Goal: Task Accomplishment & Management: Manage account settings

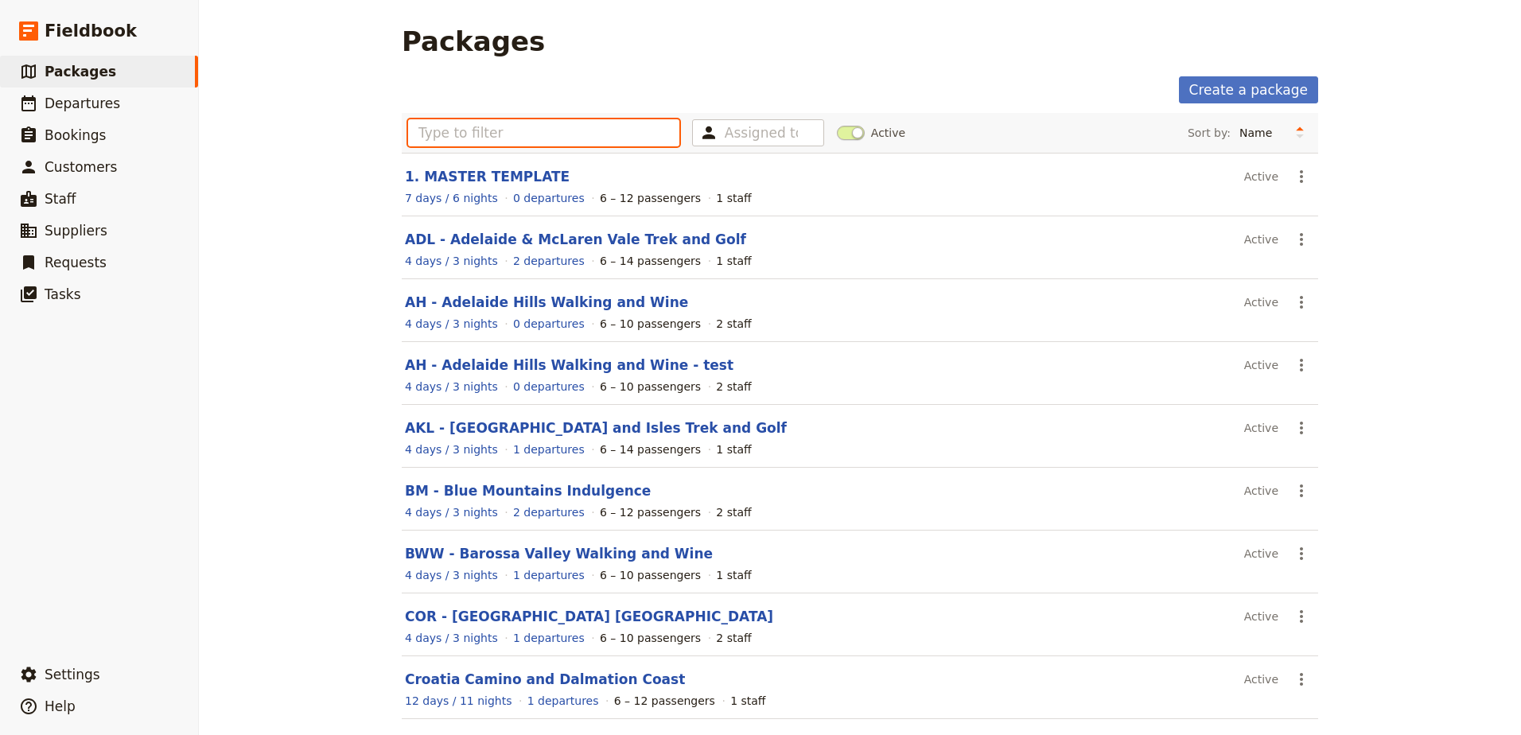
click at [554, 122] on input "text" at bounding box center [543, 132] width 271 height 27
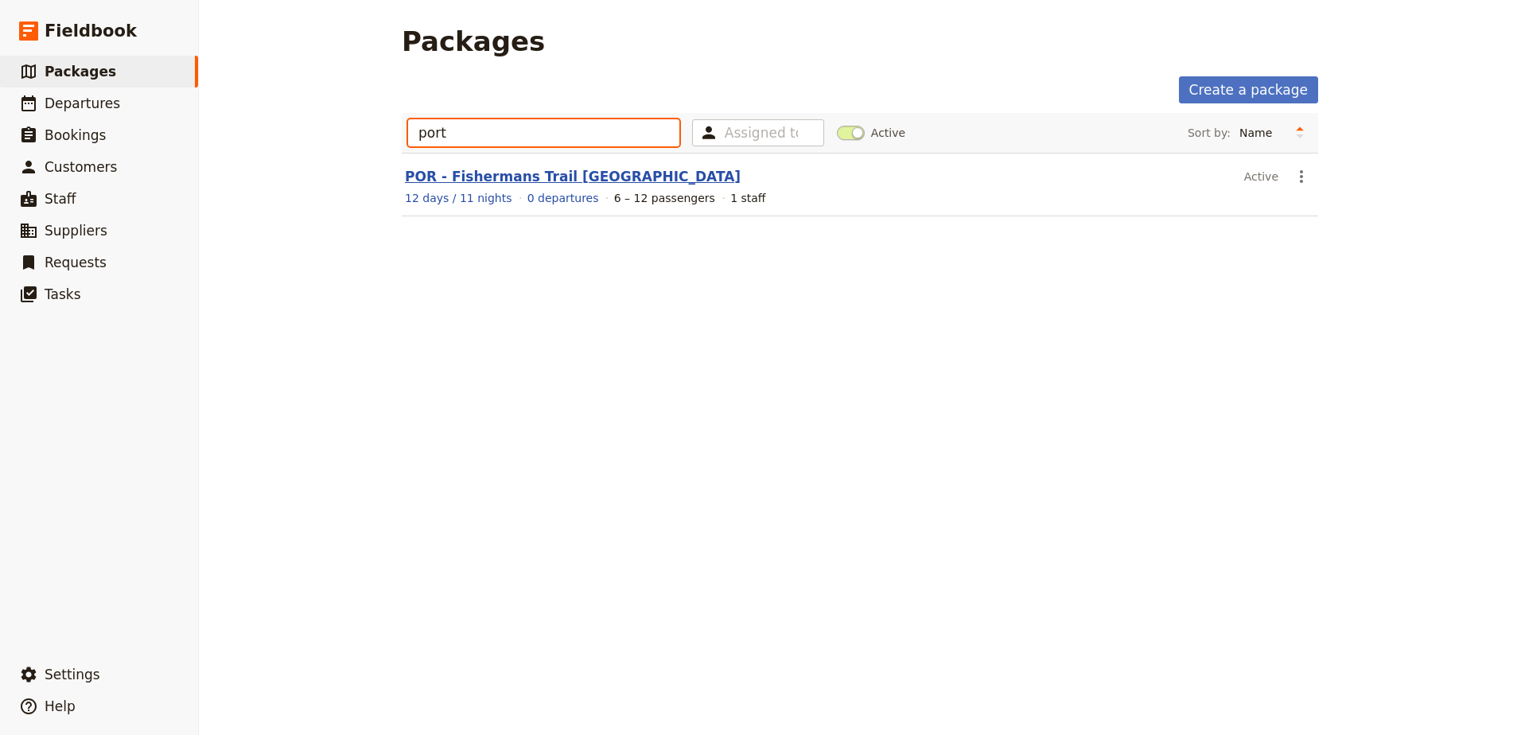
type input "port"
click at [484, 180] on link "POR - Fishermans Trail [GEOGRAPHIC_DATA]" at bounding box center [573, 177] width 336 height 16
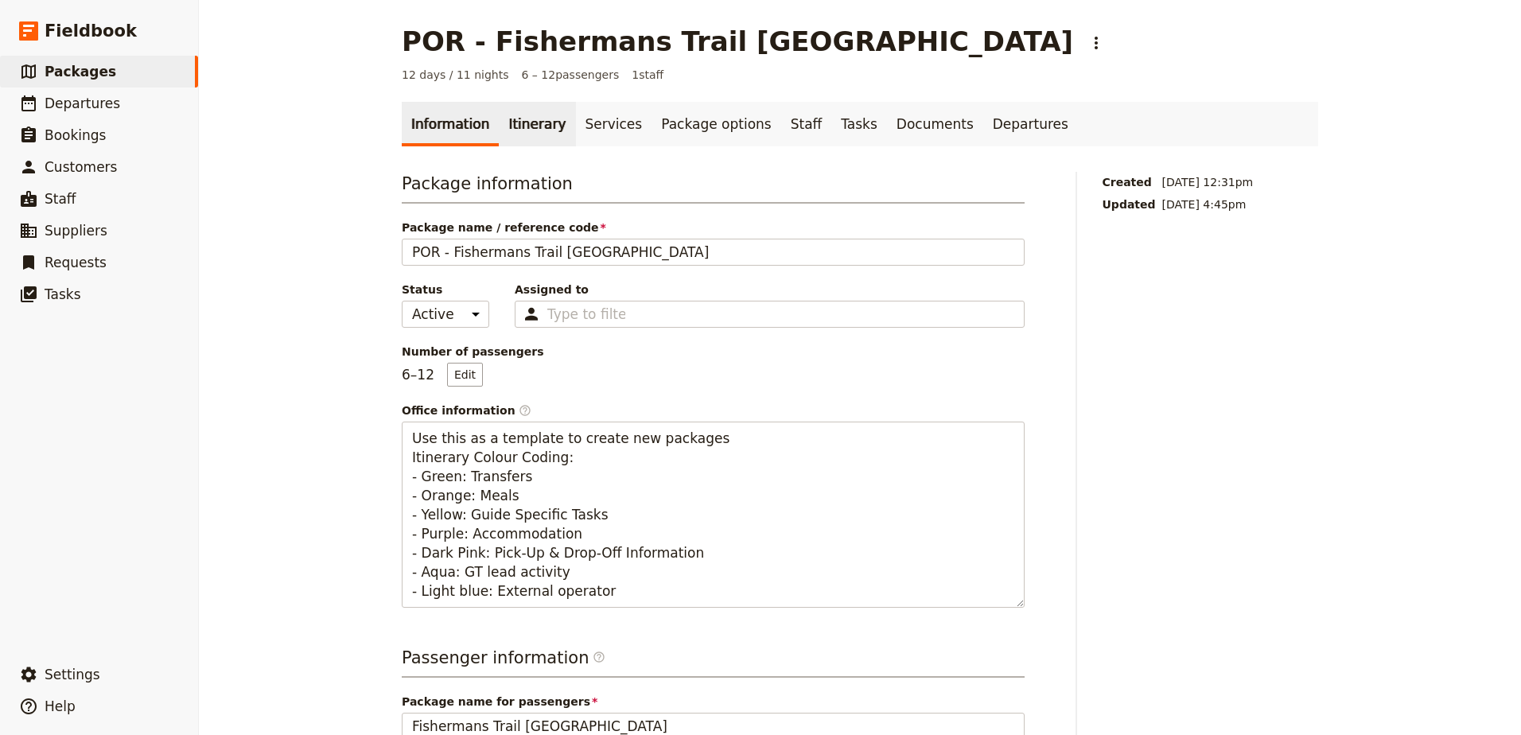
click at [516, 125] on link "Itinerary" at bounding box center [537, 124] width 76 height 45
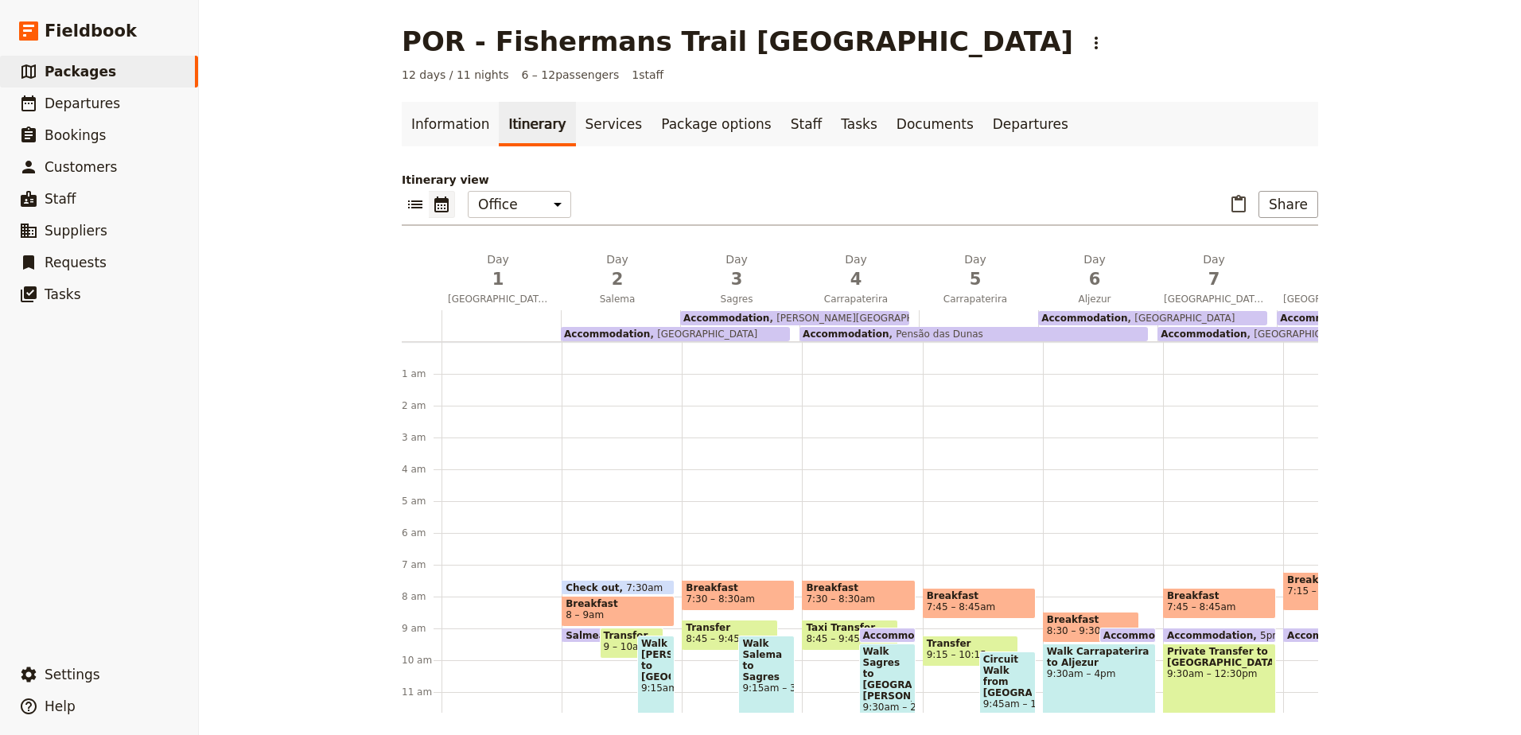
scroll to position [207, 0]
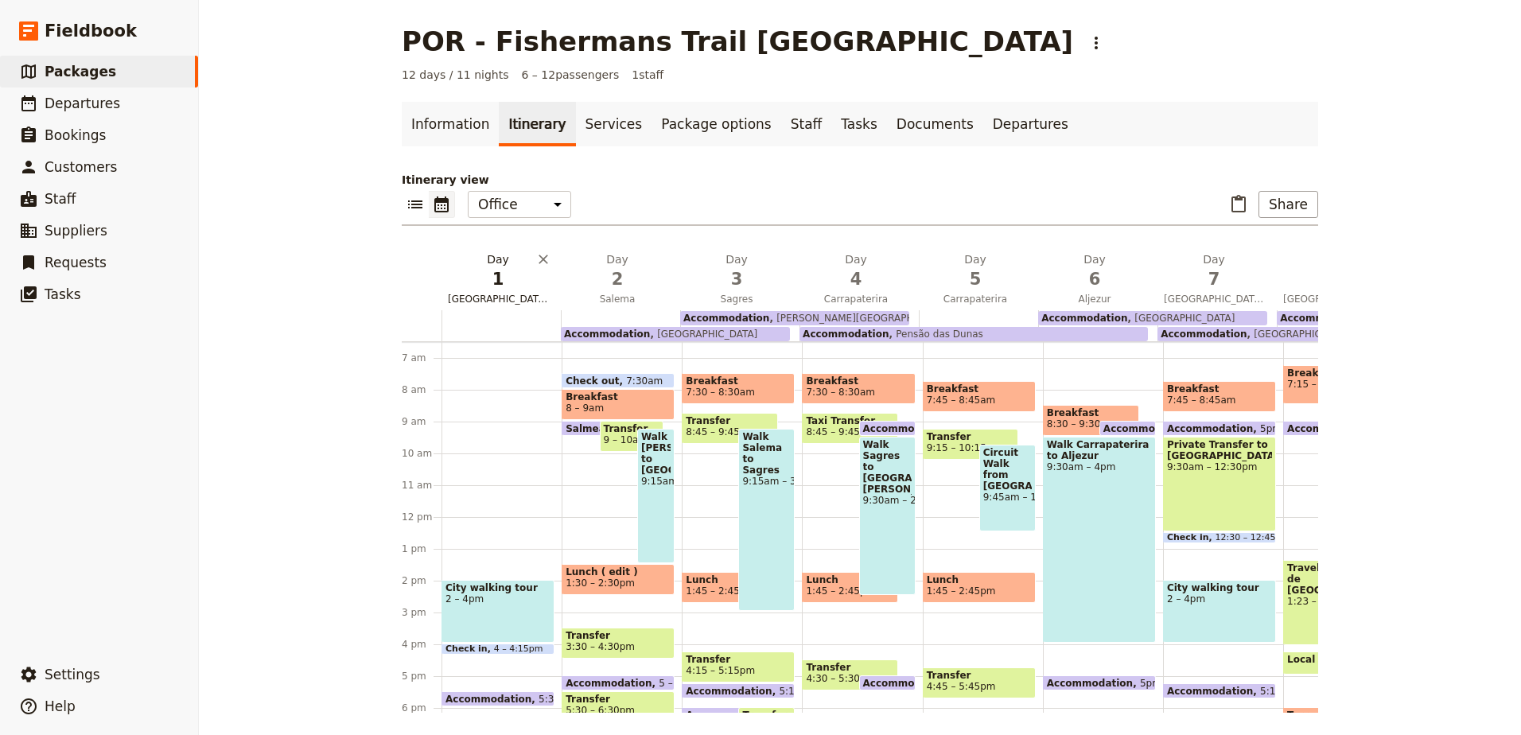
click at [492, 283] on span "1" at bounding box center [498, 279] width 100 height 24
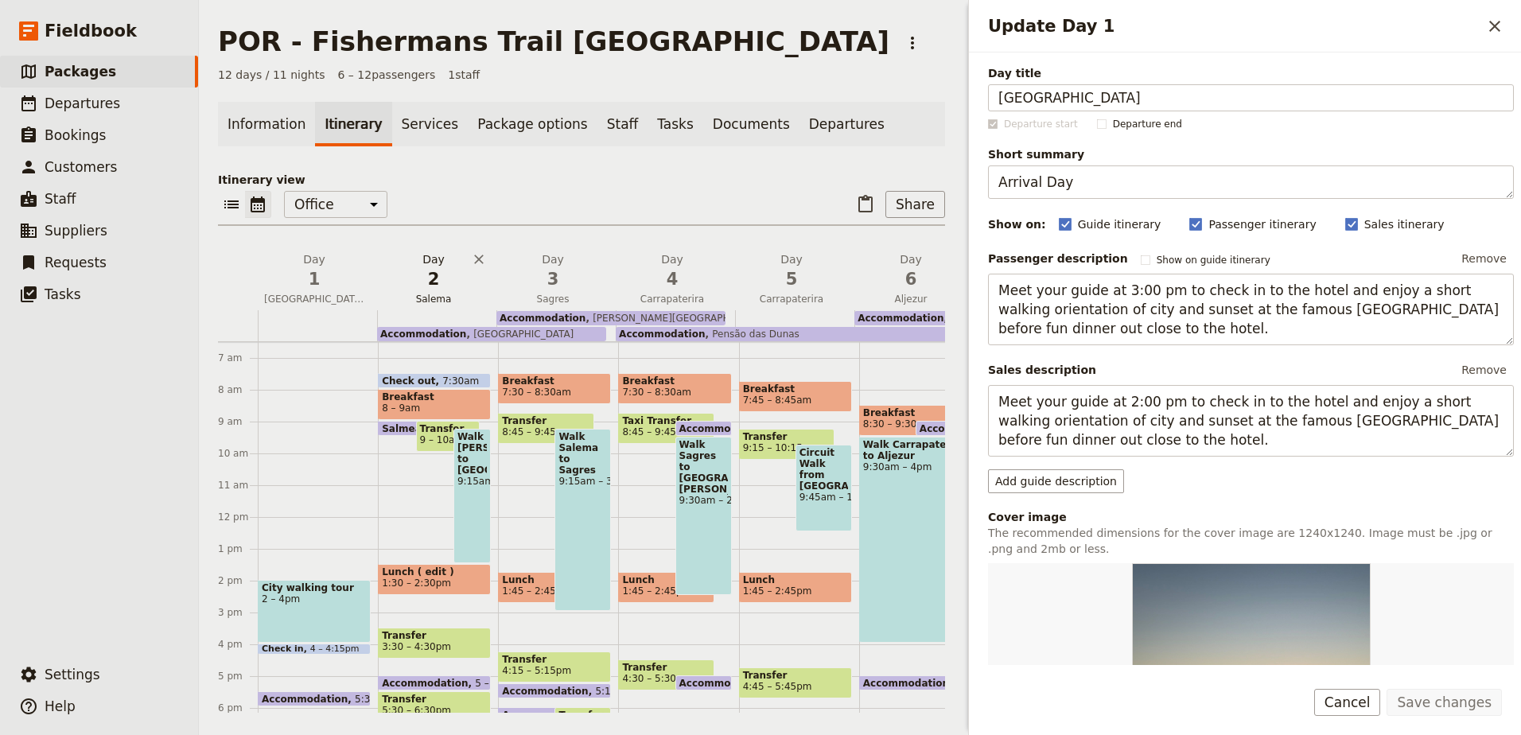
click at [436, 288] on span "2" at bounding box center [433, 279] width 100 height 24
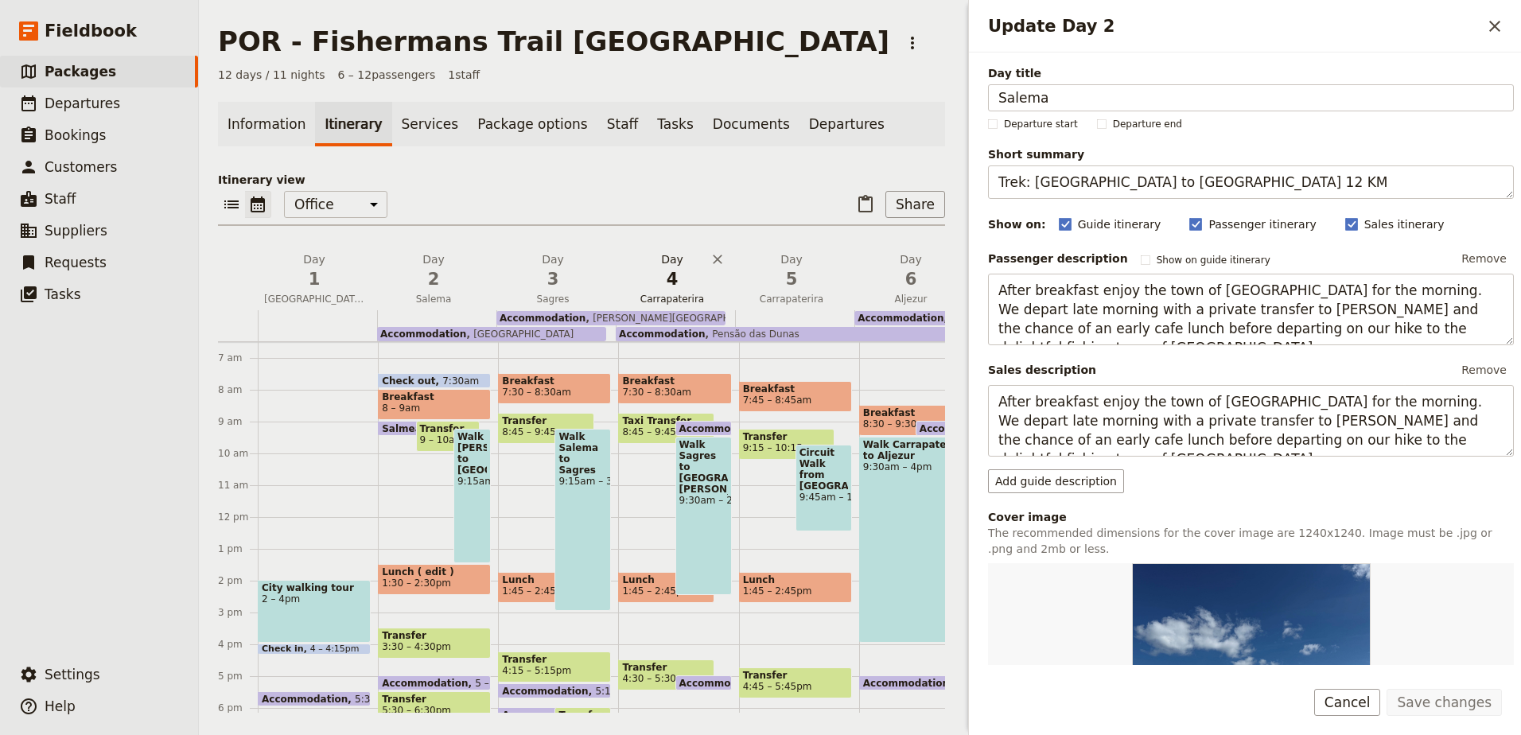
click at [680, 286] on span "4" at bounding box center [672, 279] width 100 height 24
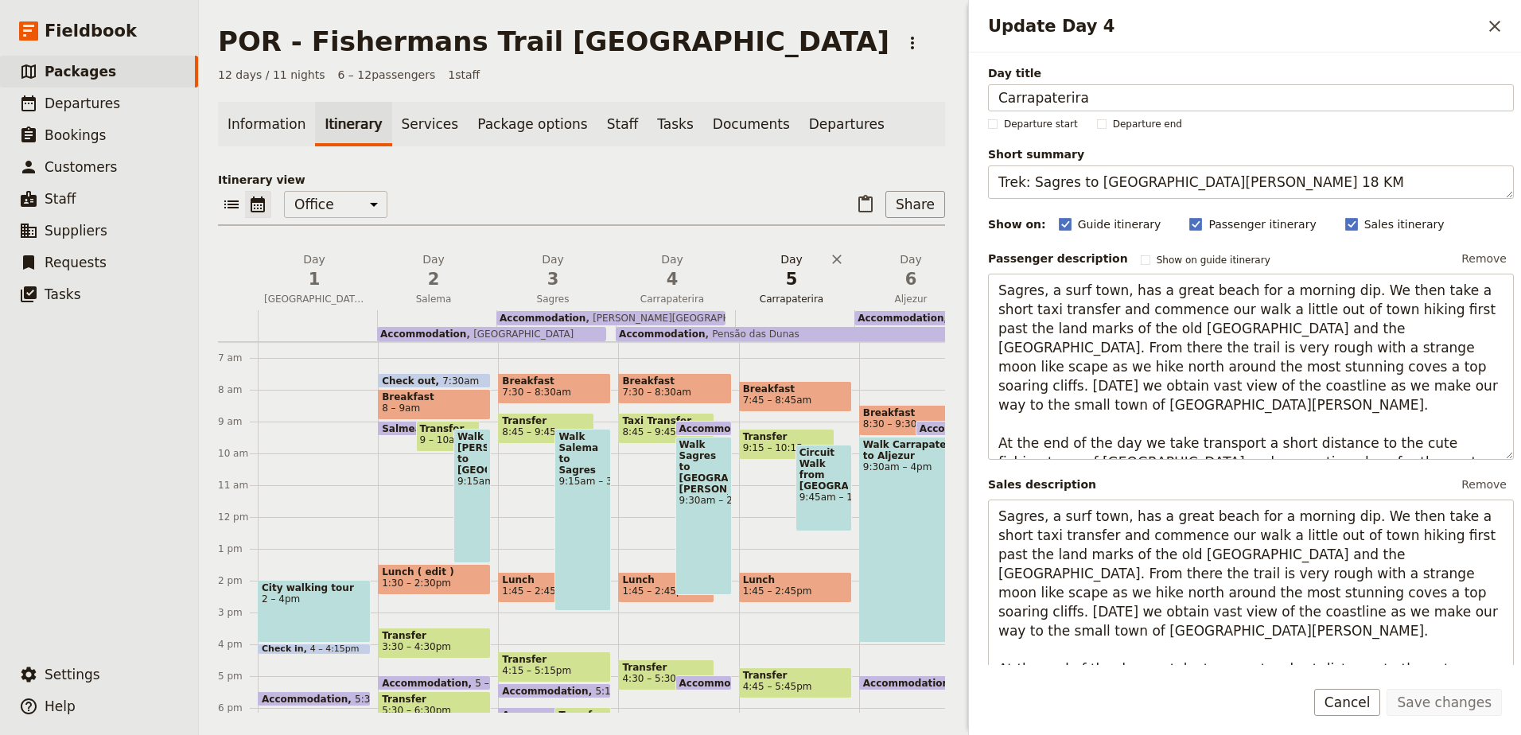
click at [798, 278] on span "5" at bounding box center [791, 279] width 100 height 24
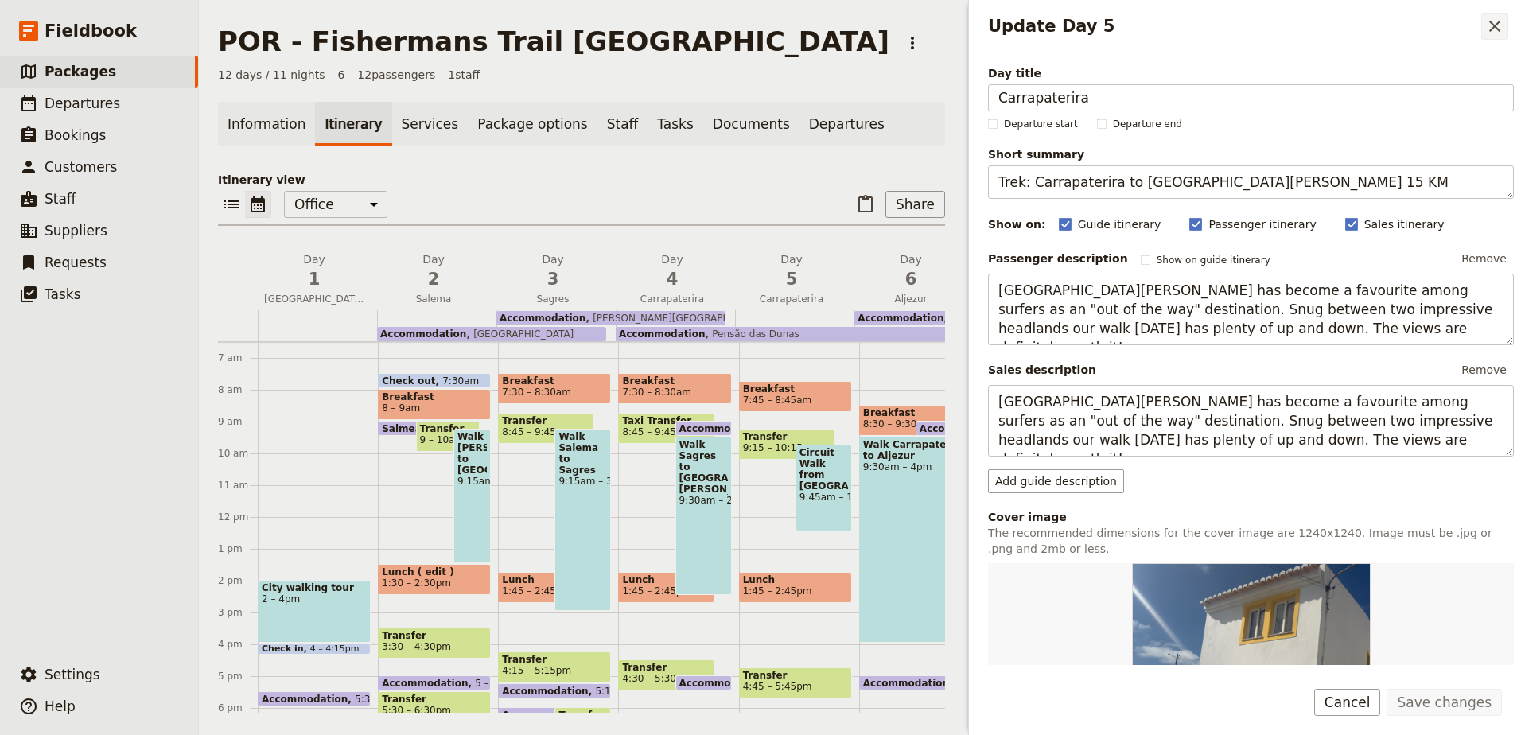
click at [1488, 16] on button "​" at bounding box center [1494, 26] width 27 height 27
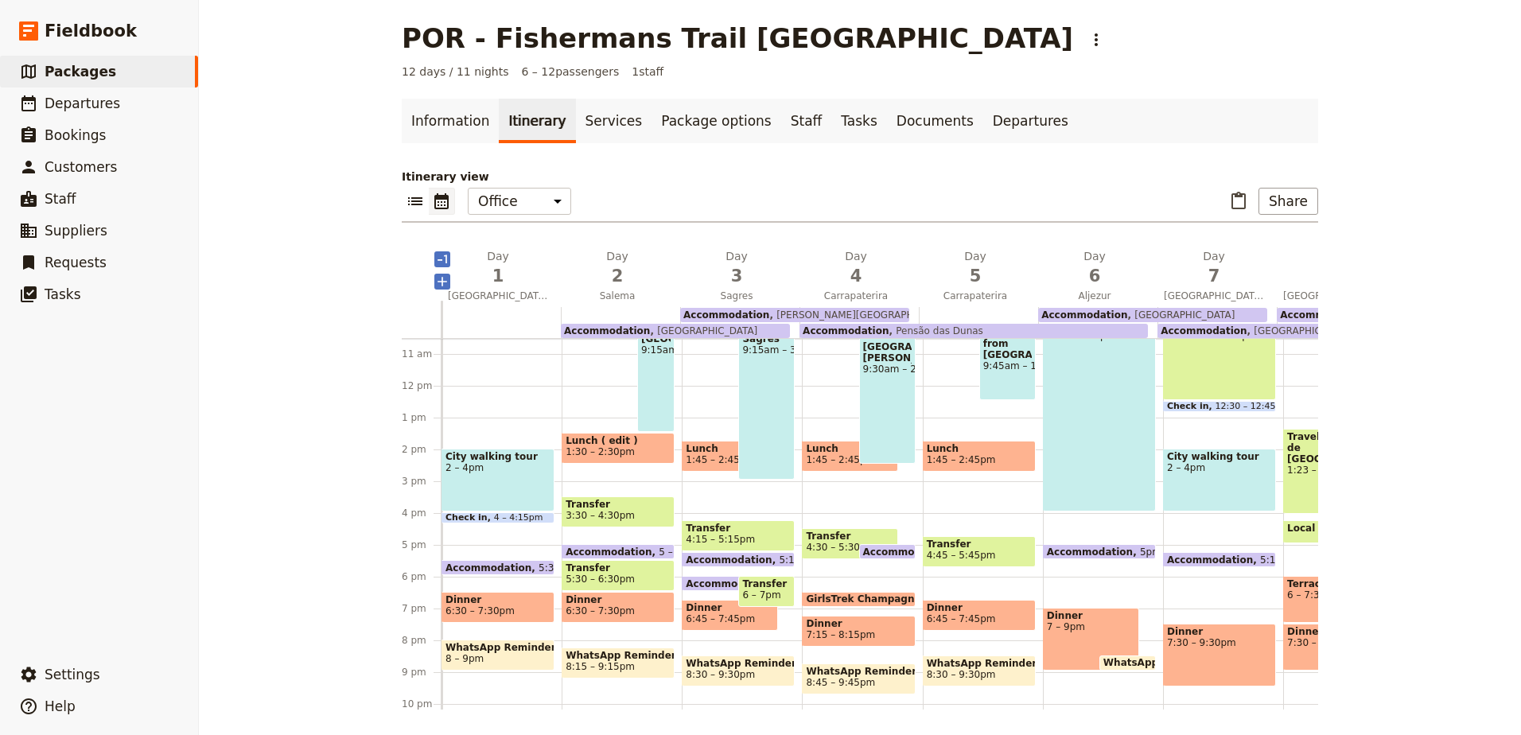
scroll to position [246, 0]
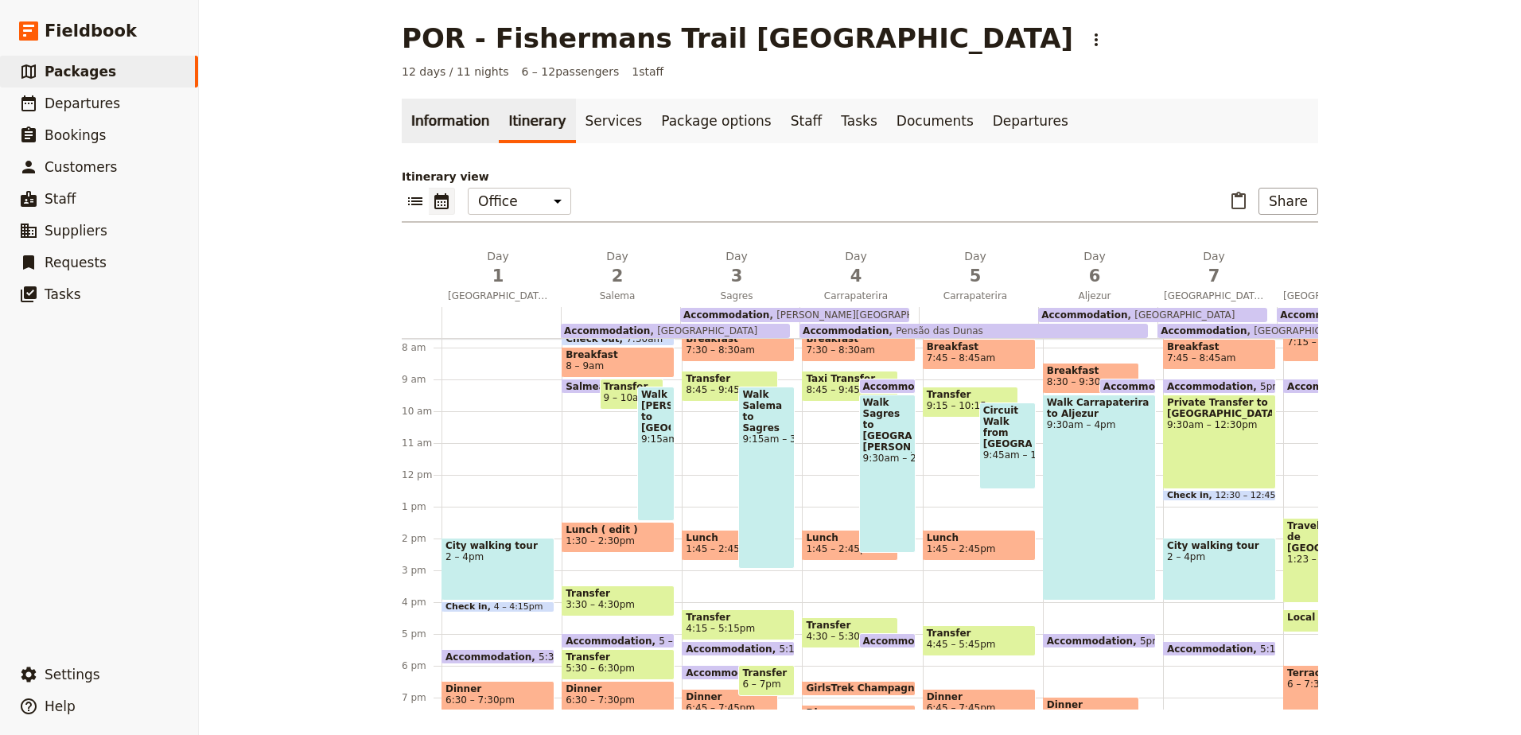
click at [461, 117] on link "Information" at bounding box center [450, 121] width 97 height 45
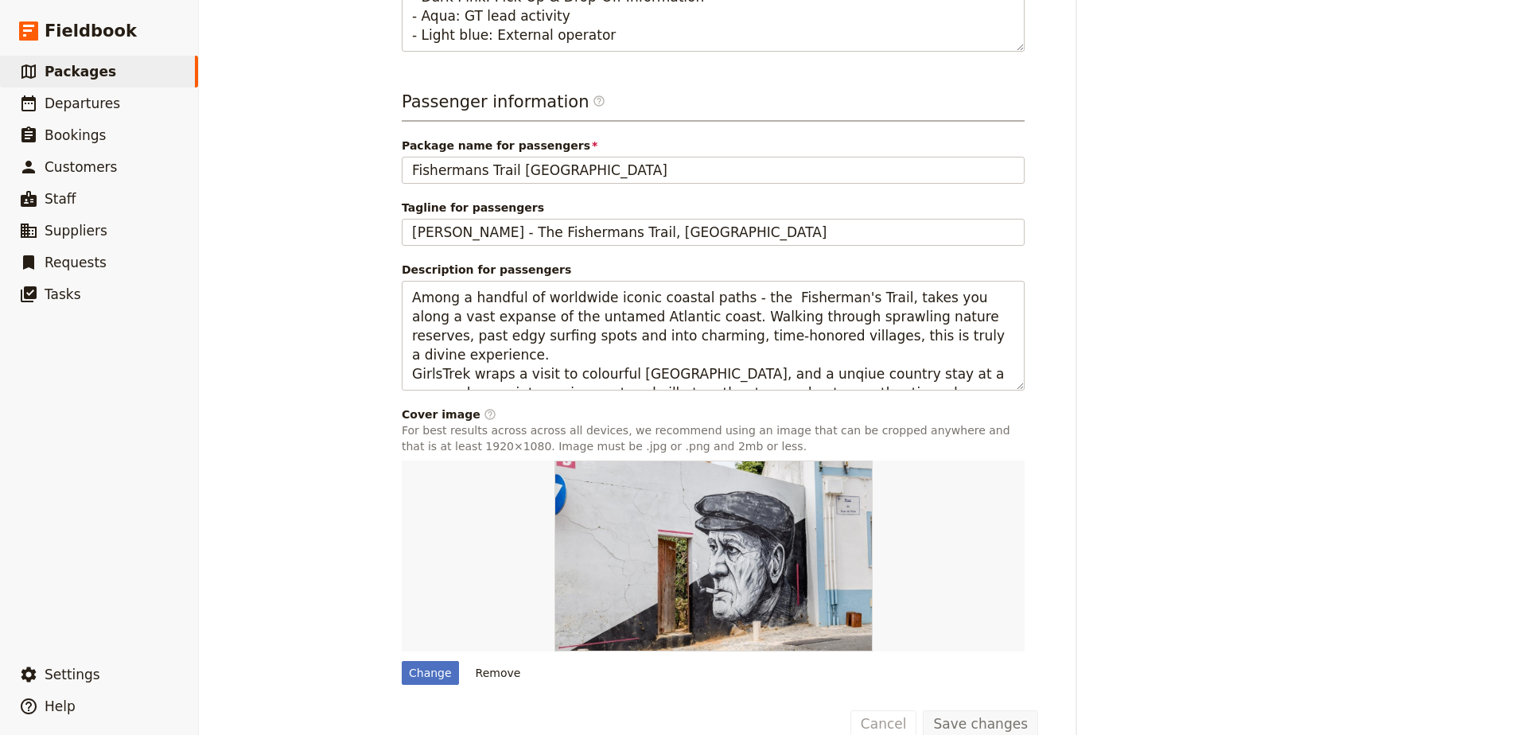
scroll to position [560, 0]
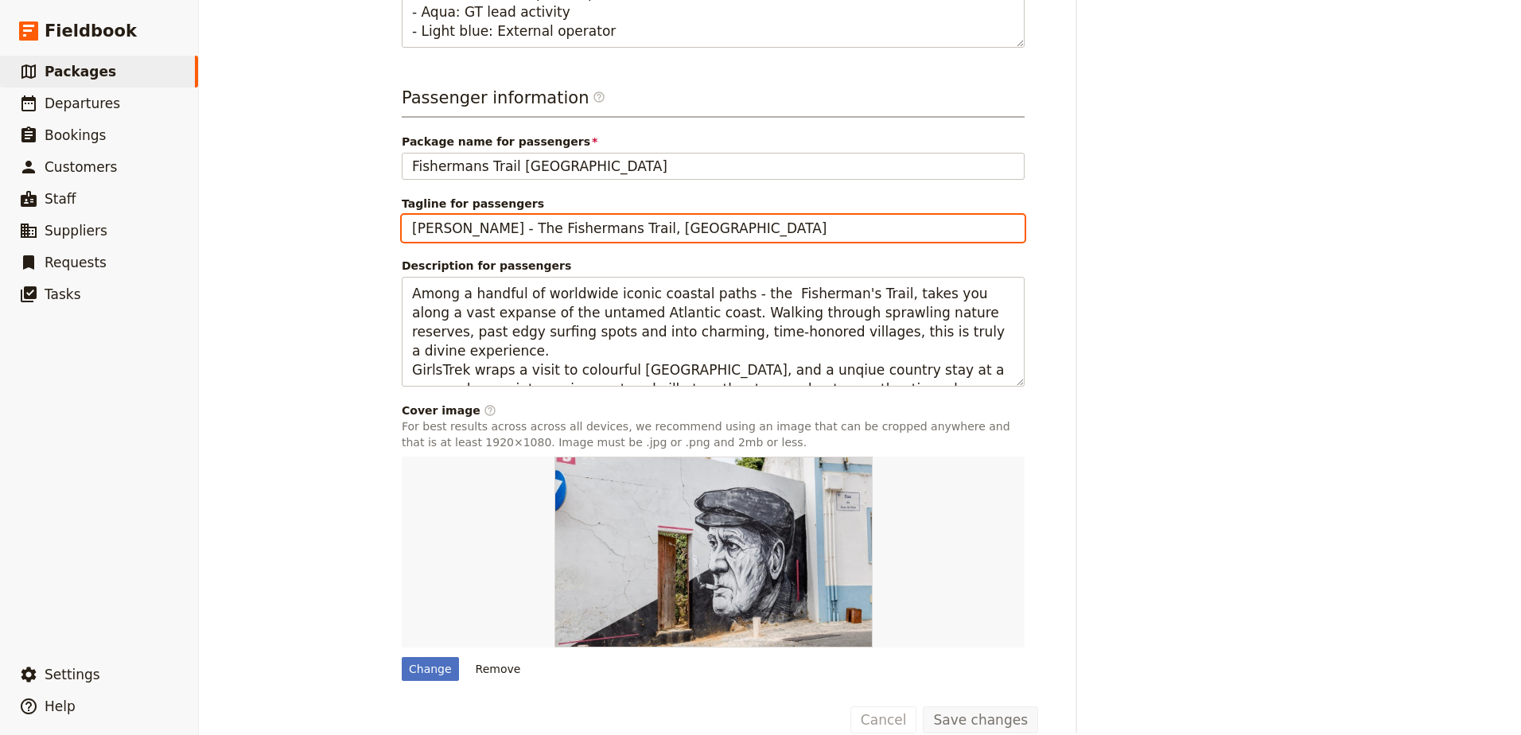
drag, startPoint x: 696, startPoint y: 234, endPoint x: 515, endPoint y: 228, distance: 181.4
click at [515, 228] on input "[PERSON_NAME] - The Fishermans Trail, [GEOGRAPHIC_DATA]" at bounding box center [713, 228] width 623 height 27
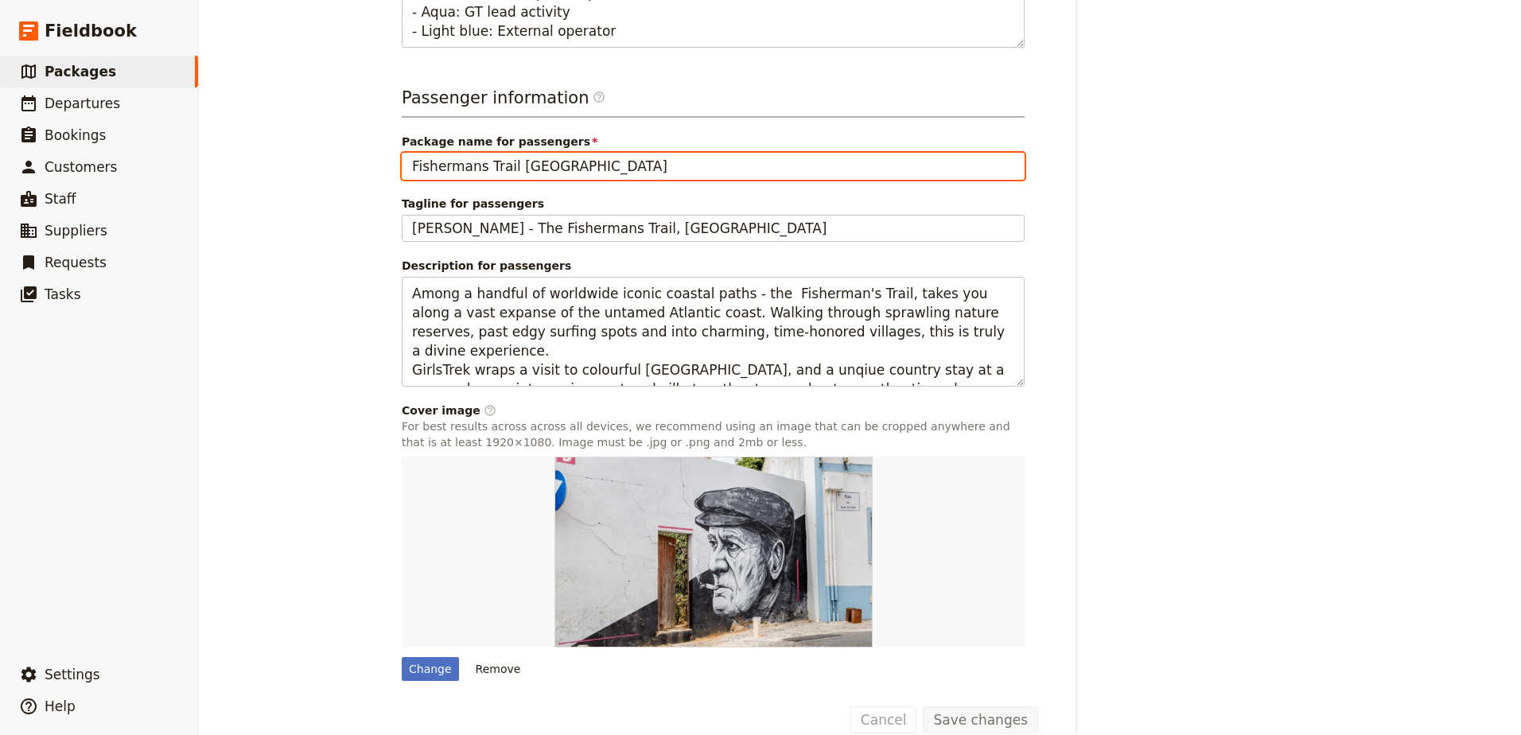
drag, startPoint x: 563, startPoint y: 159, endPoint x: 392, endPoint y: 164, distance: 171.1
click at [392, 164] on main "POR - Fishermans Trail [GEOGRAPHIC_DATA] ​ 12 days / 11 nights 6 – 12 passenger…" at bounding box center [860, 99] width 954 height 1319
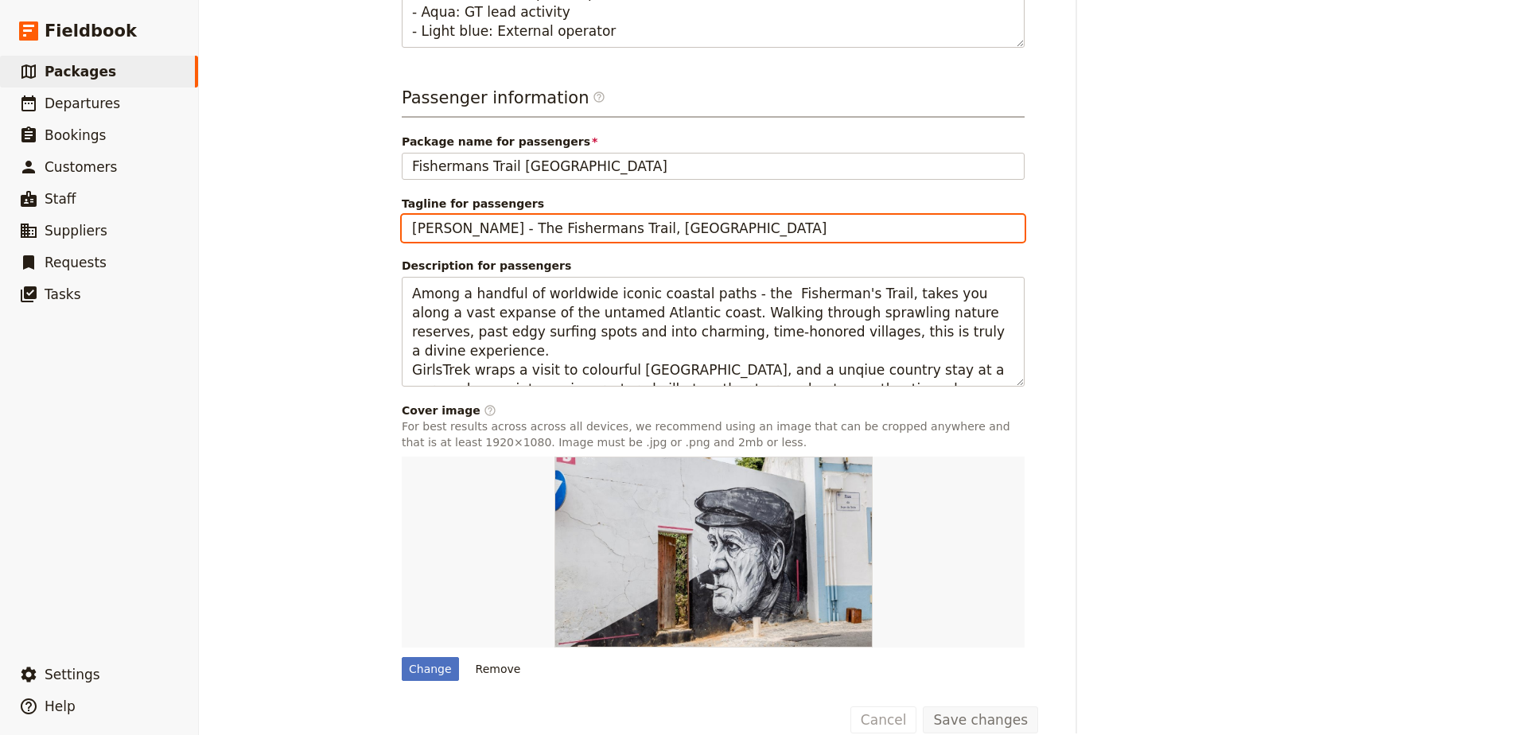
drag, startPoint x: 702, startPoint y: 234, endPoint x: 384, endPoint y: 235, distance: 318.1
click at [384, 235] on main "POR - Fishermans Trail [GEOGRAPHIC_DATA] ​ 12 days / 11 nights 6 – 12 passenger…" at bounding box center [860, 99] width 954 height 1319
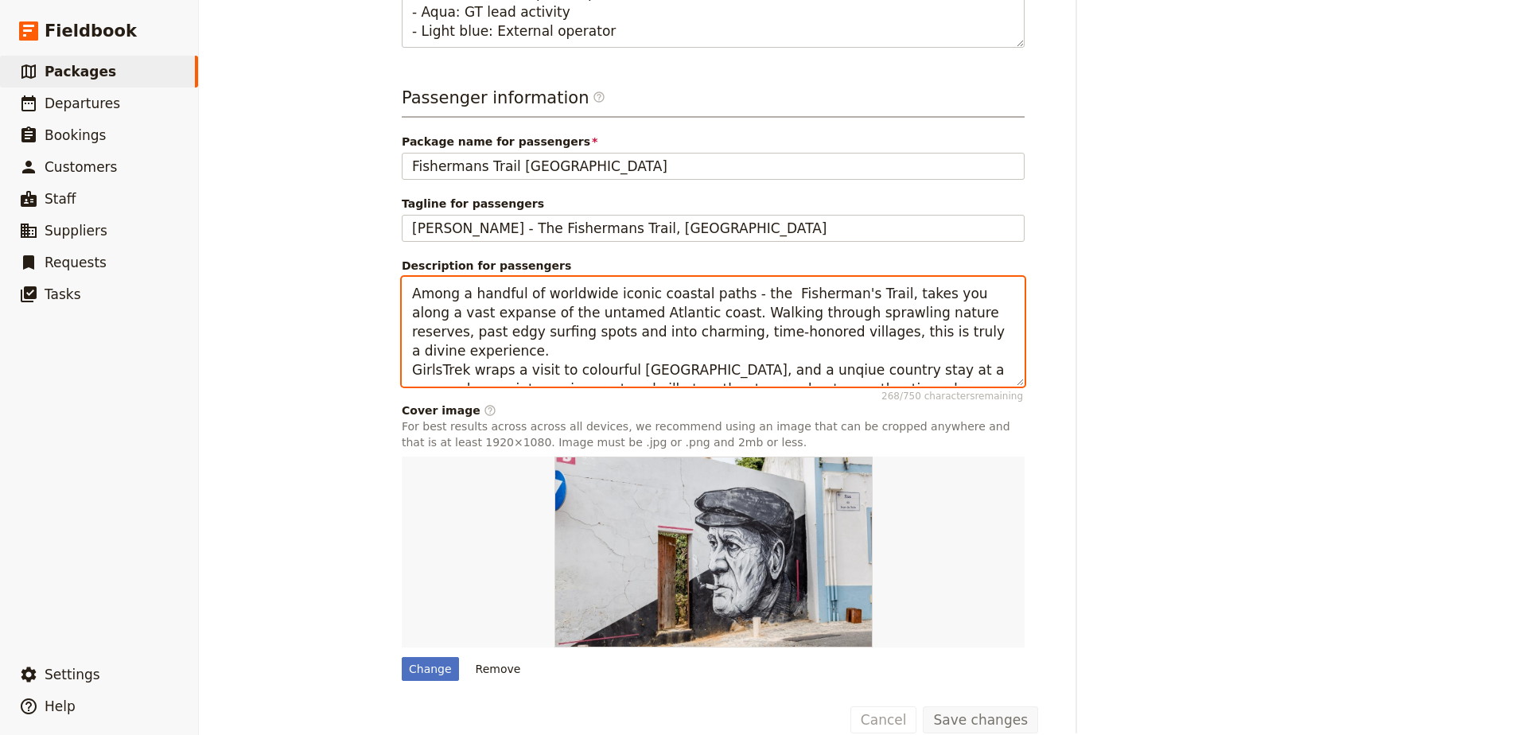
drag, startPoint x: 398, startPoint y: 290, endPoint x: 1003, endPoint y: 378, distance: 610.8
click at [1003, 378] on textarea "Among a handful of worldwide iconic coastal paths - the Fisherman's Trail, take…" at bounding box center [713, 332] width 623 height 110
drag, startPoint x: 994, startPoint y: 376, endPoint x: 385, endPoint y: 295, distance: 614.6
click at [385, 295] on main "POR - Fishermans Trail [GEOGRAPHIC_DATA] ​ 12 days / 11 nights 6 – 12 passenger…" at bounding box center [860, 99] width 954 height 1319
type textarea "Among a handful of worldwide iconic coastal paths - the Fisherman's Trail, take…"
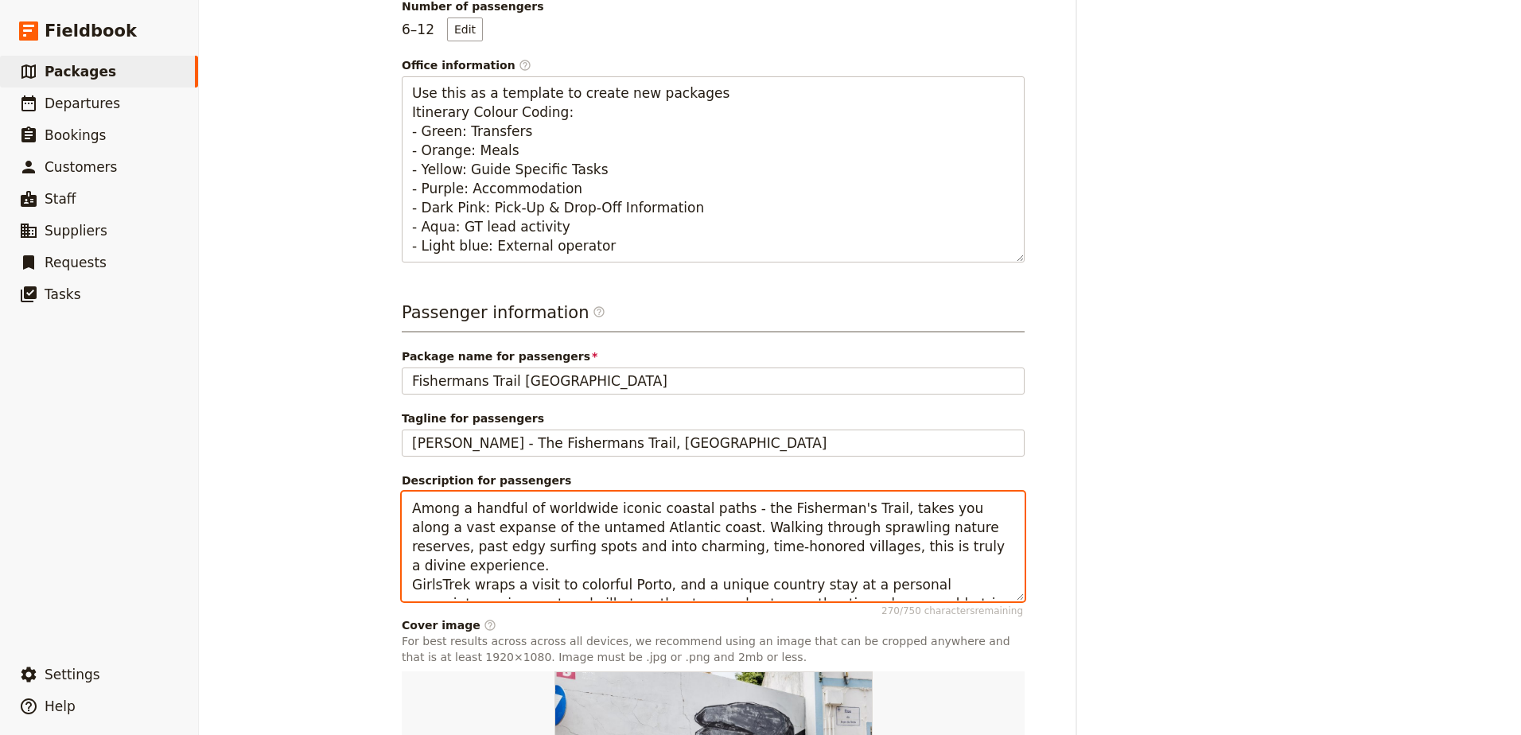
scroll to position [0, 0]
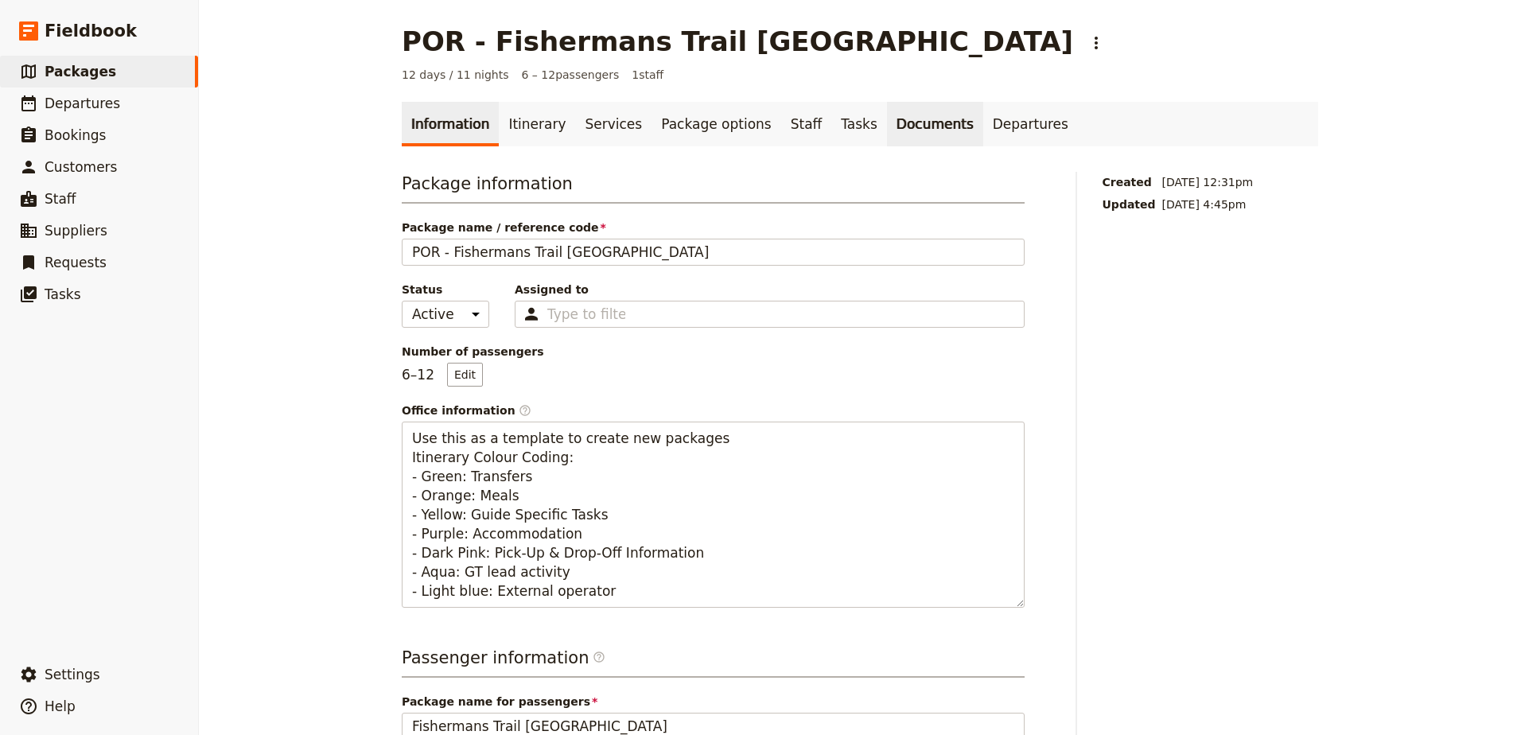
click at [892, 126] on link "Documents" at bounding box center [935, 124] width 96 height 45
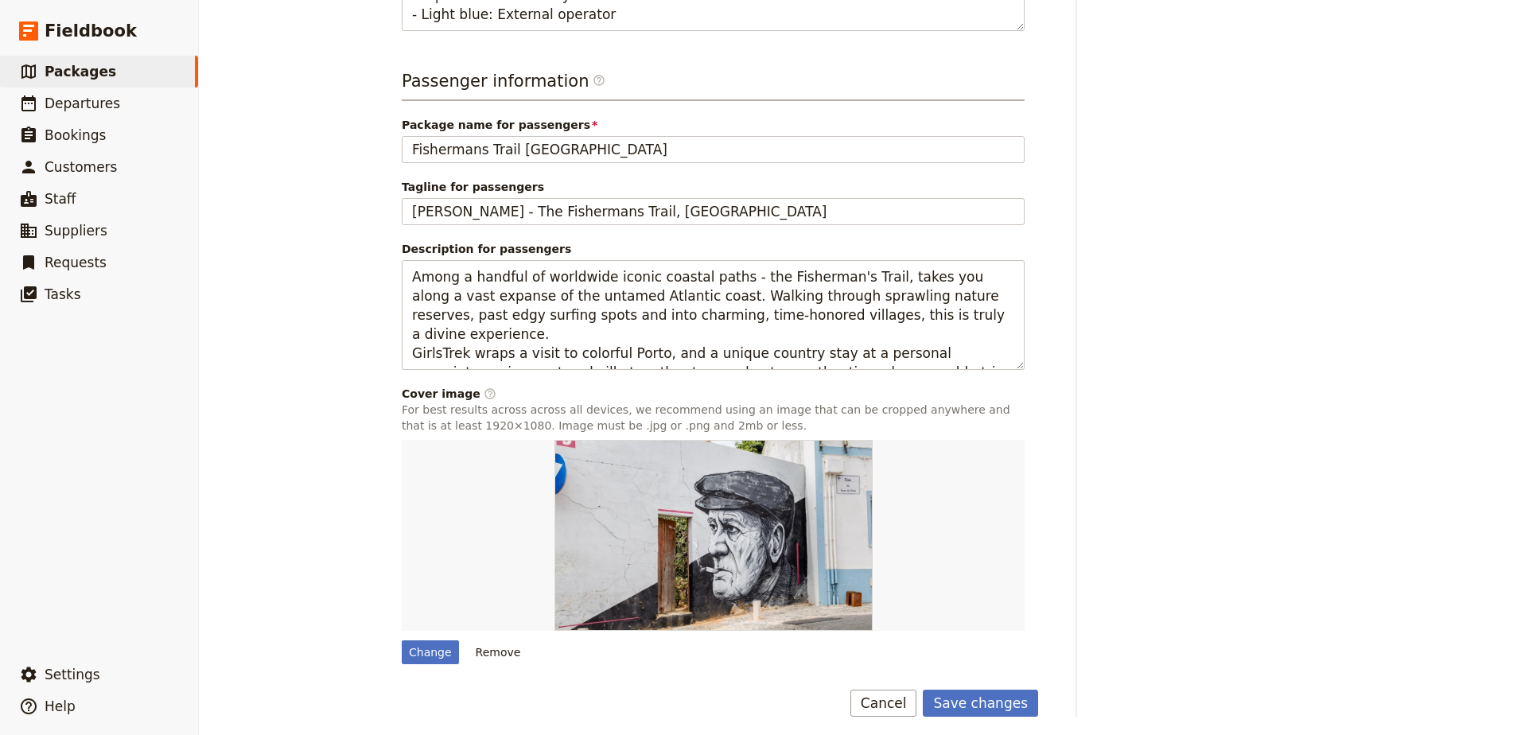
scroll to position [584, 0]
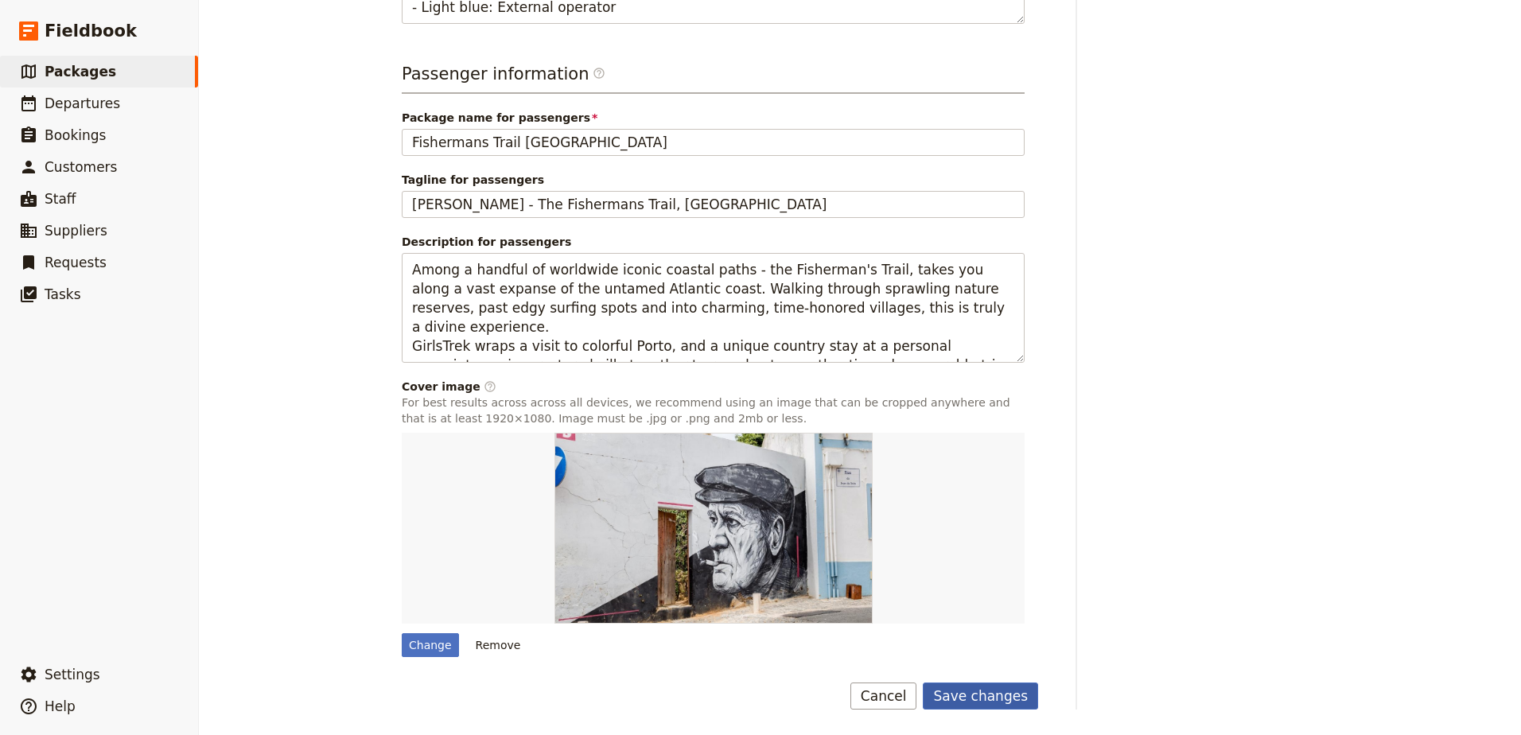
click at [964, 696] on button "Save changes" at bounding box center [980, 695] width 115 height 27
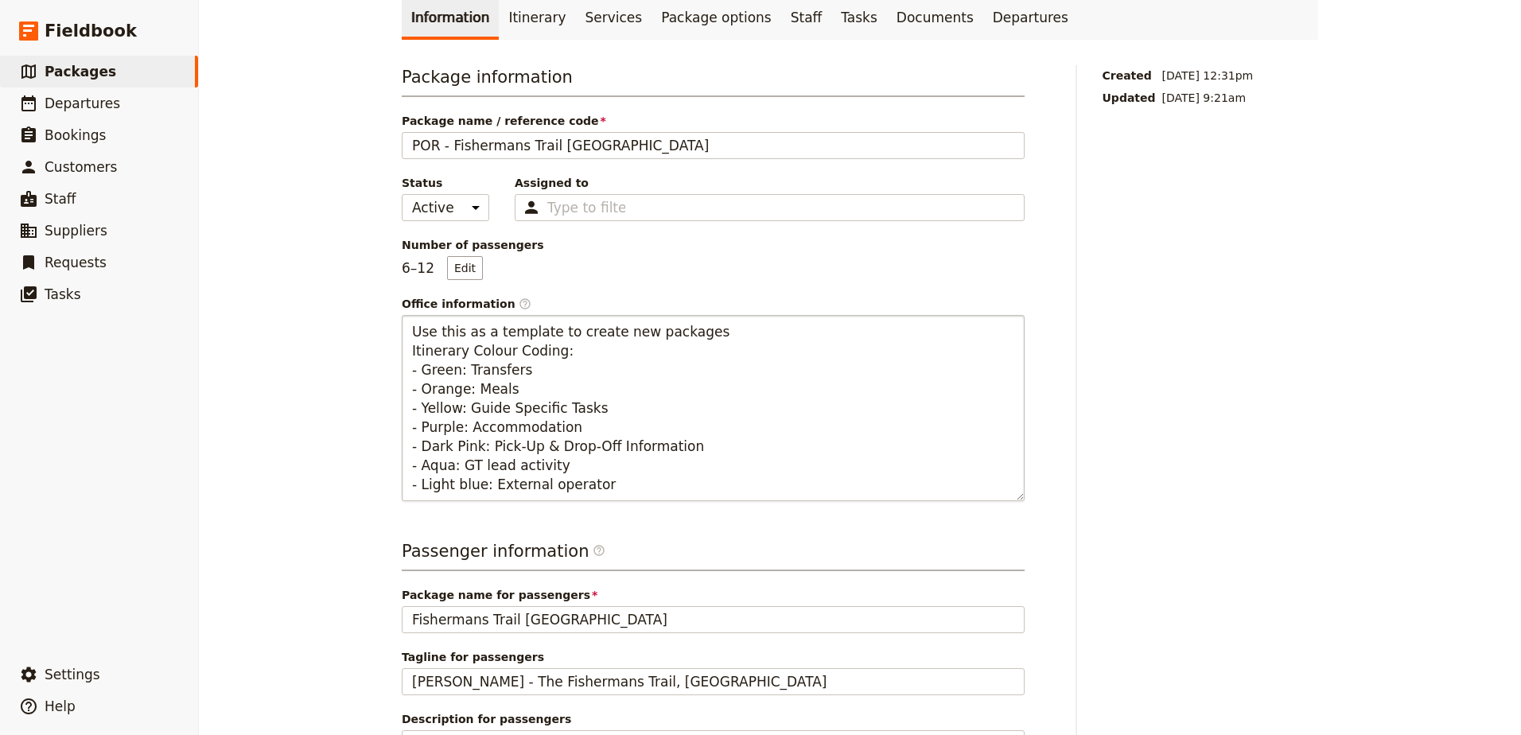
scroll to position [80, 0]
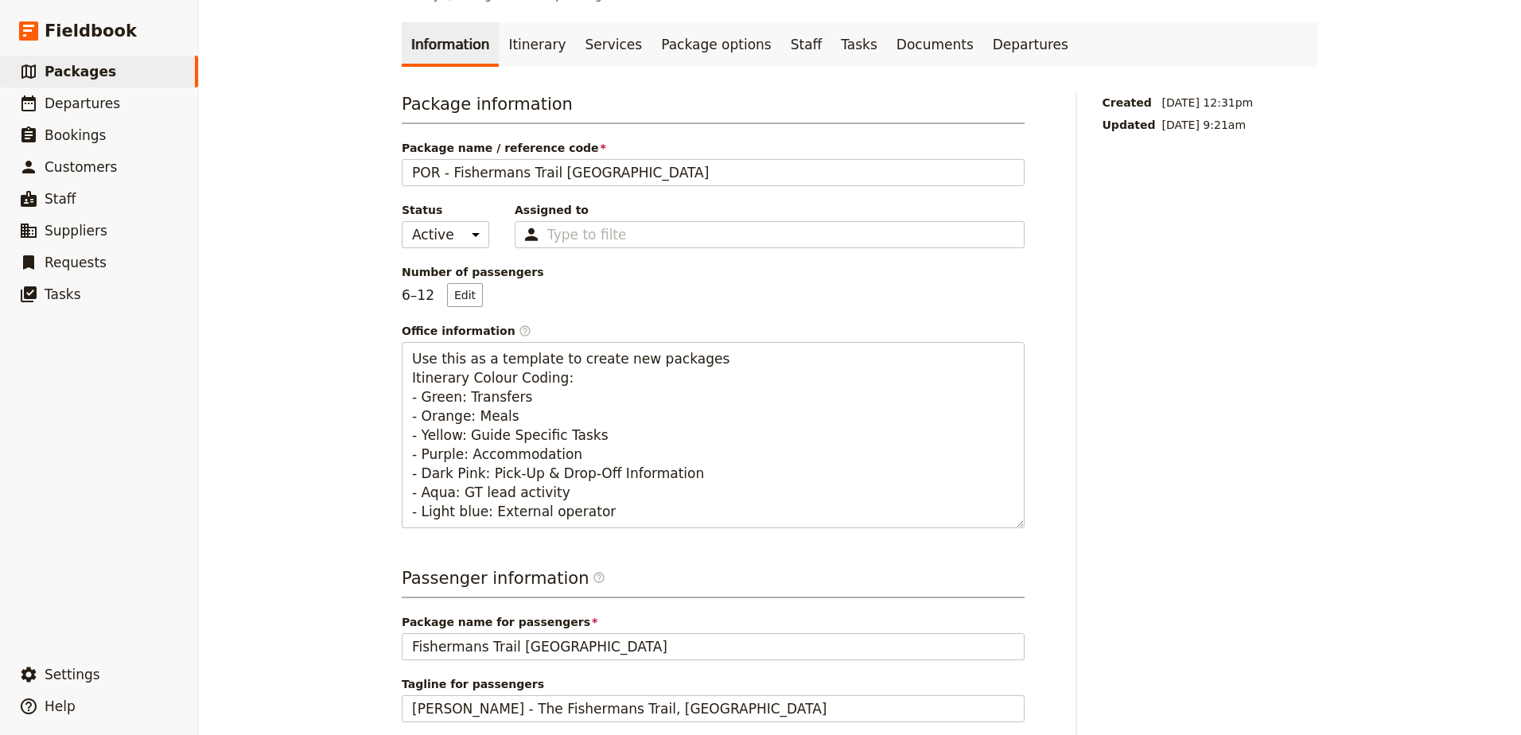
click at [887, 28] on link "Documents" at bounding box center [935, 44] width 96 height 45
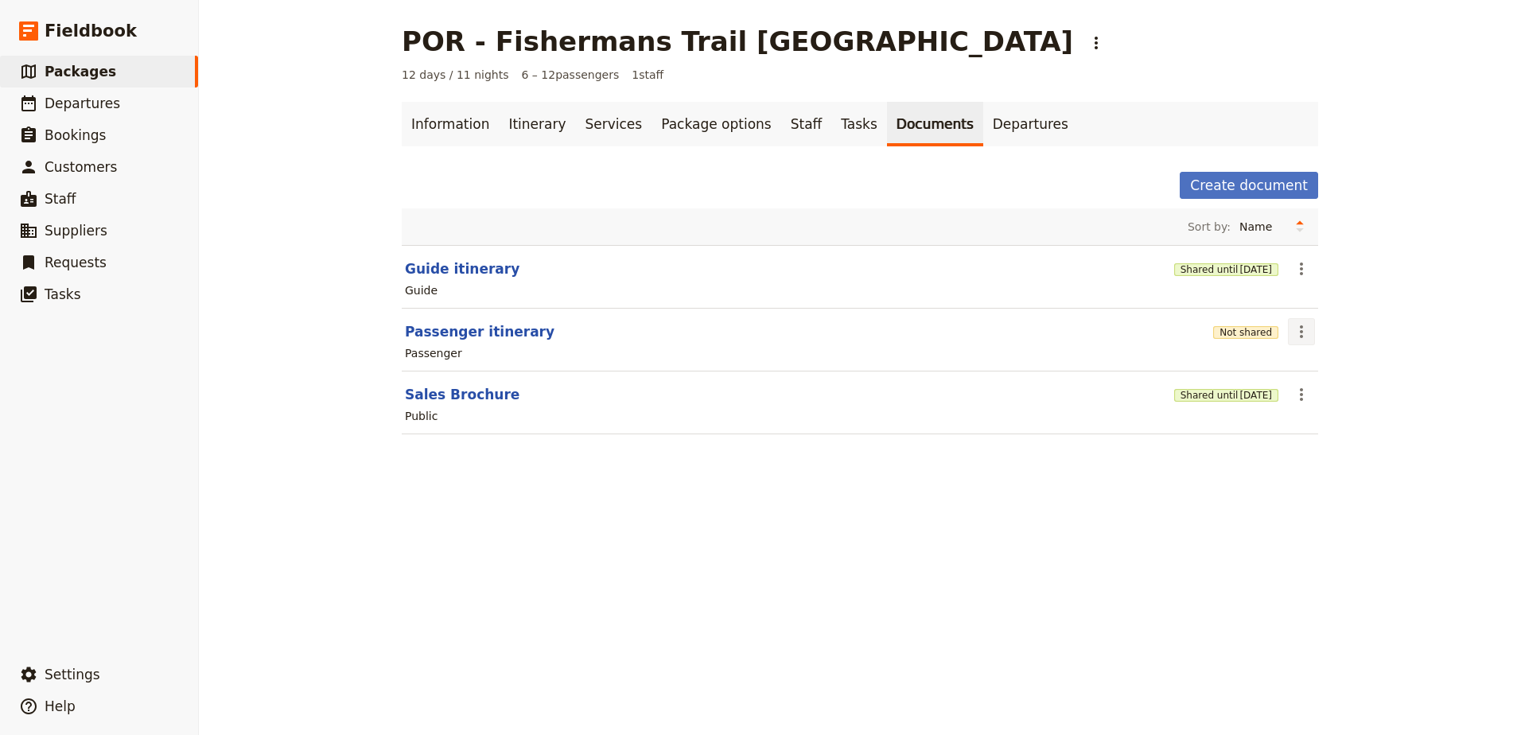
click at [1292, 329] on icon "Actions" at bounding box center [1301, 331] width 19 height 19
click at [1301, 391] on span "Edit document" at bounding box center [1332, 389] width 81 height 16
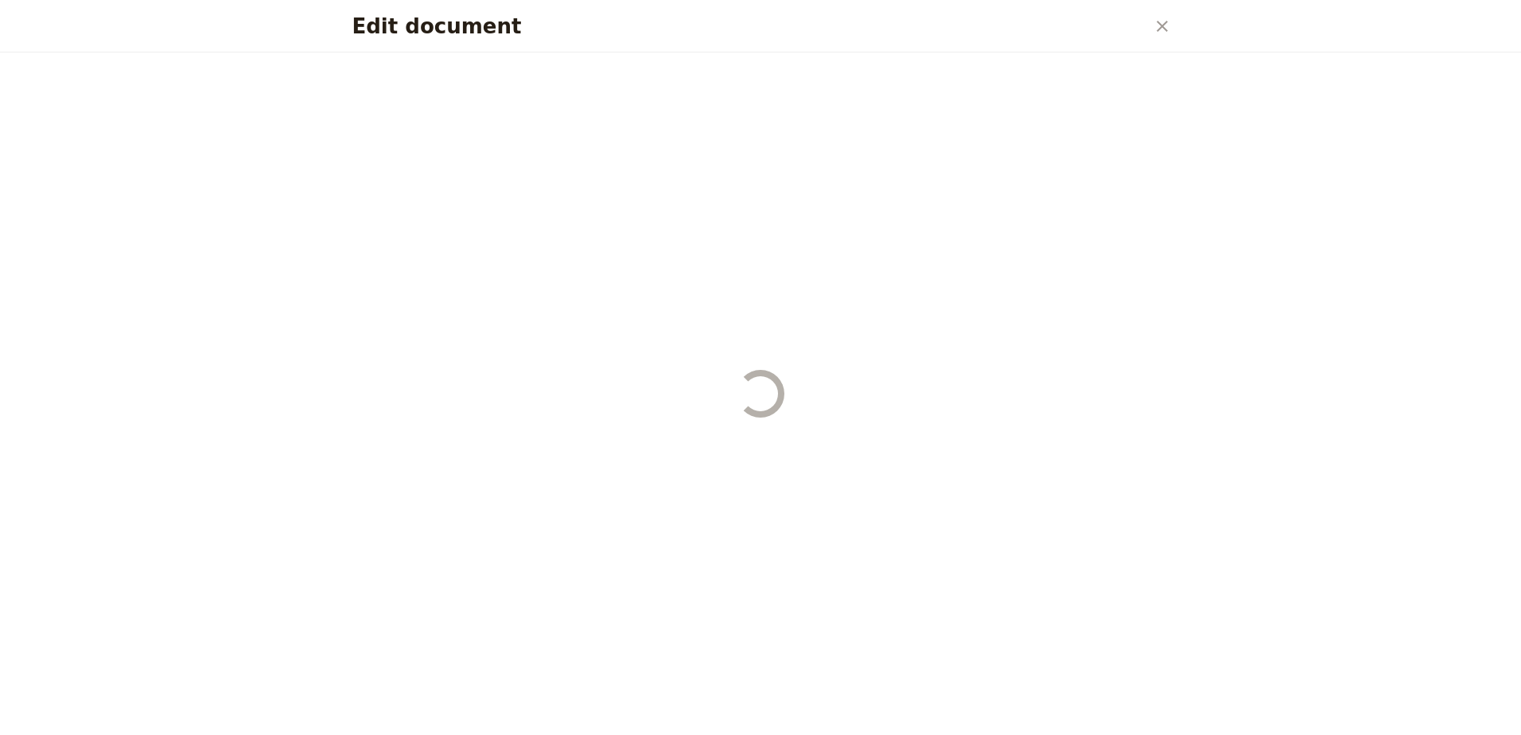
select select "PASSENGER"
select select "RUN_SHEET"
select select "DEFAULT"
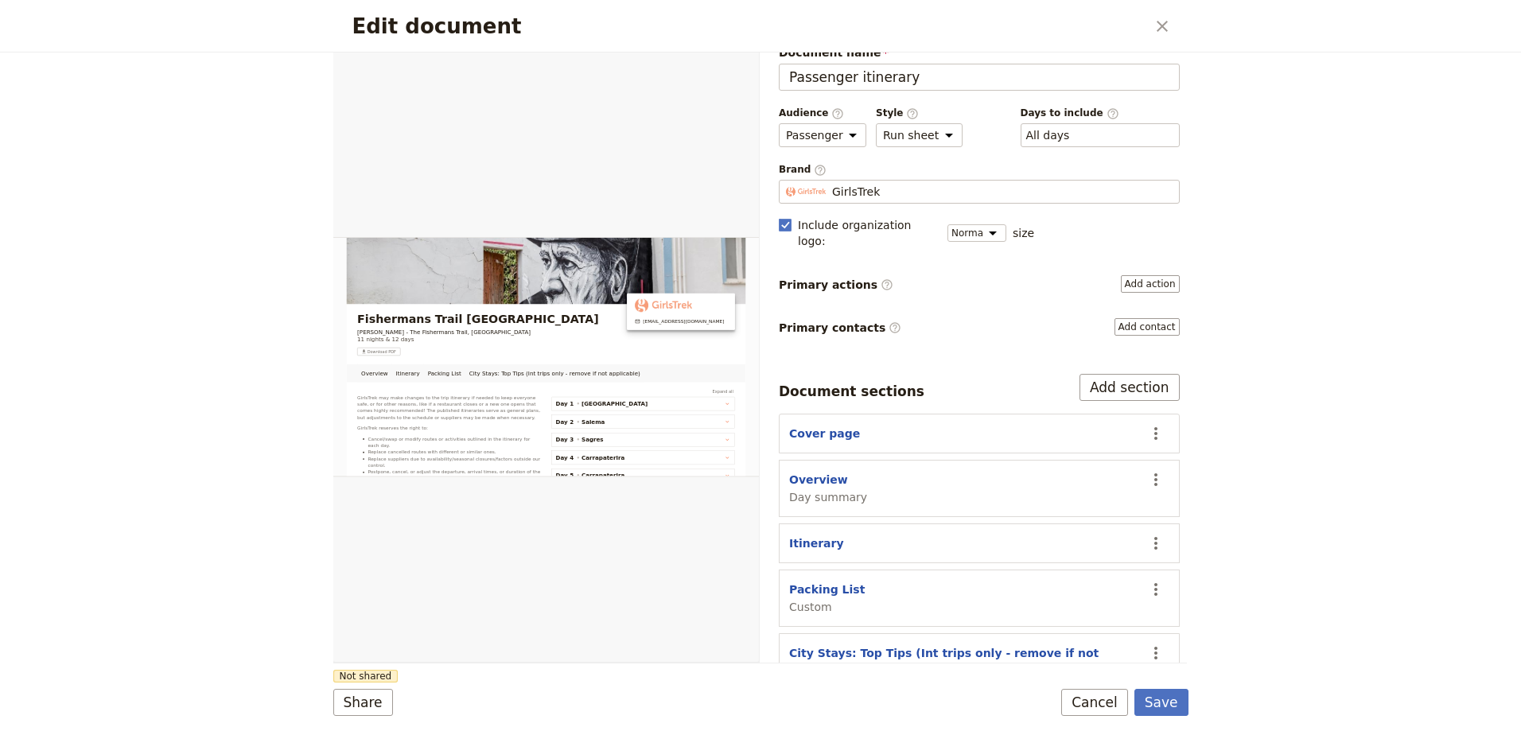
scroll to position [39, 0]
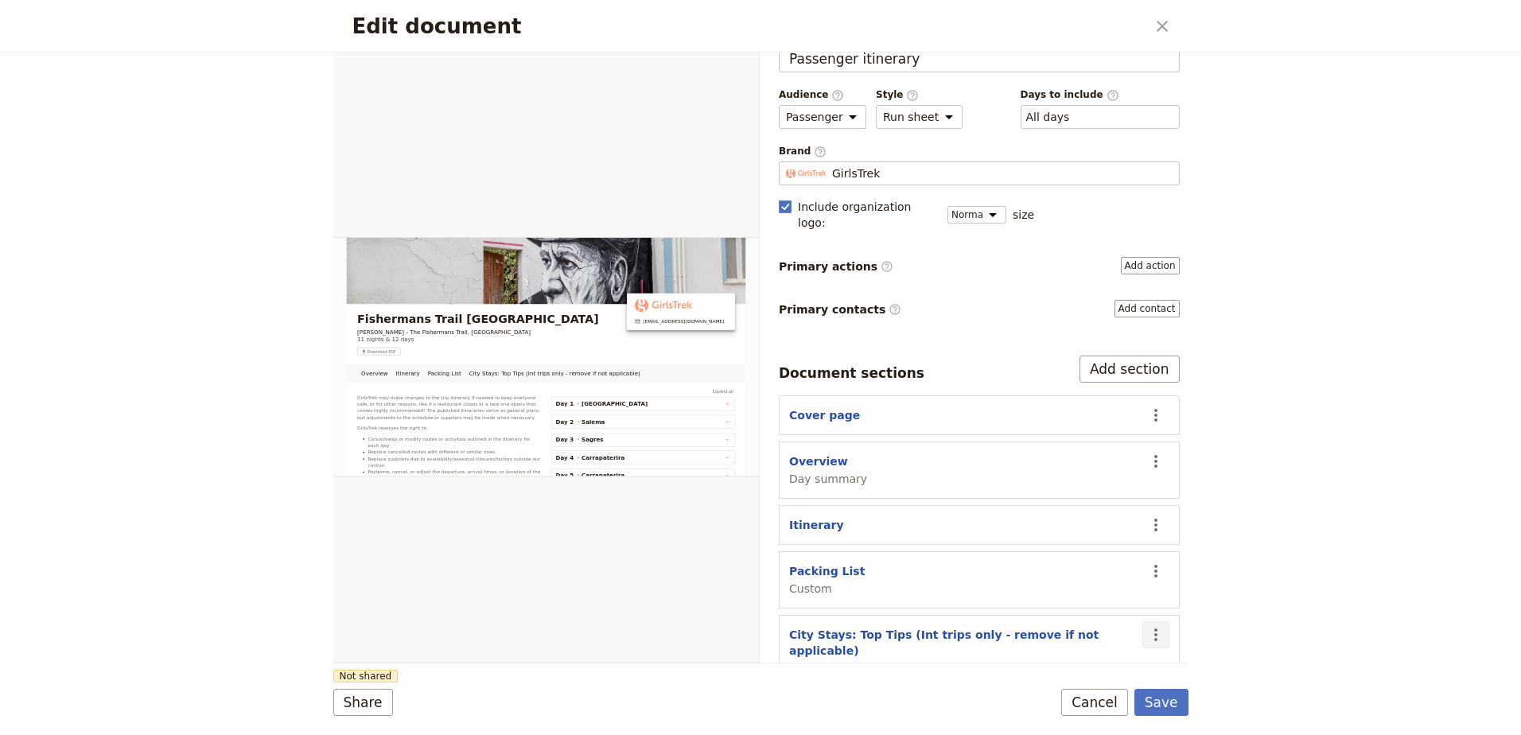
click at [1146, 625] on icon "Actions" at bounding box center [1155, 634] width 19 height 19
click at [1135, 516] on button "Remove section" at bounding box center [1082, 526] width 148 height 22
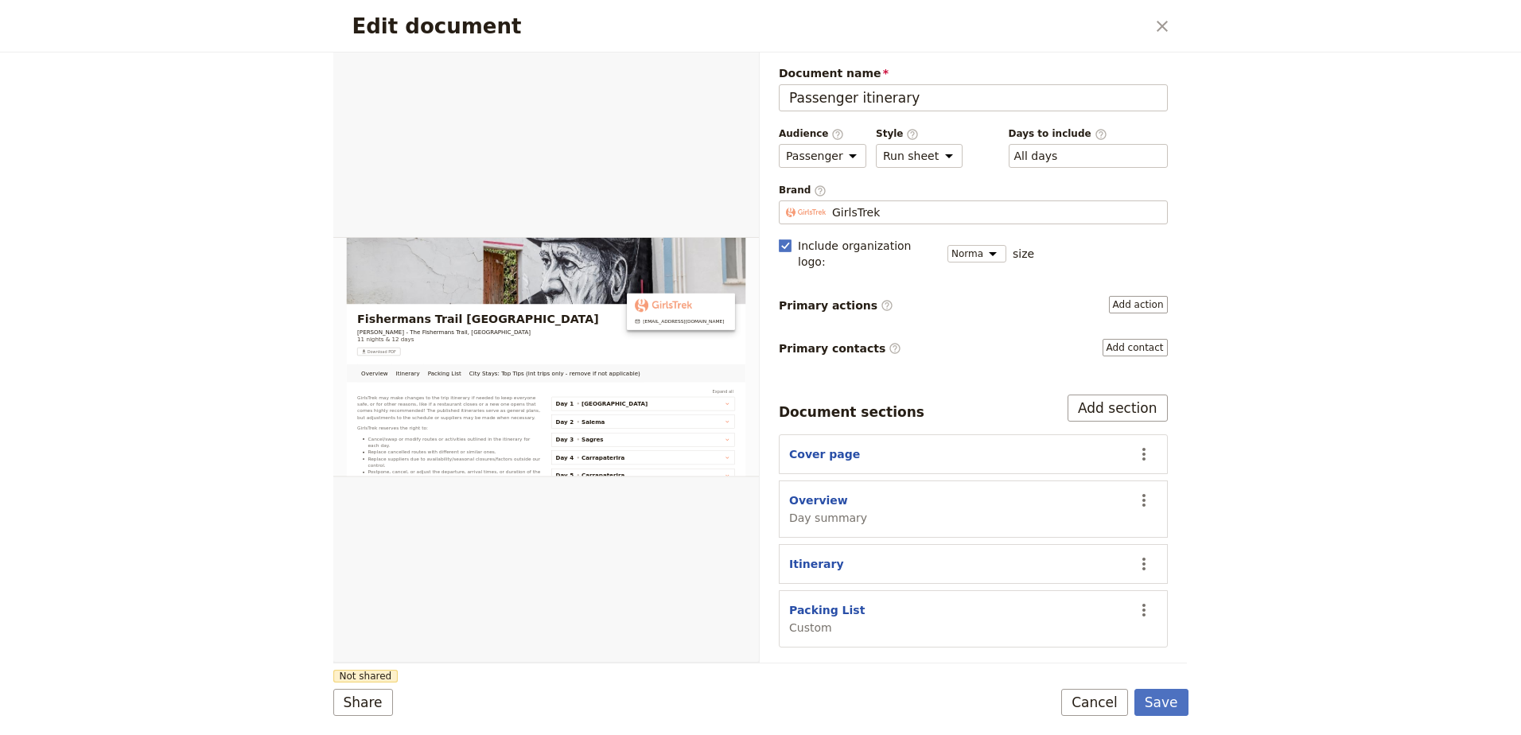
scroll to position [0, 0]
click at [1160, 704] on button "Save" at bounding box center [1161, 702] width 54 height 27
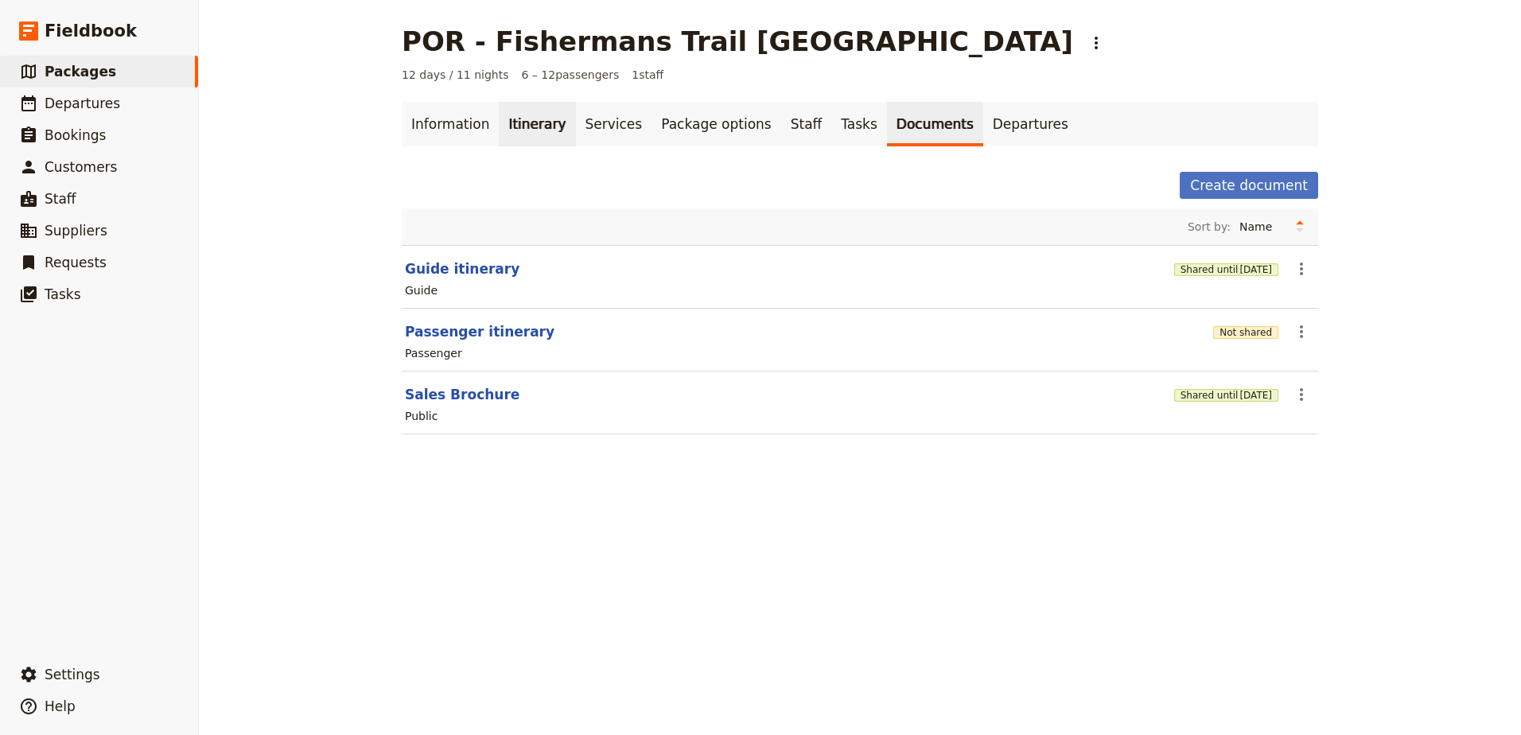
click at [515, 133] on link "Itinerary" at bounding box center [537, 124] width 76 height 45
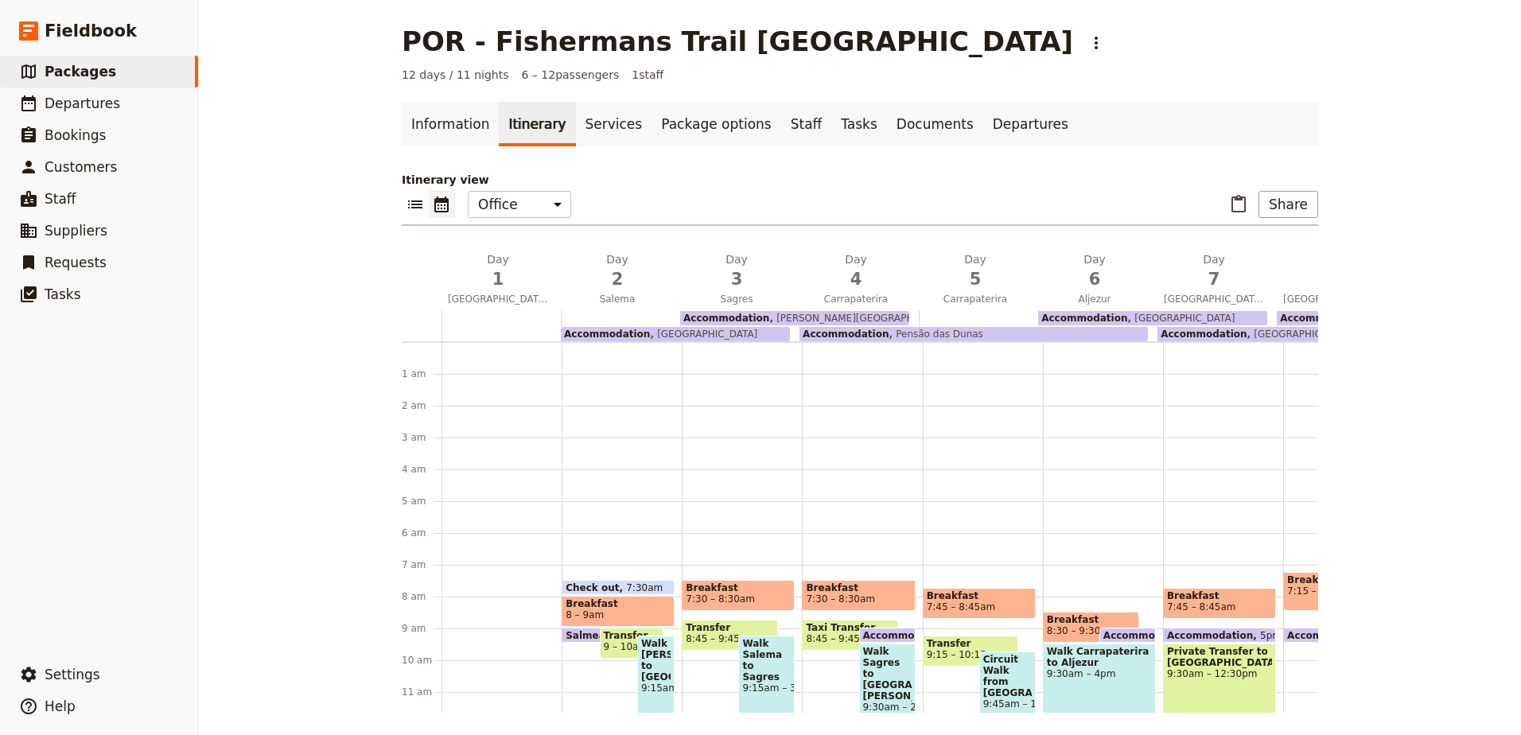
scroll to position [207, 0]
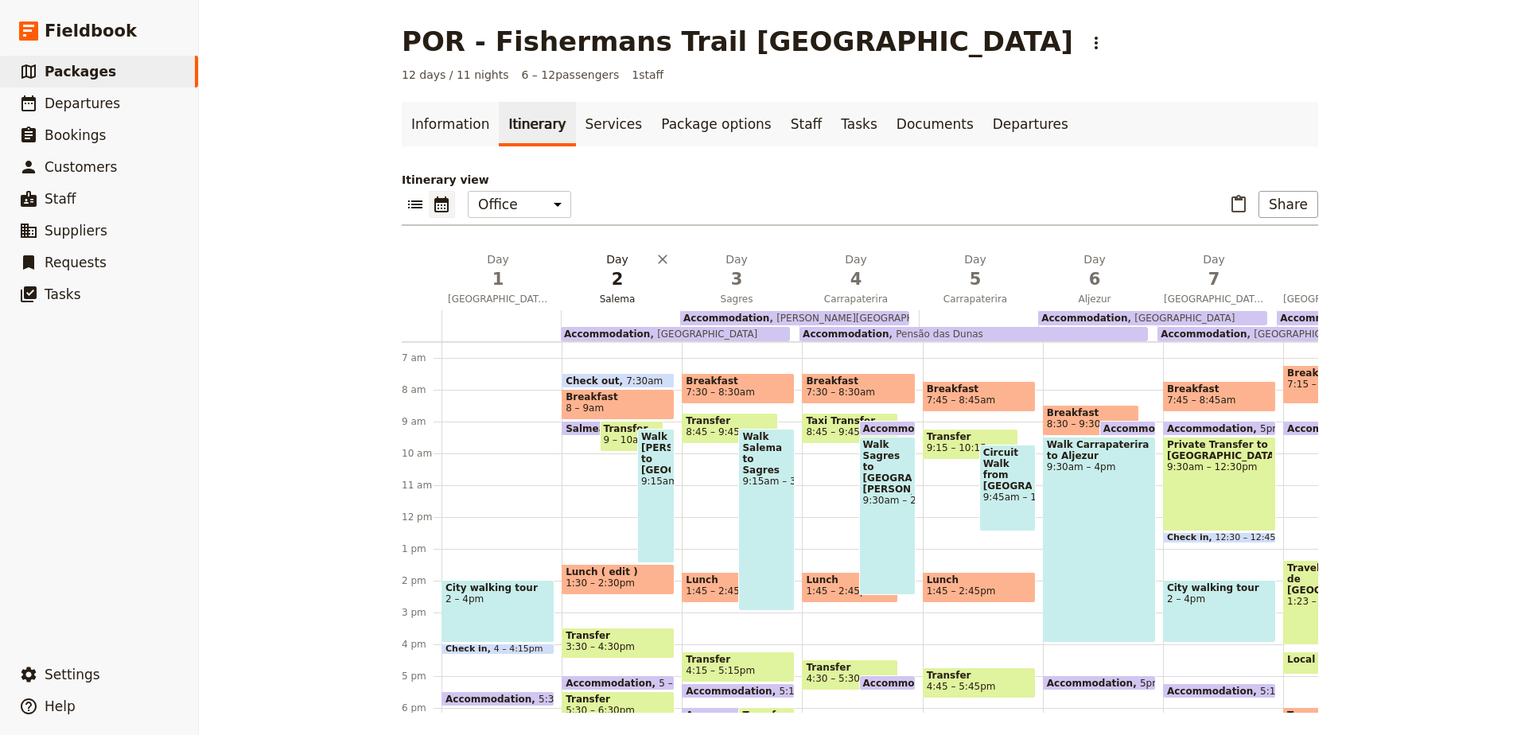
click at [600, 299] on span "Salema" at bounding box center [617, 299] width 113 height 13
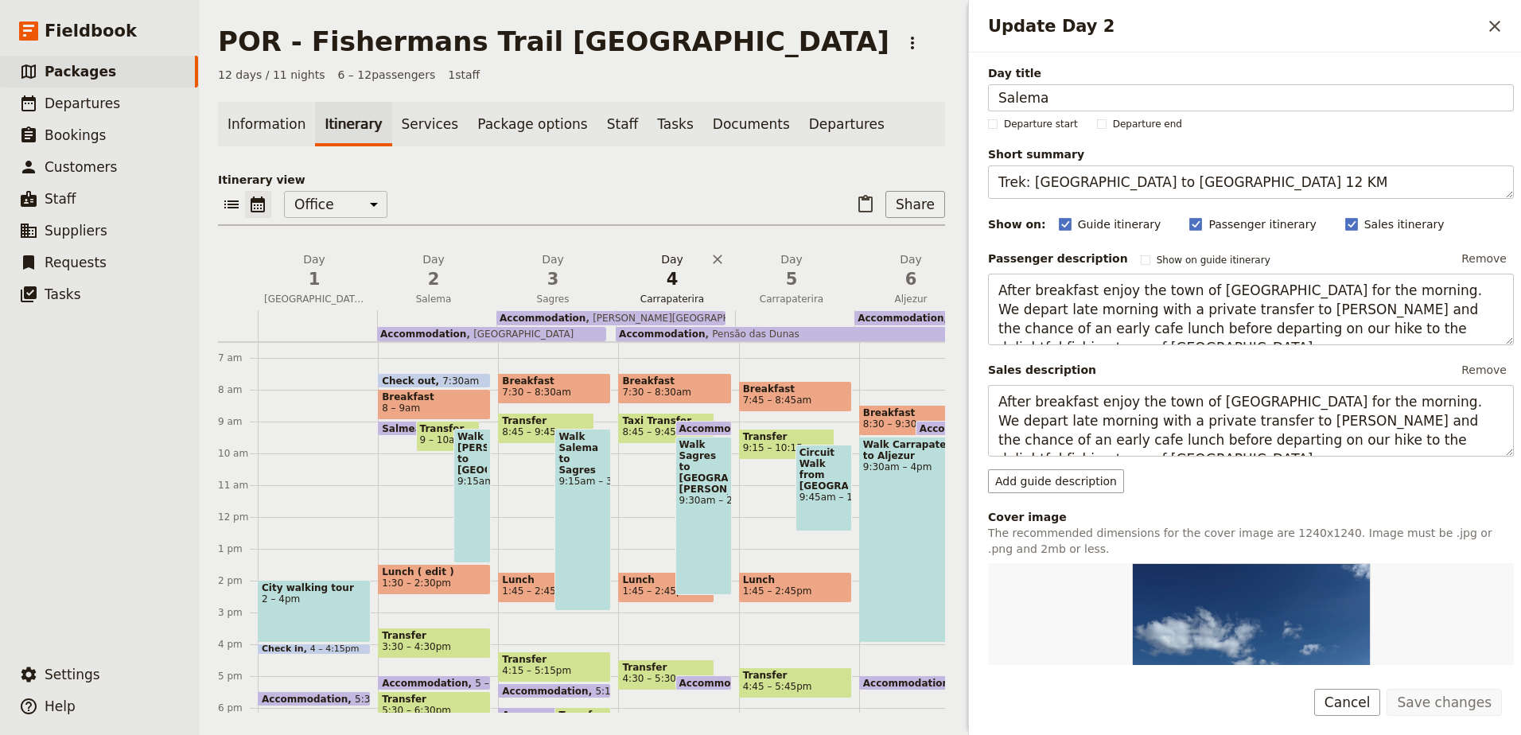
click at [687, 289] on span "4" at bounding box center [672, 279] width 100 height 24
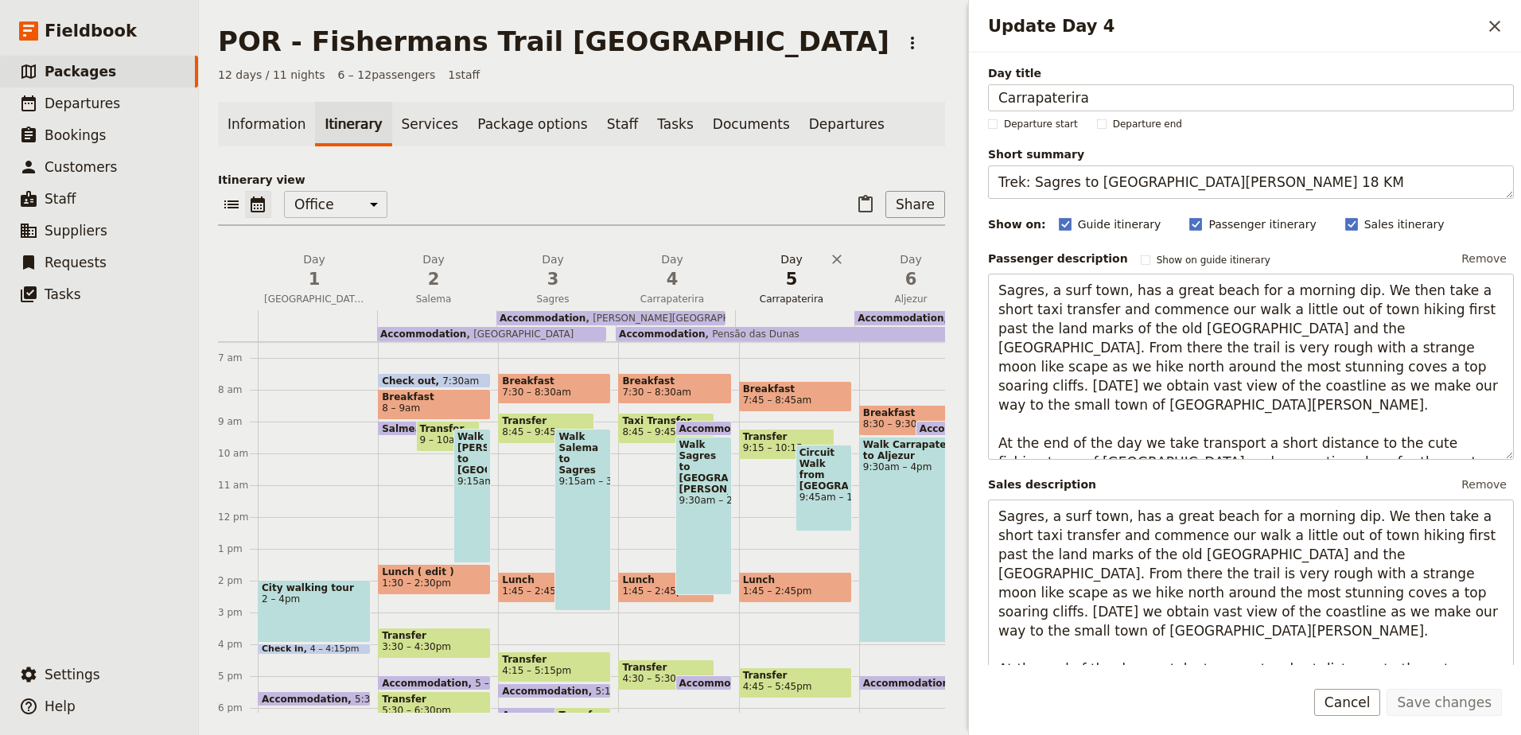
click at [774, 283] on span "5" at bounding box center [791, 279] width 100 height 24
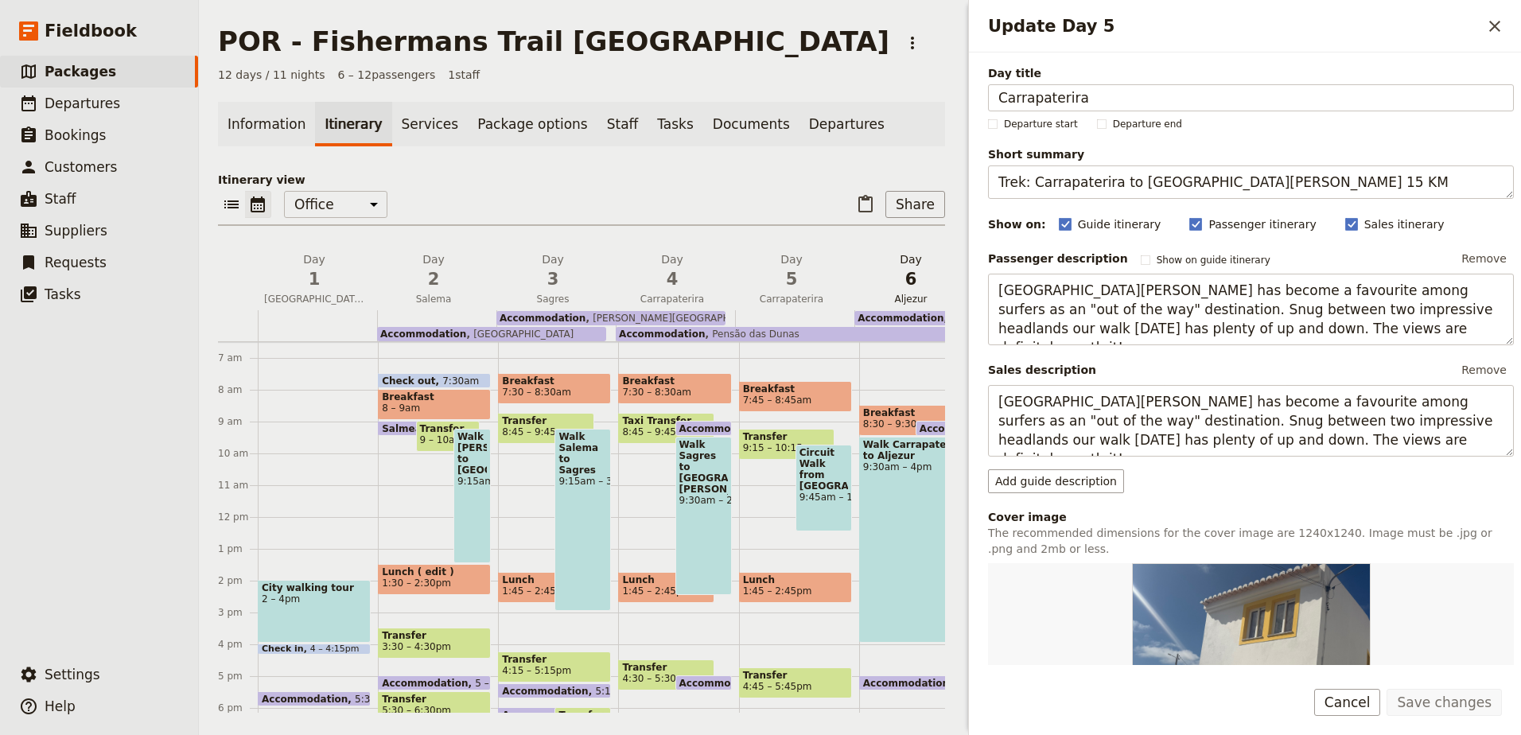
click at [914, 283] on span "6" at bounding box center [911, 279] width 100 height 24
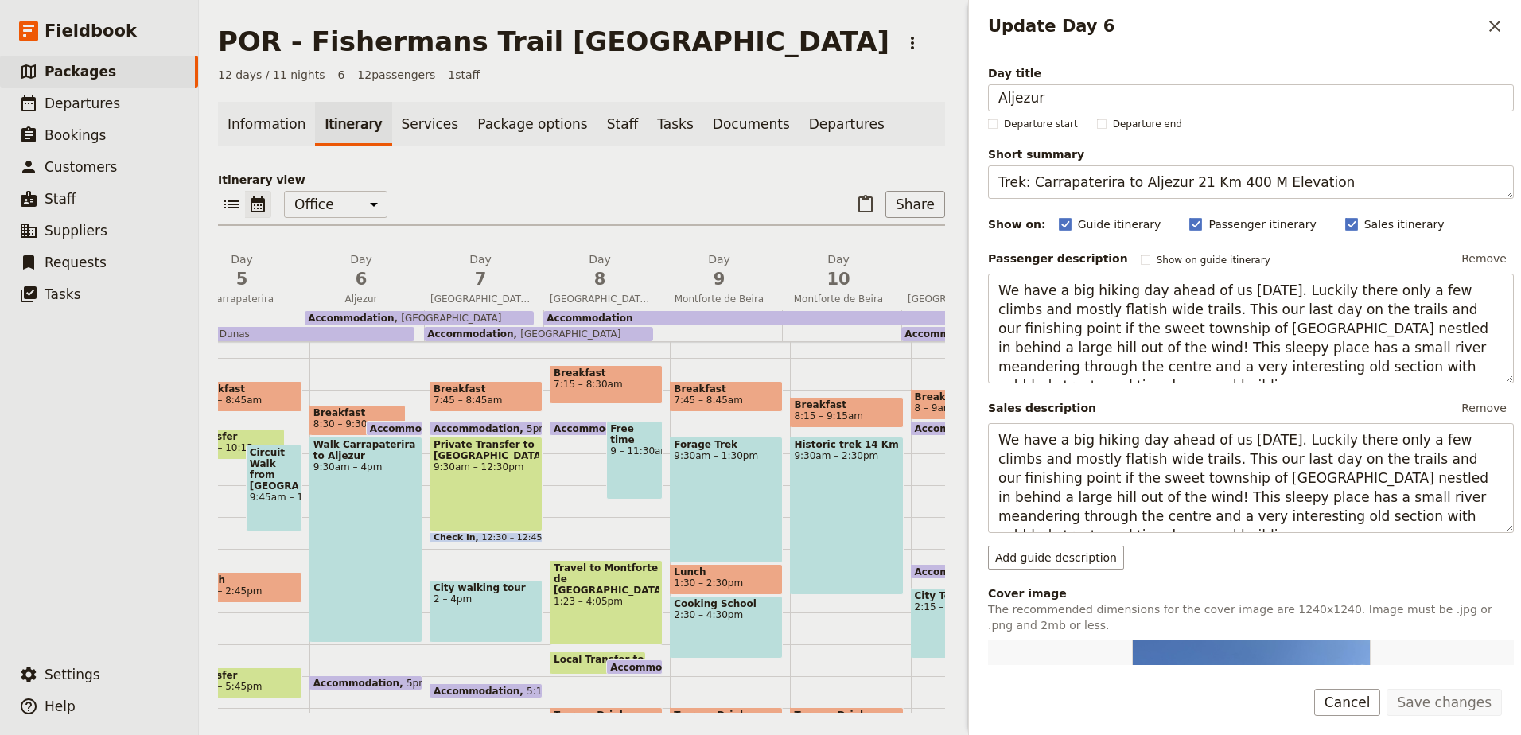
scroll to position [0, 554]
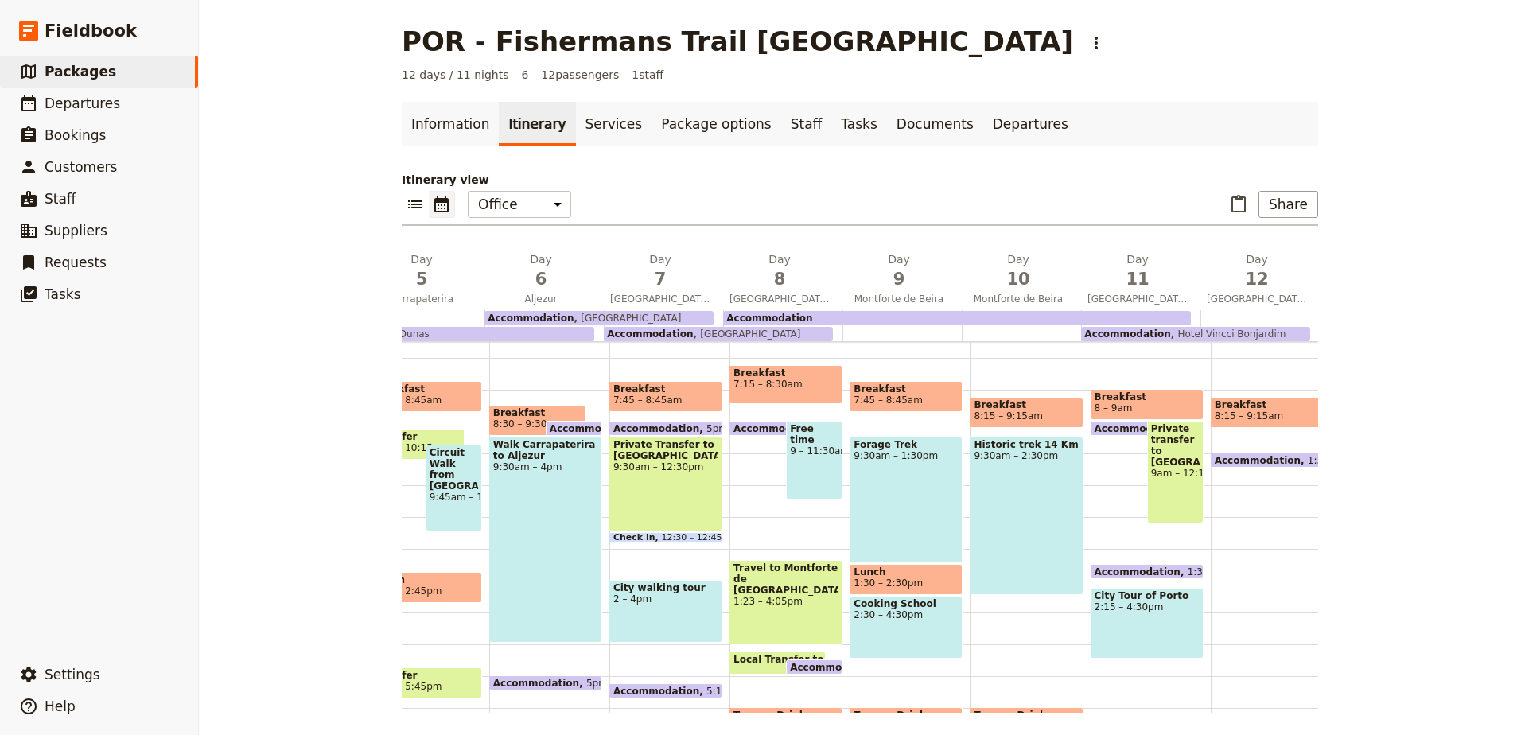
click at [884, 444] on span "Forage Trek" at bounding box center [905, 444] width 105 height 11
select select "9"
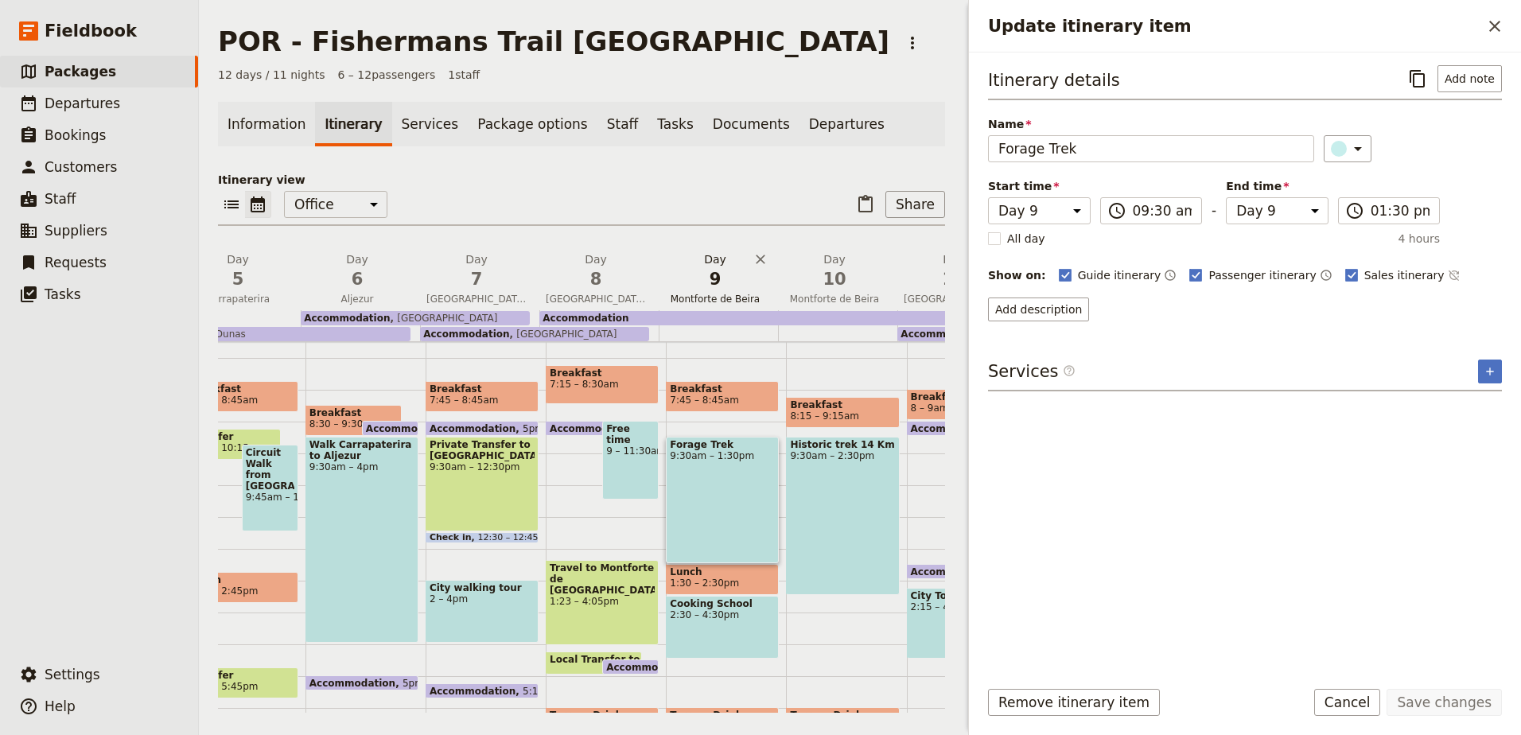
click at [713, 287] on span "9" at bounding box center [715, 279] width 100 height 24
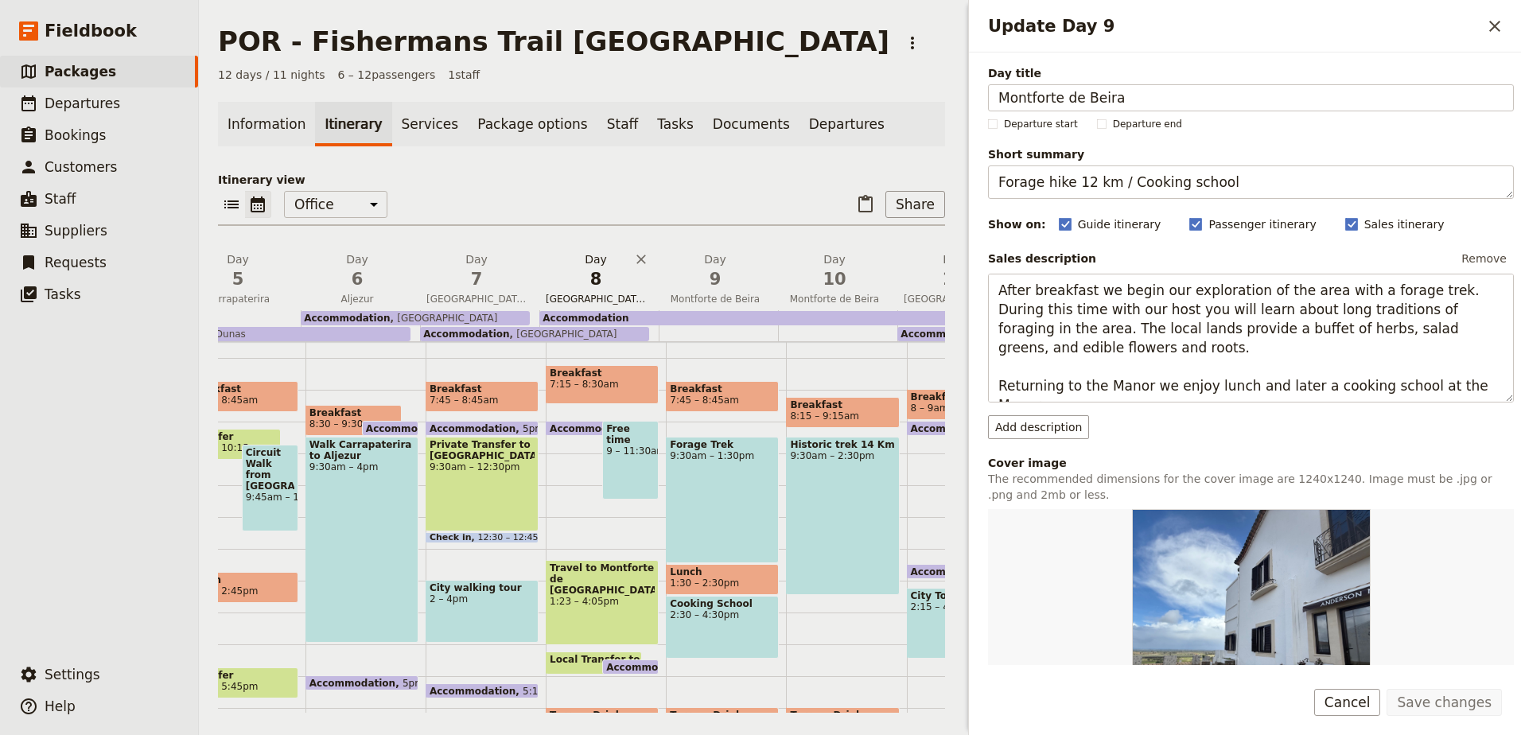
click at [586, 284] on span "8" at bounding box center [596, 279] width 100 height 24
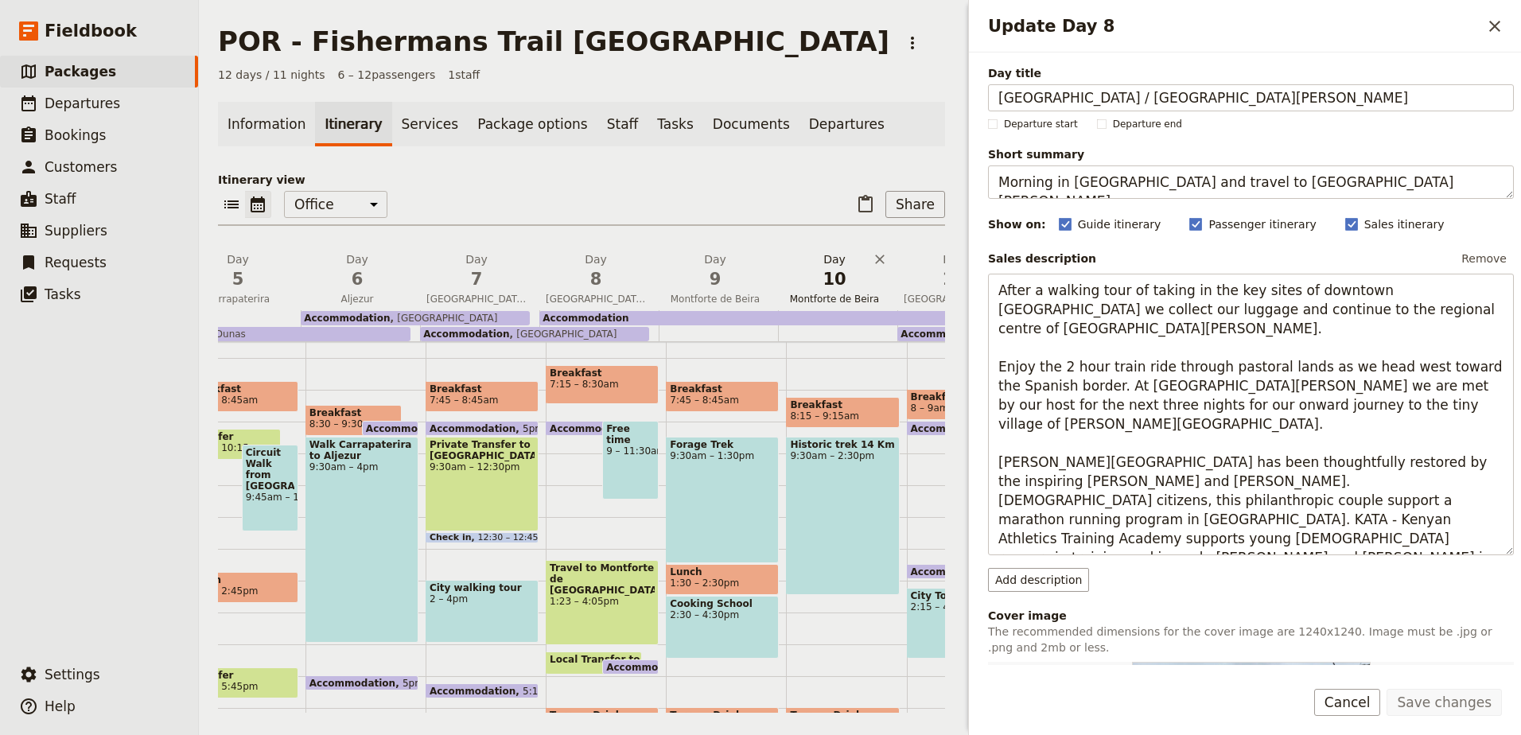
click at [824, 275] on span "10" at bounding box center [834, 279] width 100 height 24
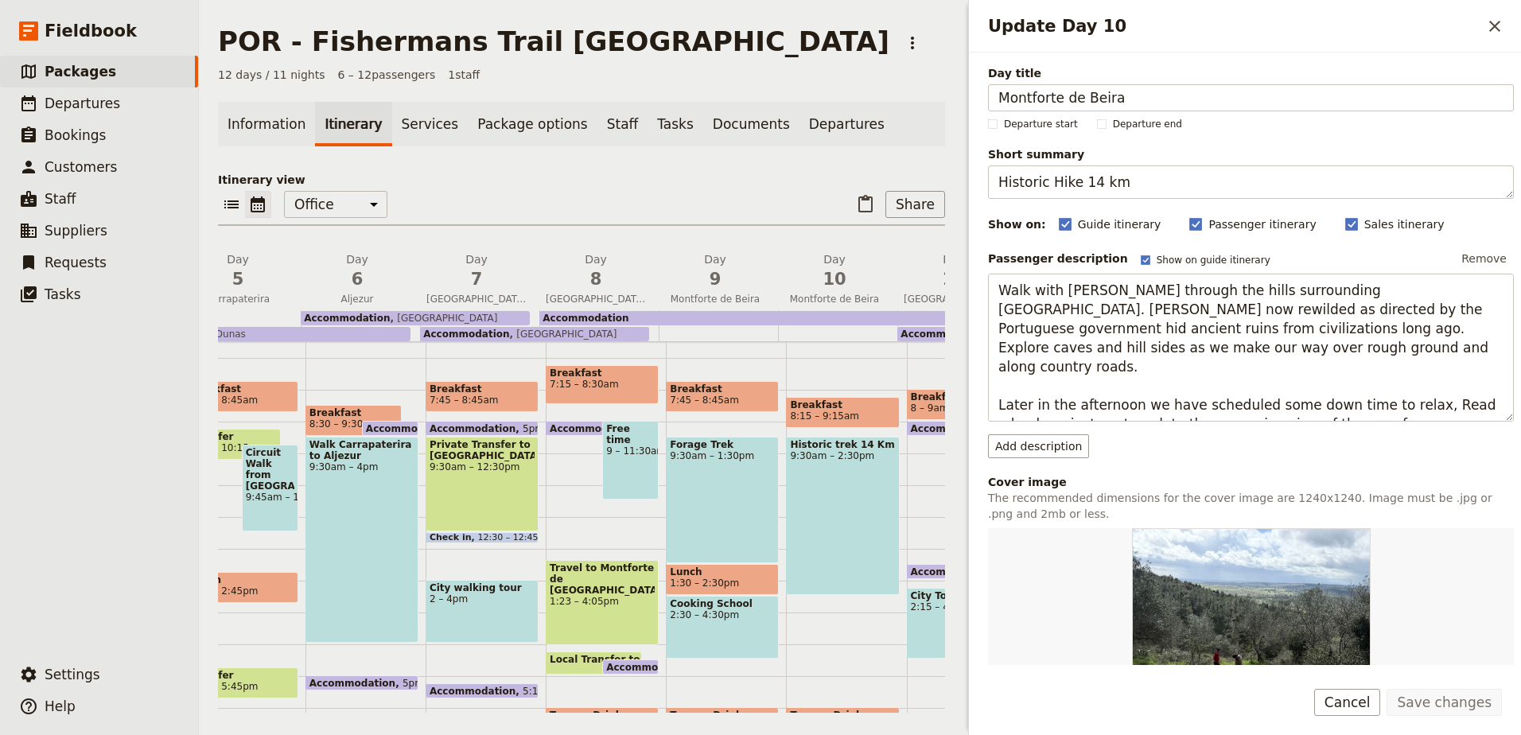
click at [697, 610] on span "2:30 – 4:30pm" at bounding box center [722, 614] width 105 height 11
select select "9"
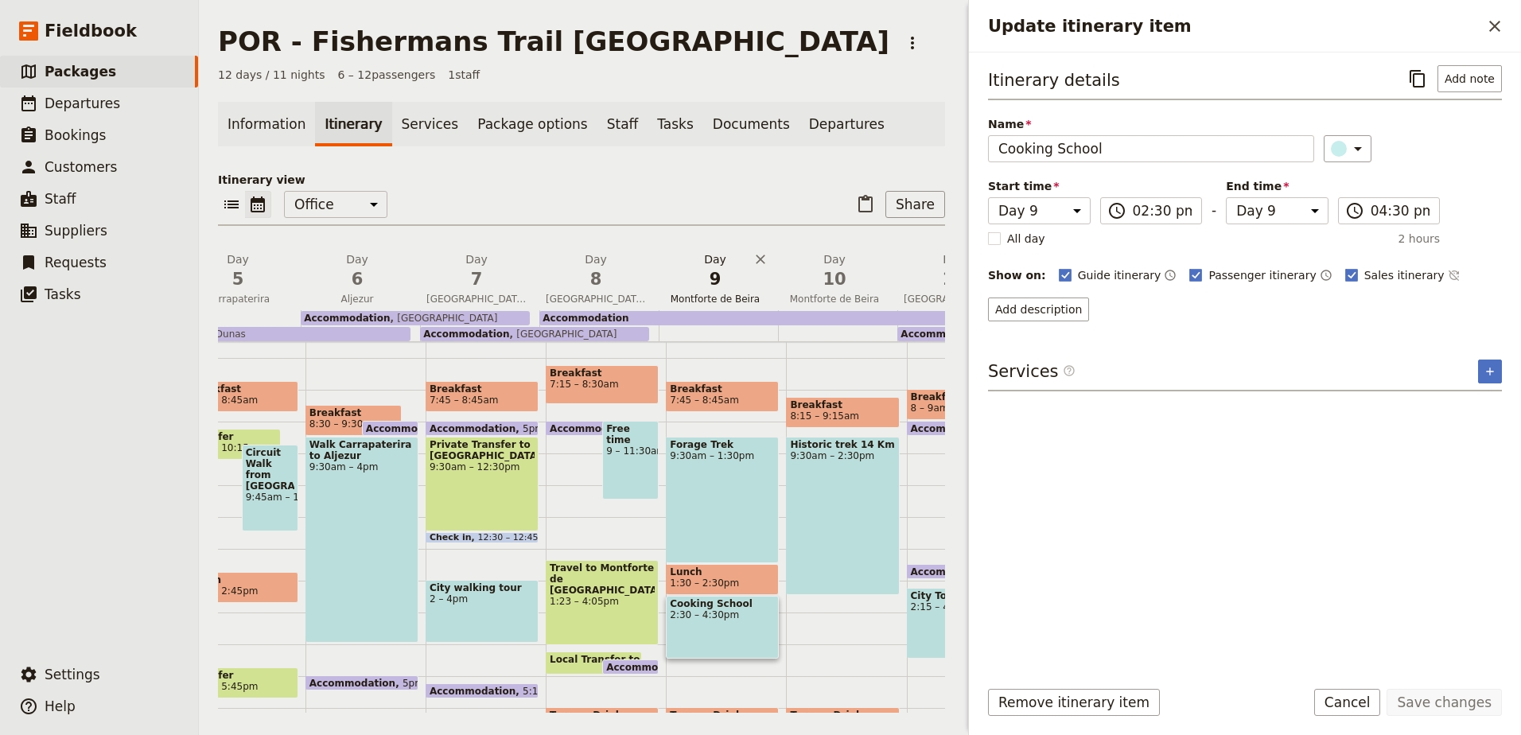
click at [717, 274] on span "9" at bounding box center [715, 279] width 100 height 24
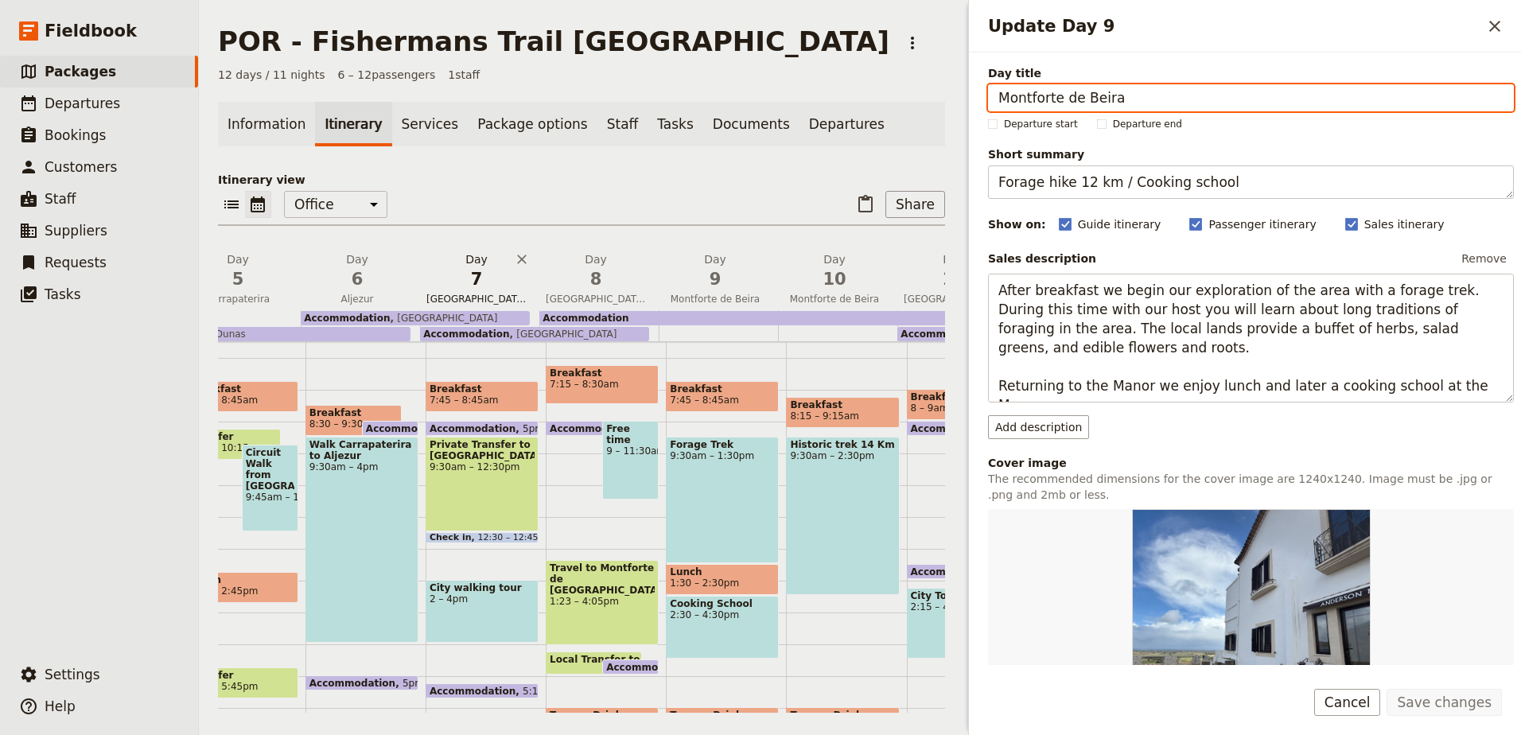
click at [486, 274] on span "7" at bounding box center [476, 279] width 100 height 24
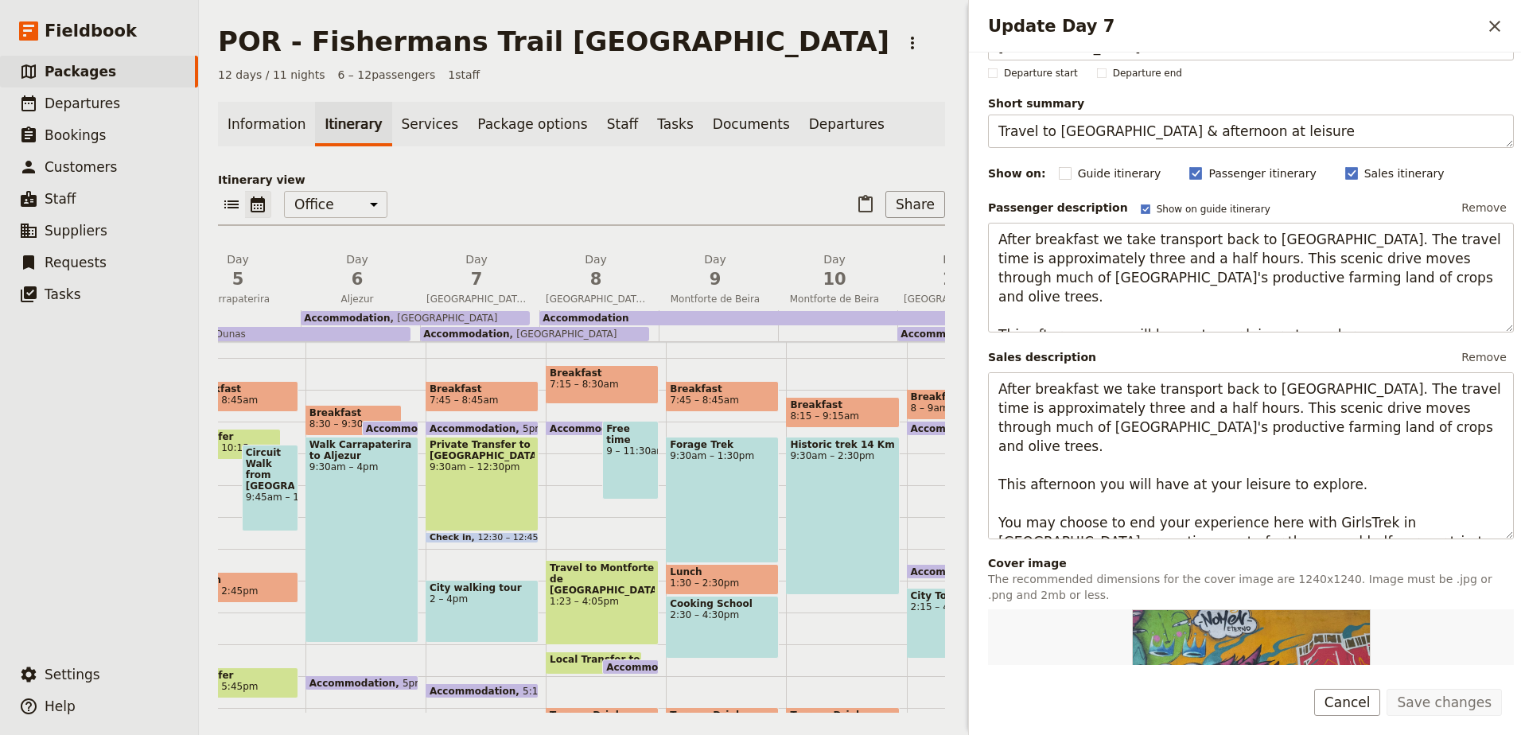
scroll to position [80, 0]
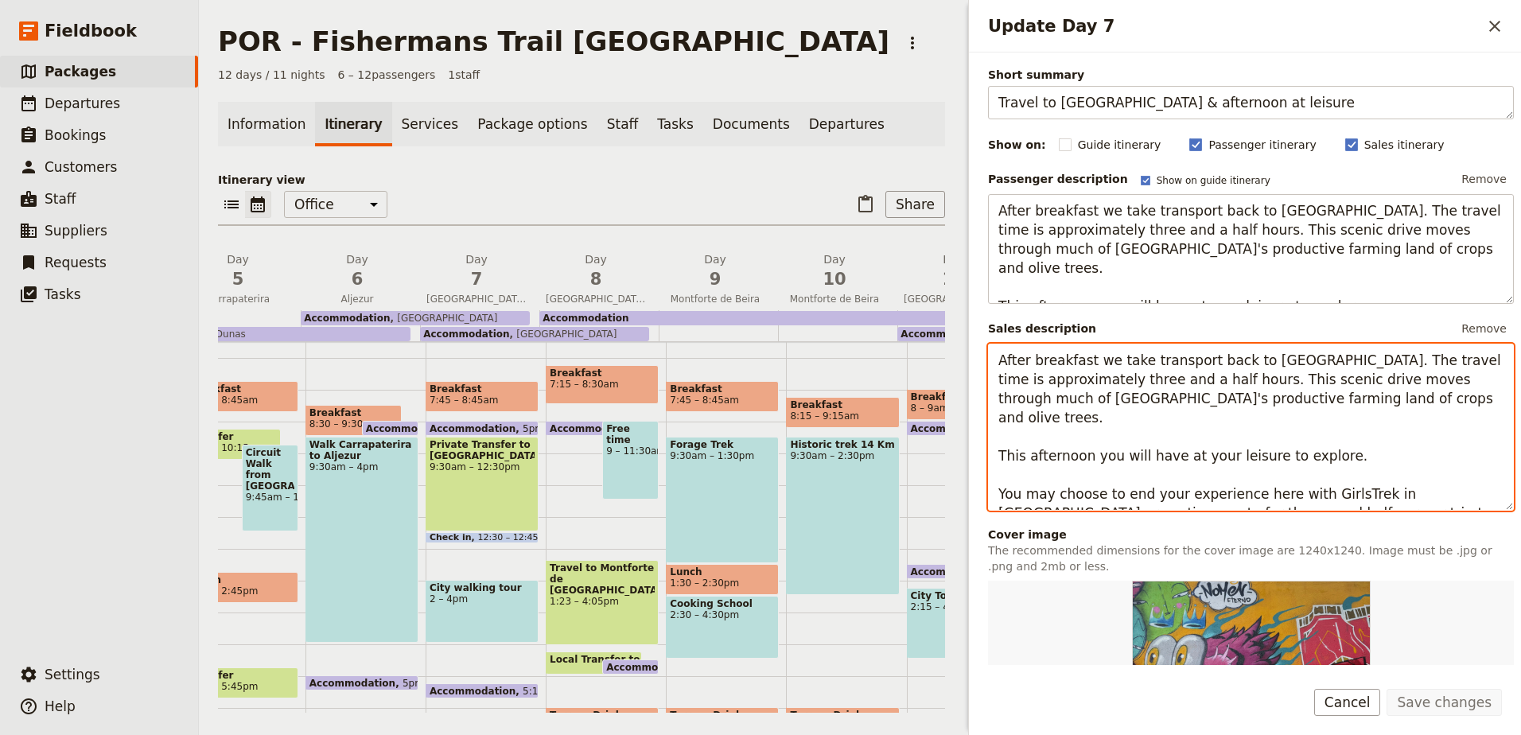
drag, startPoint x: 1434, startPoint y: 493, endPoint x: 997, endPoint y: 479, distance: 436.9
click at [997, 479] on textarea "After breakfast we take transport back to [GEOGRAPHIC_DATA]. The travel time is…" at bounding box center [1251, 427] width 526 height 167
click at [713, 277] on span "9" at bounding box center [715, 279] width 100 height 24
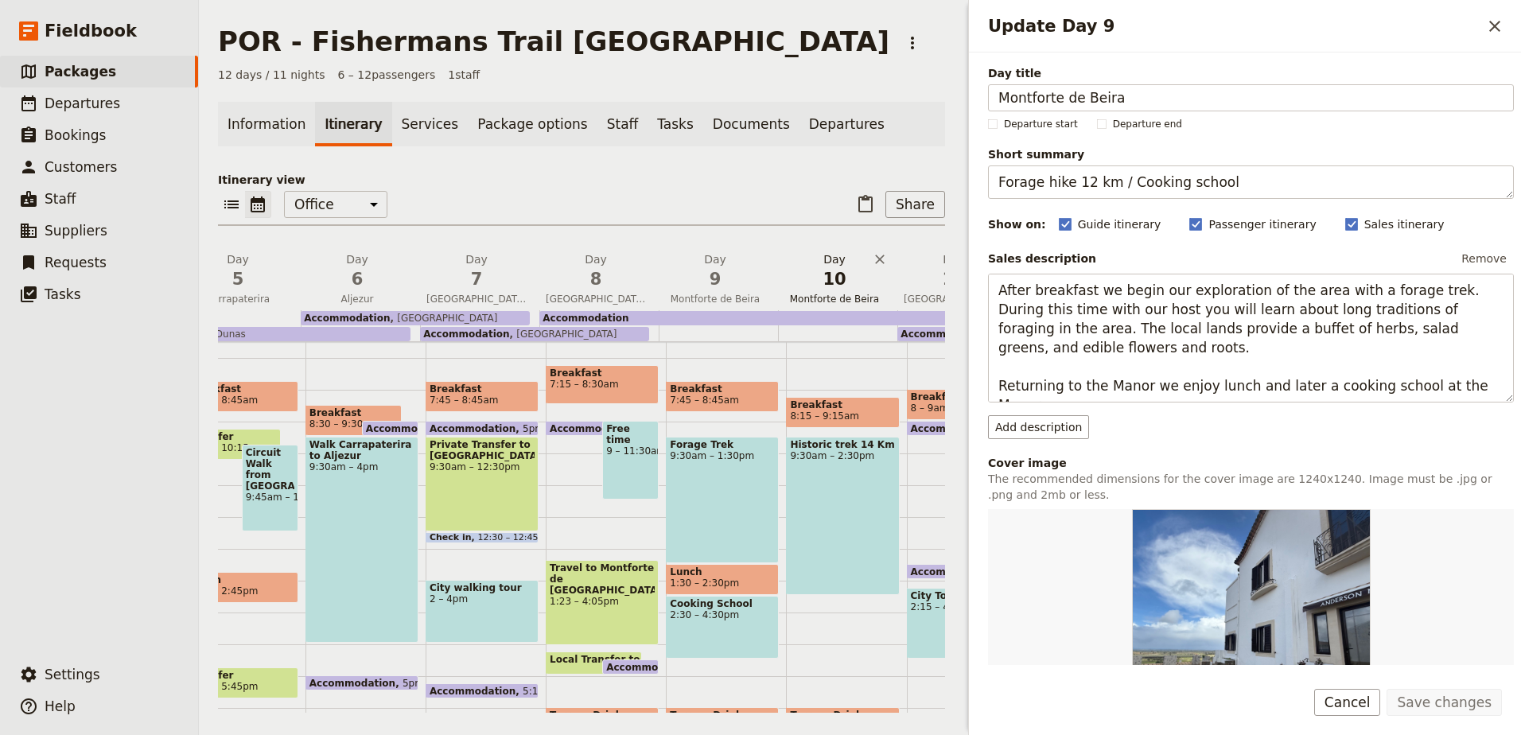
click at [849, 286] on span "10" at bounding box center [834, 279] width 100 height 24
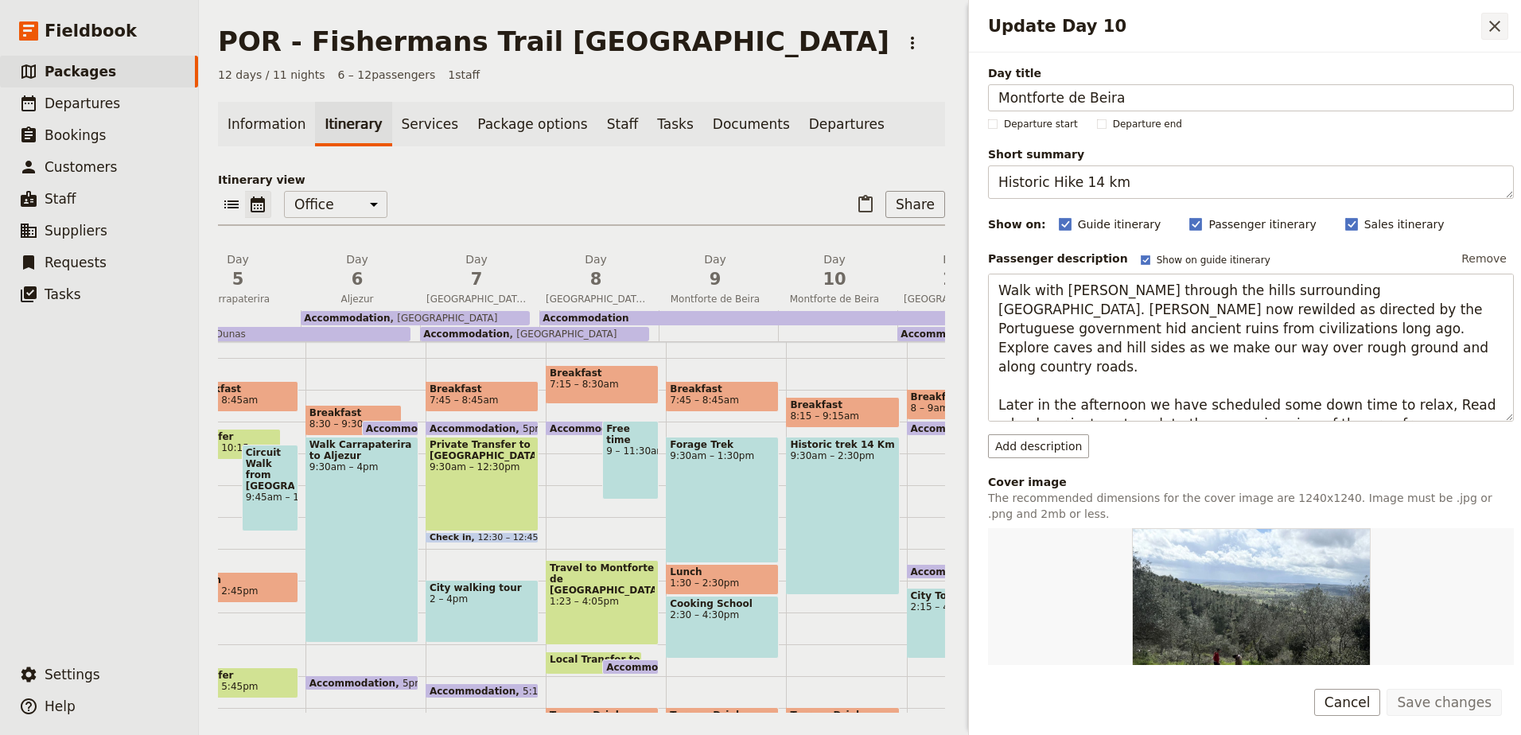
click at [1499, 22] on icon "Close drawer" at bounding box center [1494, 26] width 11 height 11
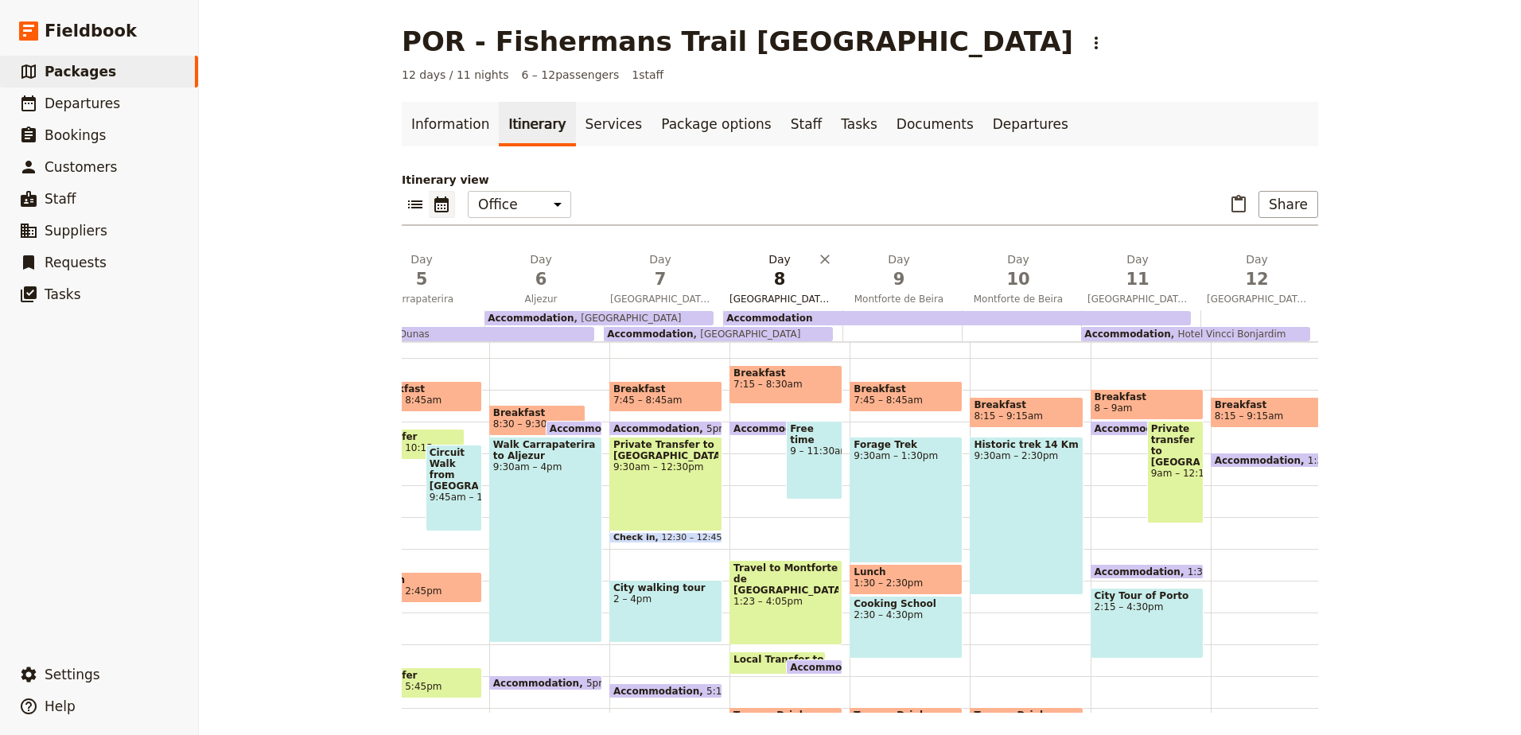
click at [776, 266] on h2 "Day 8 [GEOGRAPHIC_DATA] / [GEOGRAPHIC_DATA][PERSON_NAME]" at bounding box center [779, 271] width 100 height 40
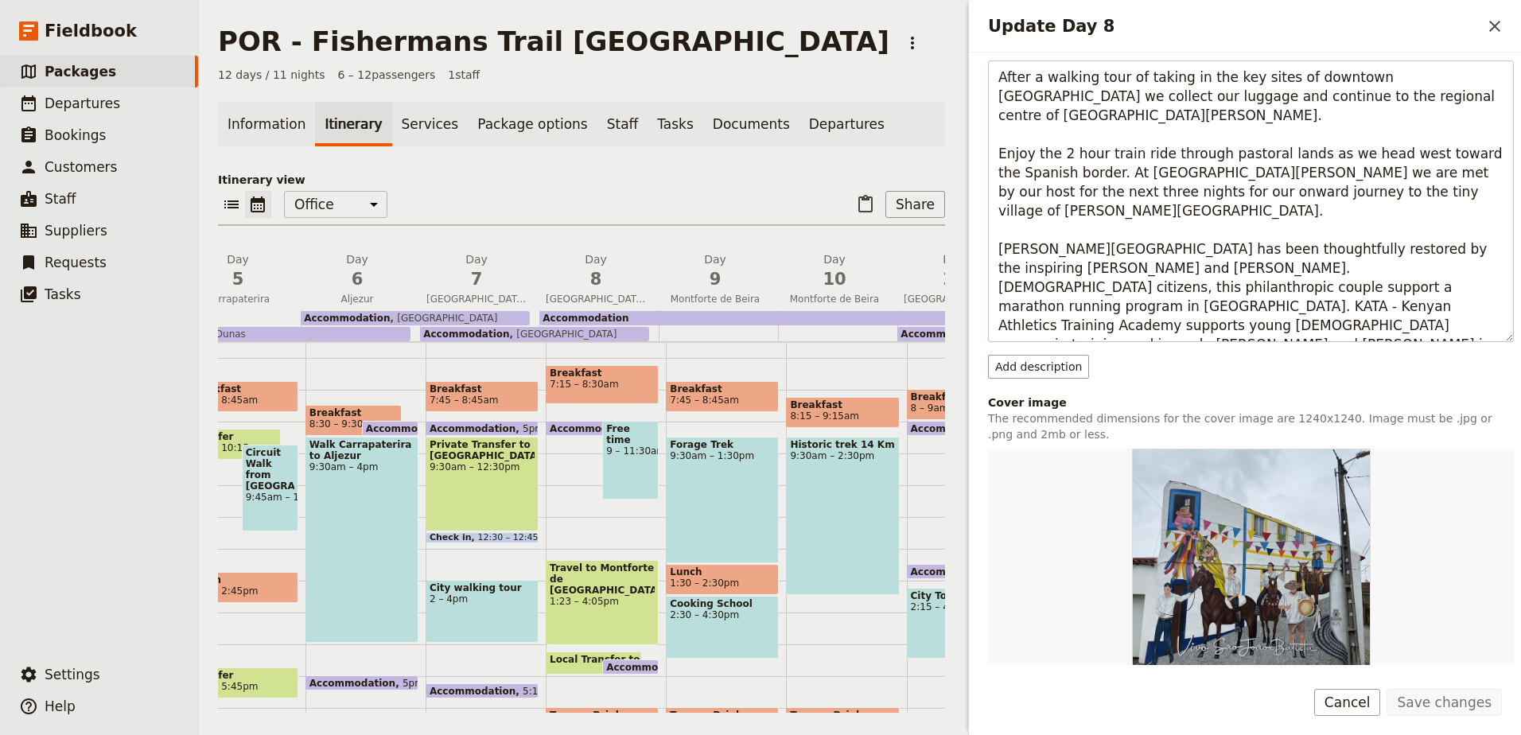
scroll to position [398, 0]
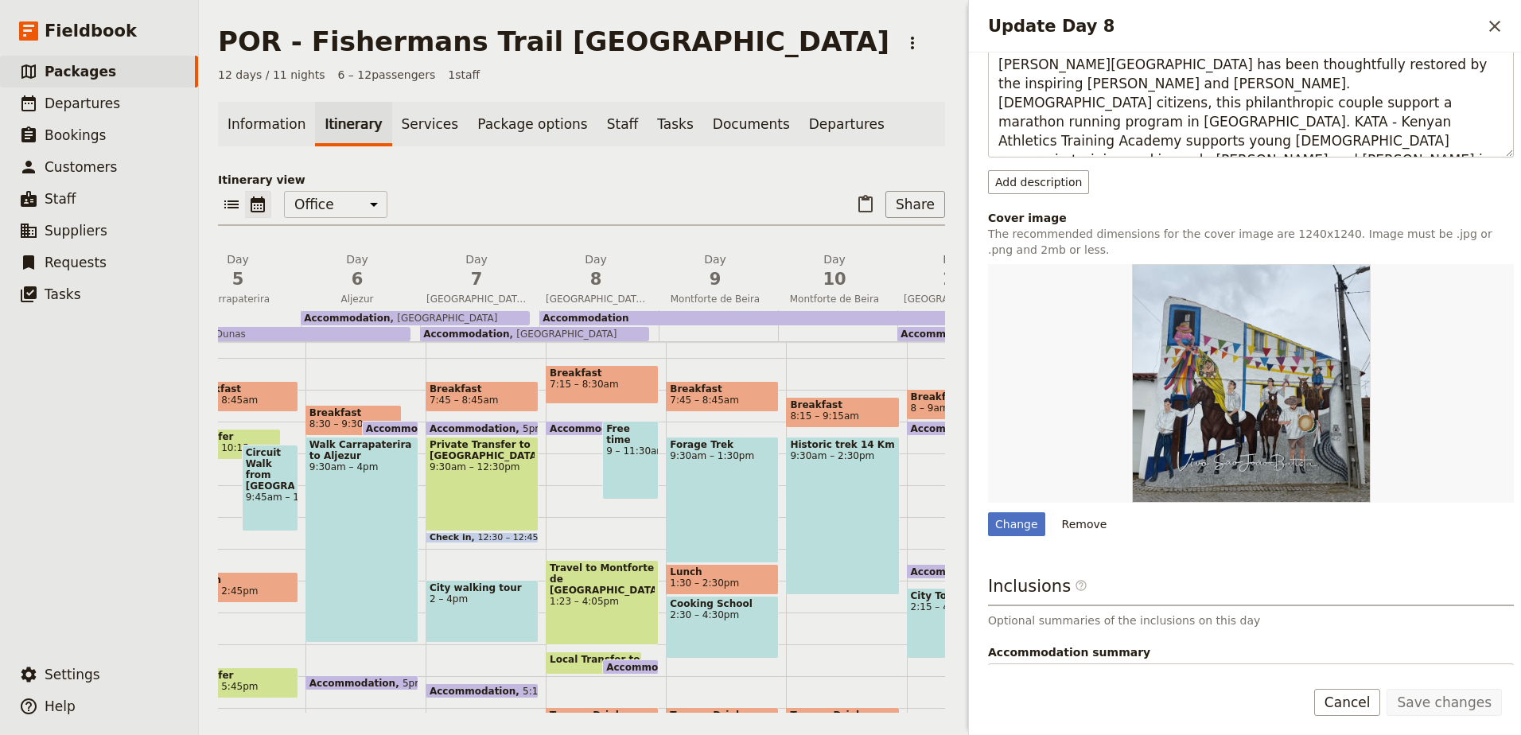
click at [1292, 398] on img "Update Day 8" at bounding box center [1251, 383] width 239 height 239
click at [466, 275] on span "7" at bounding box center [476, 279] width 100 height 24
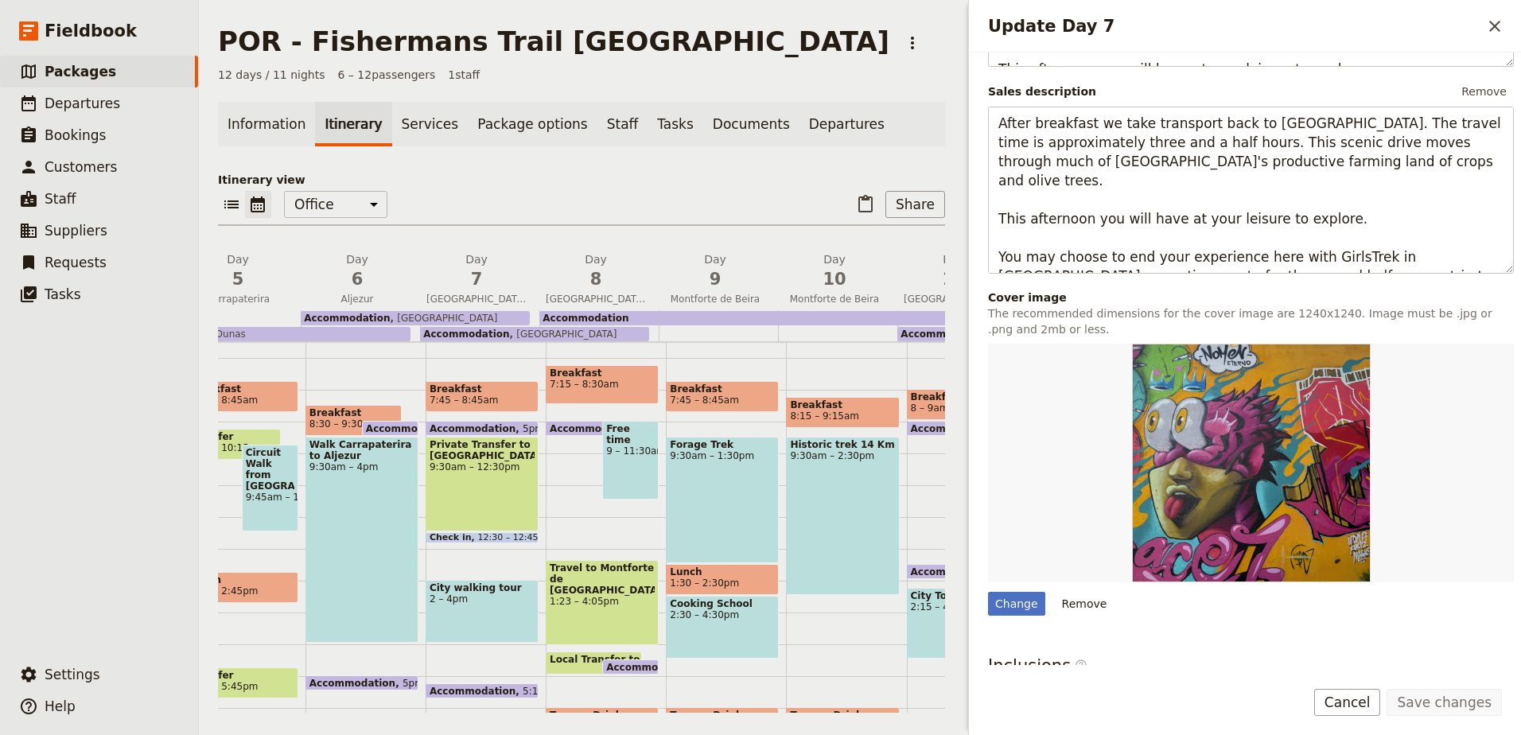
scroll to position [477, 0]
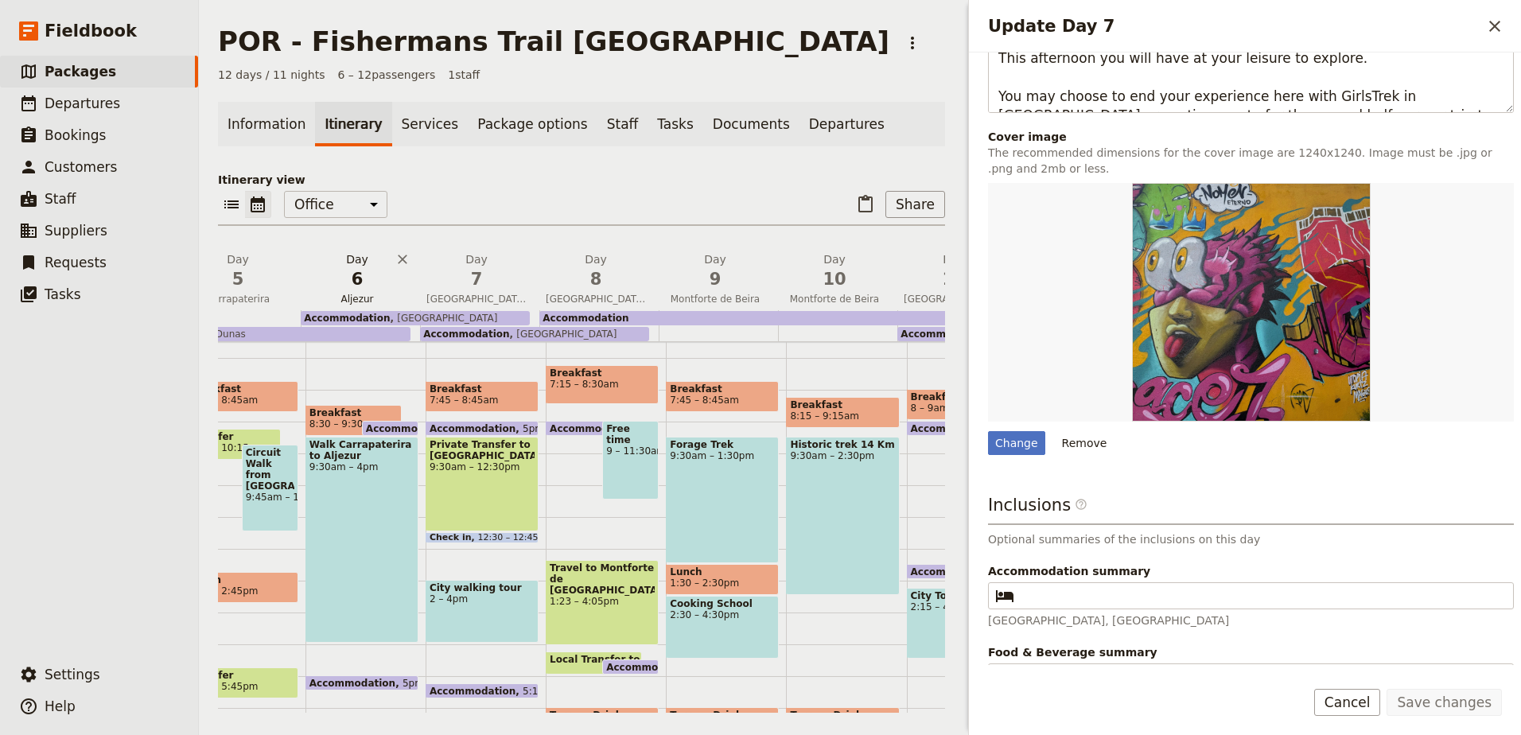
click at [362, 266] on h2 "Day 6 Aljezur" at bounding box center [357, 271] width 100 height 40
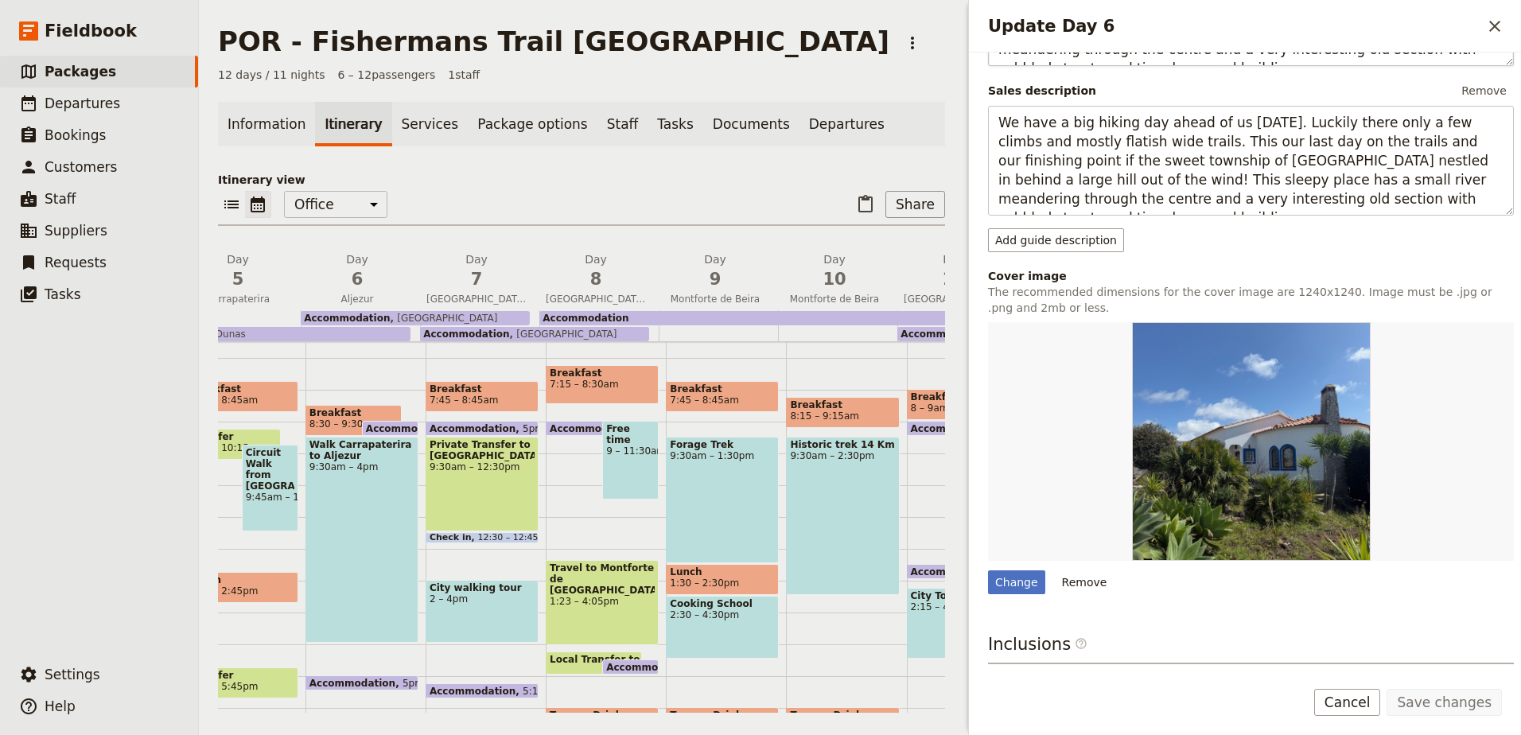
scroll to position [318, 0]
click at [738, 279] on span "9" at bounding box center [715, 279] width 100 height 24
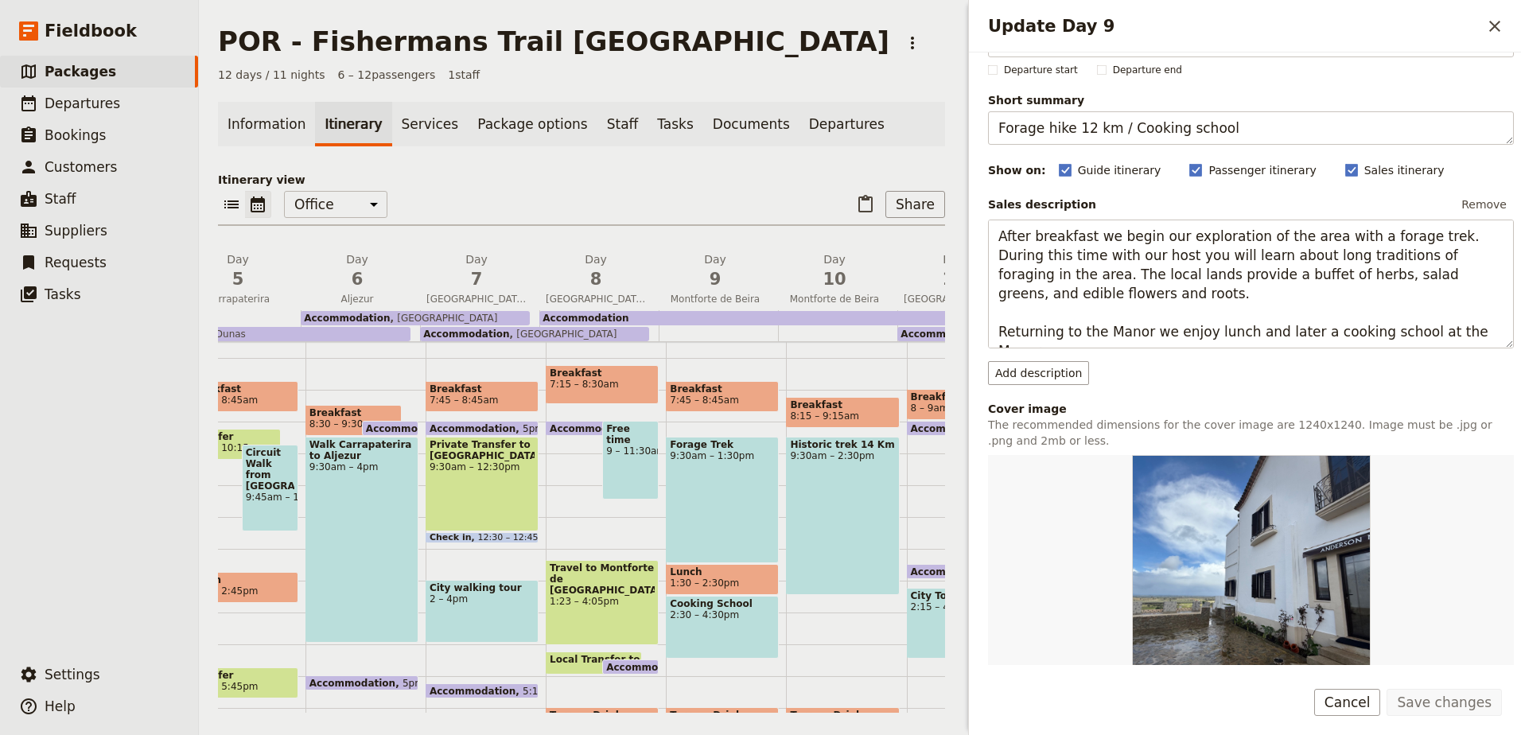
scroll to position [159, 0]
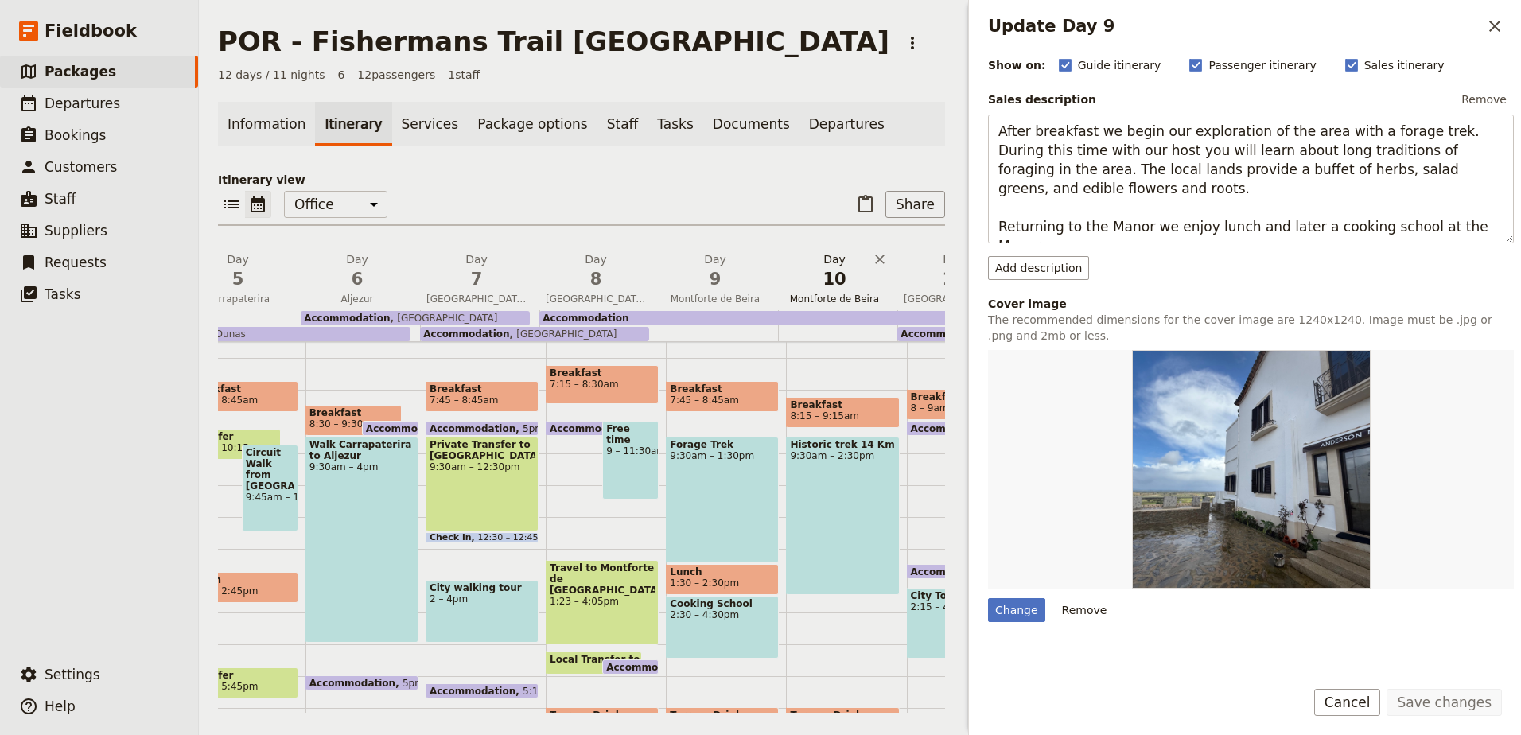
click at [853, 291] on button "Day 10 Montforte de Beira" at bounding box center [837, 280] width 119 height 59
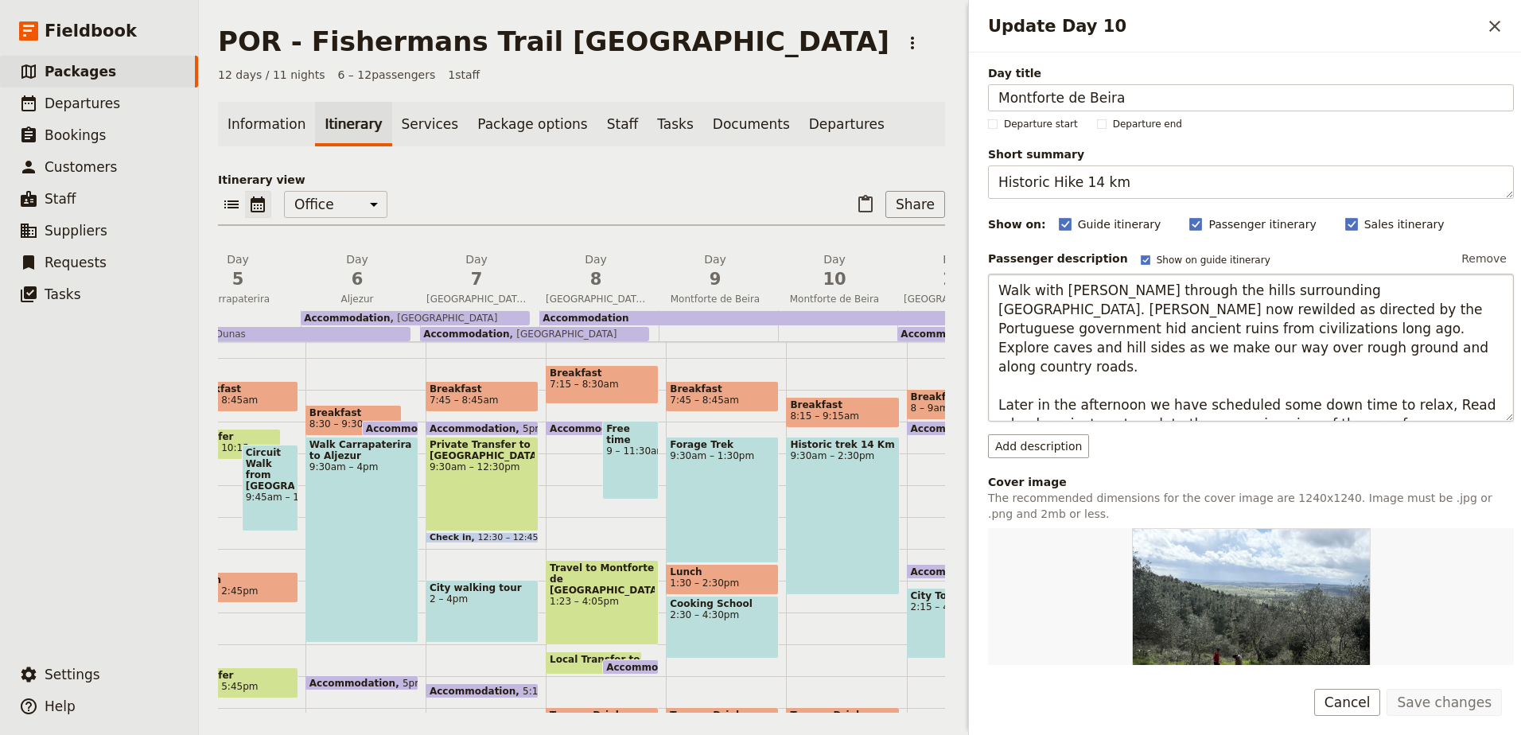
scroll to position [239, 0]
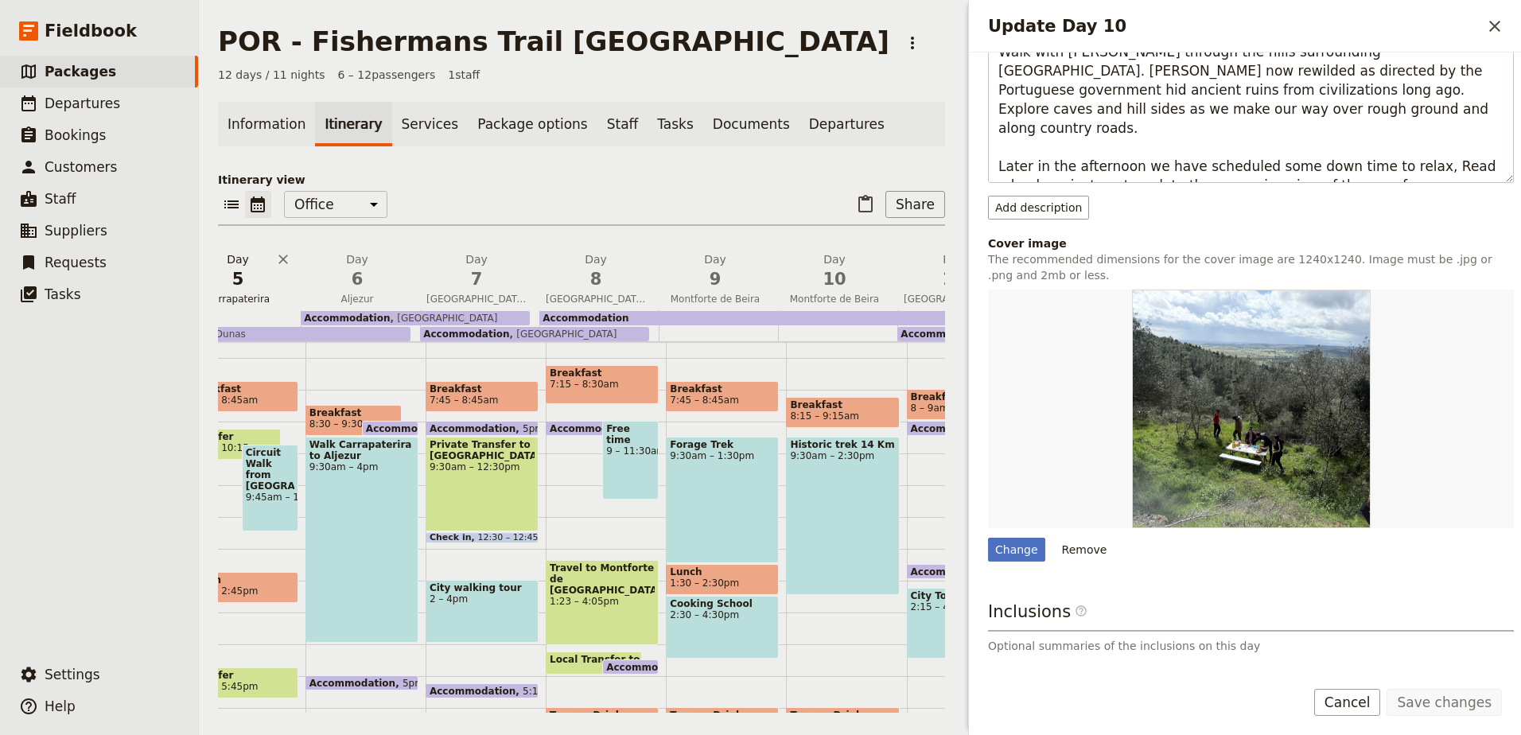
click at [266, 278] on span "5" at bounding box center [238, 279] width 100 height 24
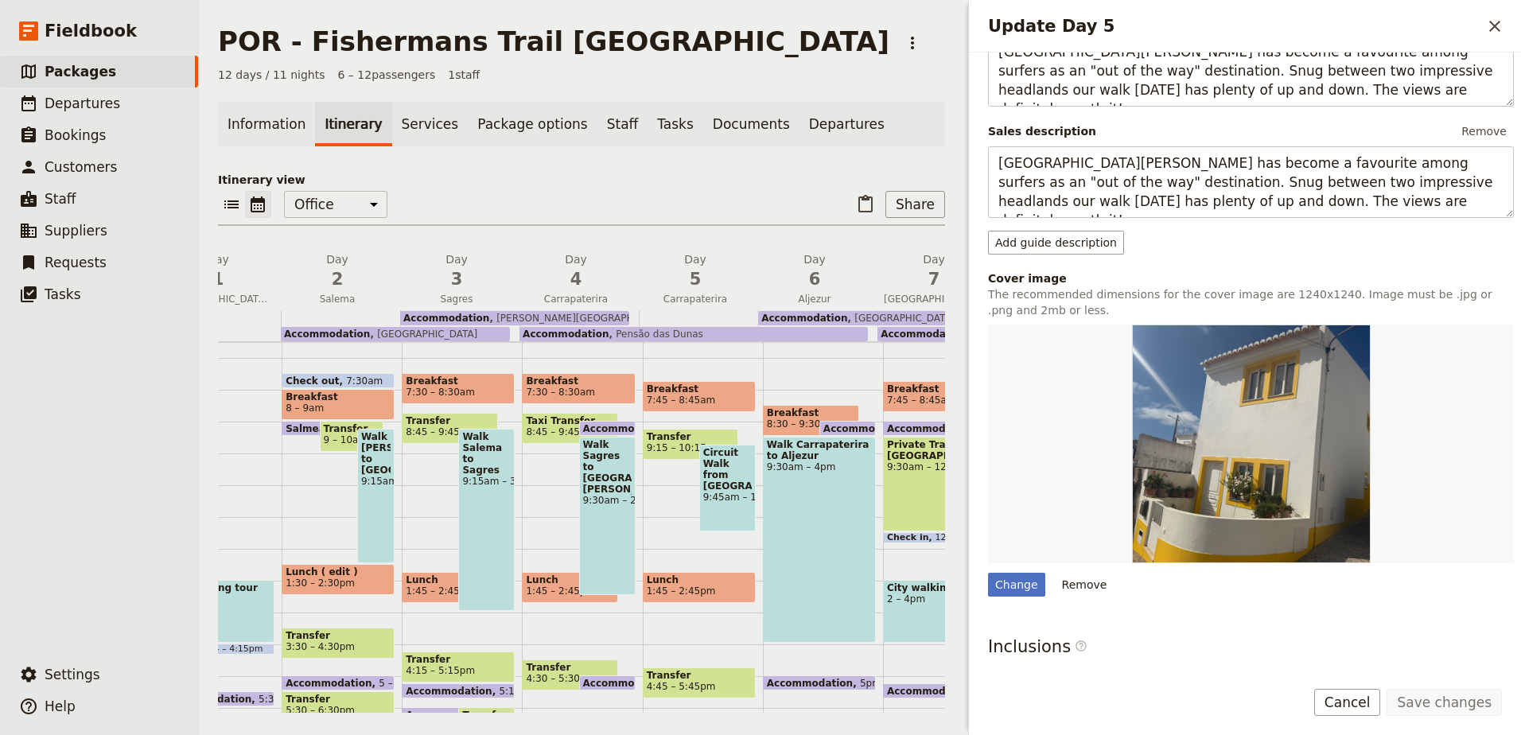
scroll to position [0, 0]
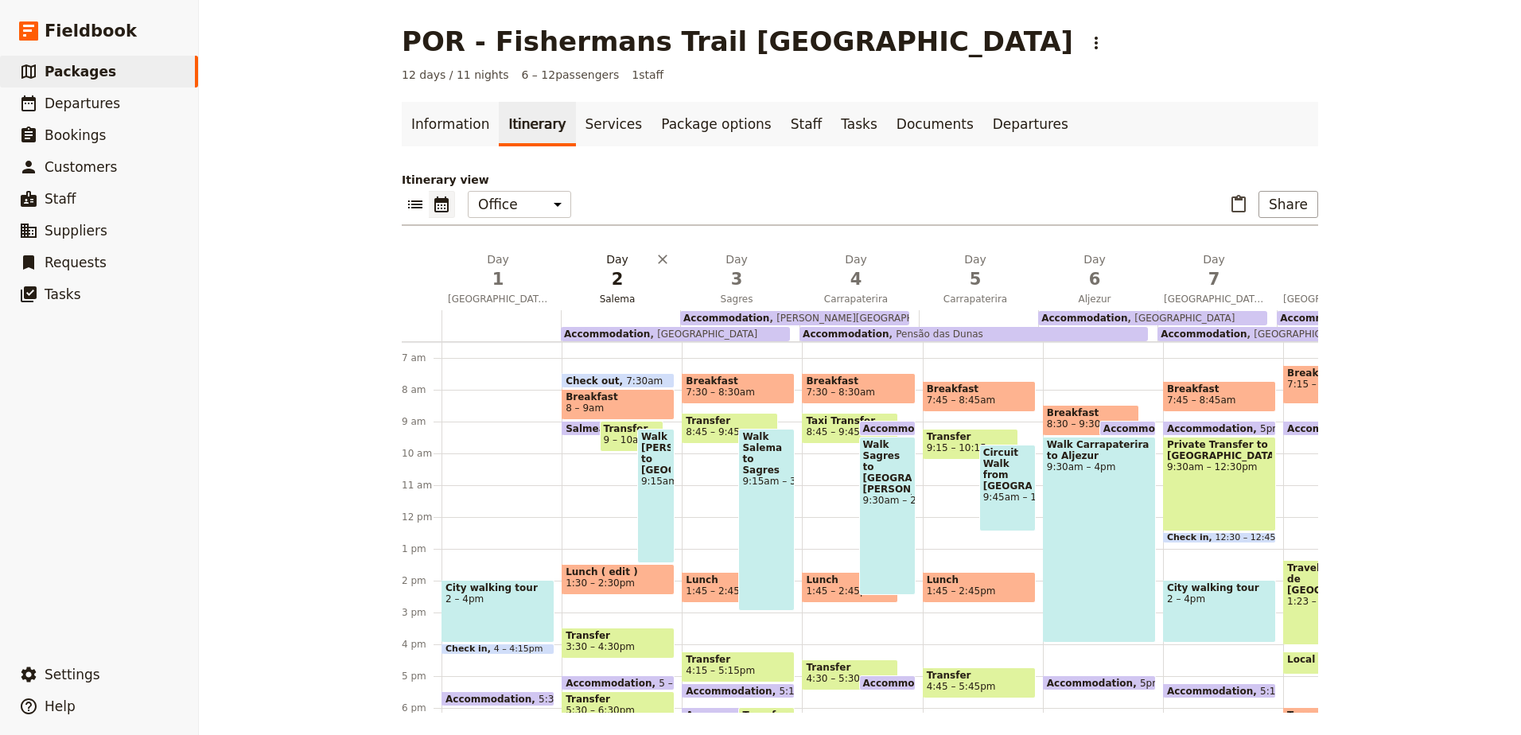
click at [628, 297] on span "Salema" at bounding box center [617, 299] width 113 height 13
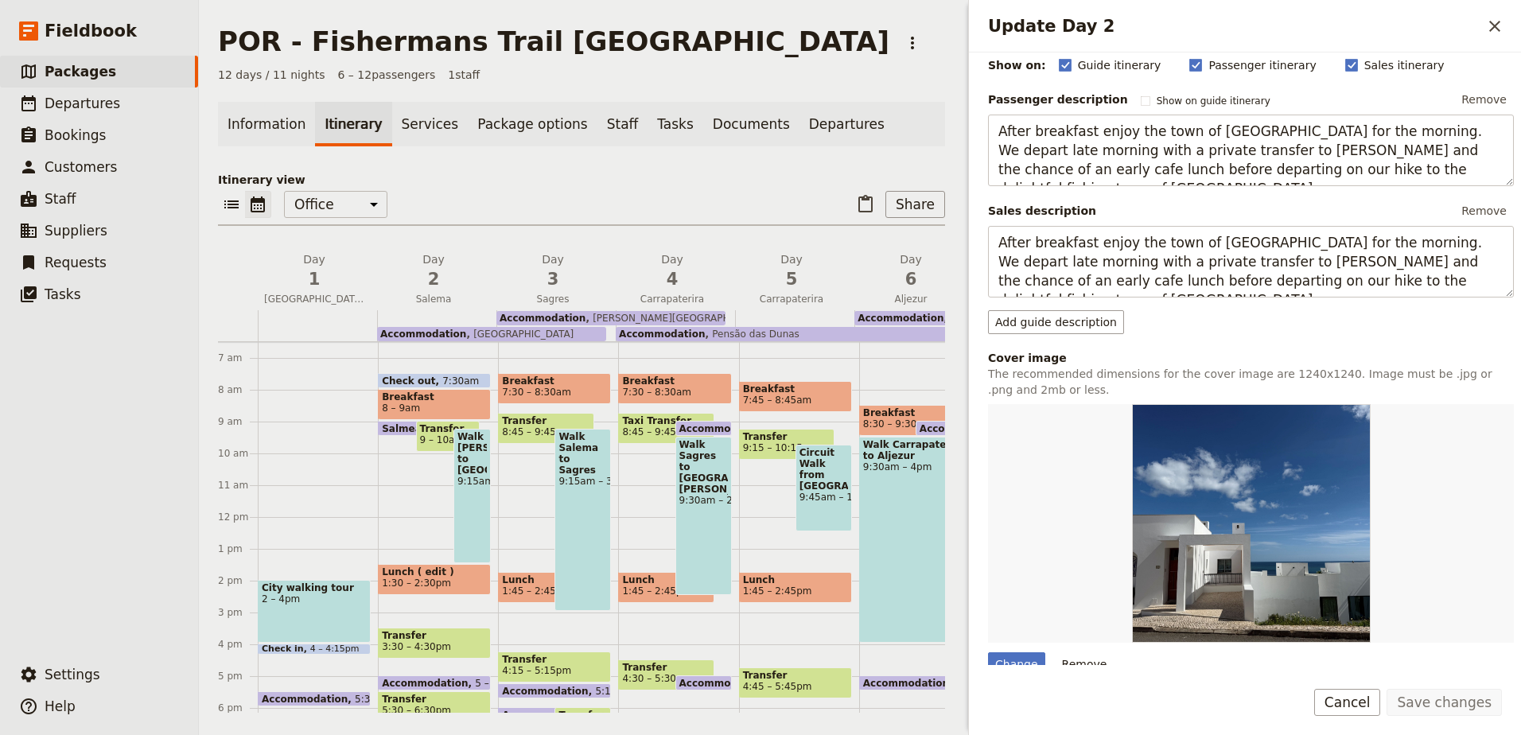
scroll to position [239, 0]
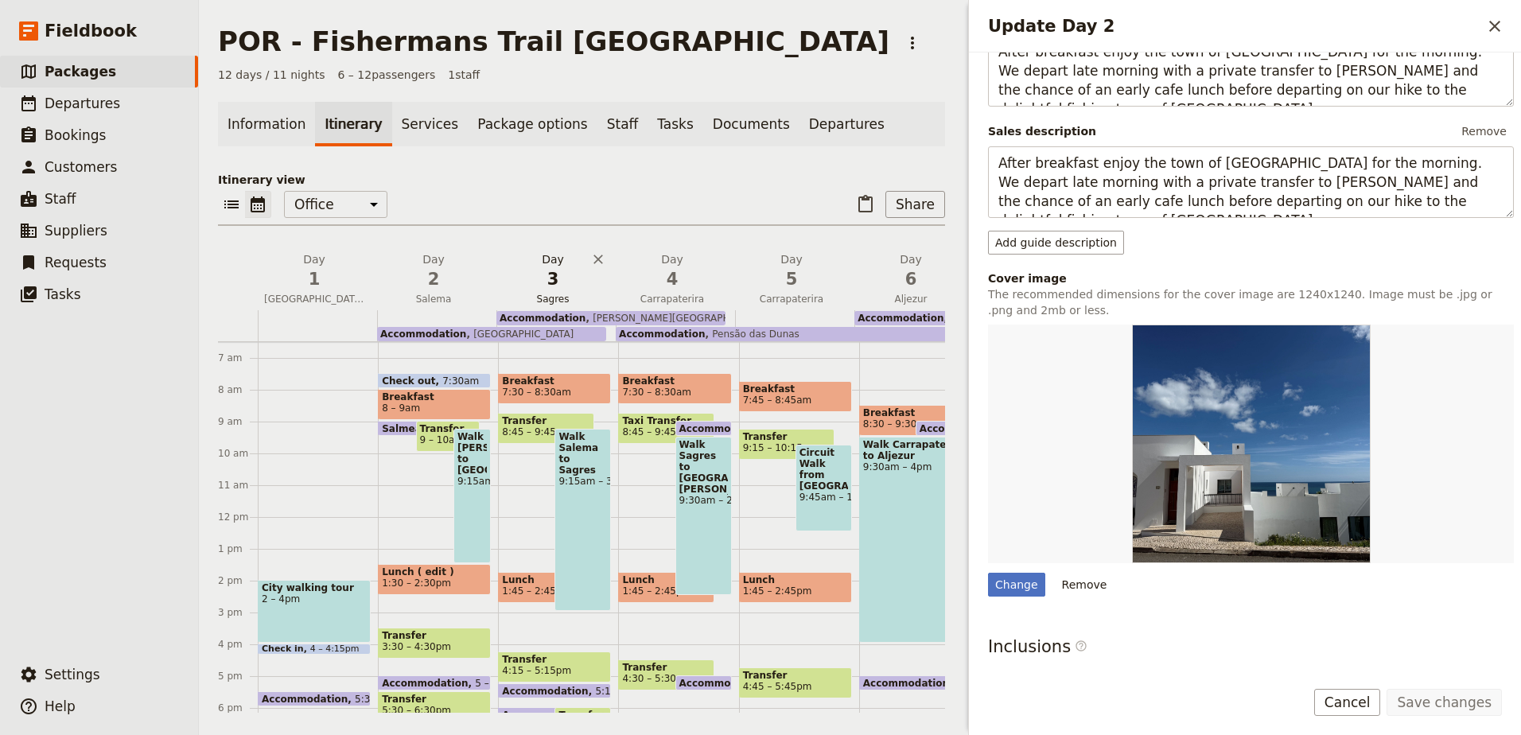
click at [549, 287] on span "3" at bounding box center [553, 279] width 100 height 24
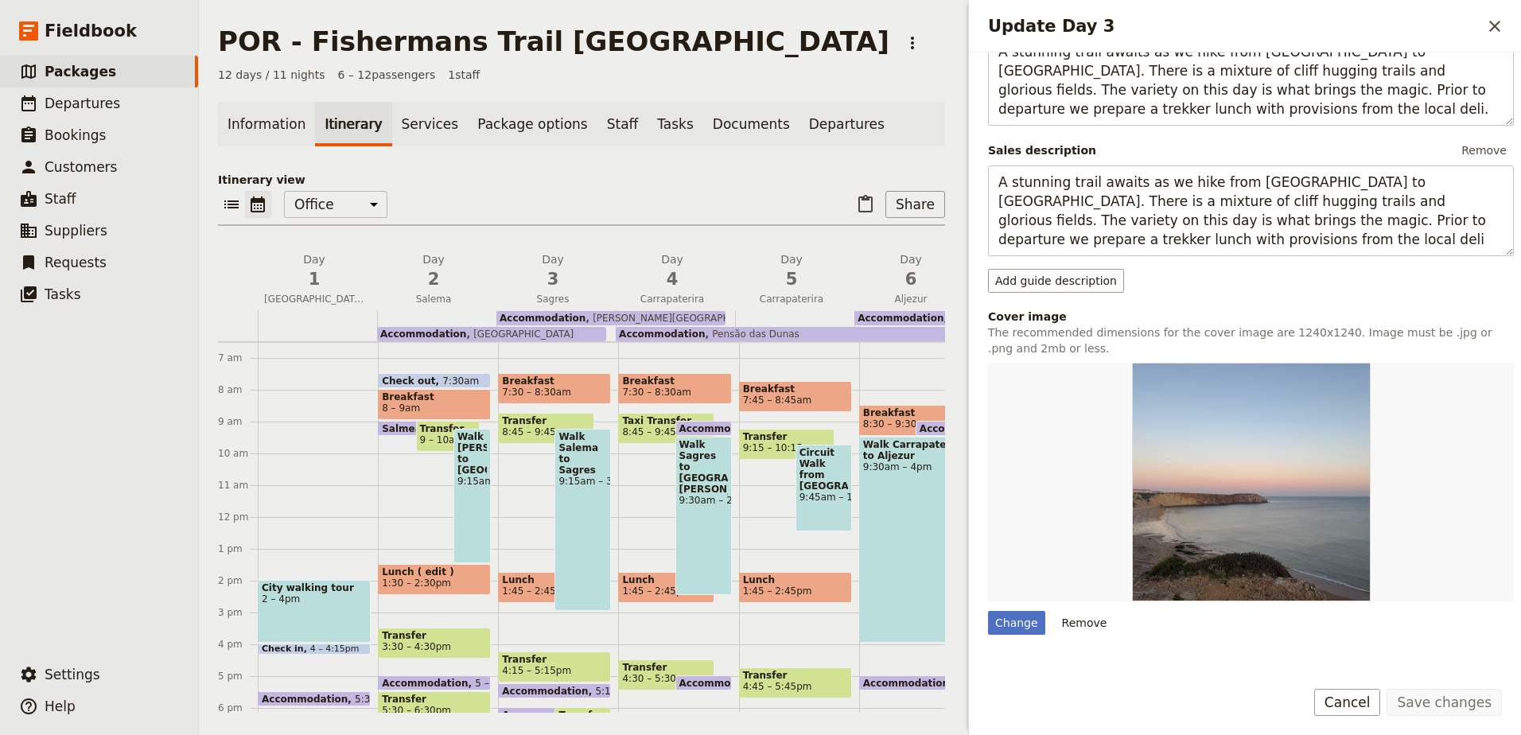
click at [1319, 429] on img "Update Day 3" at bounding box center [1251, 482] width 239 height 239
click at [682, 285] on span "4" at bounding box center [672, 279] width 100 height 24
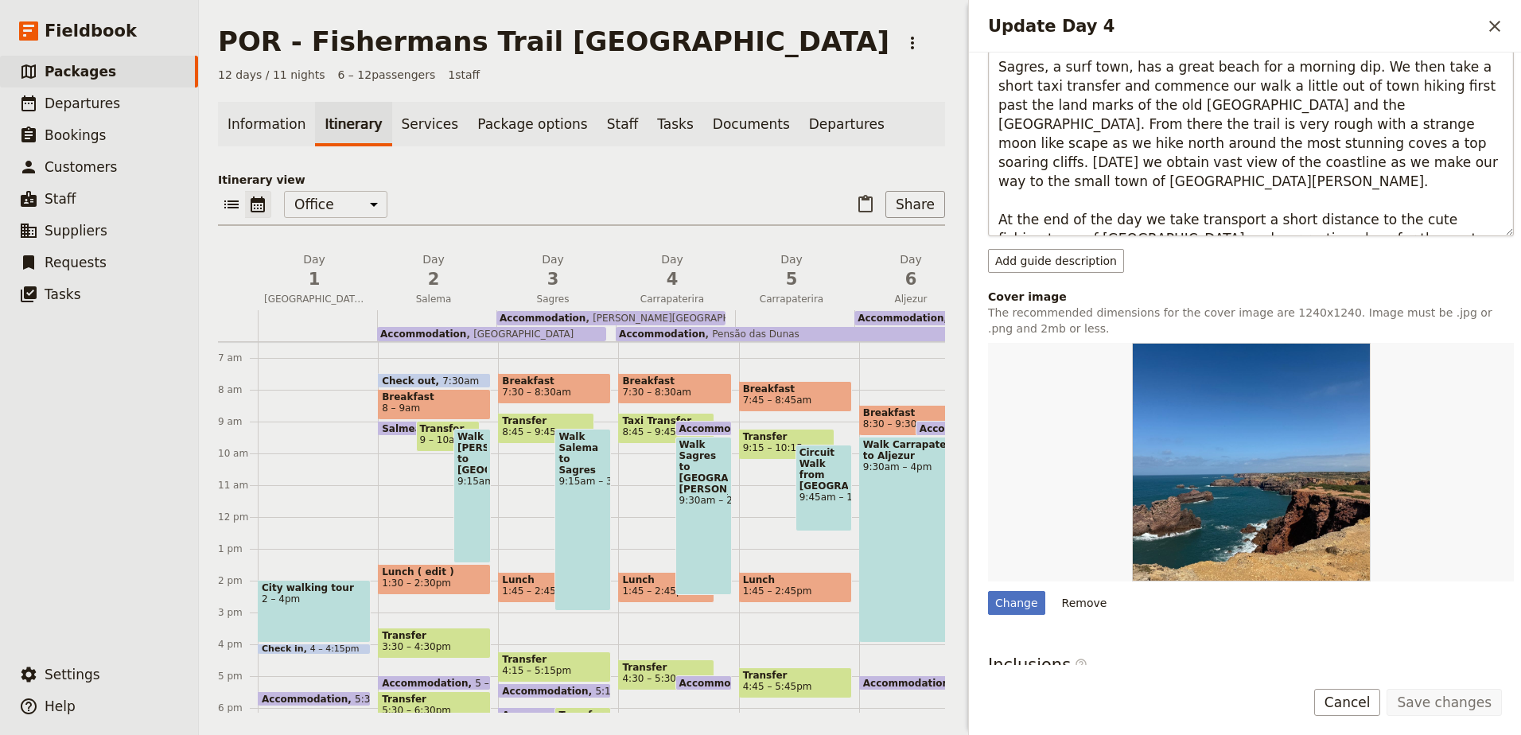
scroll to position [477, 0]
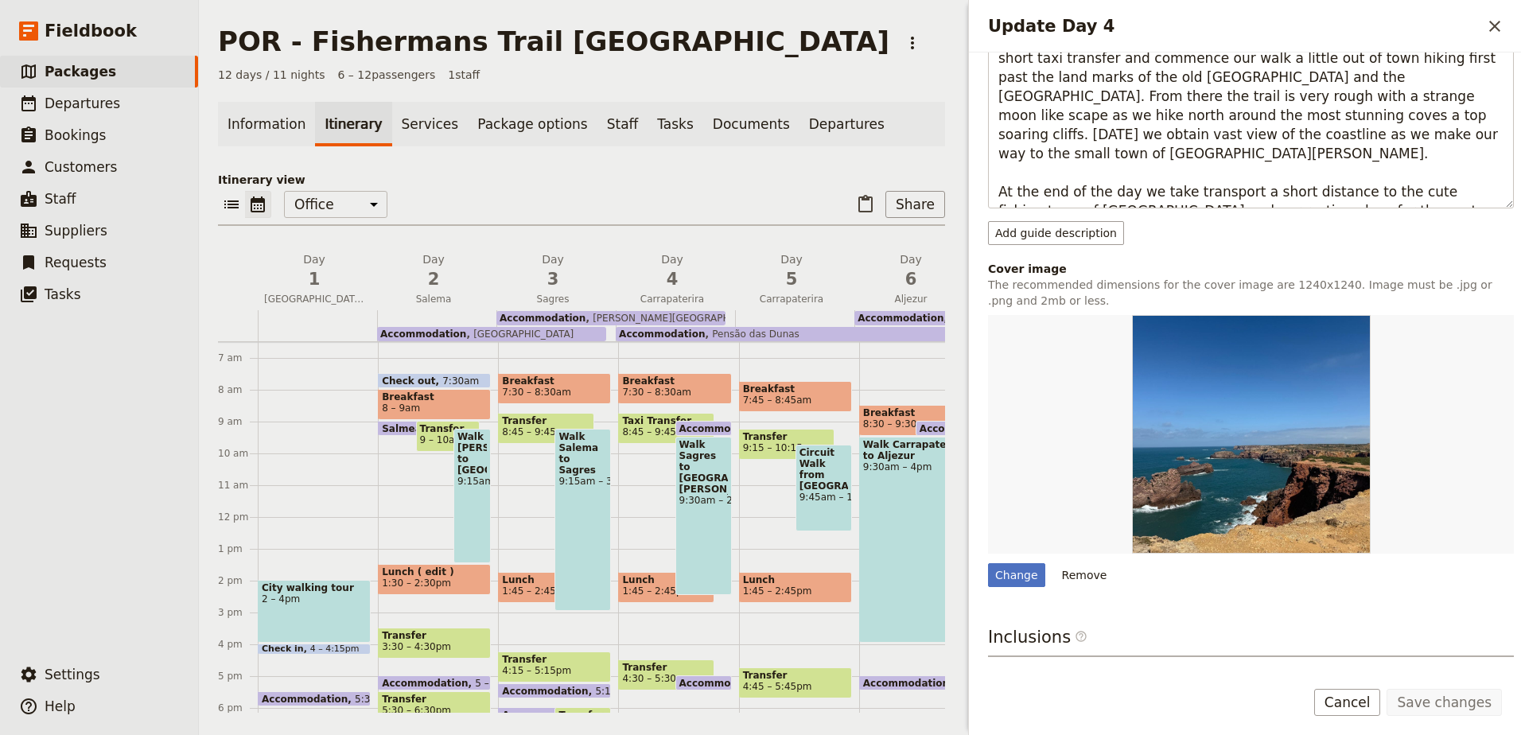
click at [1304, 405] on img "Update Day 4" at bounding box center [1251, 434] width 239 height 239
drag, startPoint x: 1304, startPoint y: 405, endPoint x: 1447, endPoint y: 252, distance: 208.8
click at [1447, 252] on div "Day title Carrapaterira Departure start Departure end Short summary Trek: Sagre…" at bounding box center [1251, 205] width 526 height 1234
click at [1385, 716] on div "Save changes Cancel" at bounding box center [1245, 712] width 552 height 46
click at [1365, 694] on button "Cancel" at bounding box center [1347, 702] width 67 height 27
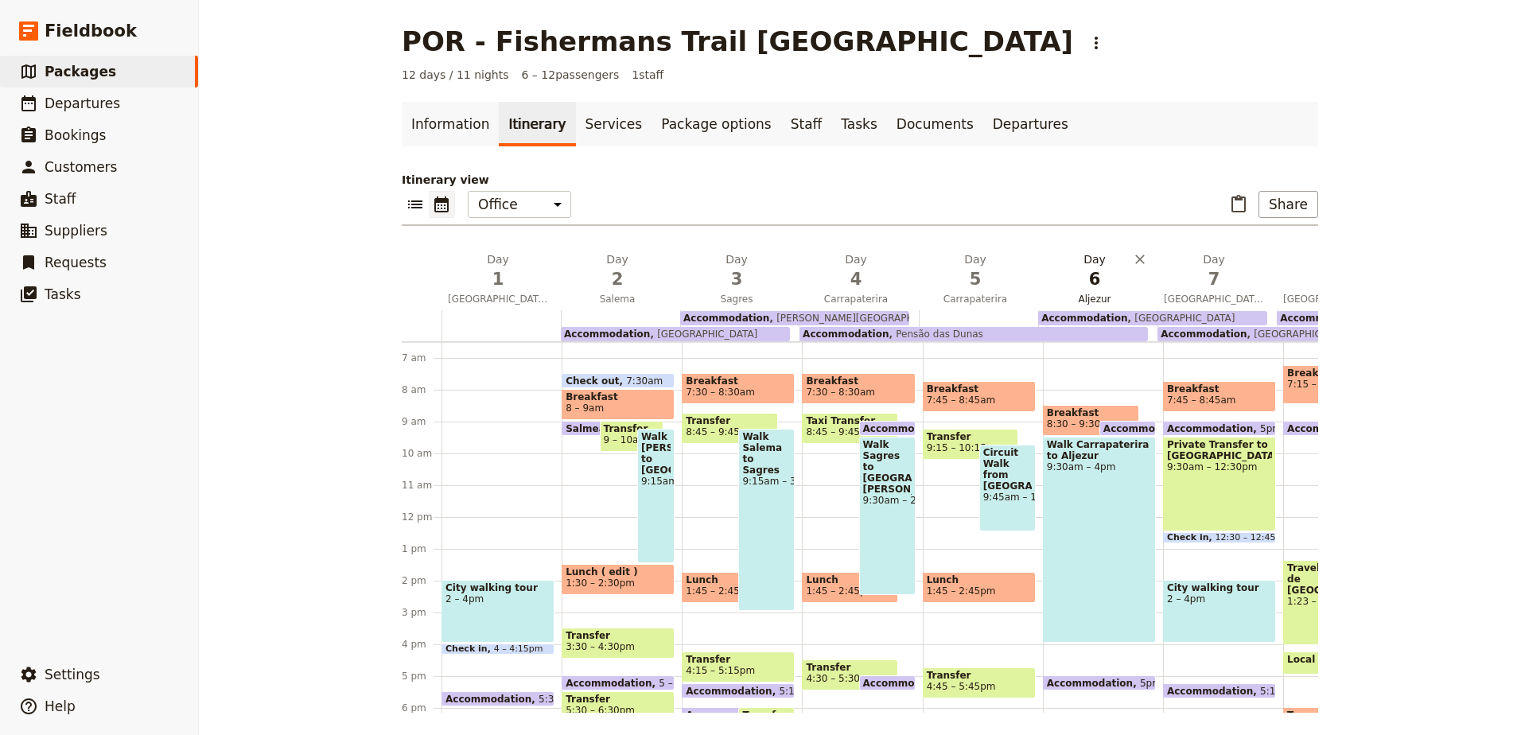
click at [1101, 278] on span "6" at bounding box center [1094, 279] width 100 height 24
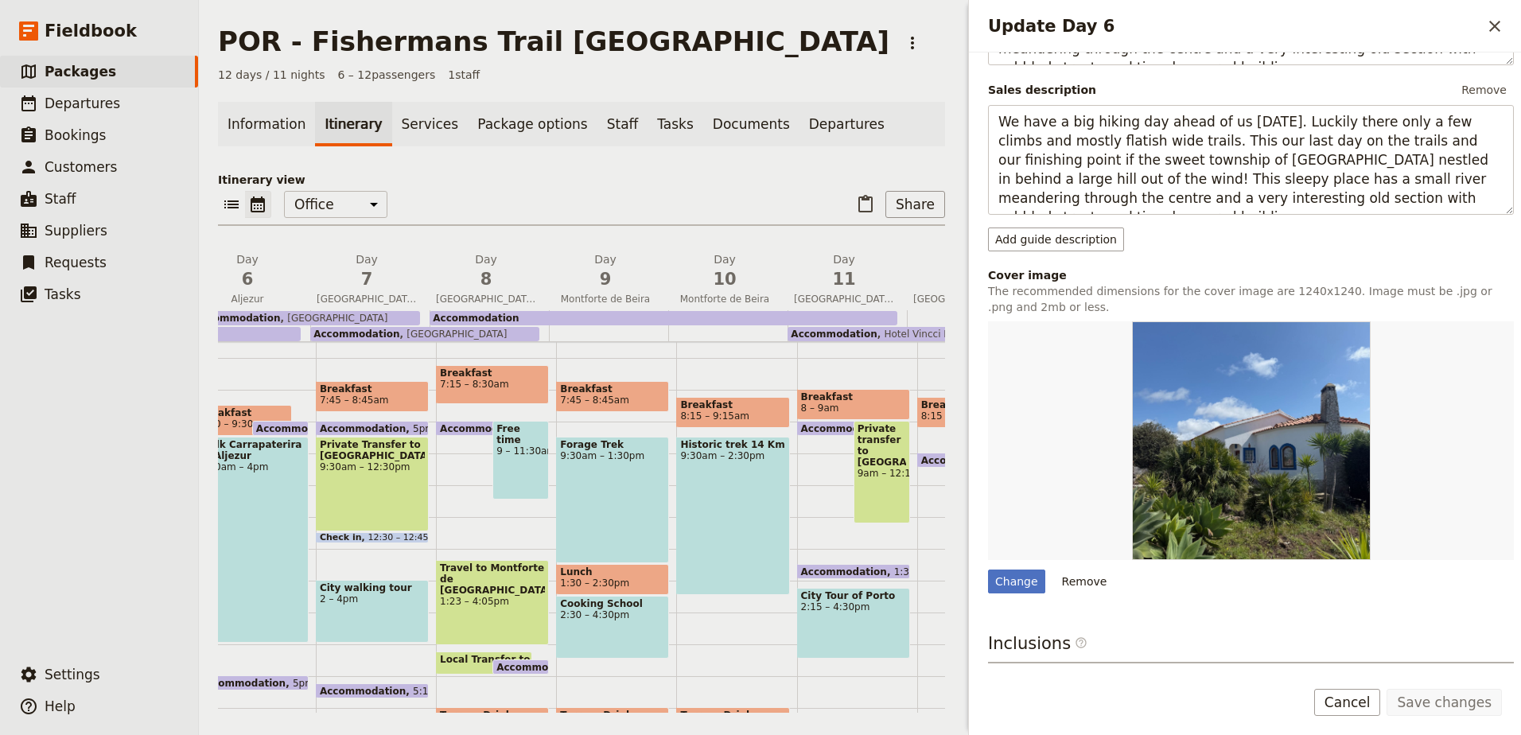
scroll to position [0, 665]
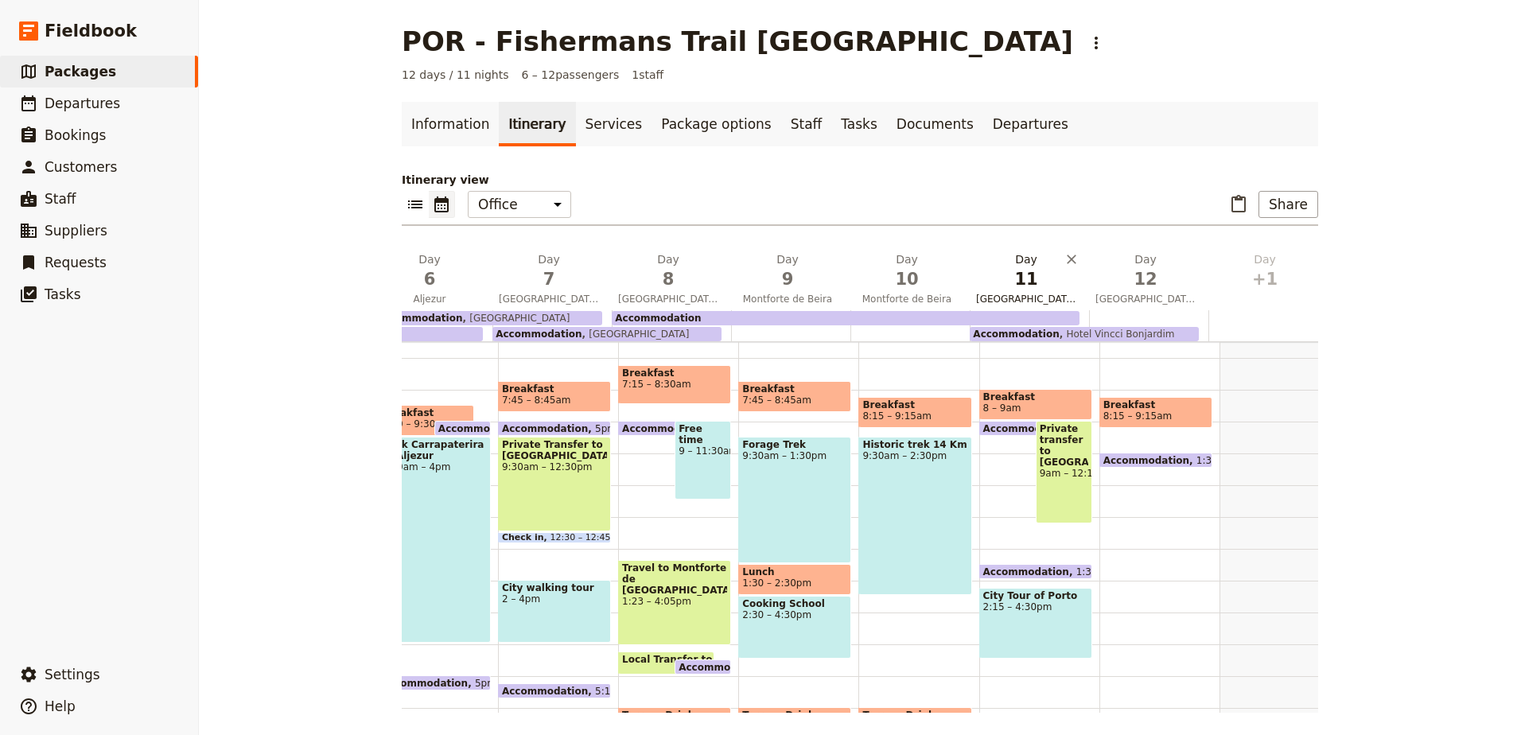
click at [1024, 278] on span "11" at bounding box center [1026, 279] width 100 height 24
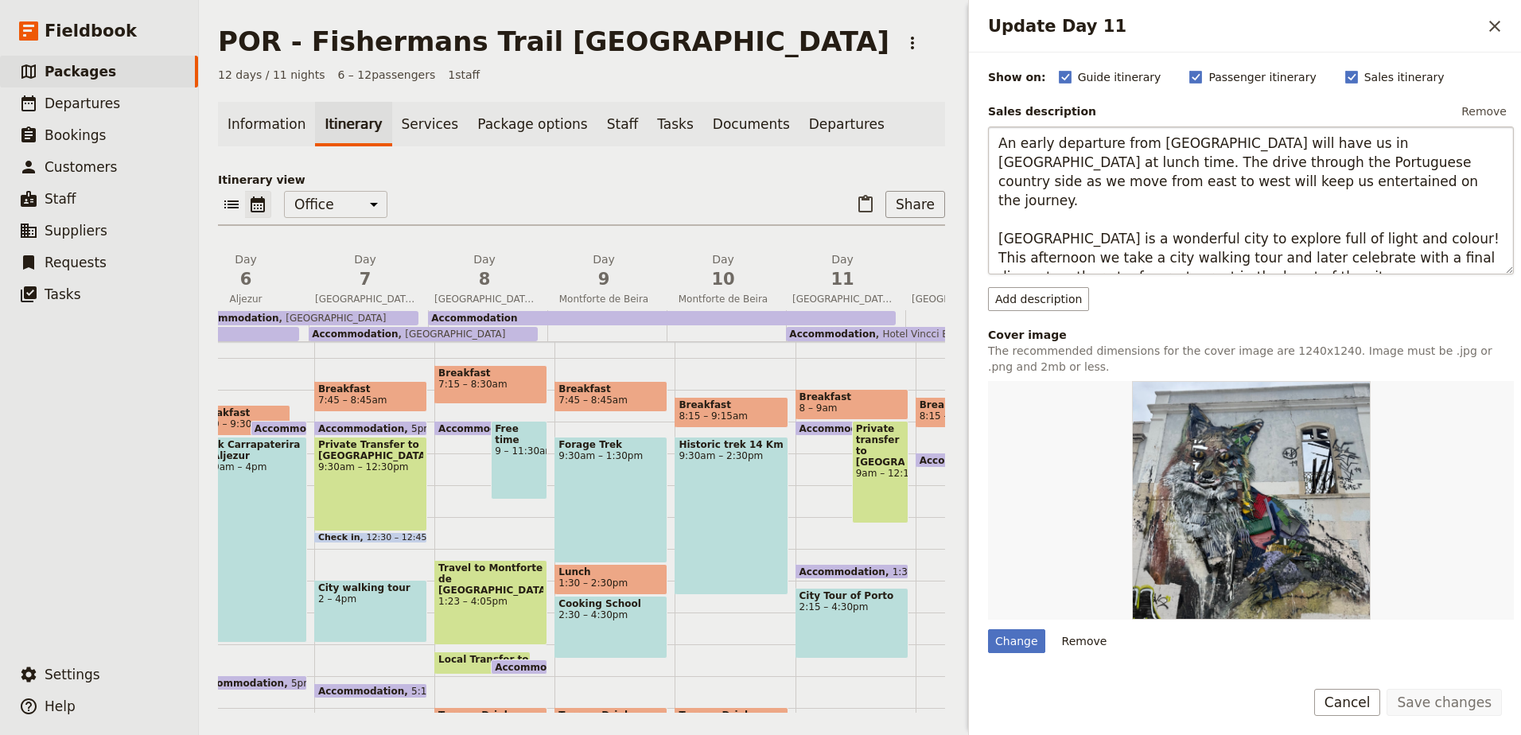
scroll to position [159, 0]
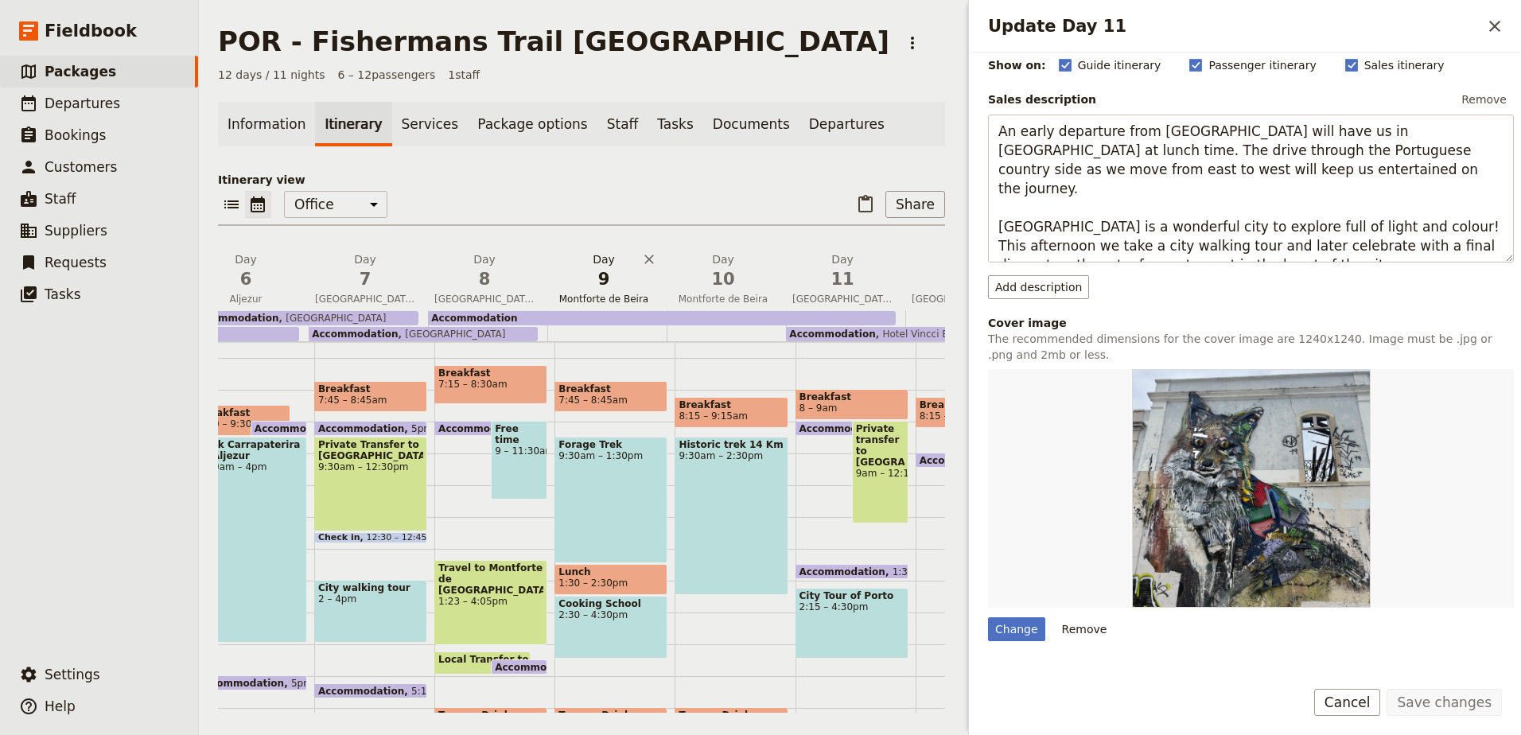
click at [610, 286] on span "9" at bounding box center [604, 279] width 100 height 24
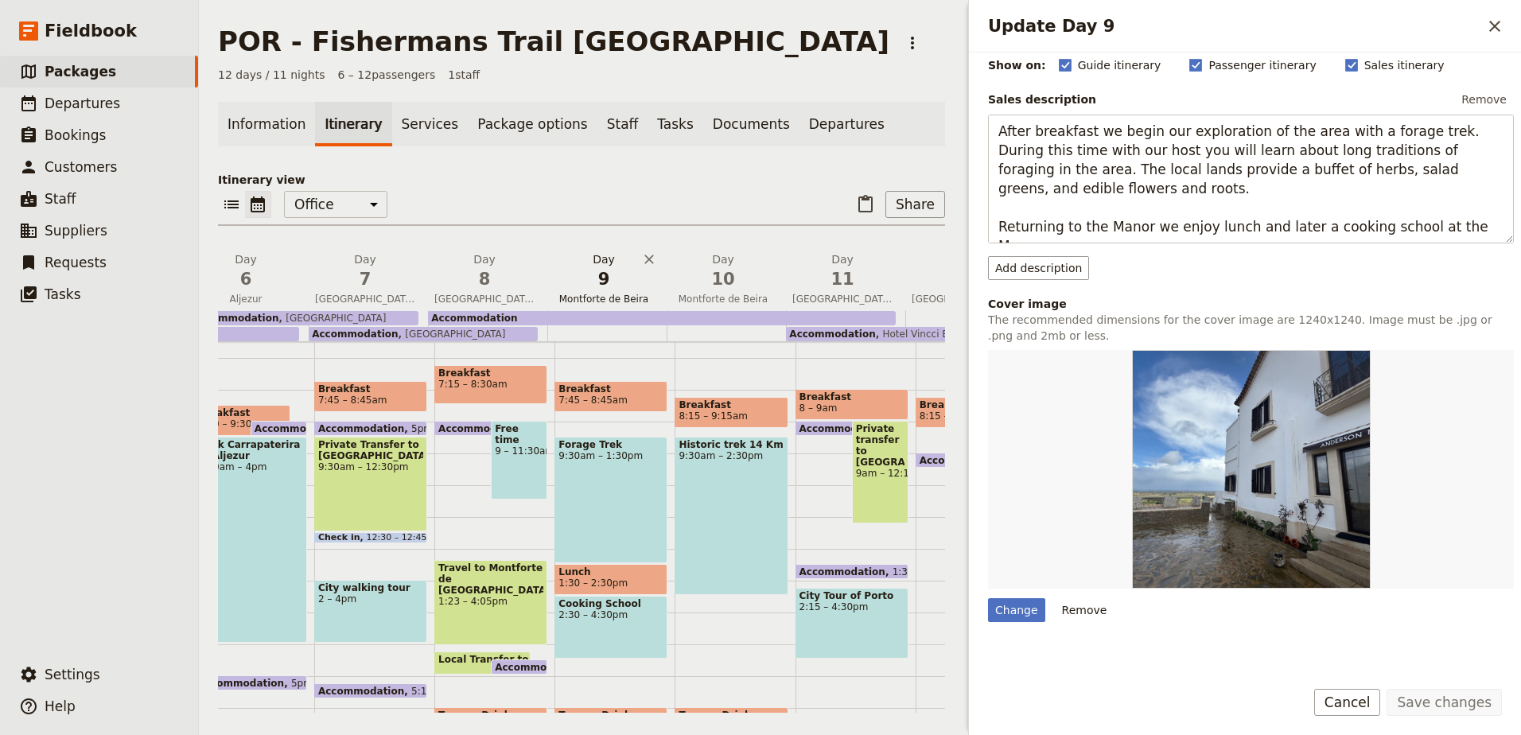
click at [604, 295] on span "Montforte de Beira" at bounding box center [603, 299] width 113 height 13
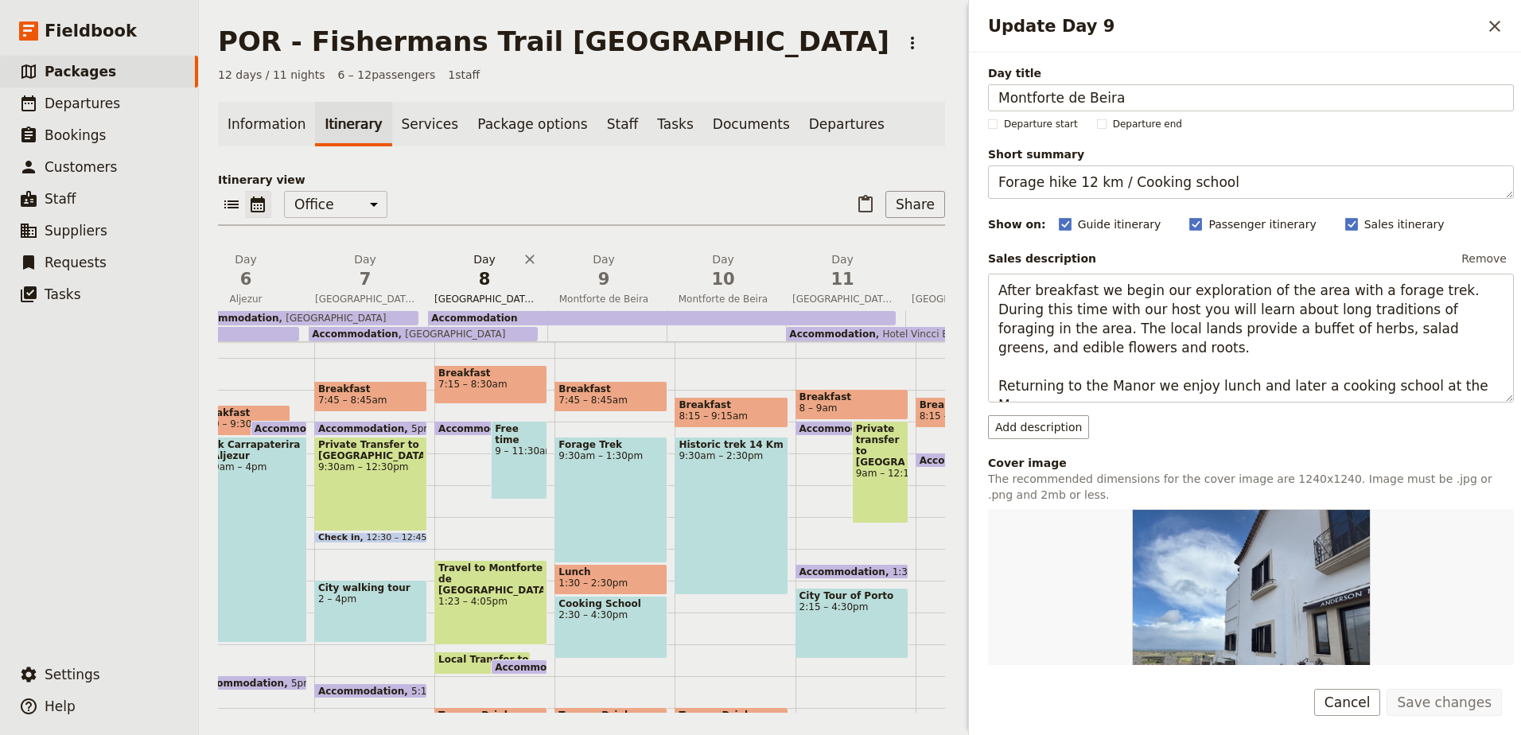
click at [487, 281] on span "8" at bounding box center [484, 279] width 100 height 24
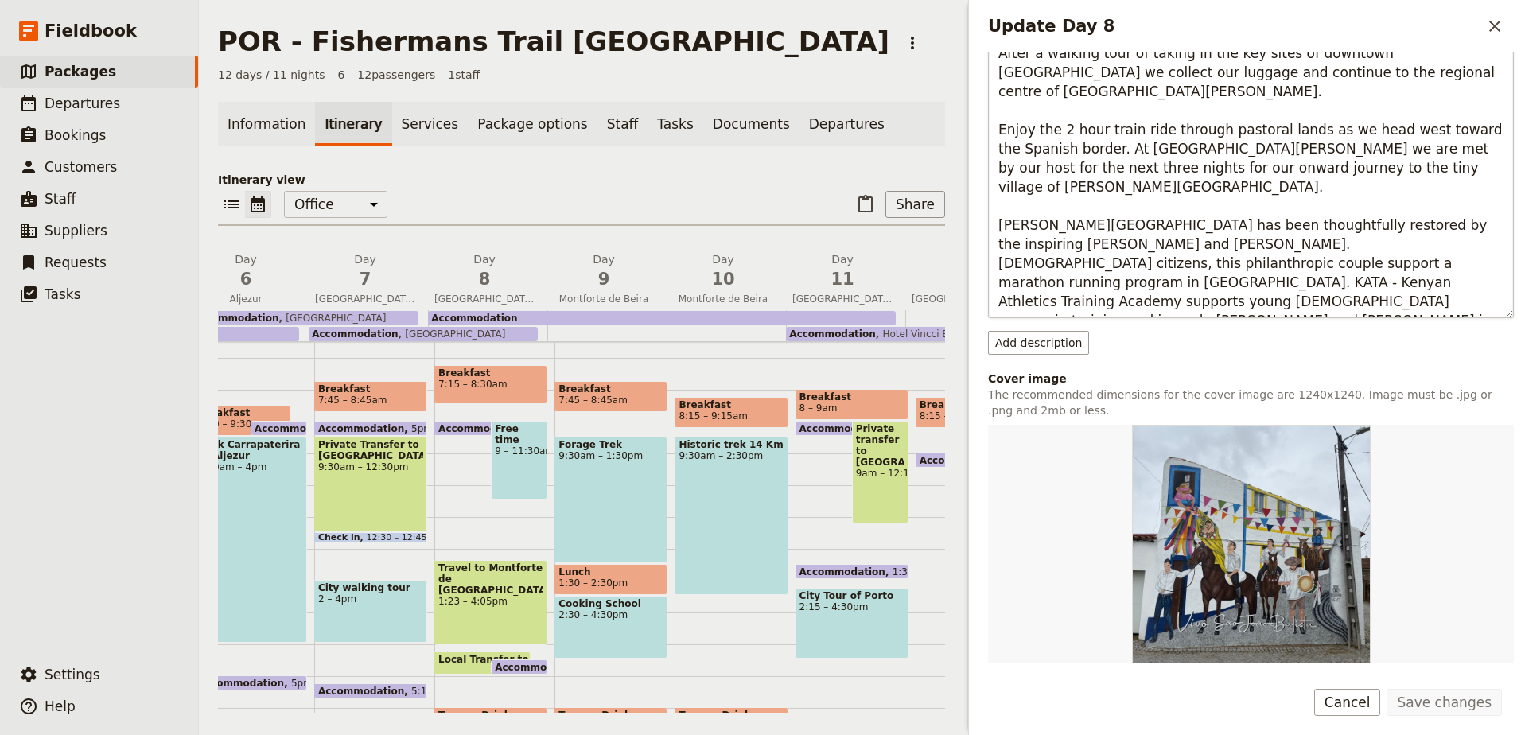
scroll to position [239, 0]
click at [383, 270] on span "7" at bounding box center [365, 279] width 100 height 24
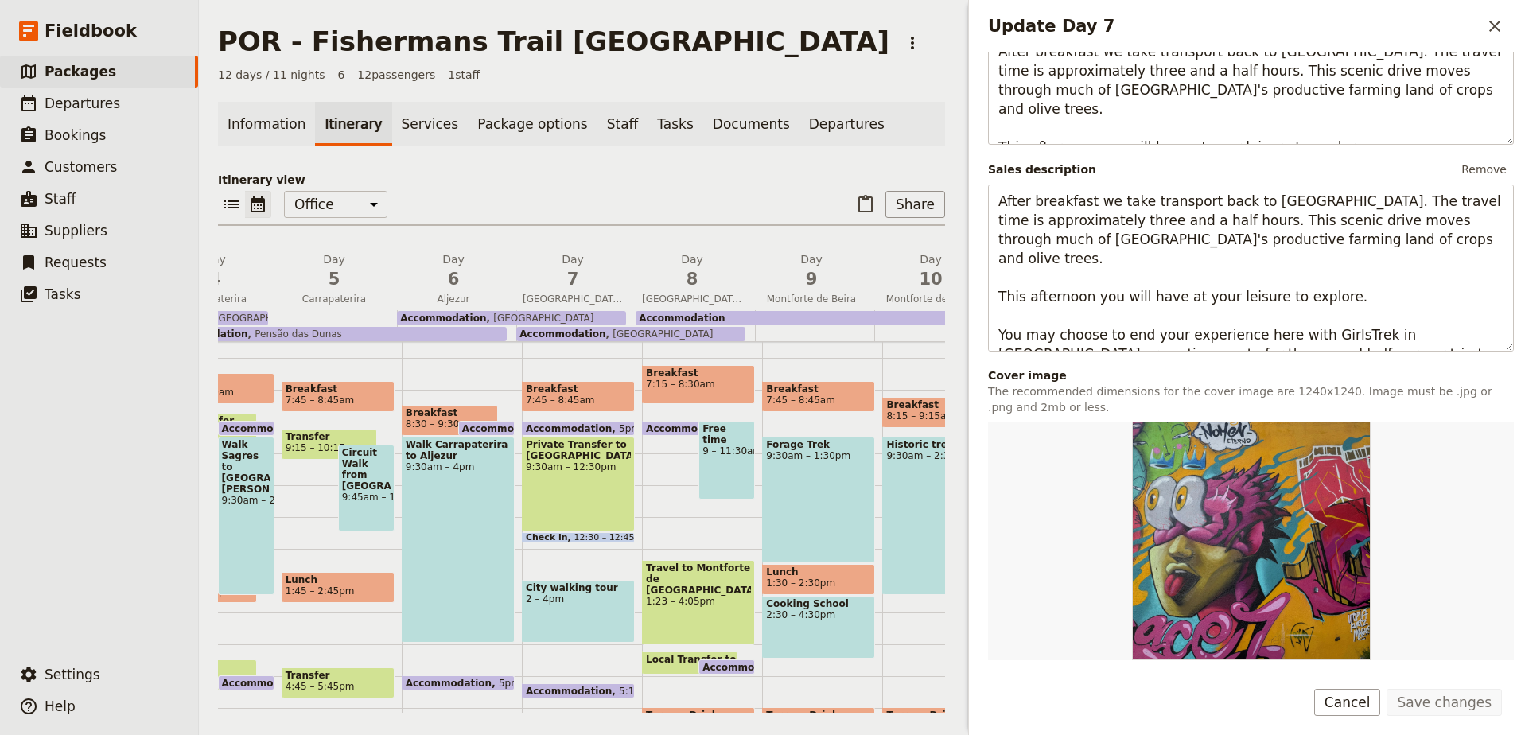
scroll to position [0, 456]
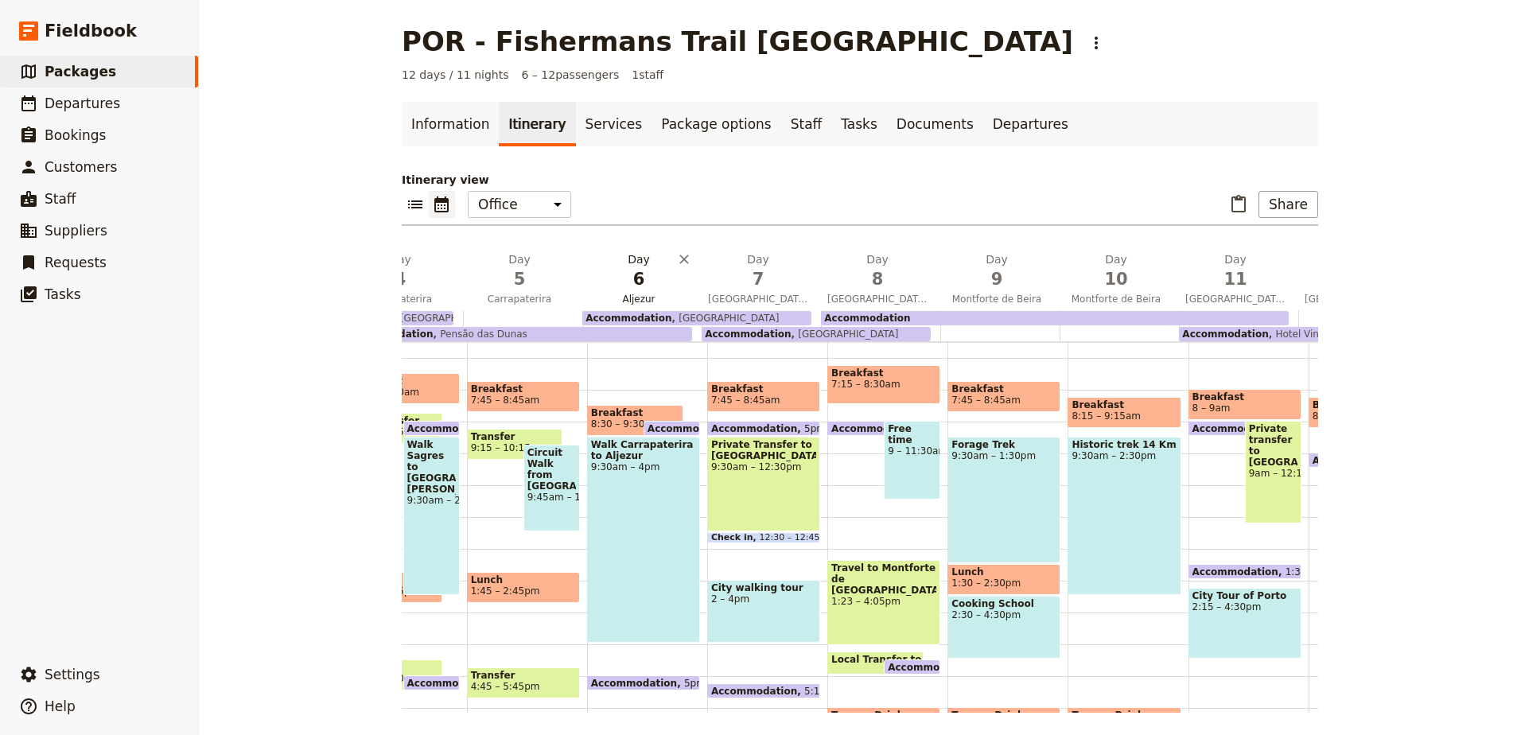
click at [626, 286] on span "6" at bounding box center [639, 279] width 100 height 24
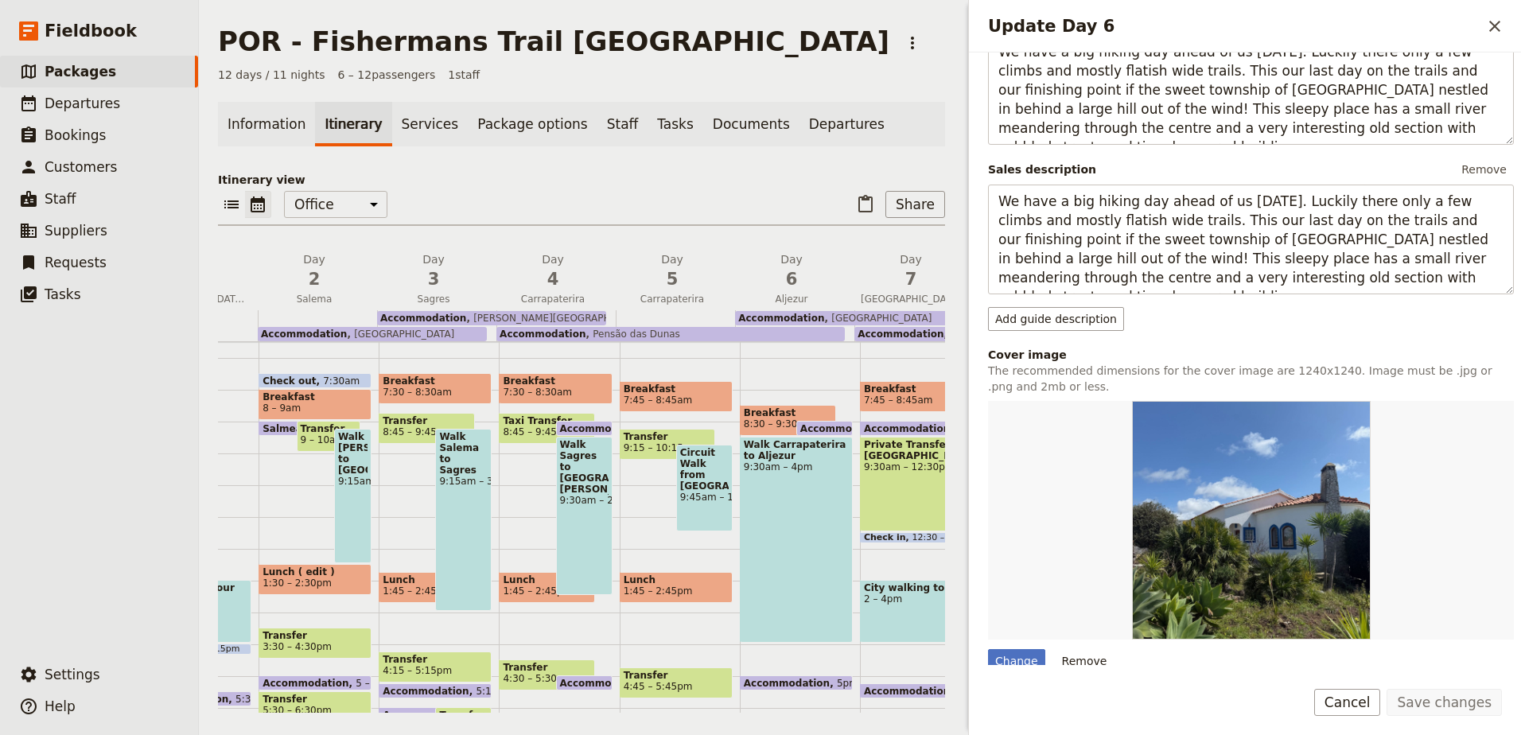
scroll to position [0, 96]
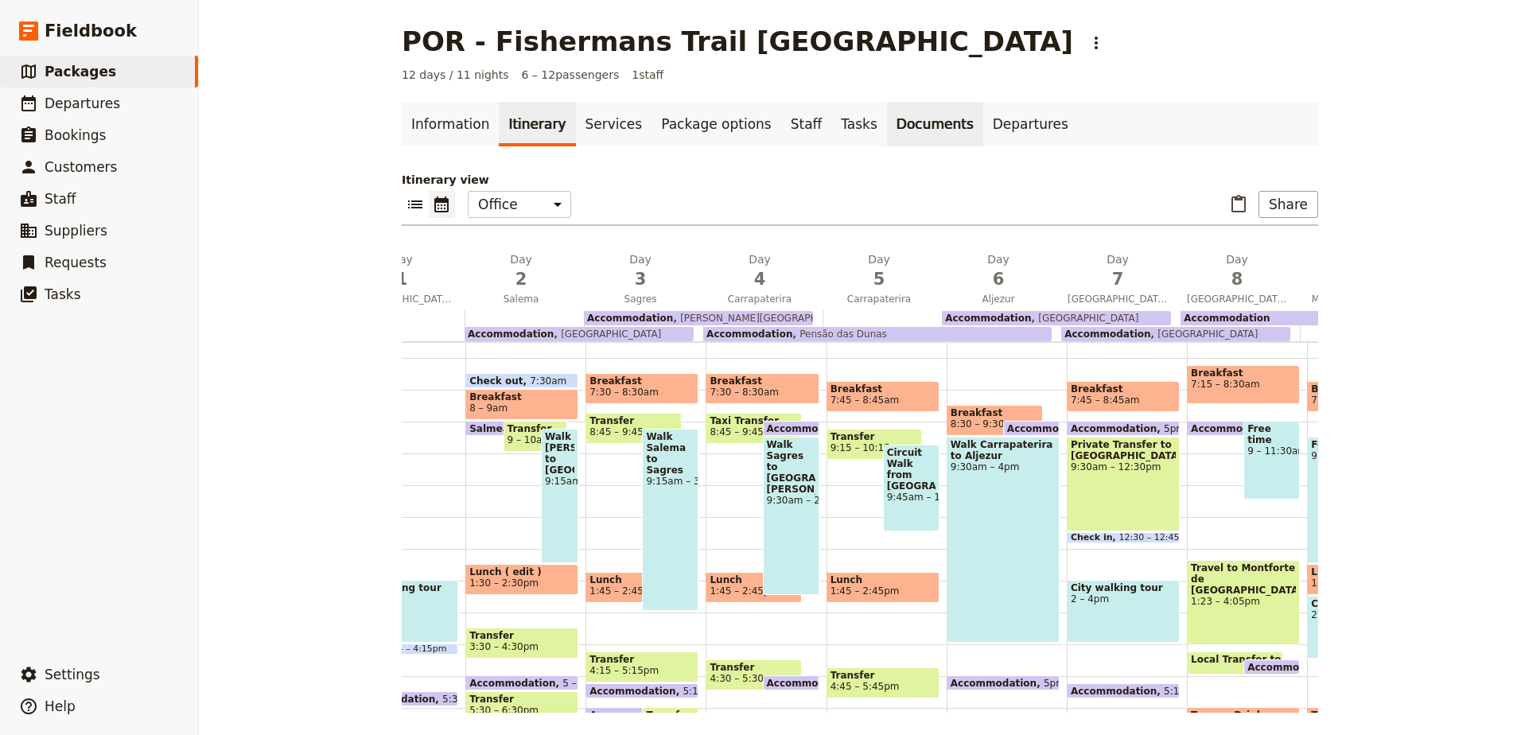
click at [899, 133] on link "Documents" at bounding box center [935, 124] width 96 height 45
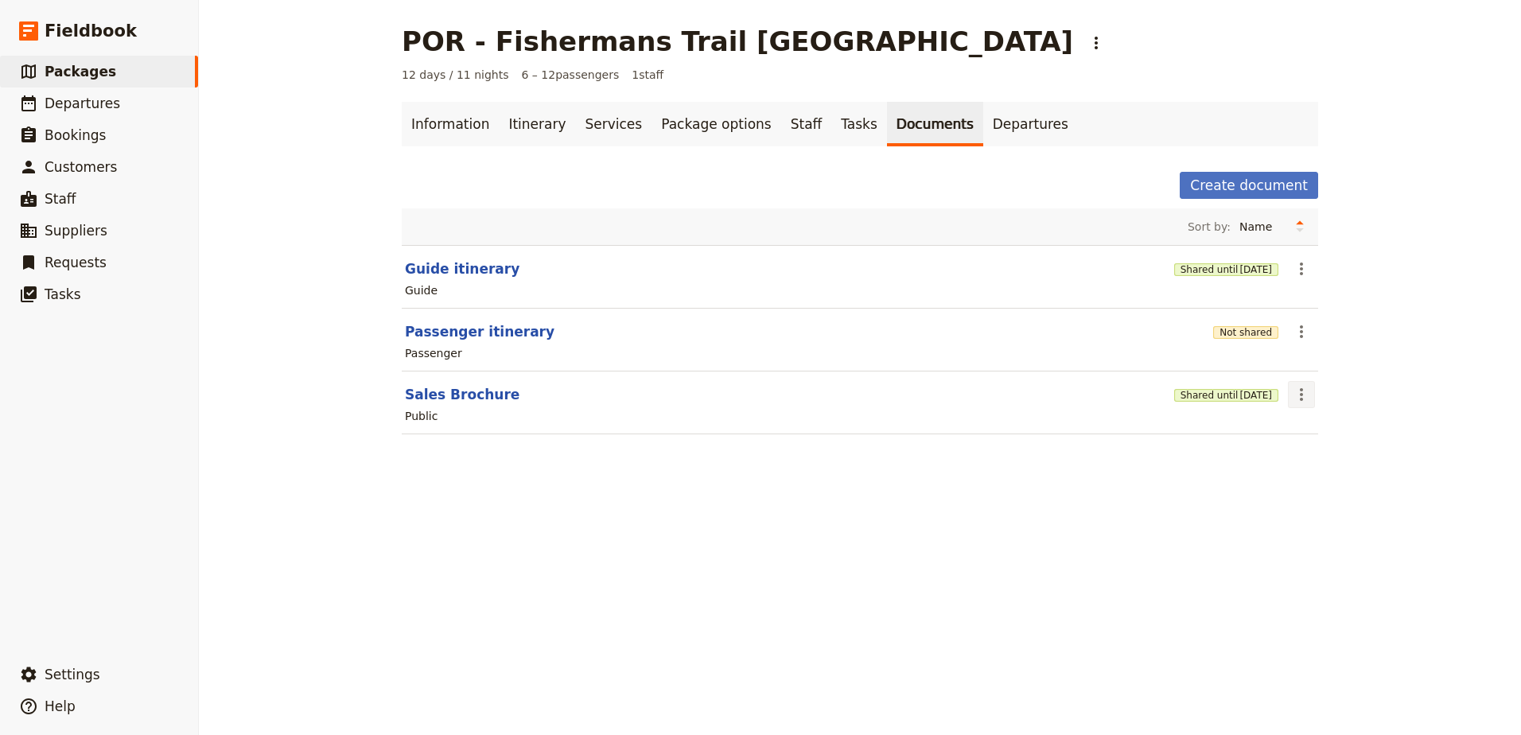
click at [1308, 394] on button "​" at bounding box center [1301, 394] width 27 height 27
click at [1311, 424] on span "Share" at bounding box center [1308, 430] width 32 height 16
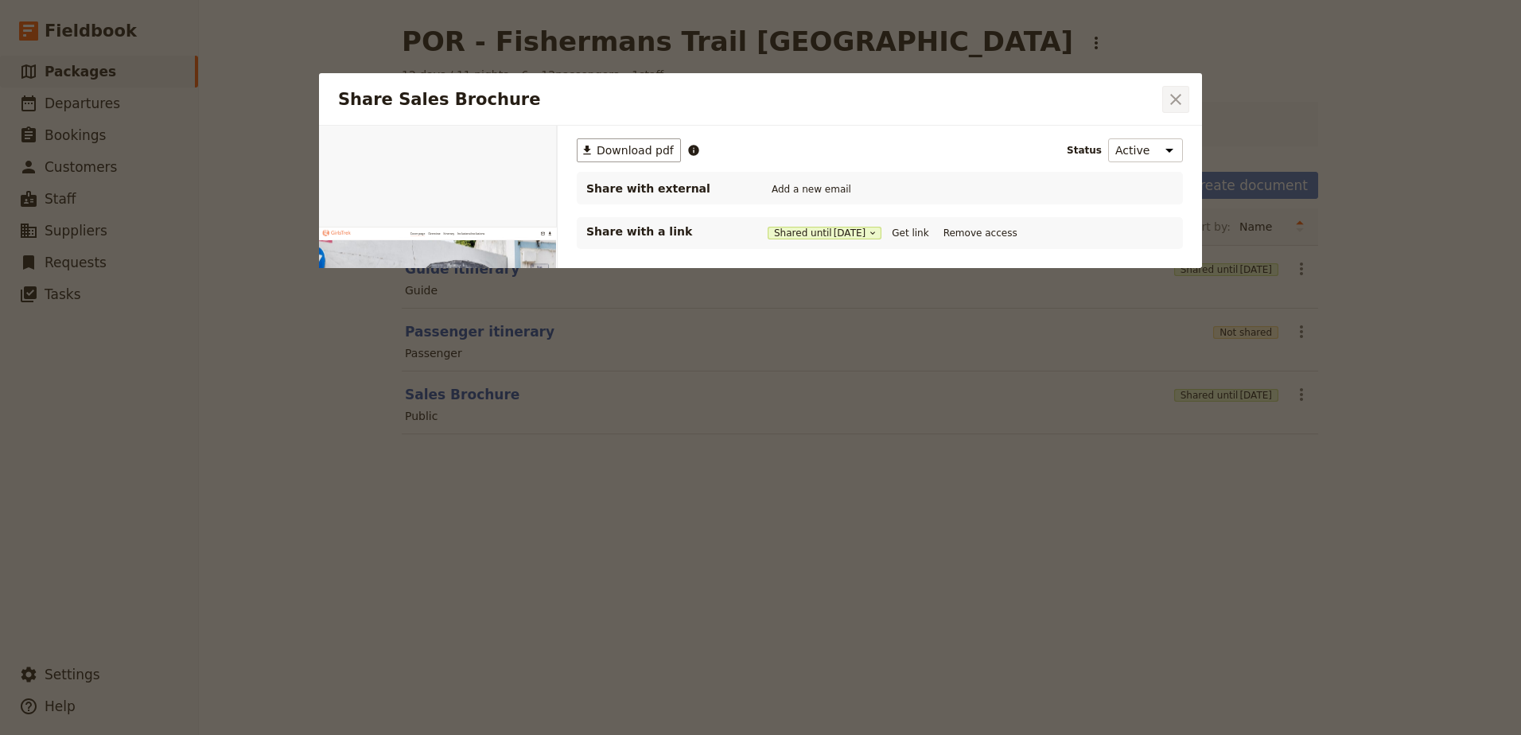
click at [1168, 104] on icon "Close dialog" at bounding box center [1175, 99] width 19 height 19
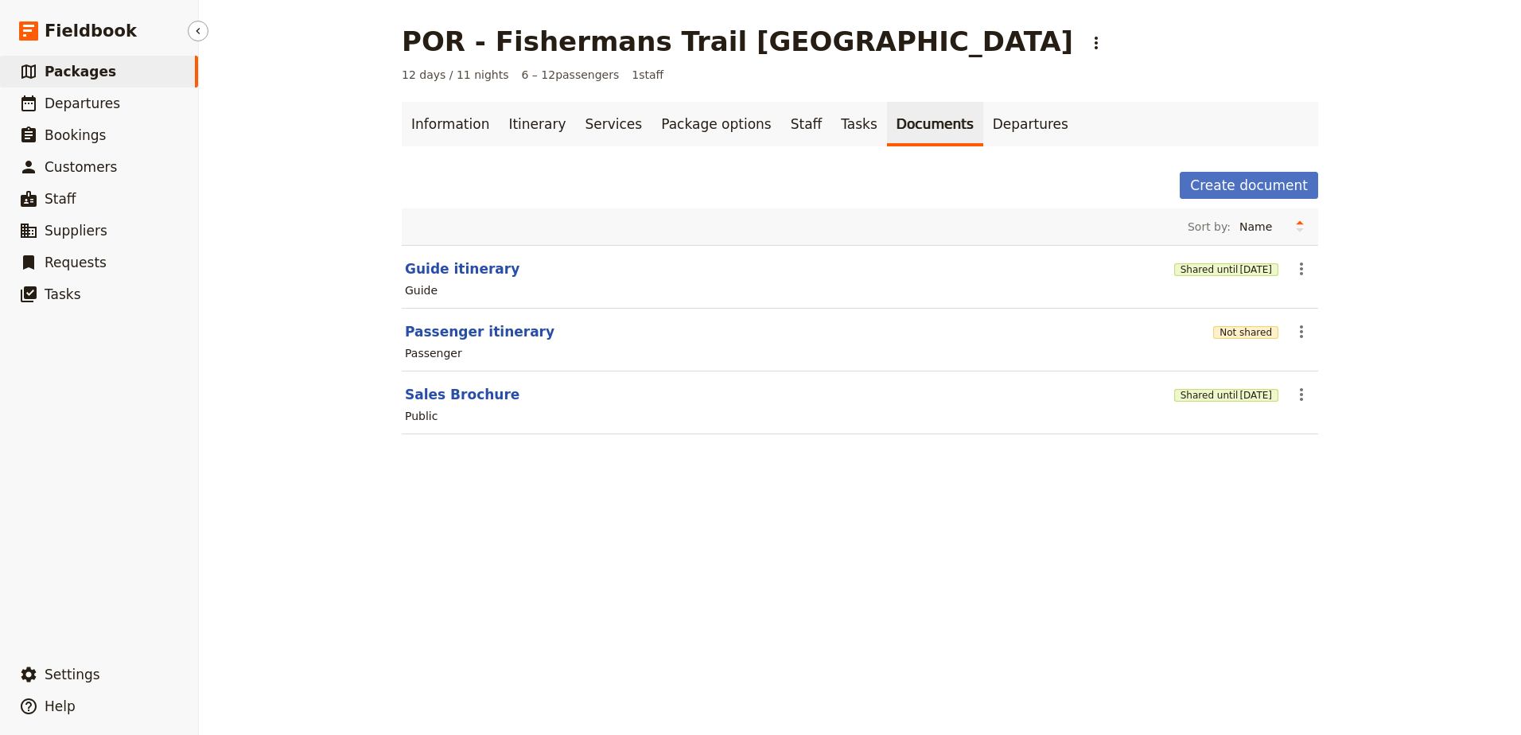
click at [91, 56] on link "​ Packages" at bounding box center [99, 72] width 198 height 32
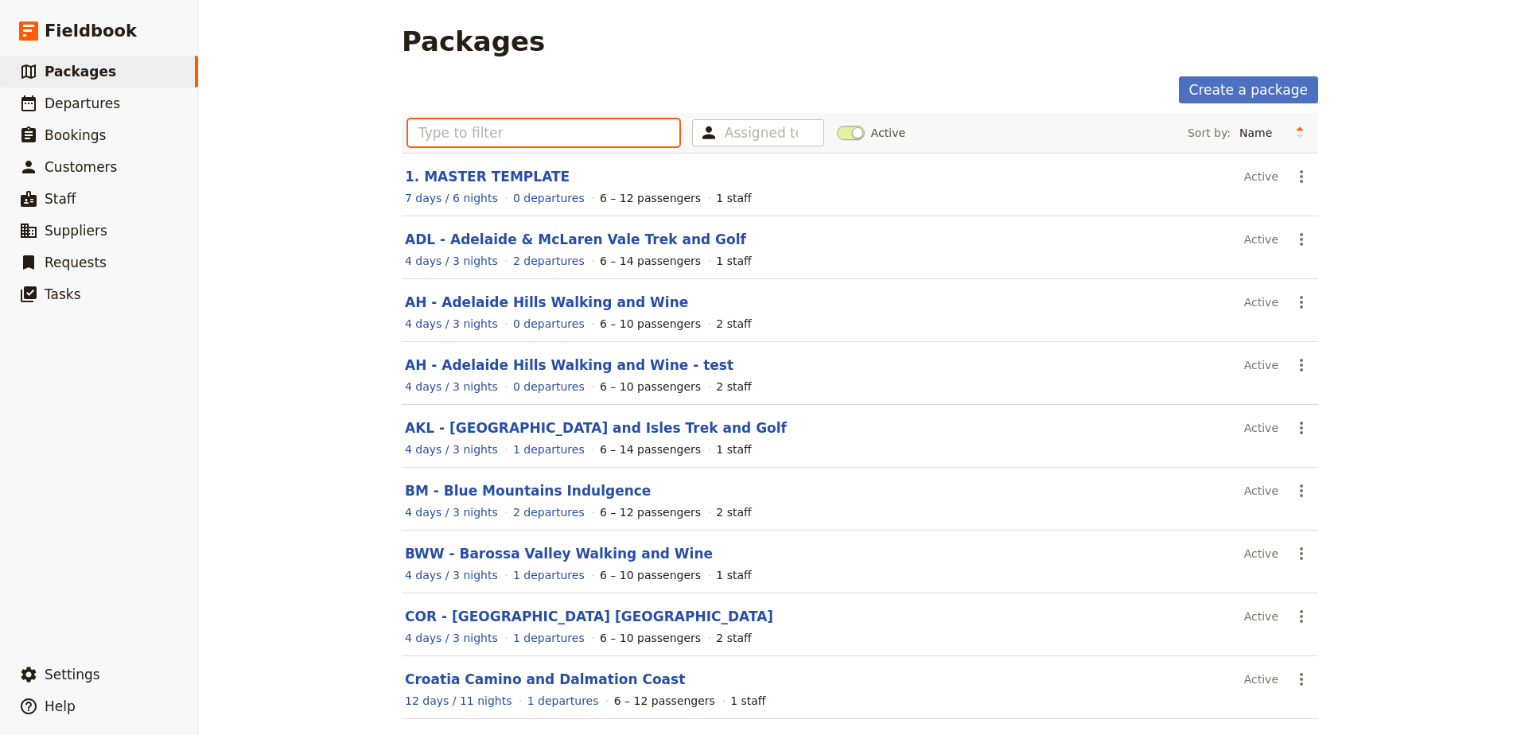
click at [579, 138] on input "text" at bounding box center [543, 132] width 271 height 27
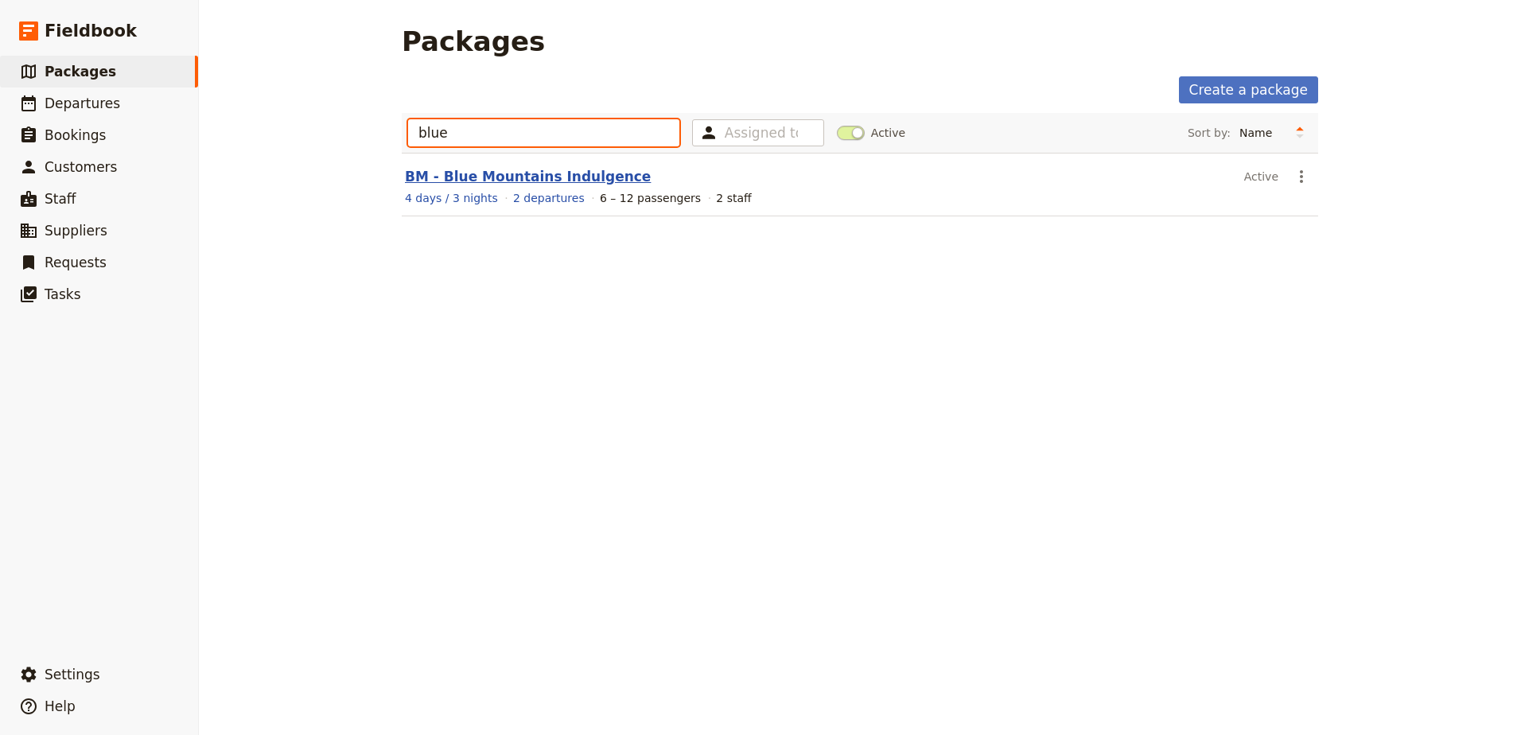
type input "blue"
click at [431, 183] on link "BM - Blue Mountains Indulgence" at bounding box center [528, 177] width 246 height 16
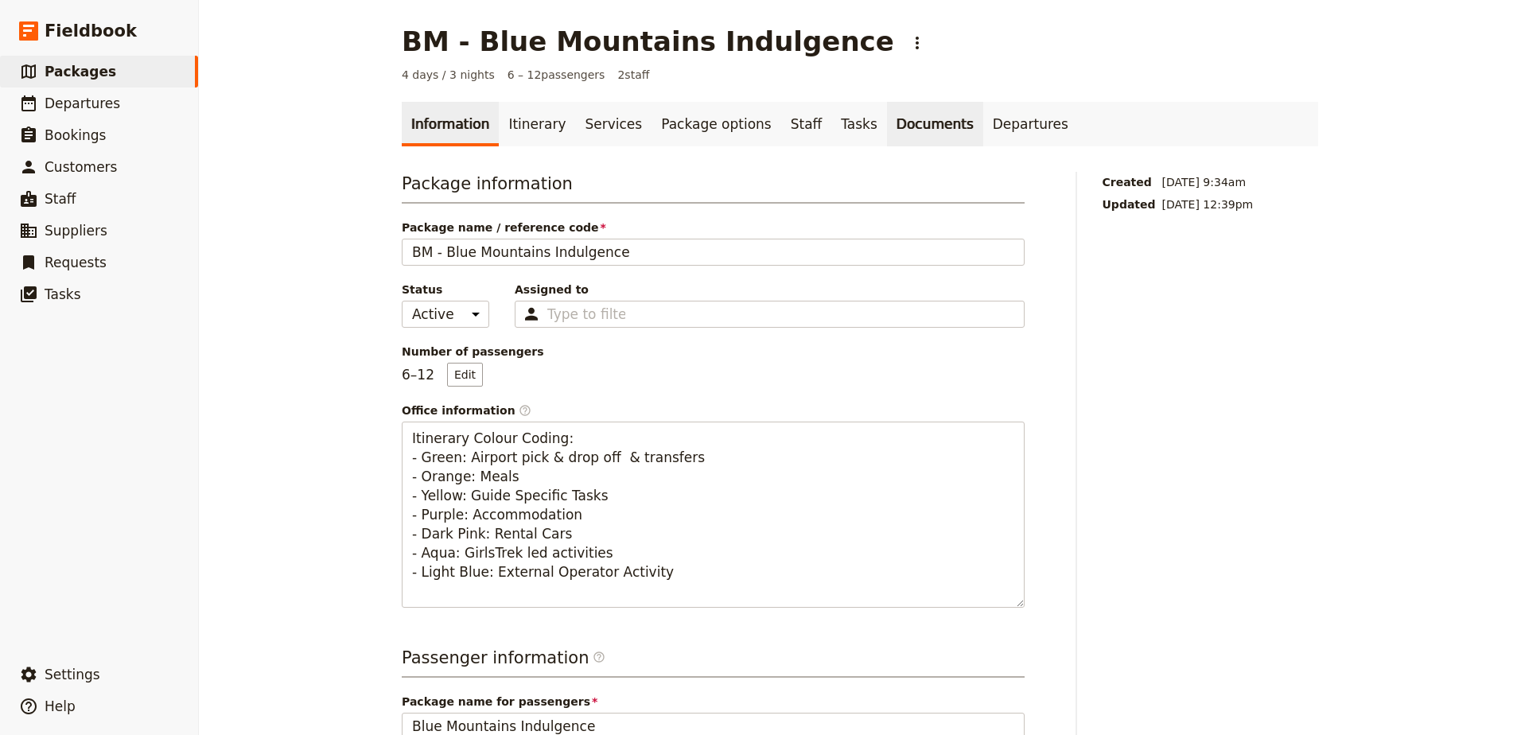
click at [887, 114] on link "Documents" at bounding box center [935, 124] width 96 height 45
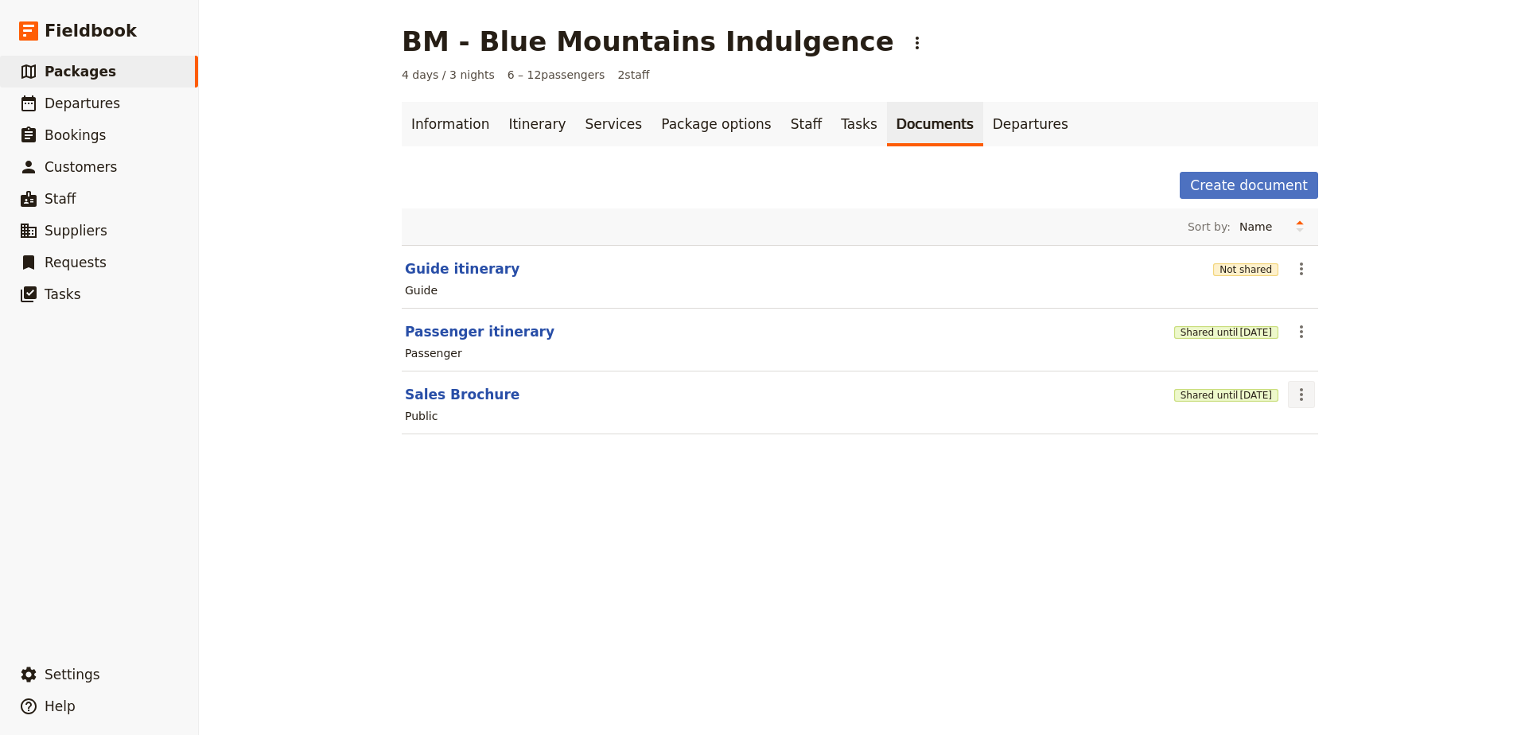
click at [1300, 384] on button "​" at bounding box center [1301, 394] width 27 height 27
click at [1317, 433] on span "Share" at bounding box center [1308, 430] width 32 height 16
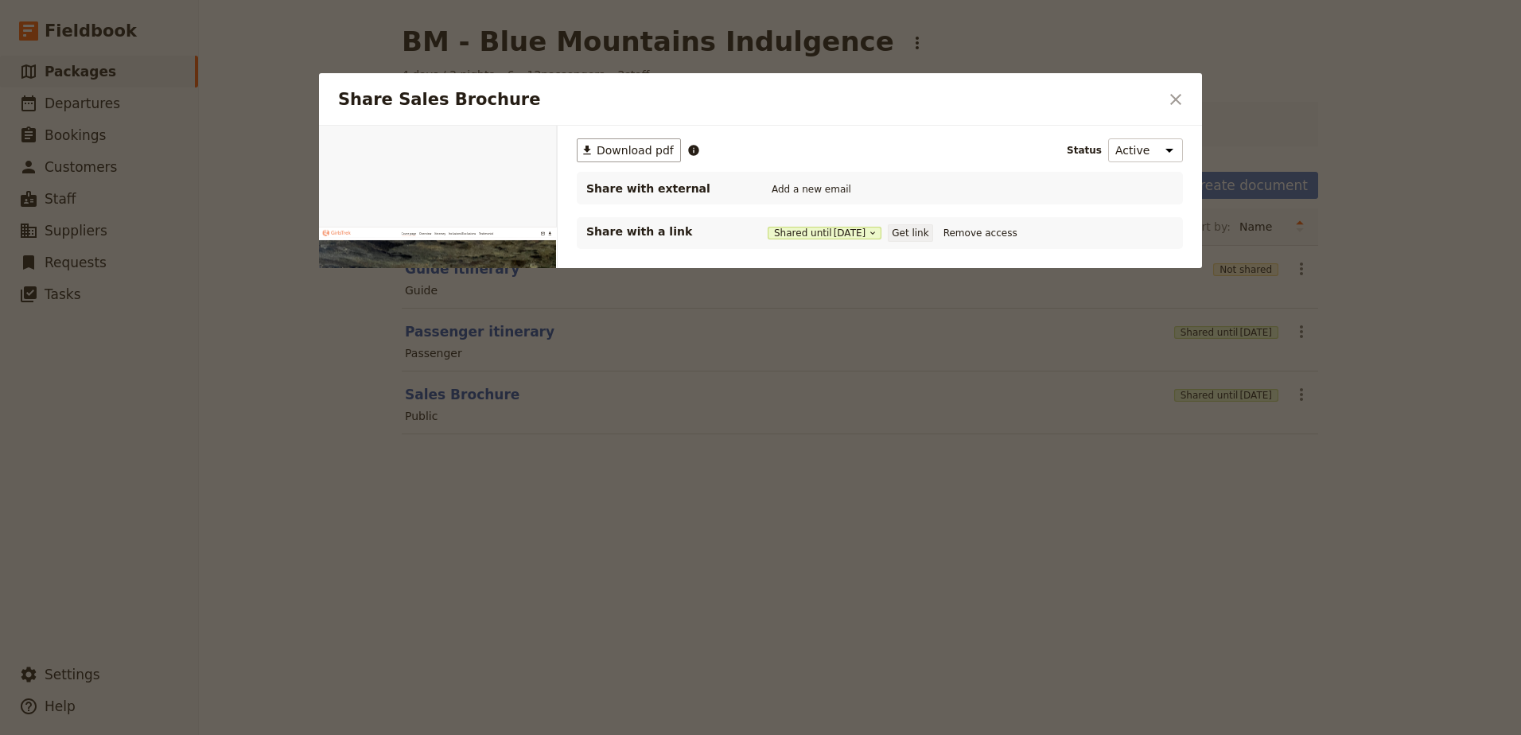
click at [916, 227] on button "Get link" at bounding box center [910, 232] width 45 height 17
click at [1178, 94] on icon "Close dialog" at bounding box center [1175, 99] width 19 height 19
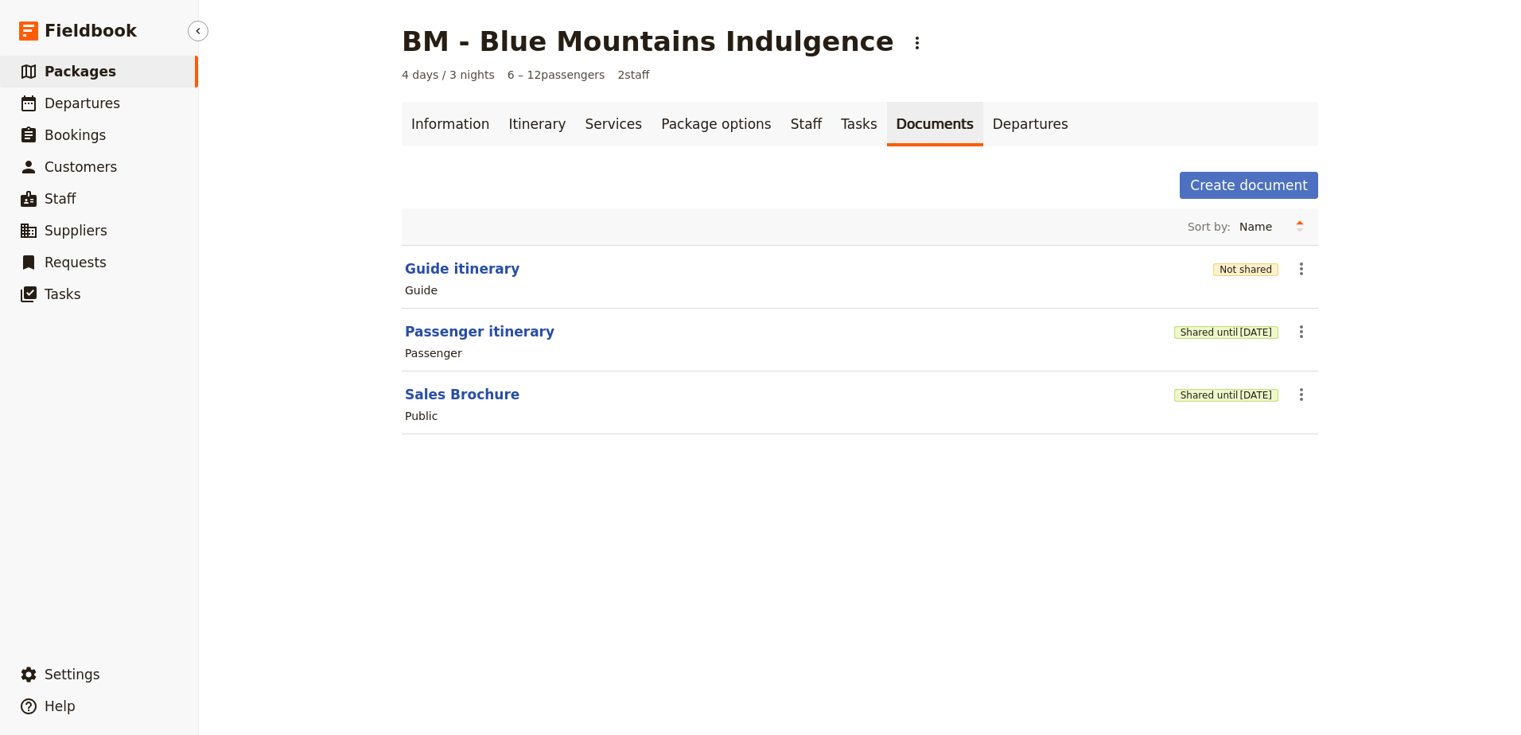
click at [52, 69] on span "Packages" at bounding box center [81, 72] width 72 height 16
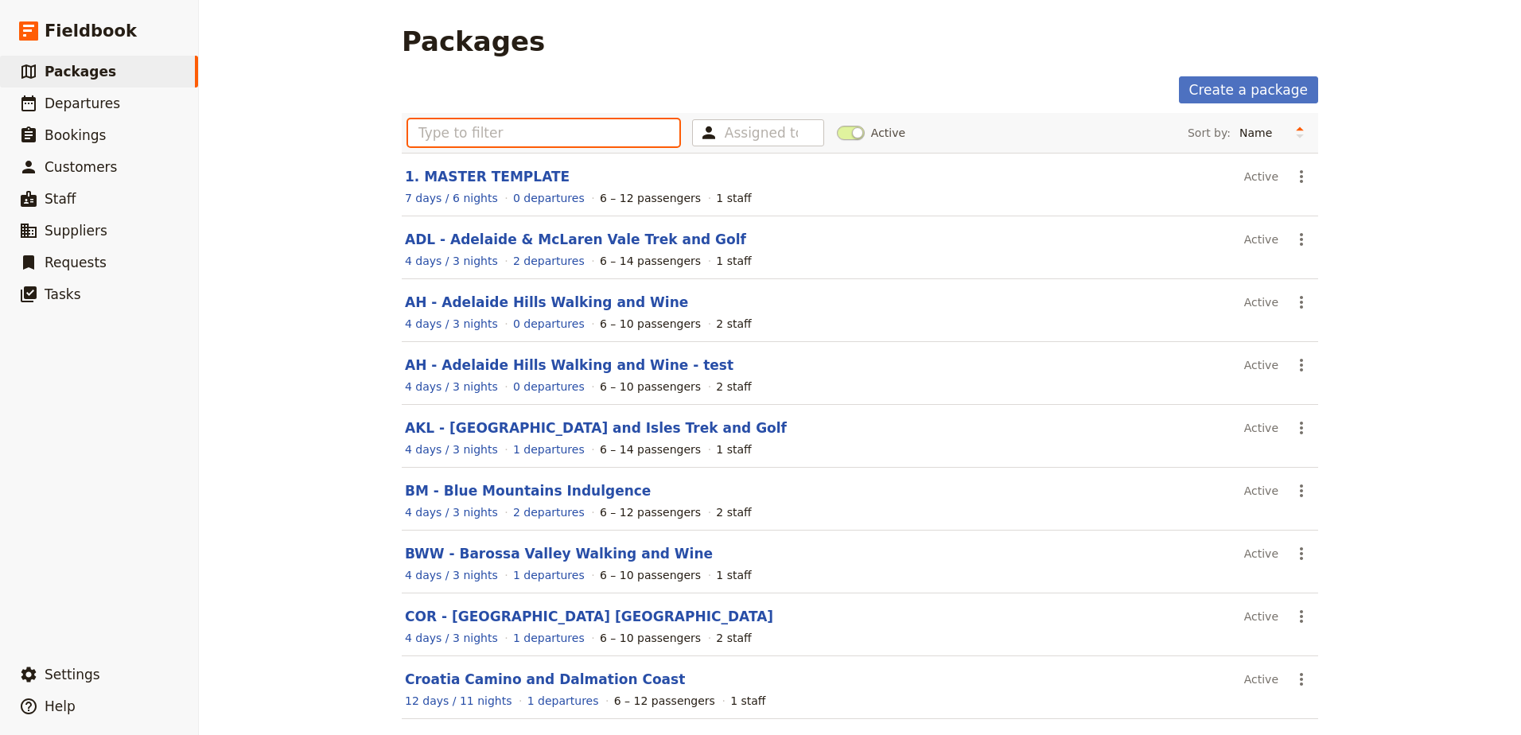
click at [585, 130] on input "text" at bounding box center [543, 132] width 271 height 27
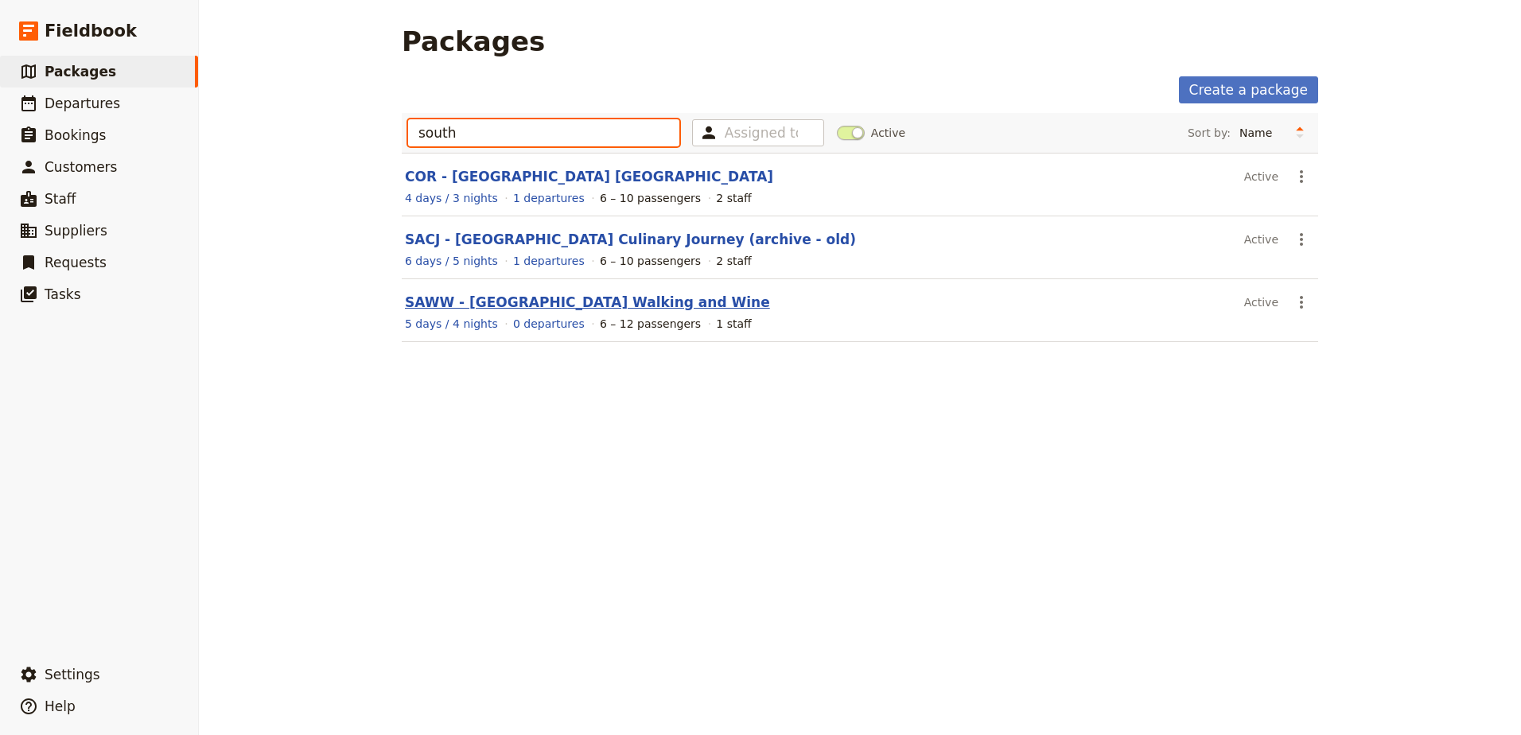
type input "south"
click at [568, 297] on link "SAWW - [GEOGRAPHIC_DATA] Walking and Wine" at bounding box center [587, 302] width 365 height 16
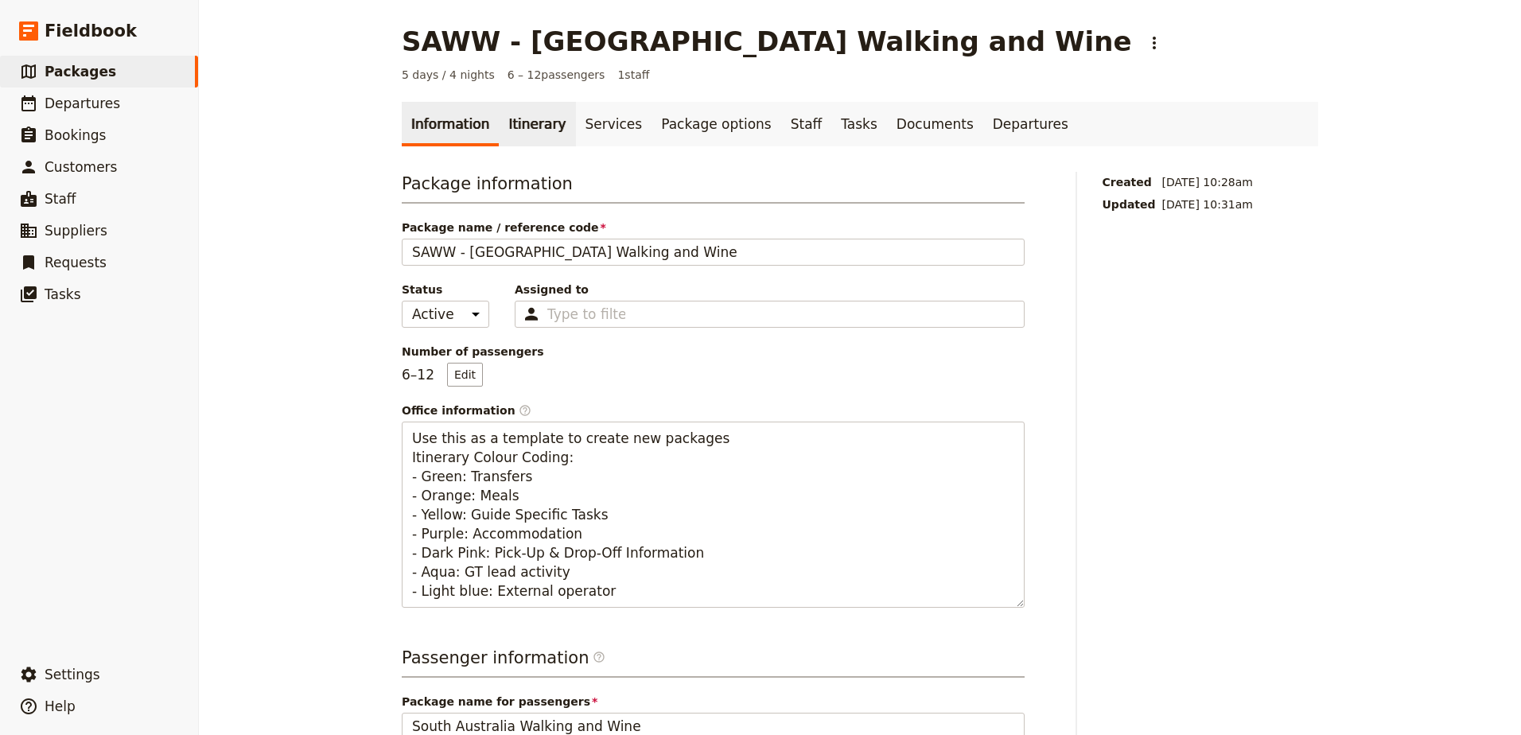
click at [534, 130] on link "Itinerary" at bounding box center [537, 124] width 76 height 45
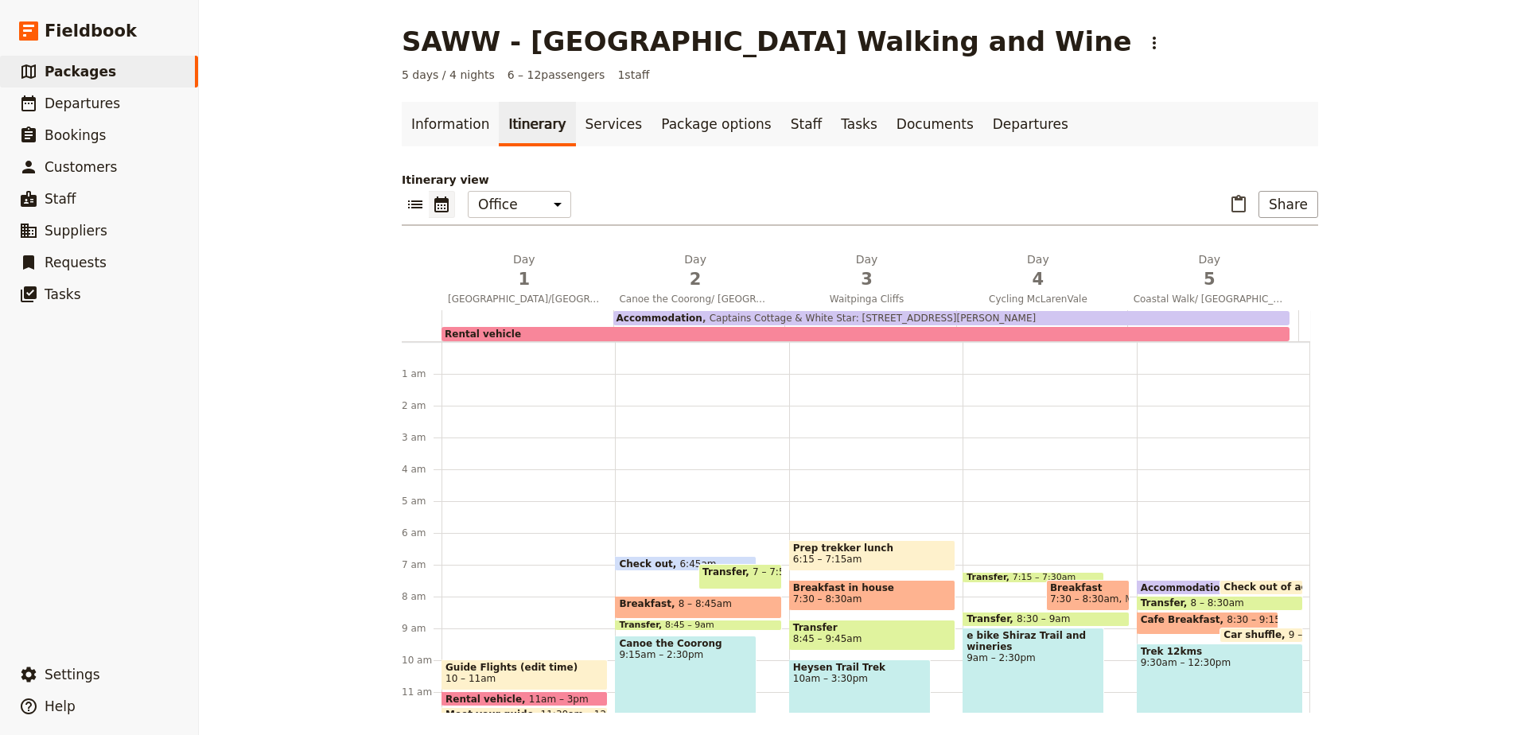
scroll to position [183, 0]
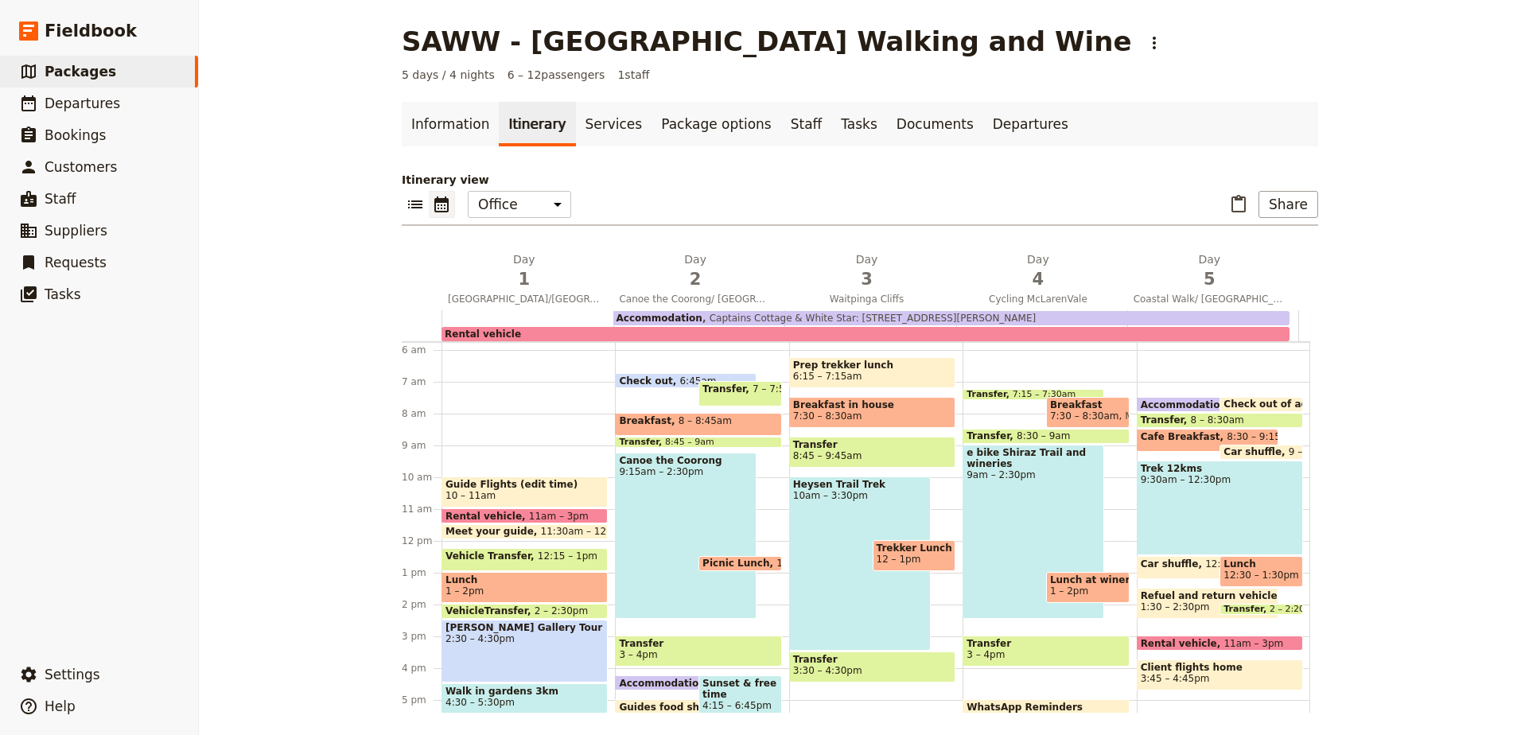
click at [1323, 214] on main "SAWW - [GEOGRAPHIC_DATA] Walking and Wine ​ 5 days / 4 nights 6 – 12 passengers…" at bounding box center [860, 369] width 954 height 738
click at [1279, 202] on button "Share" at bounding box center [1288, 204] width 60 height 27
click at [1283, 275] on button "Sales Brochure" at bounding box center [1247, 284] width 126 height 22
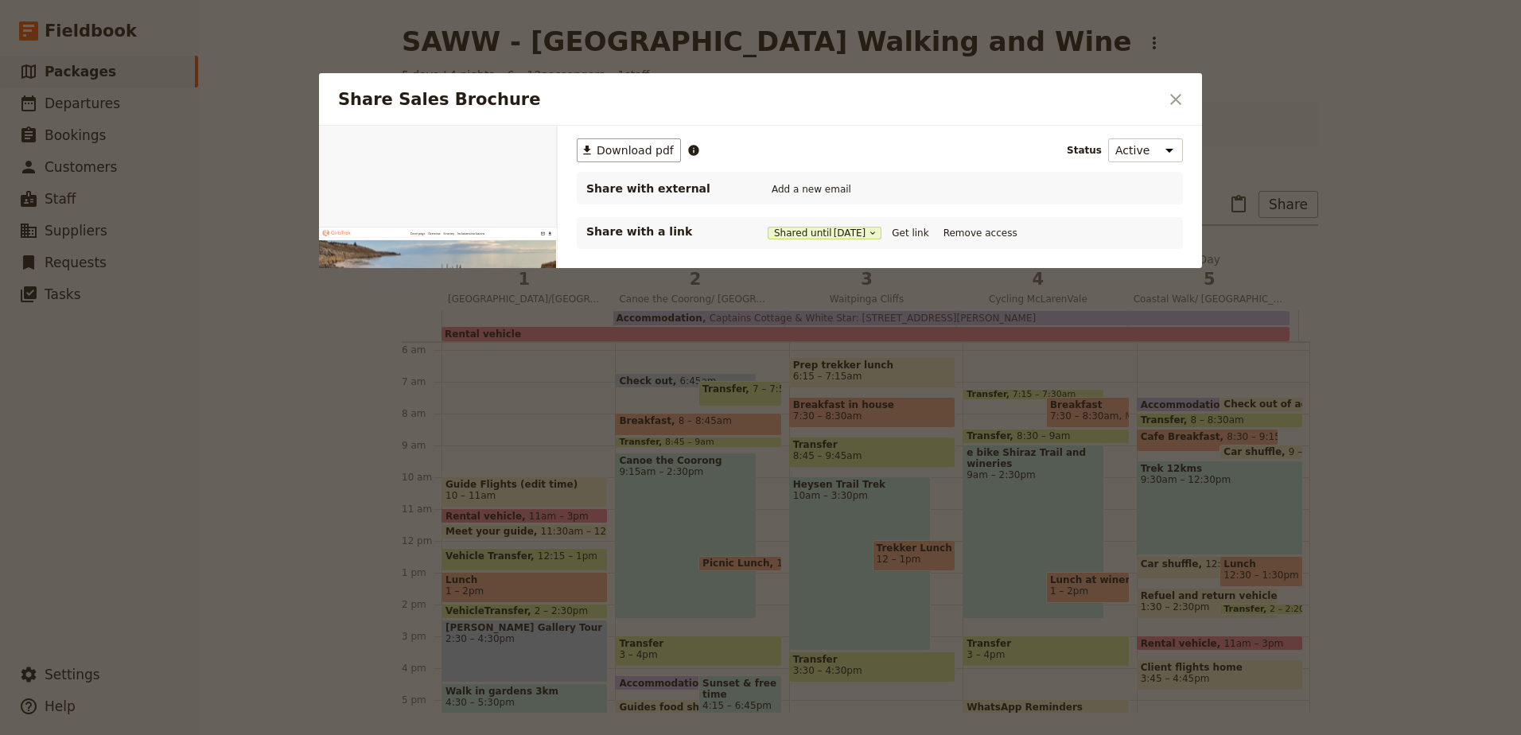
scroll to position [0, 0]
click at [914, 236] on button "Get link" at bounding box center [910, 232] width 45 height 17
click at [1170, 91] on icon "Close dialog" at bounding box center [1175, 99] width 19 height 19
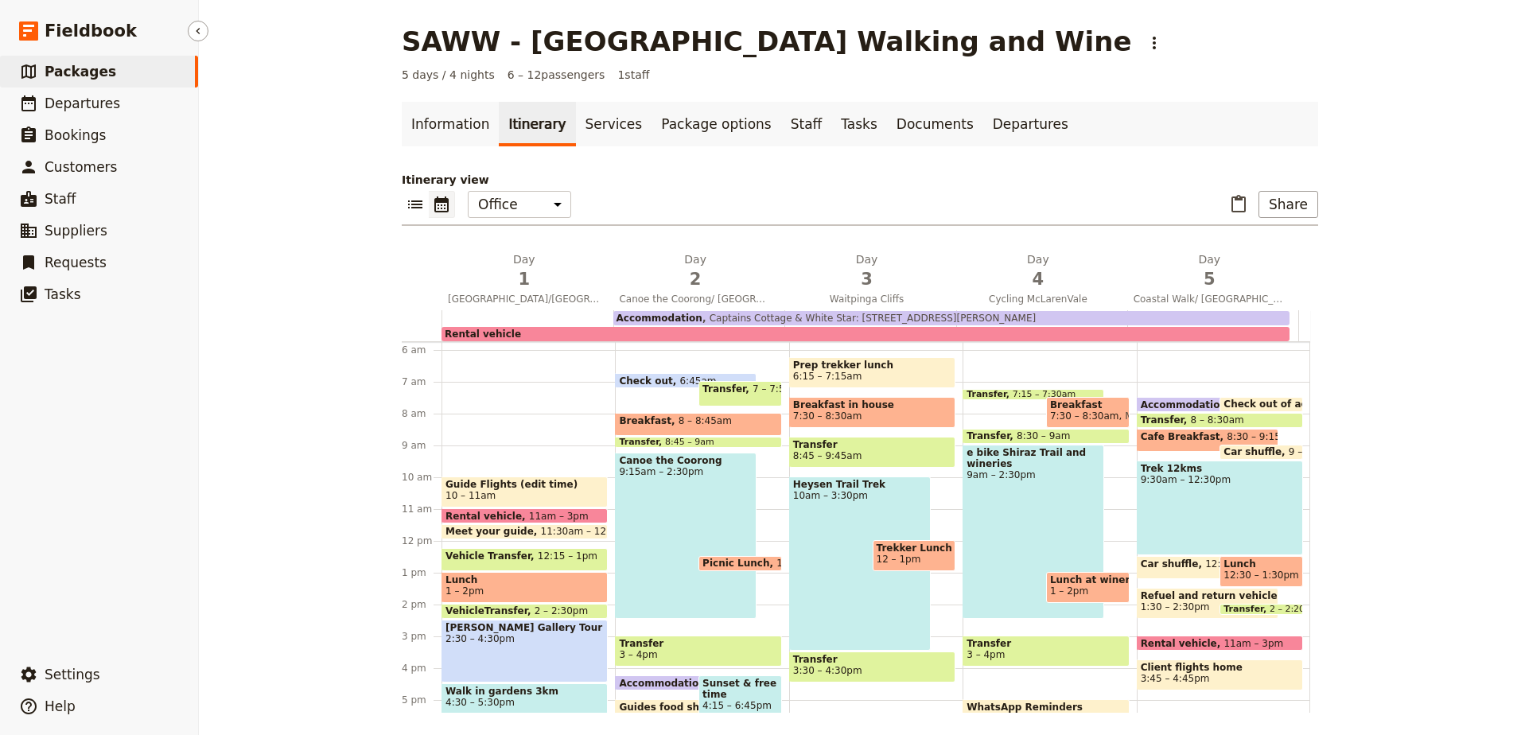
click at [88, 77] on span "Packages" at bounding box center [81, 72] width 72 height 16
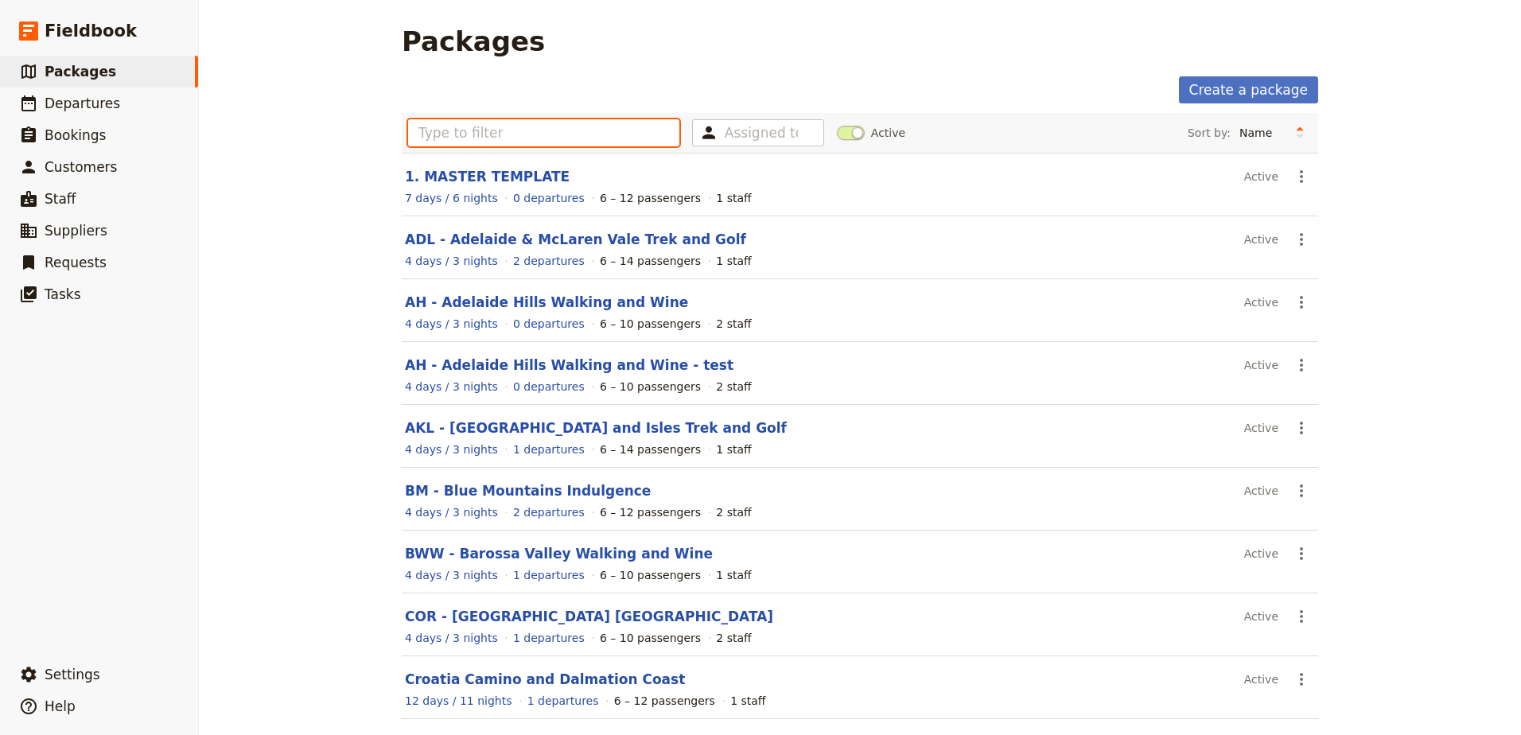
click at [587, 138] on input "text" at bounding box center [543, 132] width 271 height 27
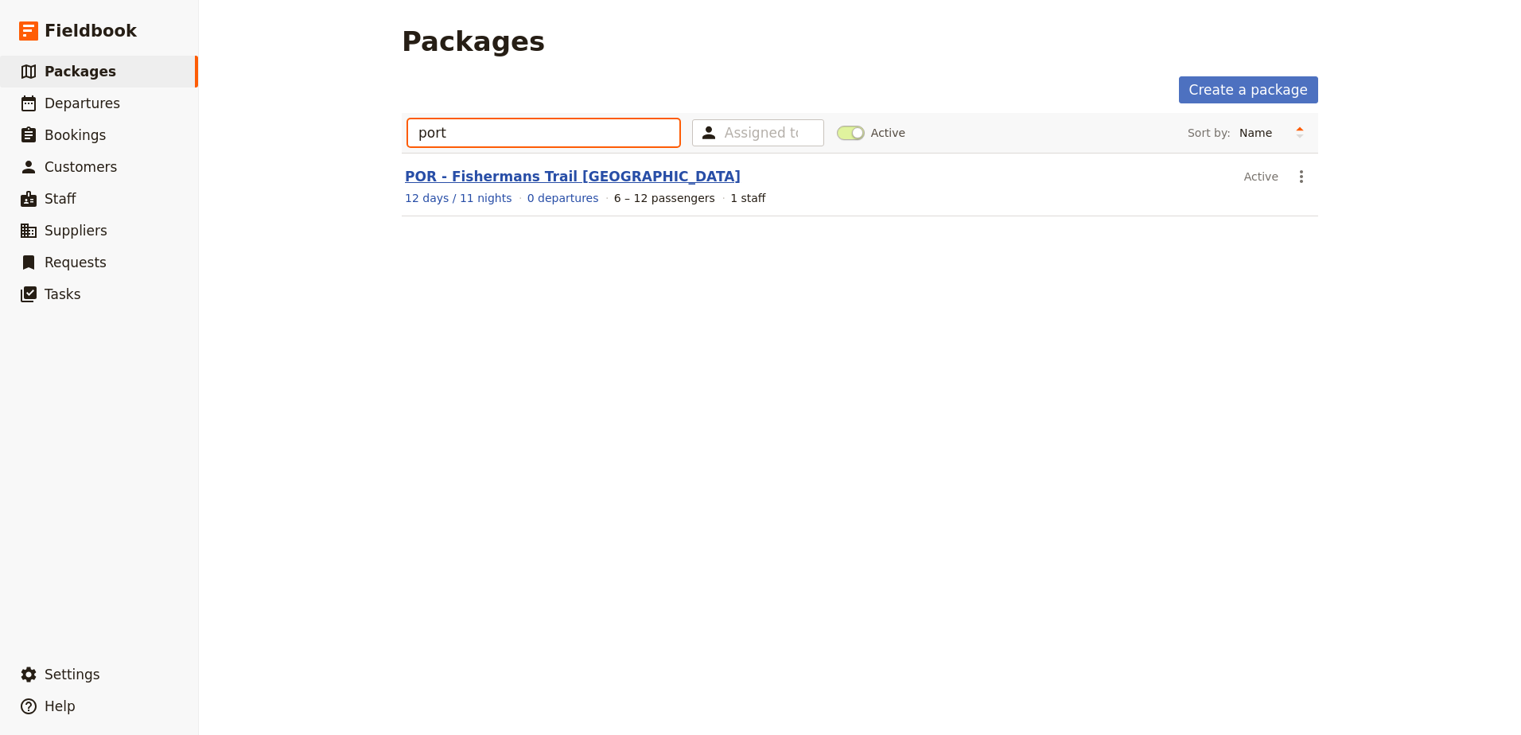
type input "port"
click at [573, 178] on link "POR - Fishermans Trail [GEOGRAPHIC_DATA]" at bounding box center [573, 177] width 336 height 16
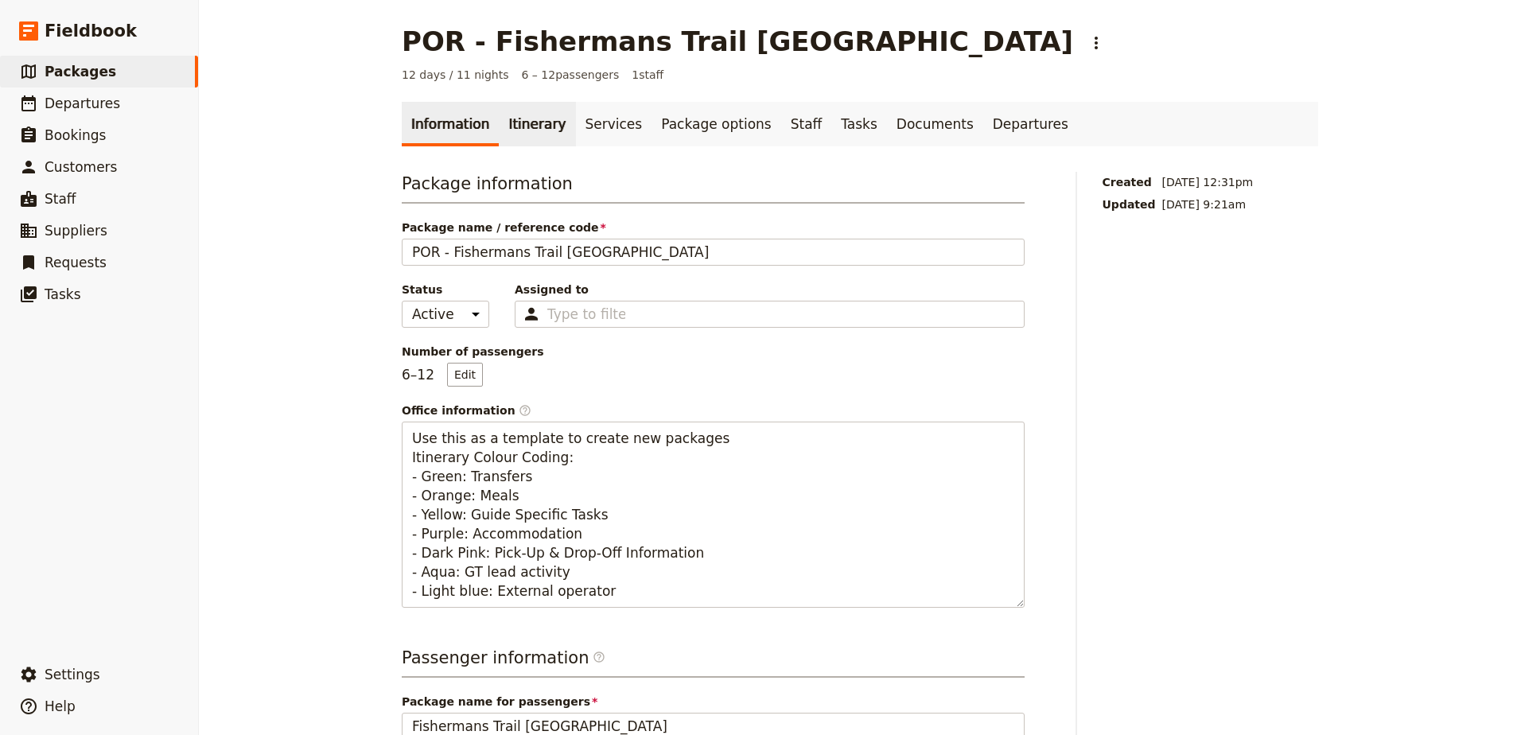
click at [538, 136] on link "Itinerary" at bounding box center [537, 124] width 76 height 45
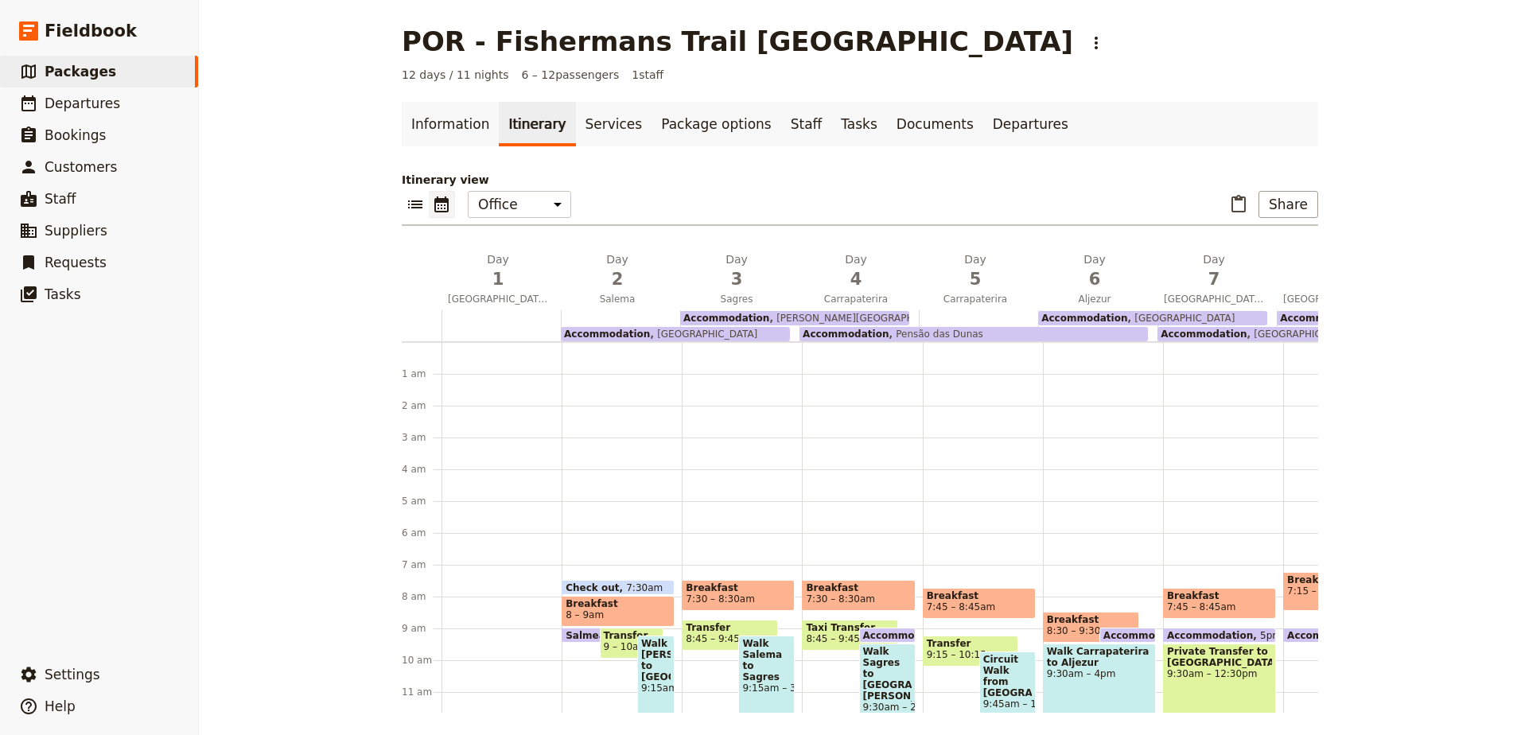
scroll to position [207, 0]
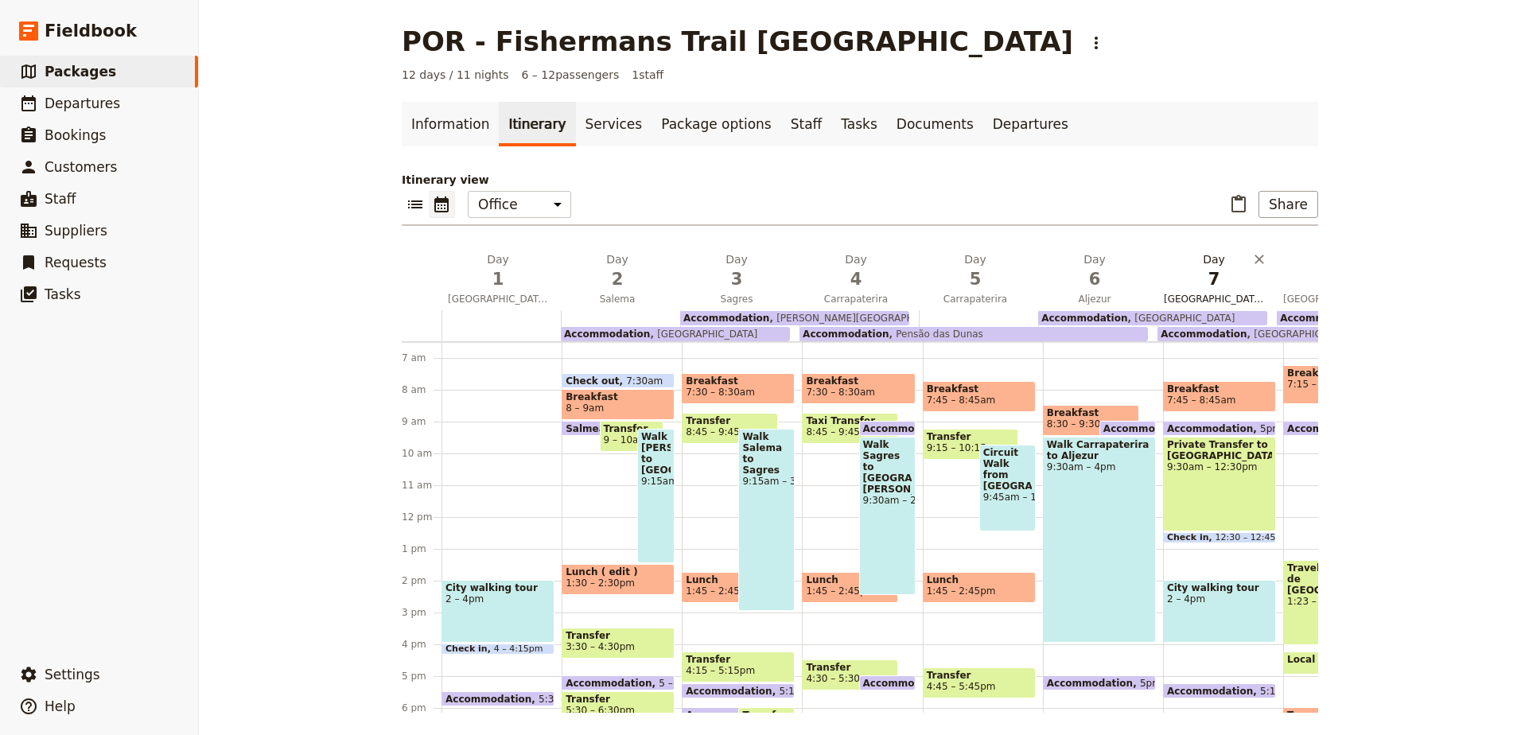
click at [1219, 289] on span "7" at bounding box center [1214, 279] width 100 height 24
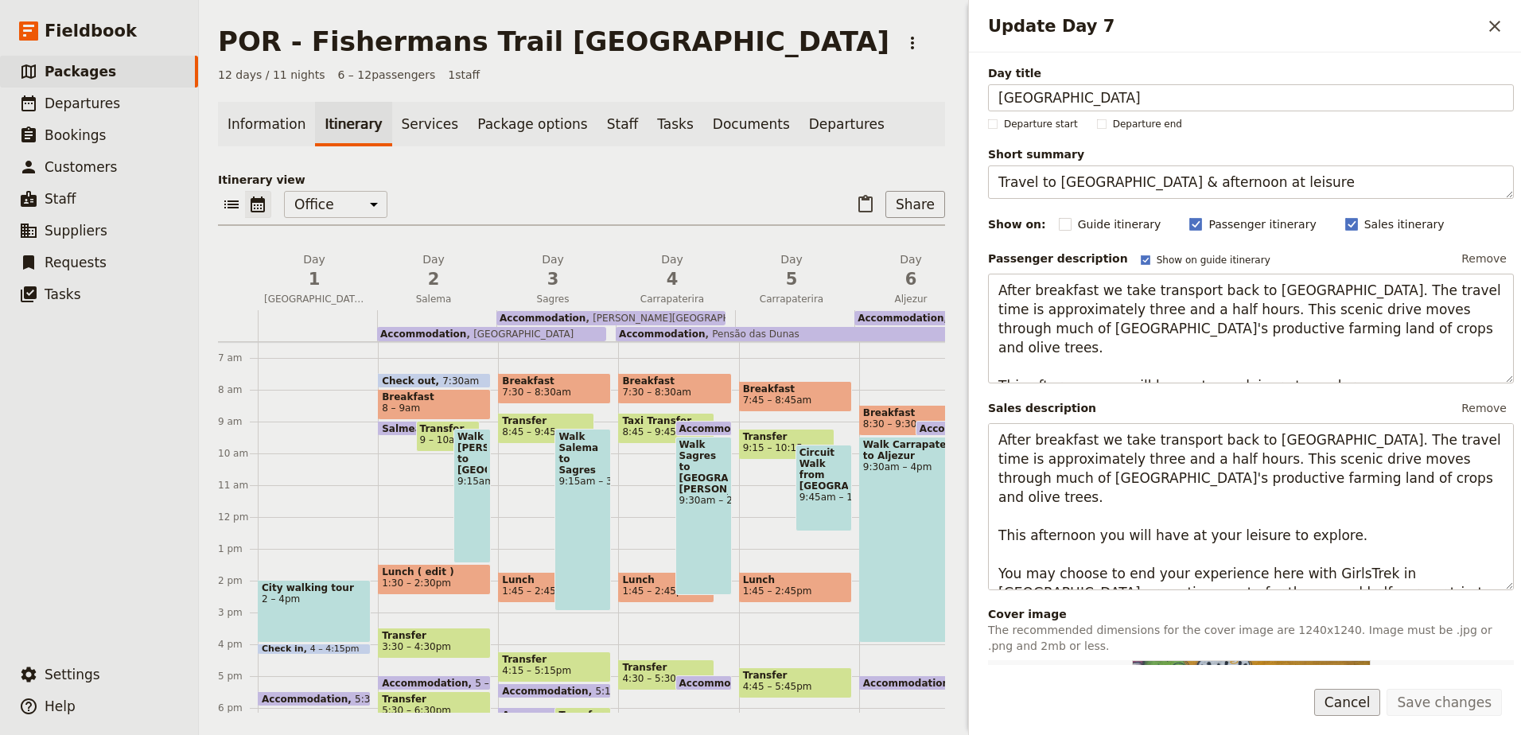
click at [1381, 710] on button "Cancel" at bounding box center [1347, 702] width 67 height 27
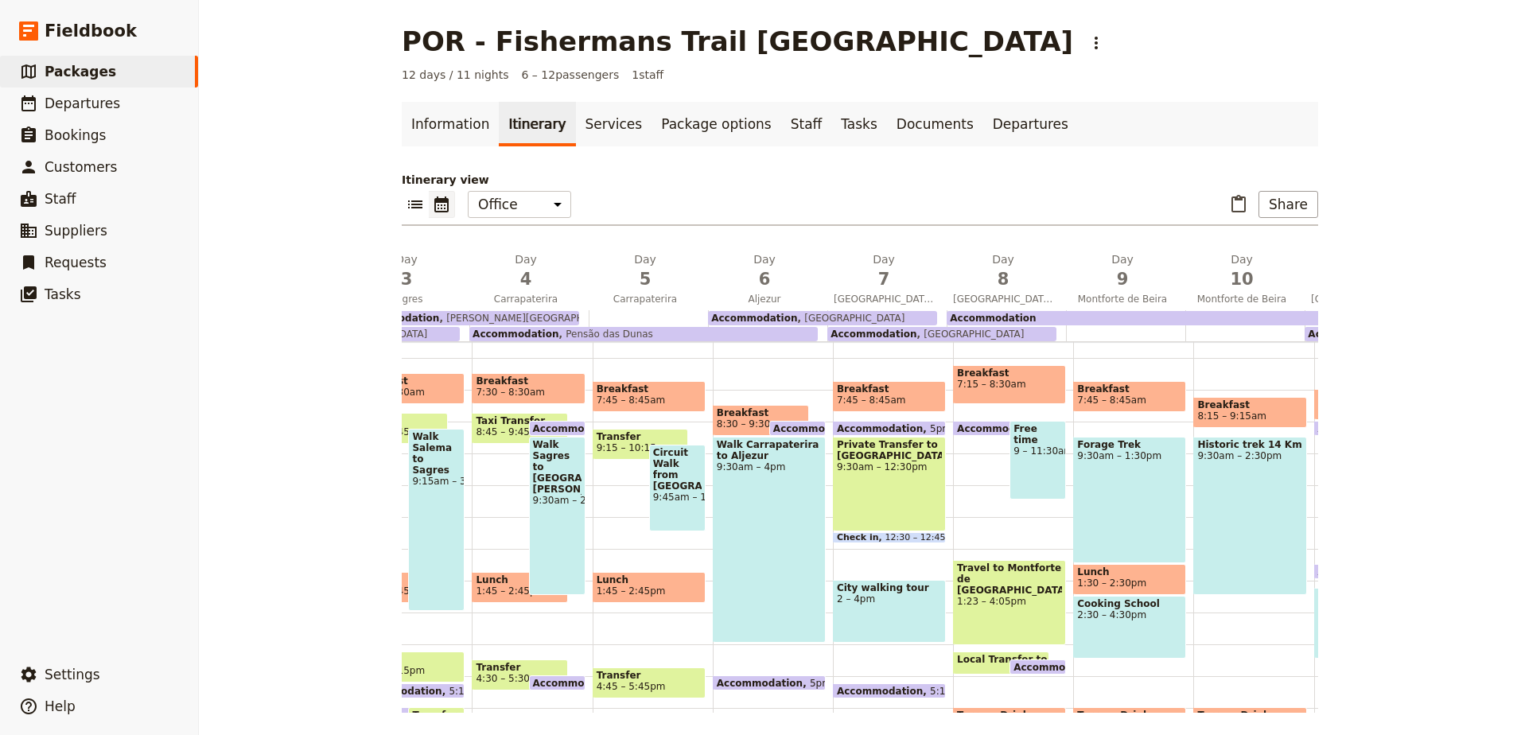
scroll to position [0, 314]
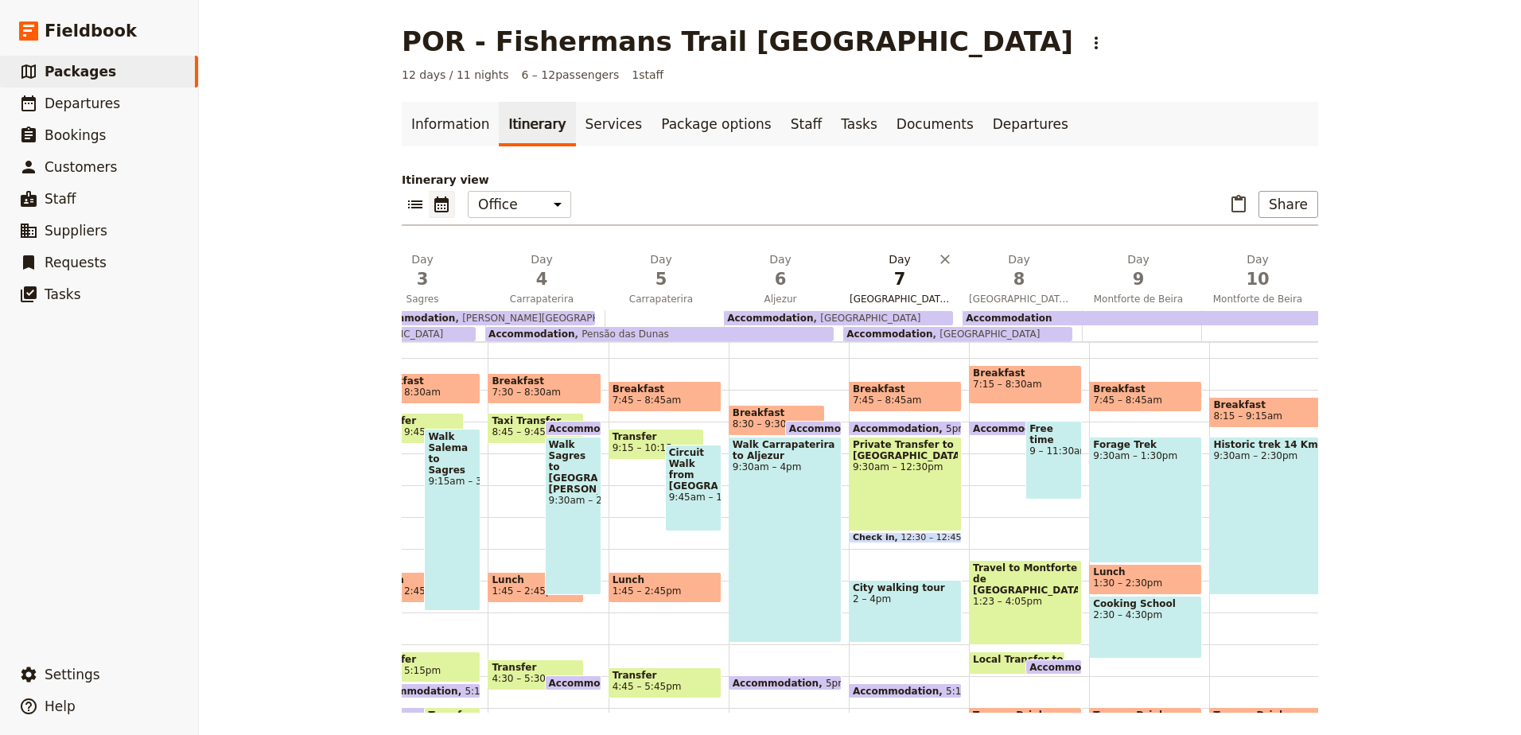
click at [895, 289] on span "7" at bounding box center [899, 279] width 100 height 24
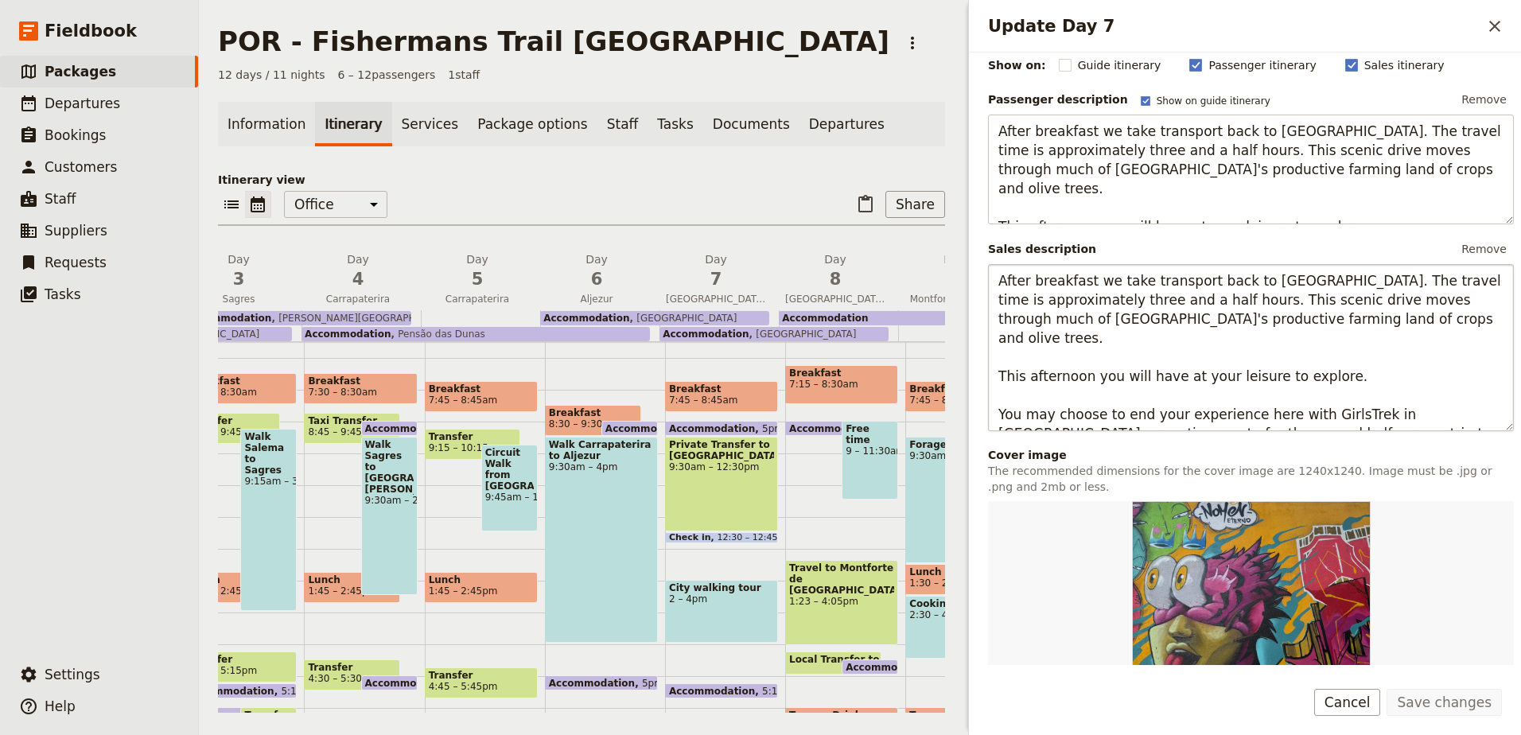
scroll to position [80, 0]
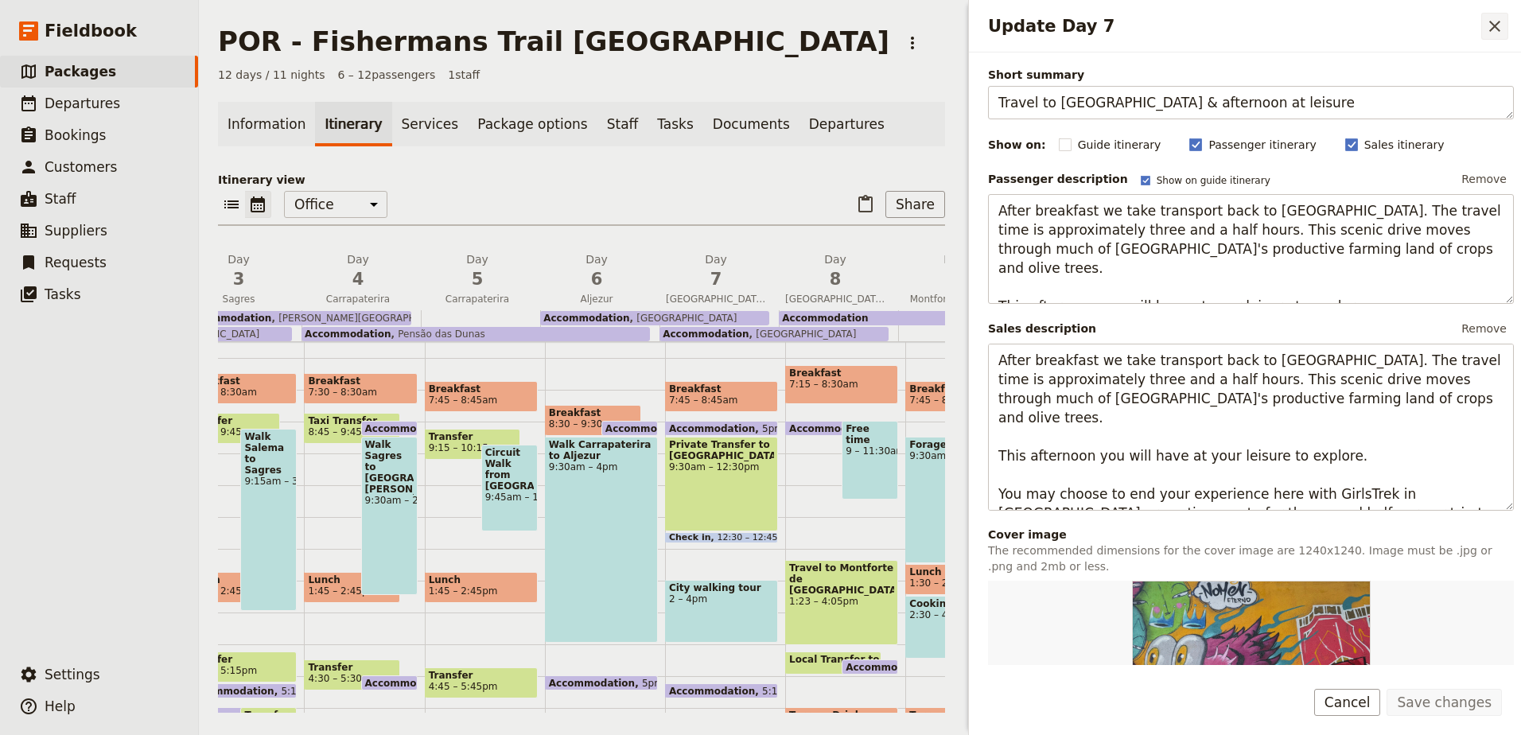
click at [1498, 33] on icon "Close drawer" at bounding box center [1494, 26] width 19 height 19
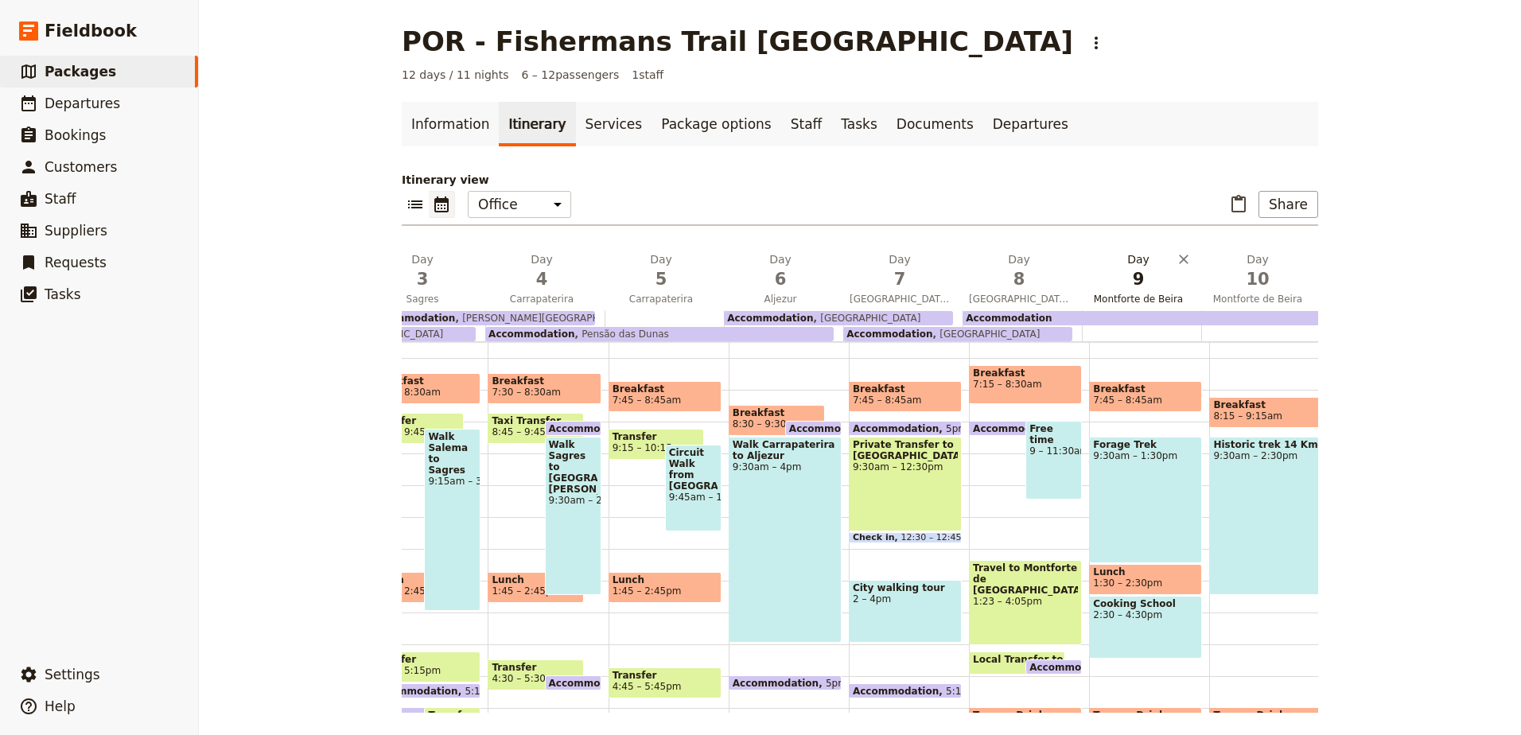
click at [1129, 286] on span "9" at bounding box center [1138, 279] width 100 height 24
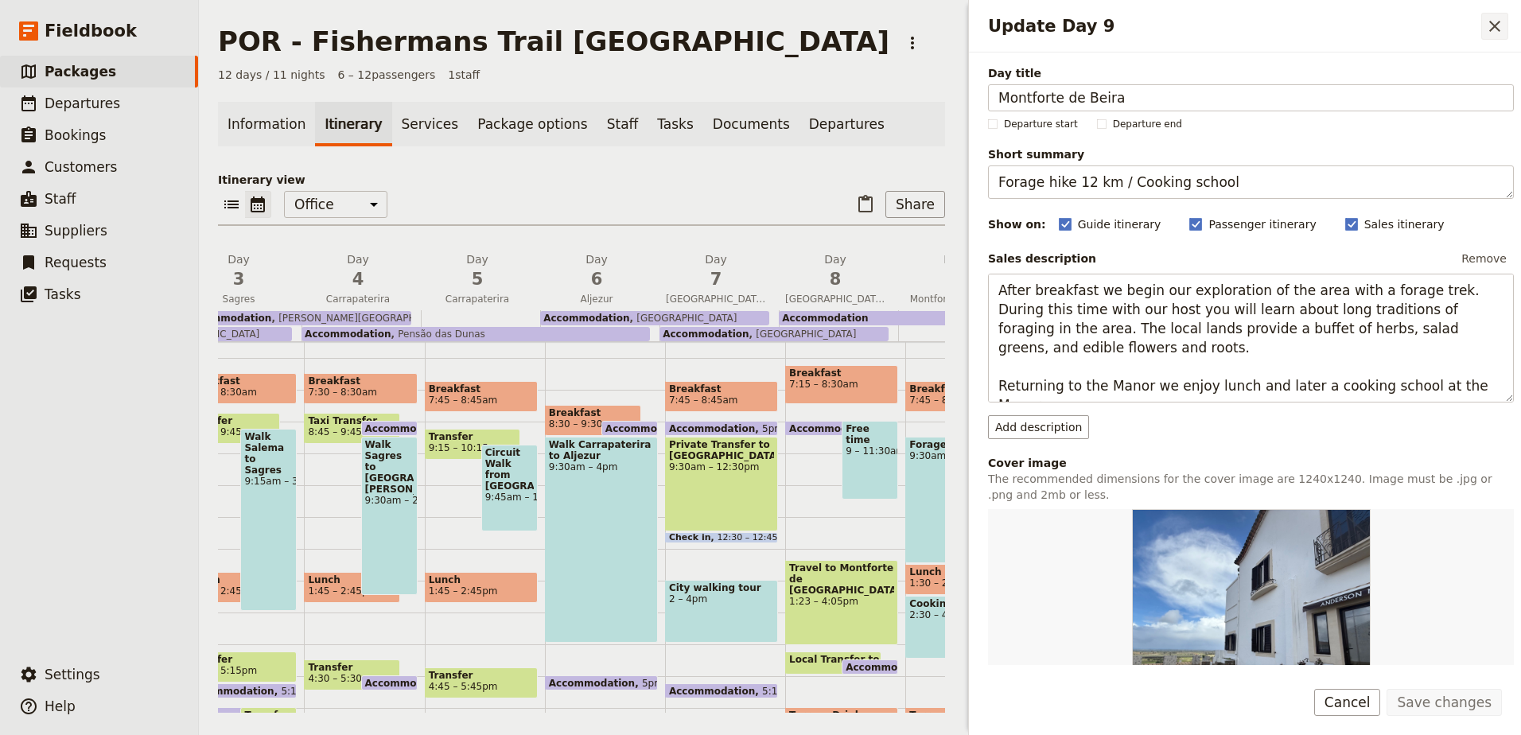
click at [1501, 30] on icon "Close drawer" at bounding box center [1494, 26] width 19 height 19
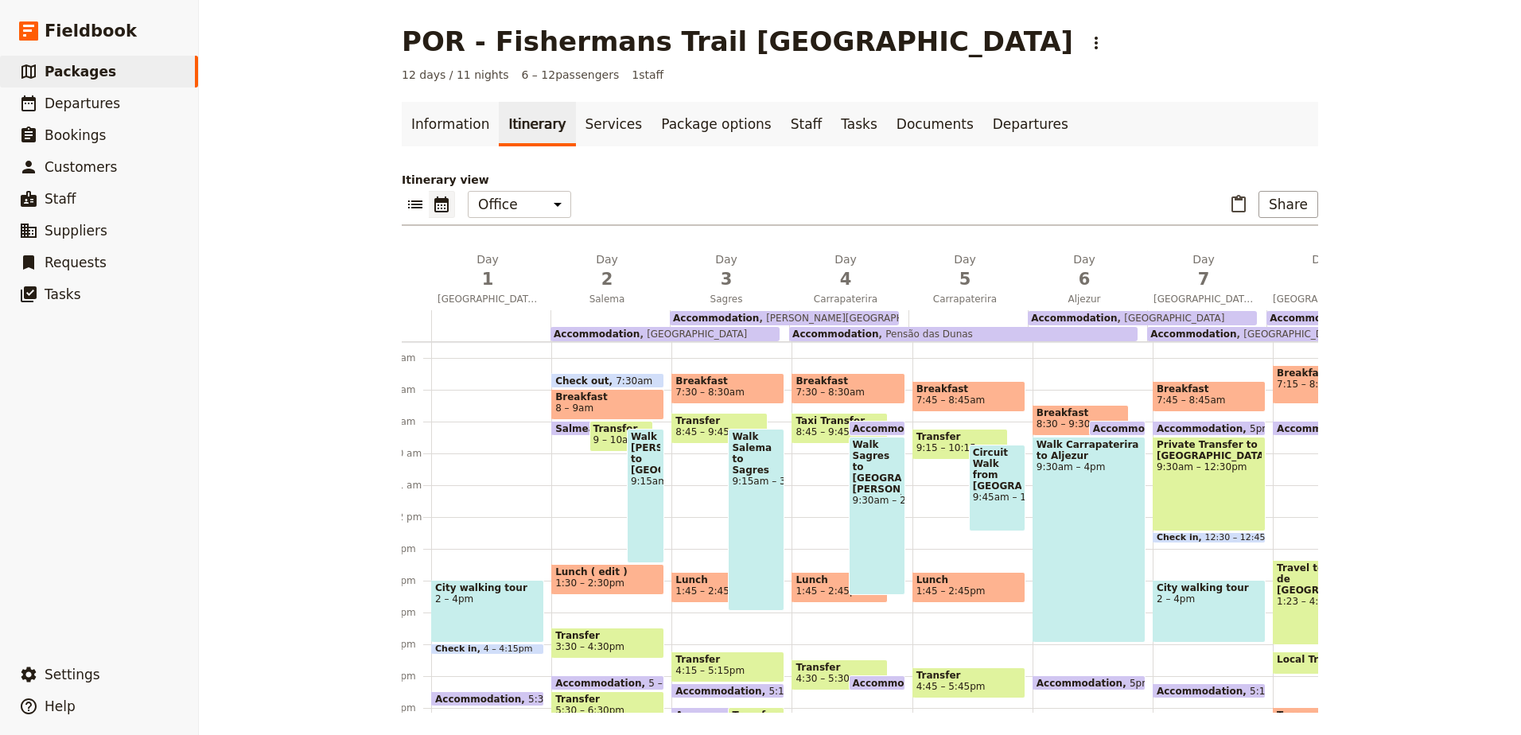
scroll to position [0, 0]
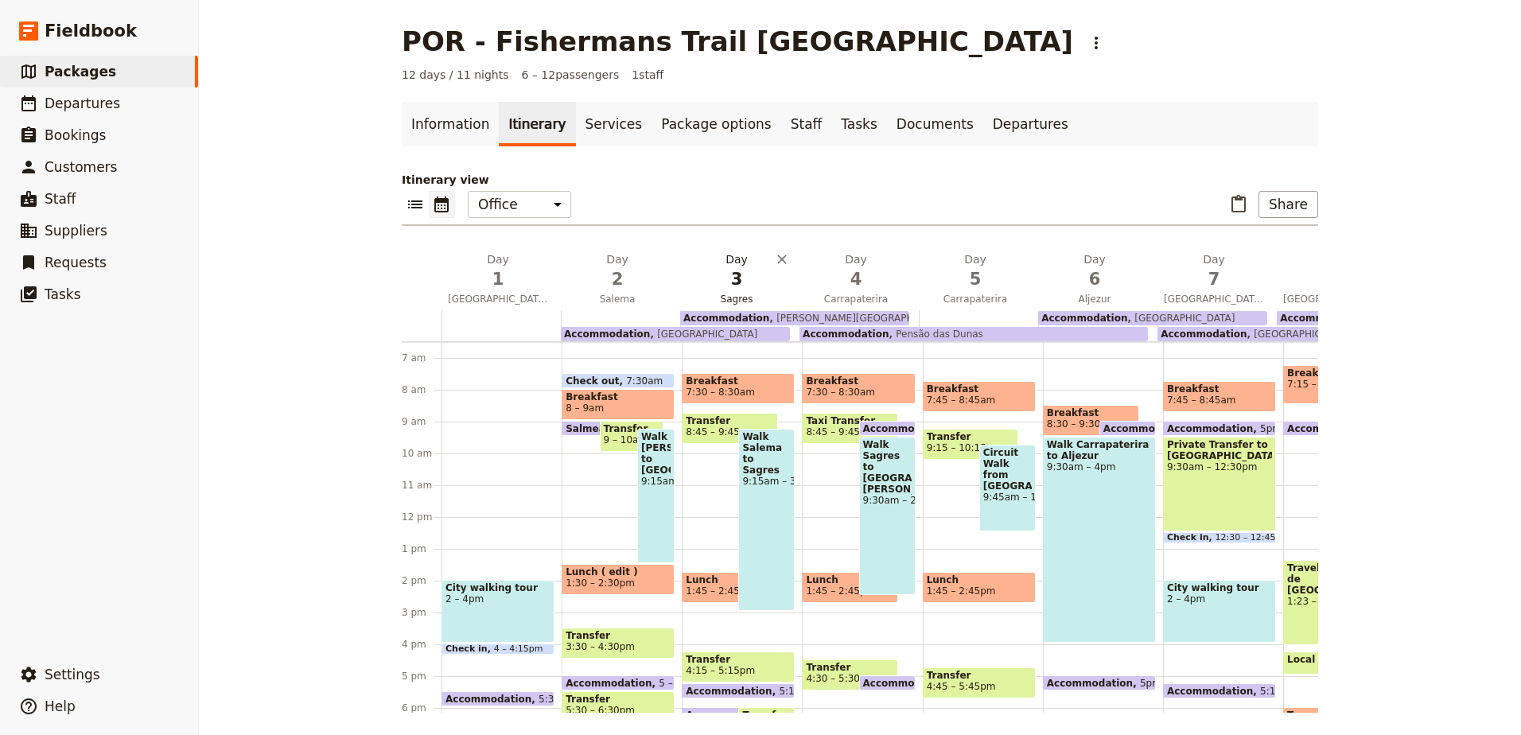
click at [720, 279] on span "3" at bounding box center [736, 279] width 100 height 24
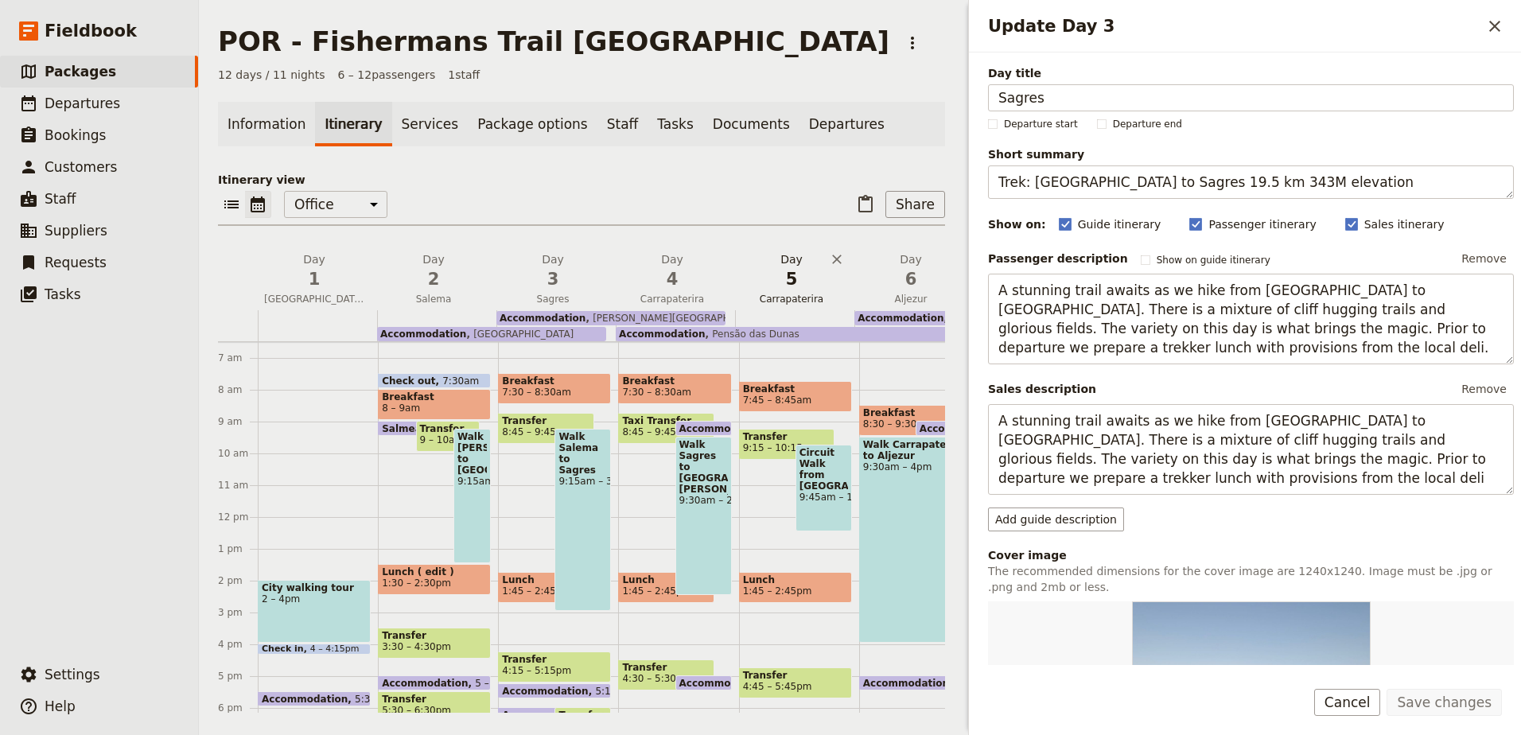
click at [803, 289] on span "5" at bounding box center [791, 279] width 100 height 24
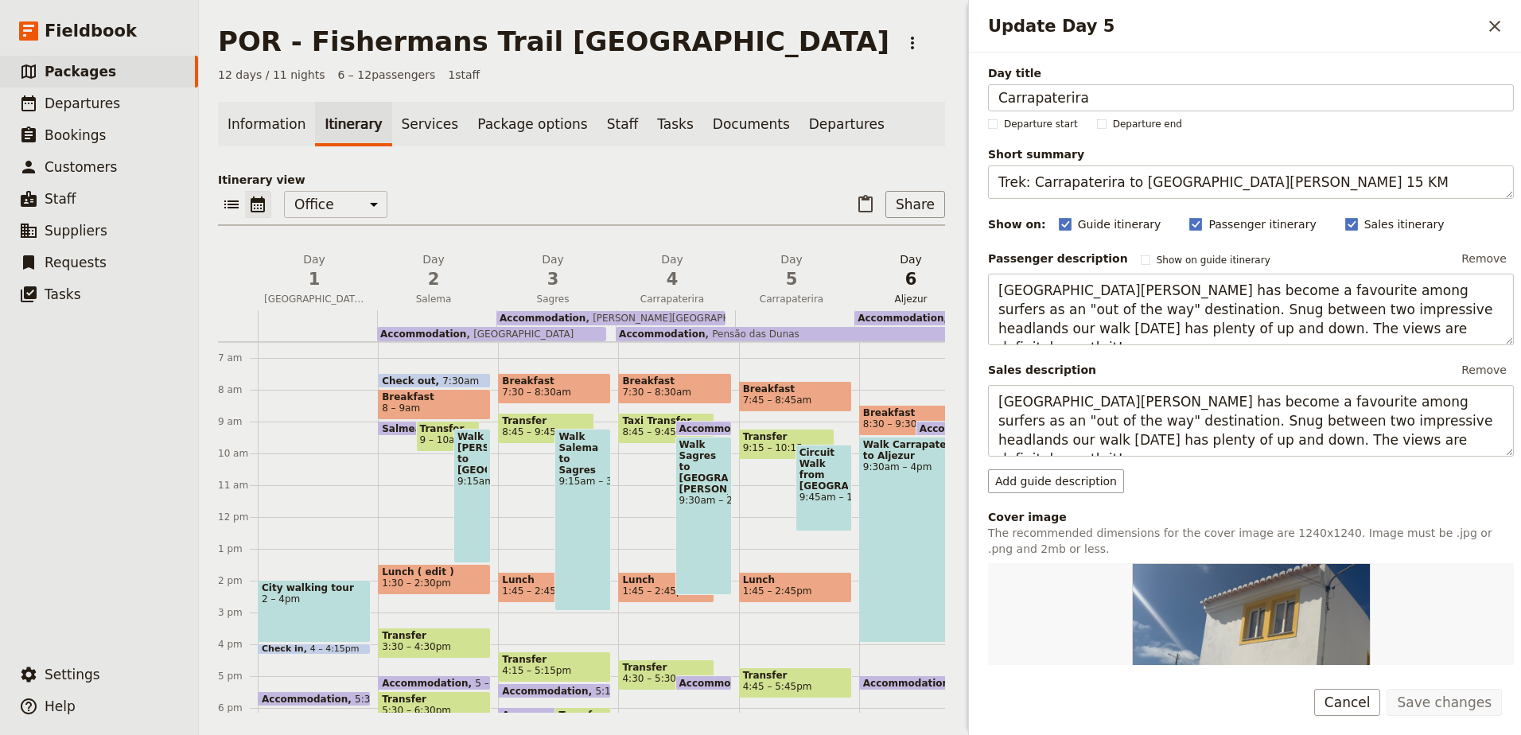
click at [903, 281] on span "6" at bounding box center [911, 279] width 100 height 24
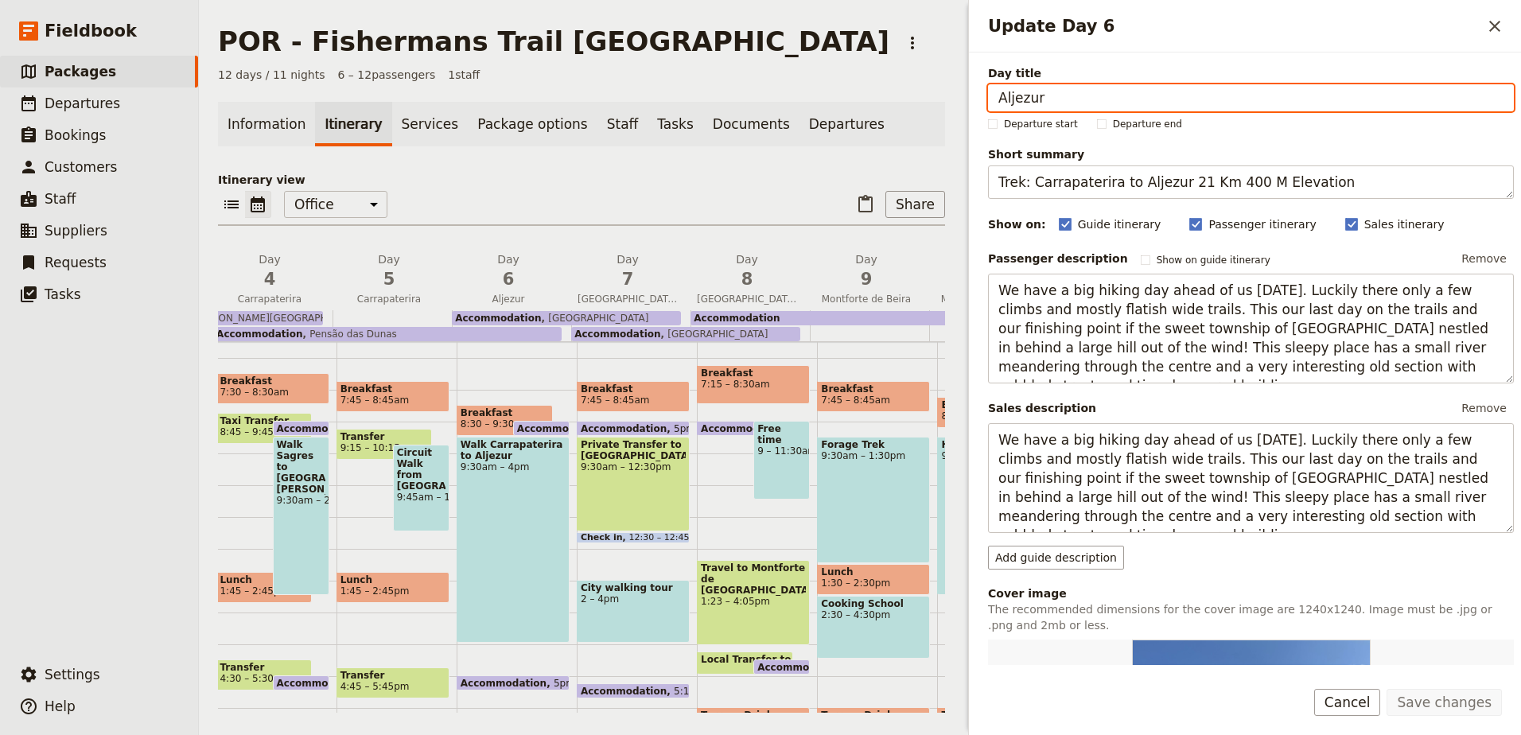
scroll to position [0, 414]
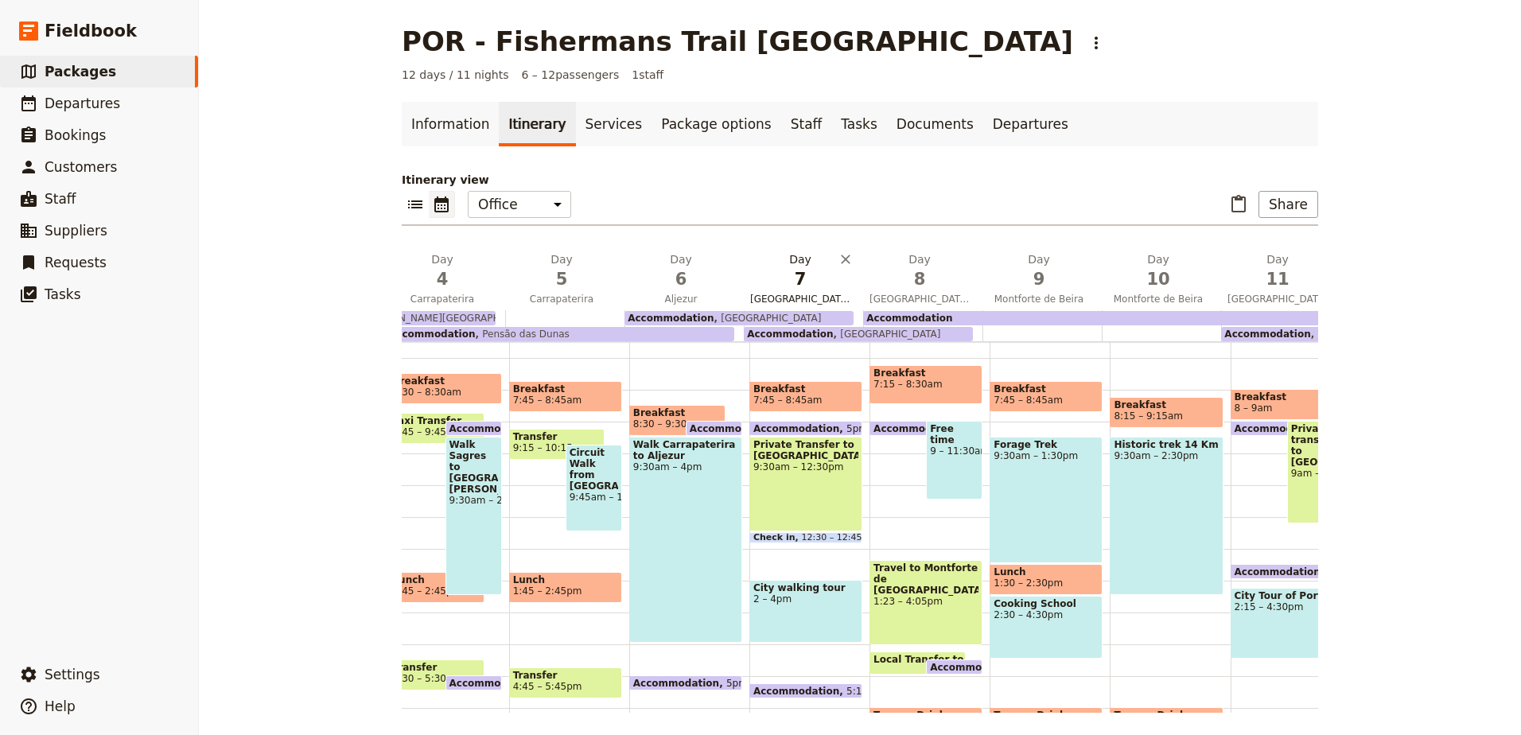
click at [807, 290] on span "7" at bounding box center [800, 279] width 100 height 24
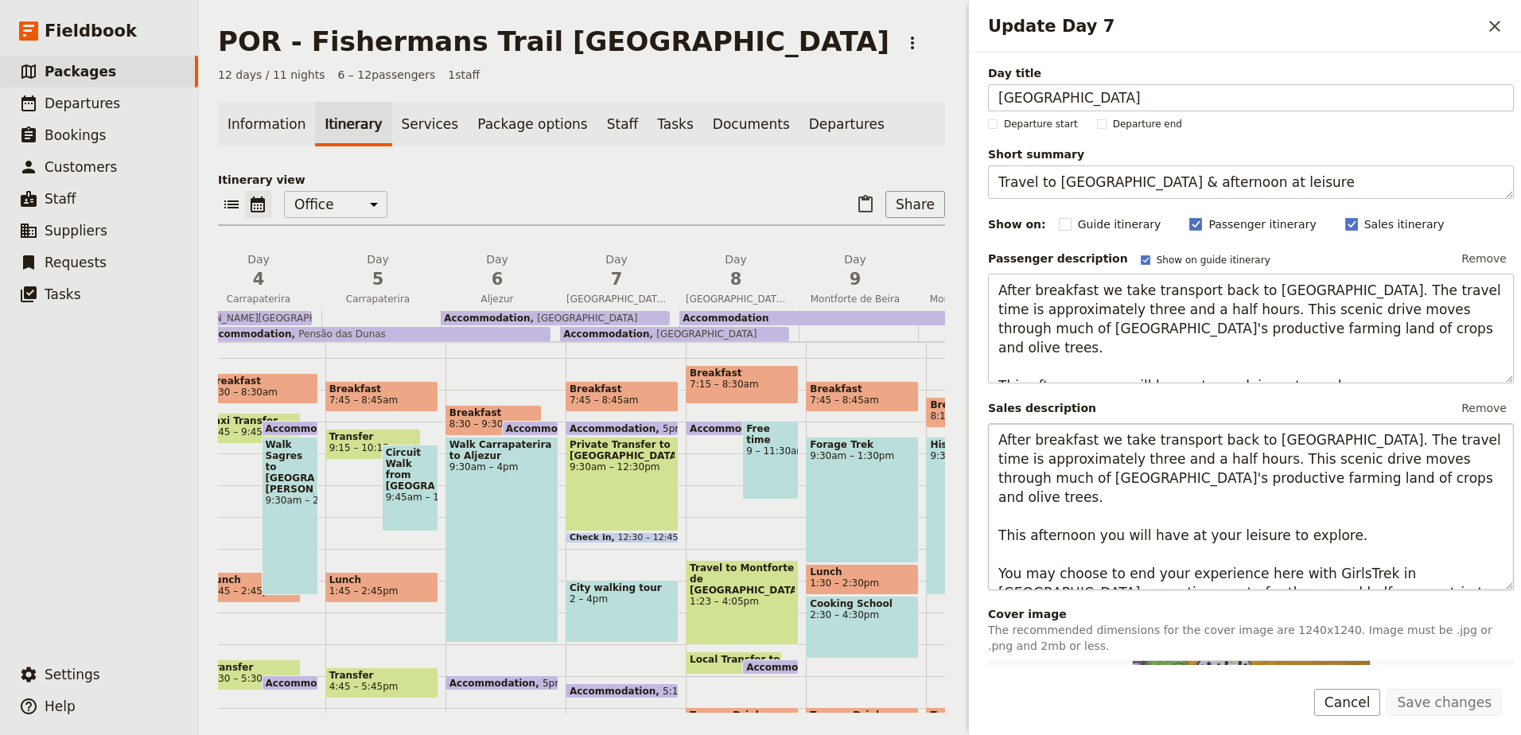
scroll to position [80, 0]
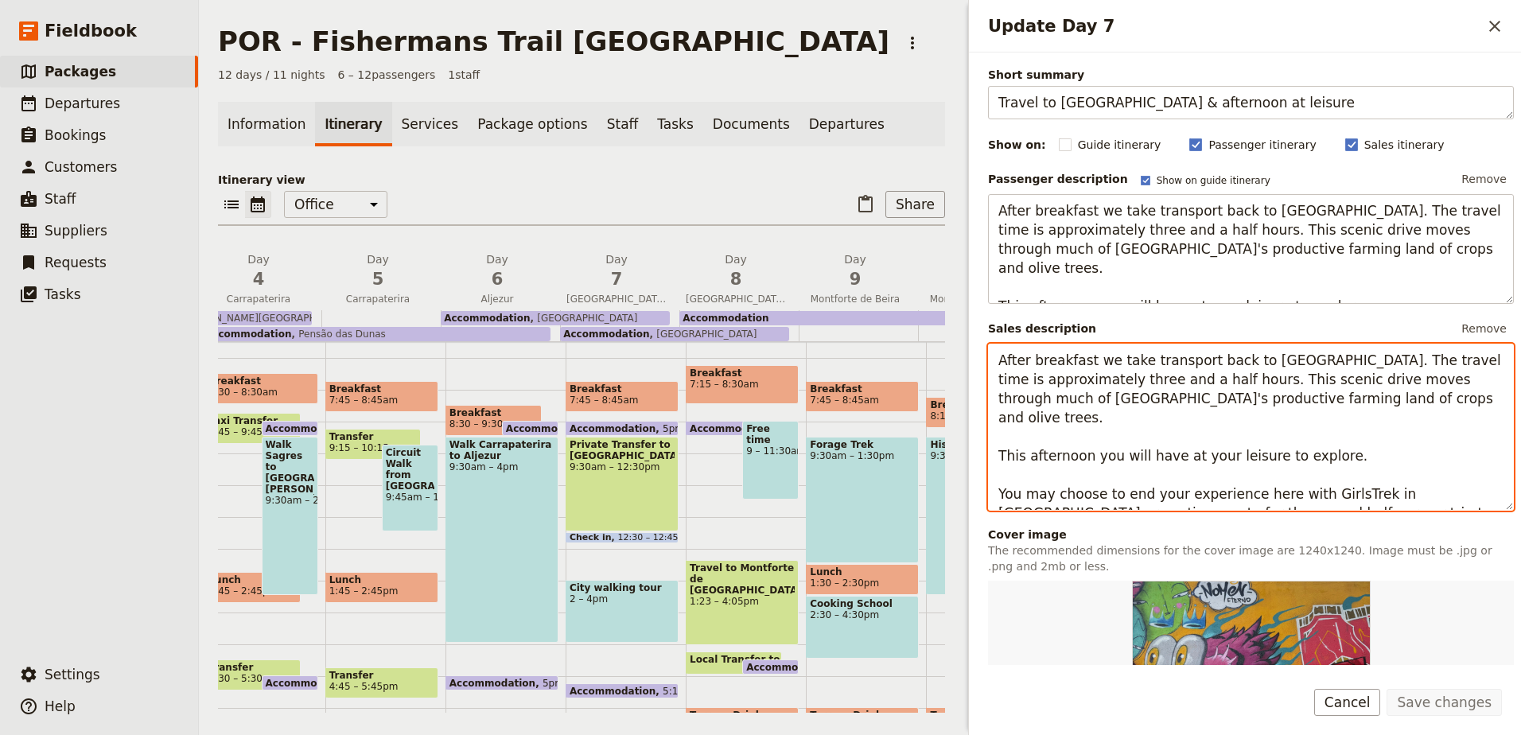
drag, startPoint x: 1421, startPoint y: 498, endPoint x: 989, endPoint y: 480, distance: 433.0
click at [989, 480] on textarea "After breakfast we take transport back to [GEOGRAPHIC_DATA]. The travel time is…" at bounding box center [1251, 427] width 526 height 167
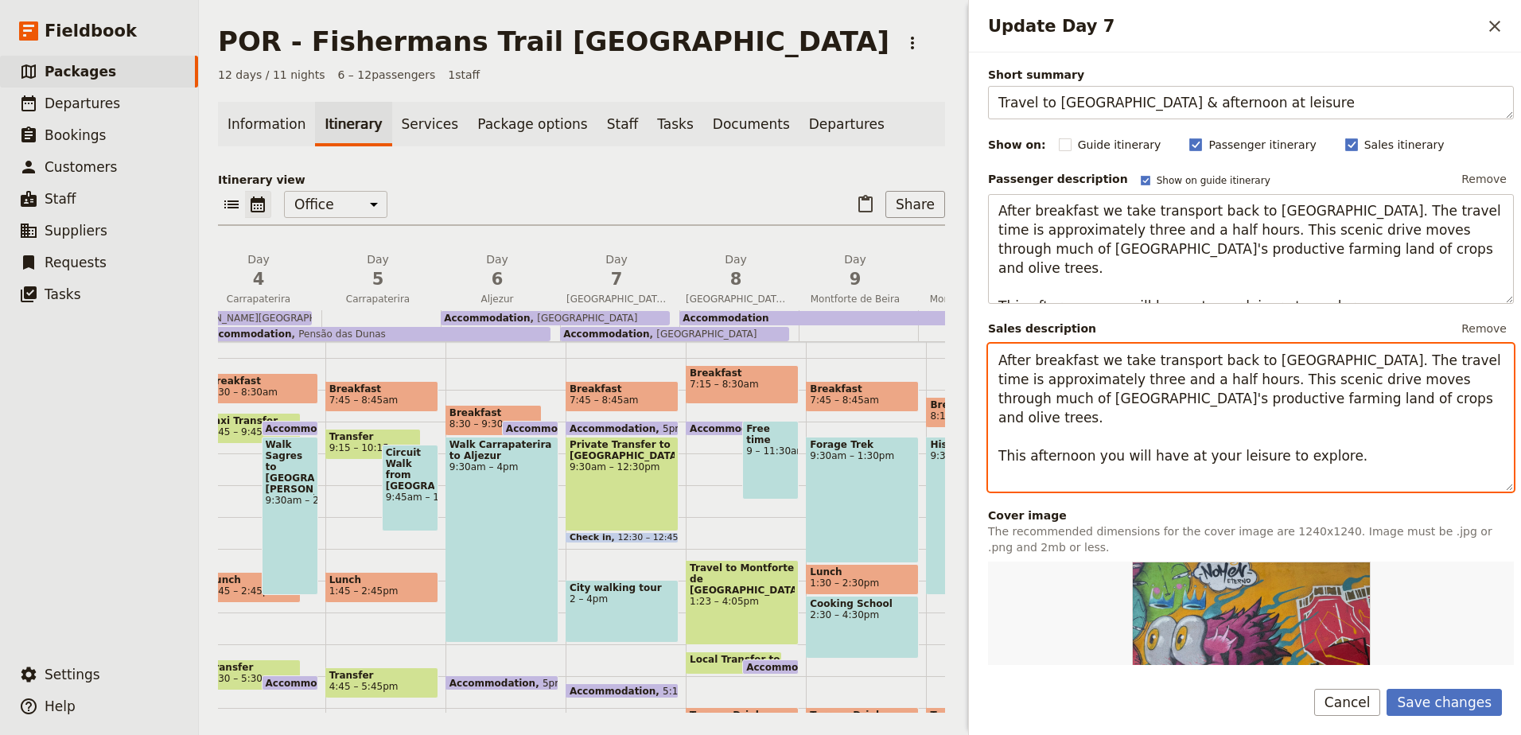
click at [1366, 442] on textarea "After breakfast we take transport back to [GEOGRAPHIC_DATA]. The travel time is…" at bounding box center [1251, 418] width 526 height 148
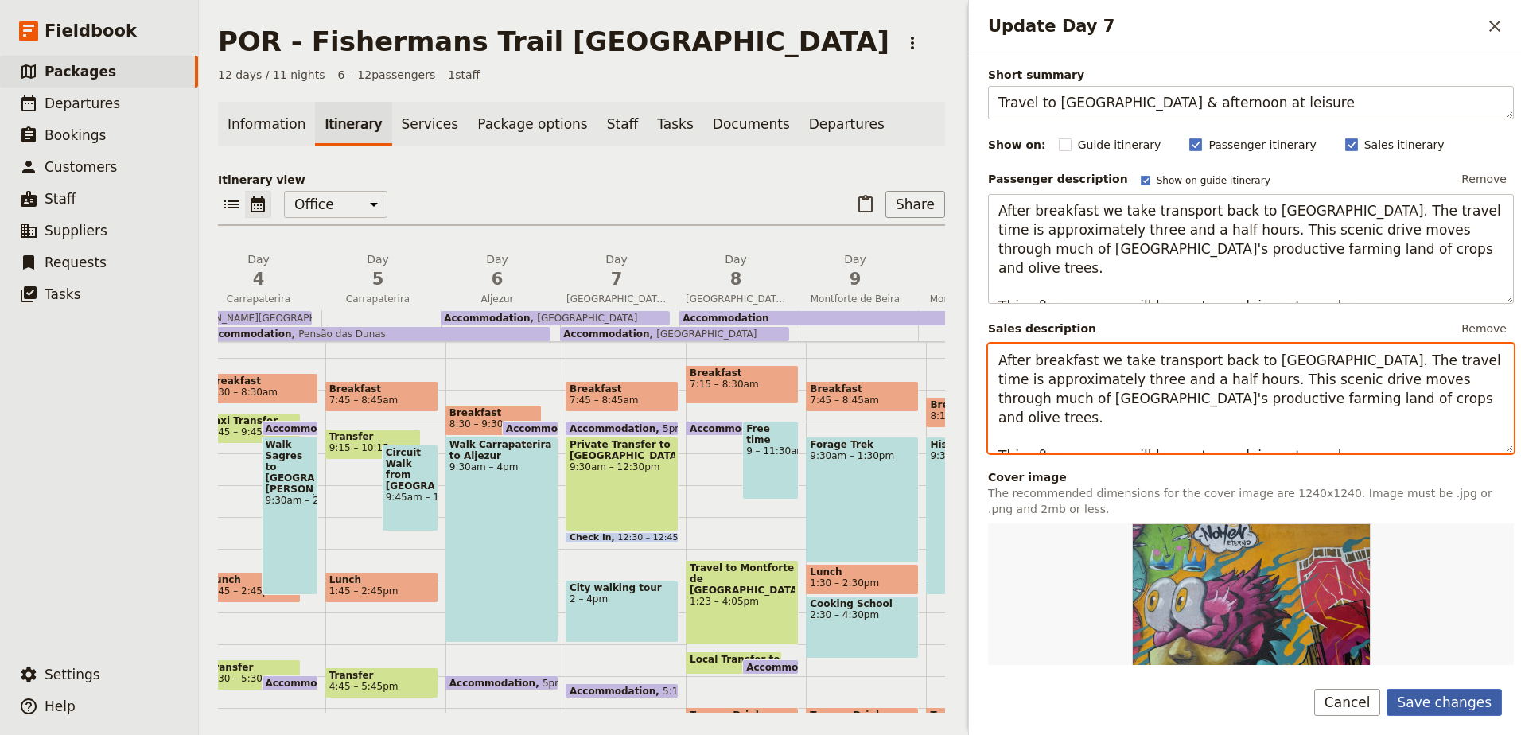
type textarea "After breakfast we take transport back to [GEOGRAPHIC_DATA]. The travel time is…"
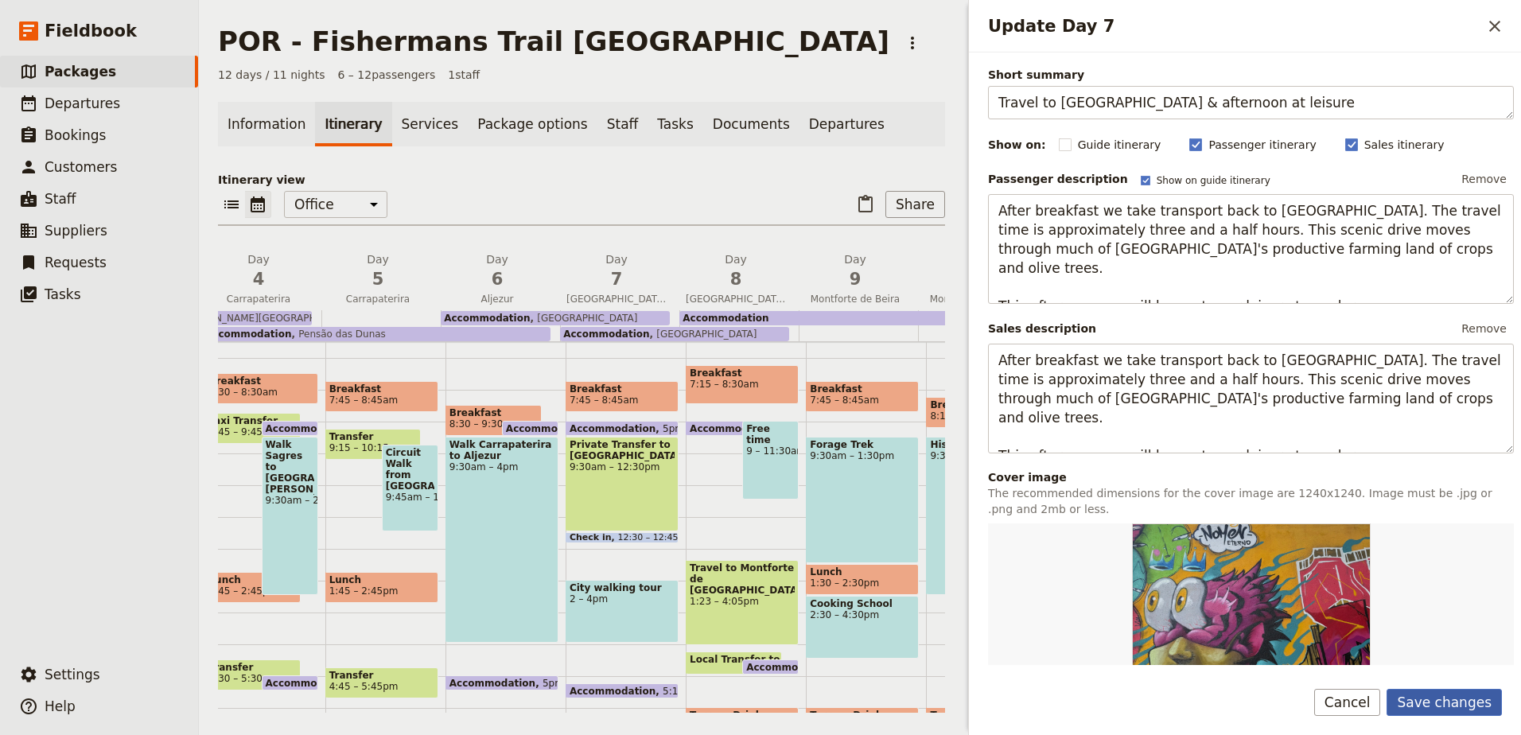
click at [1435, 696] on button "Save changes" at bounding box center [1443, 702] width 115 height 27
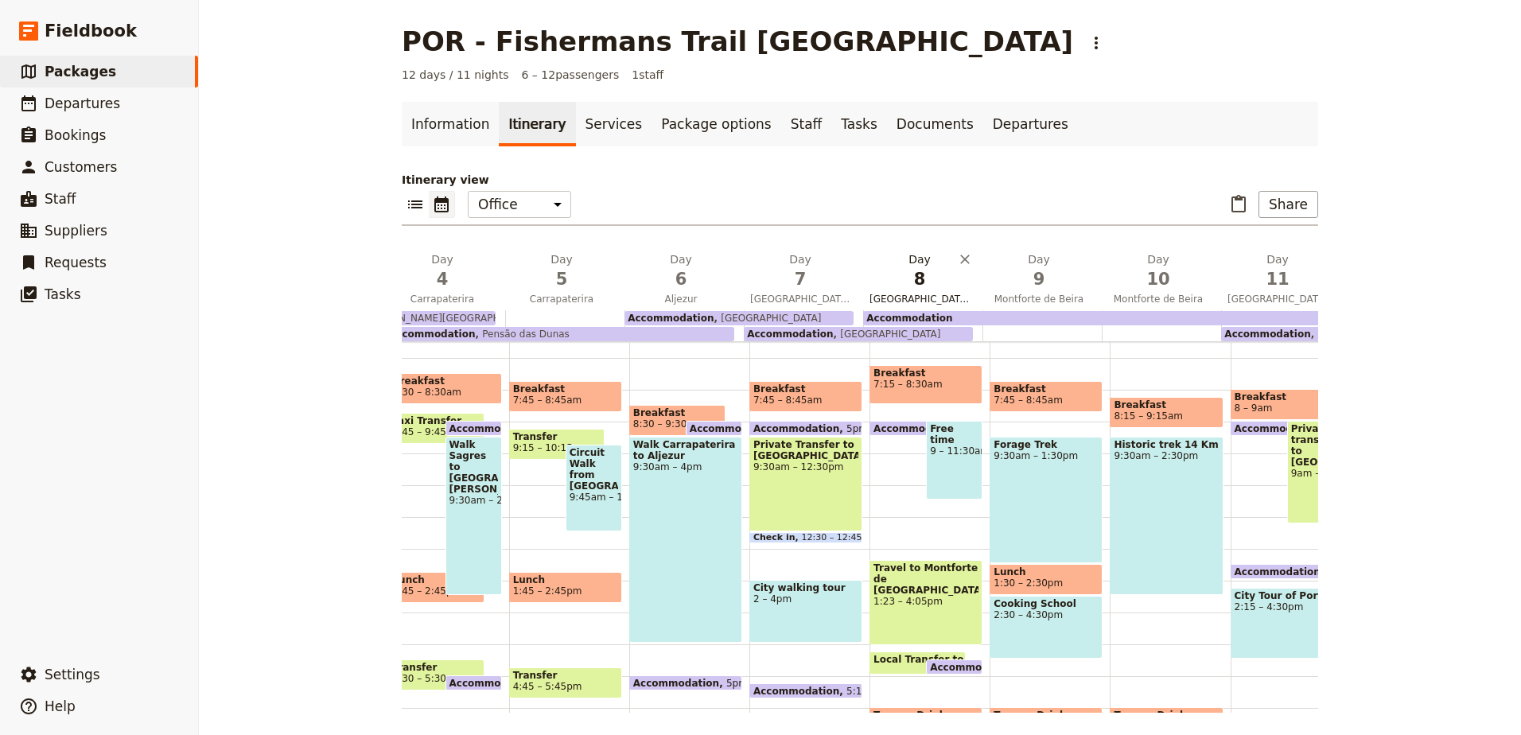
click at [953, 286] on span "8" at bounding box center [919, 279] width 100 height 24
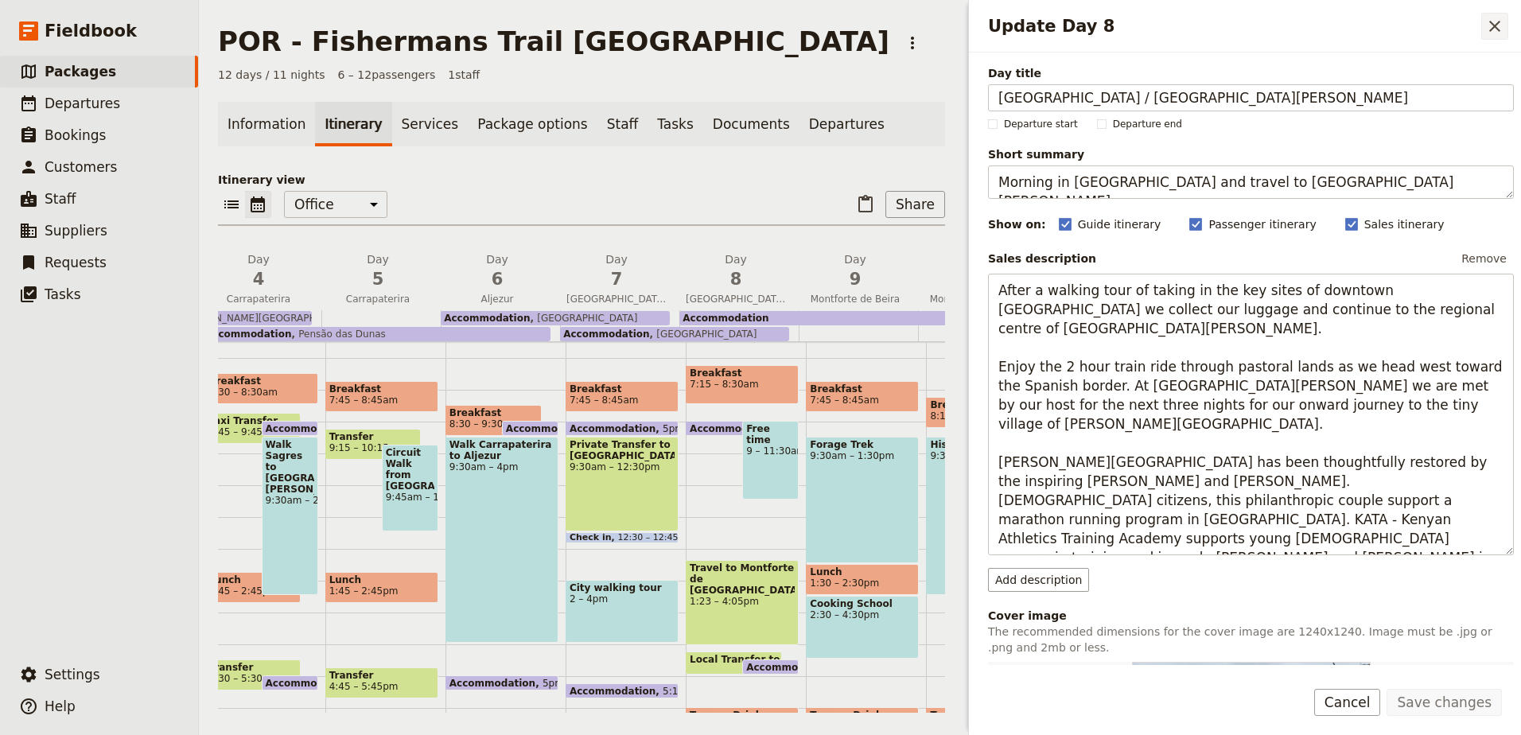
click at [1493, 30] on icon "Close drawer" at bounding box center [1494, 26] width 19 height 19
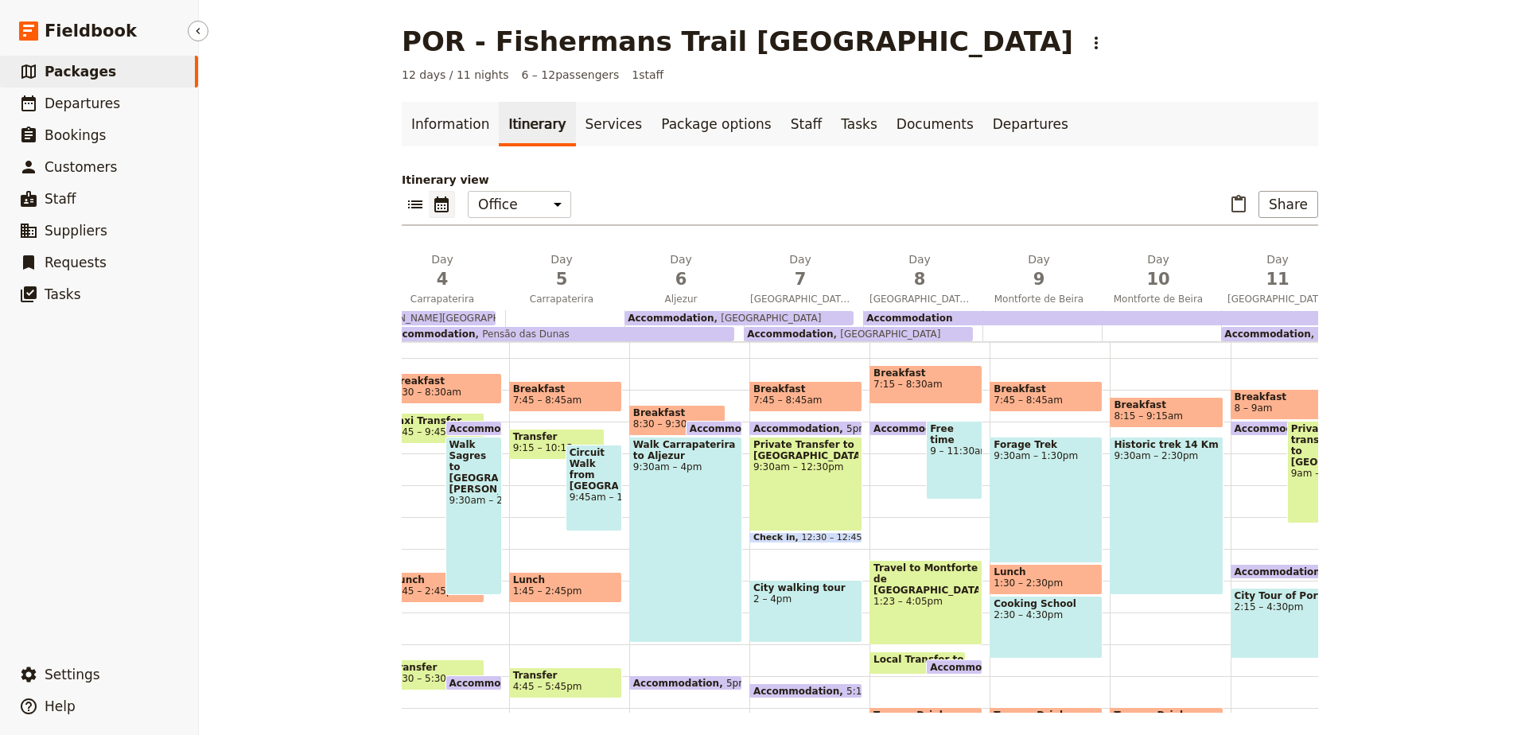
click at [66, 80] on span "Packages" at bounding box center [81, 71] width 72 height 19
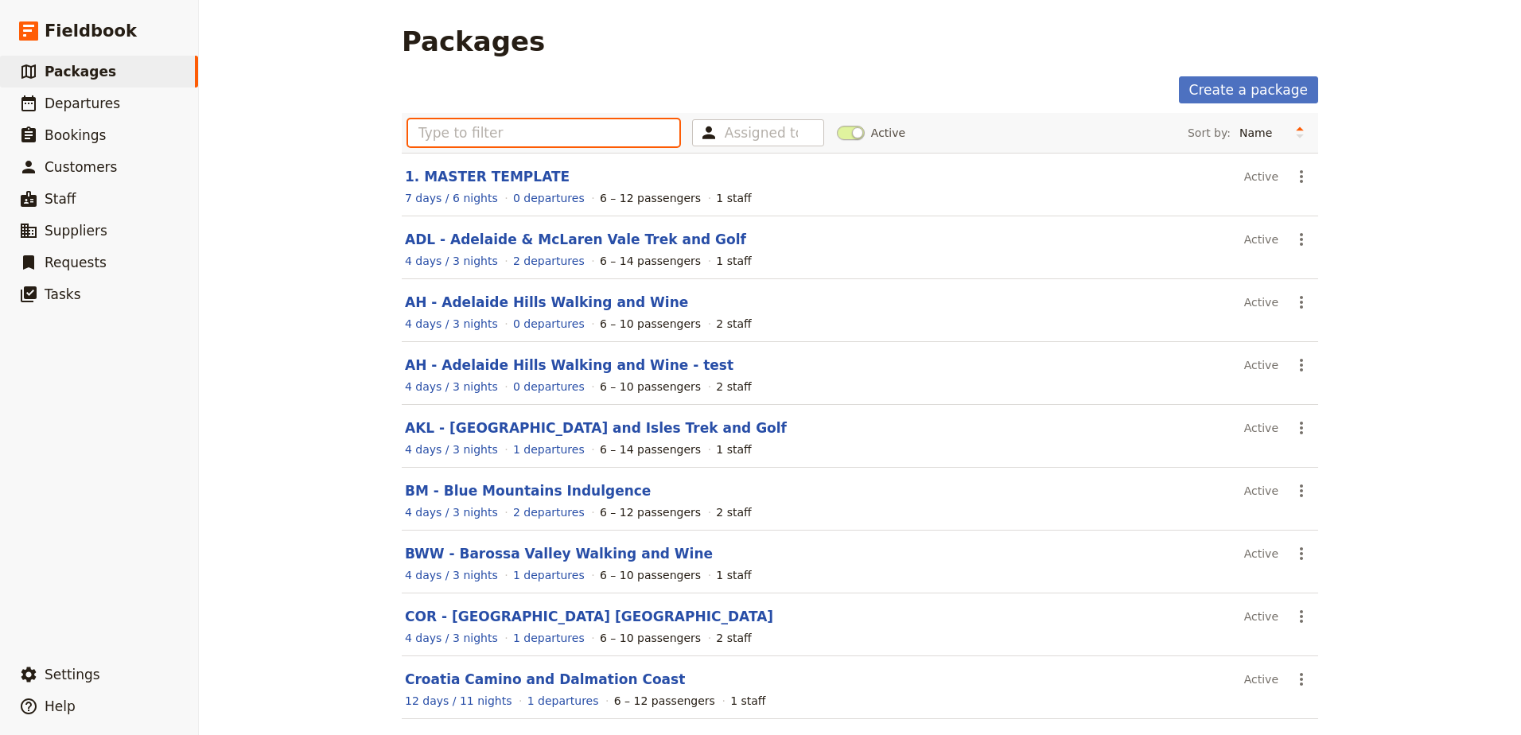
click at [586, 135] on input "text" at bounding box center [543, 132] width 271 height 27
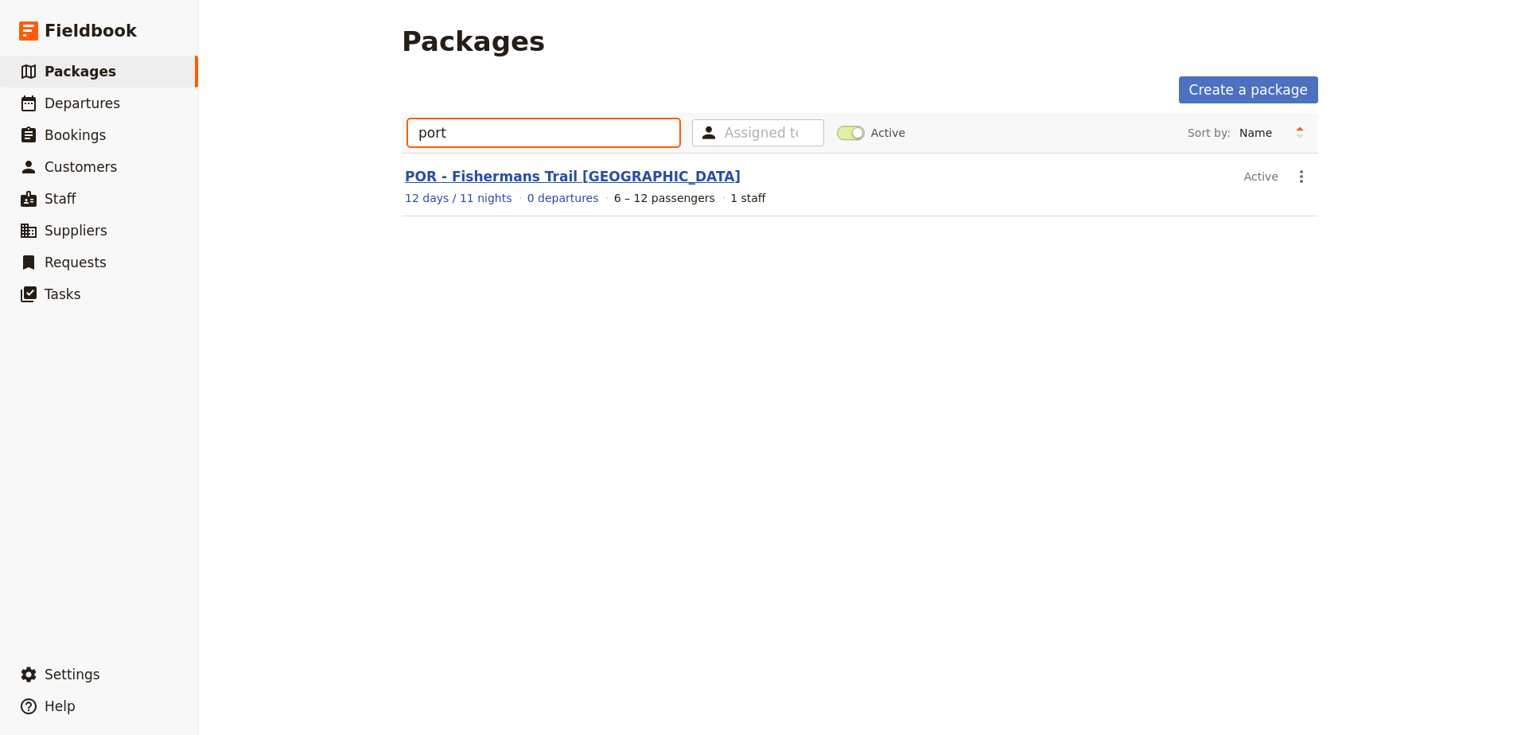
type input "port"
click at [456, 182] on link "POR - Fishermans Trail [GEOGRAPHIC_DATA]" at bounding box center [573, 177] width 336 height 16
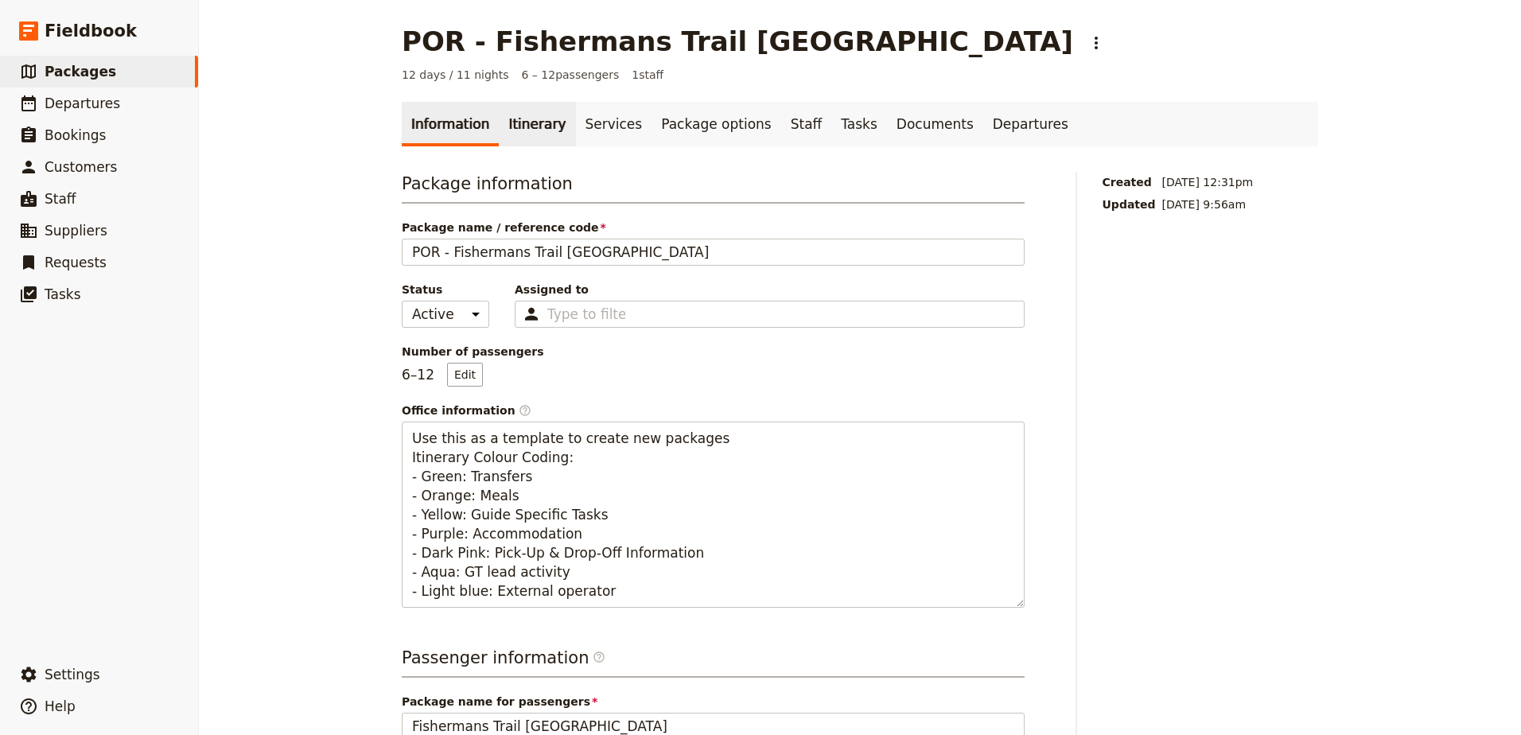
click at [512, 137] on link "Itinerary" at bounding box center [537, 124] width 76 height 45
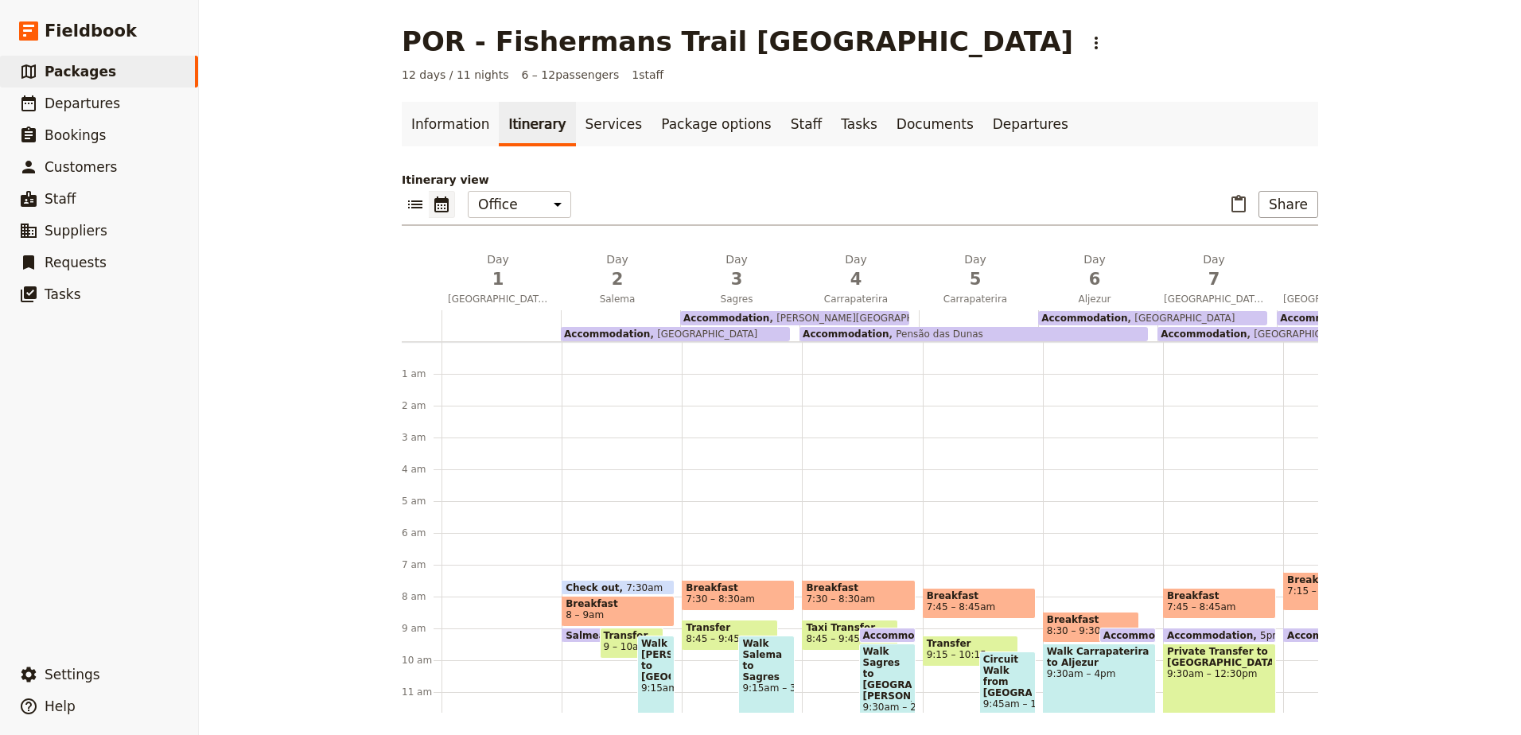
scroll to position [207, 0]
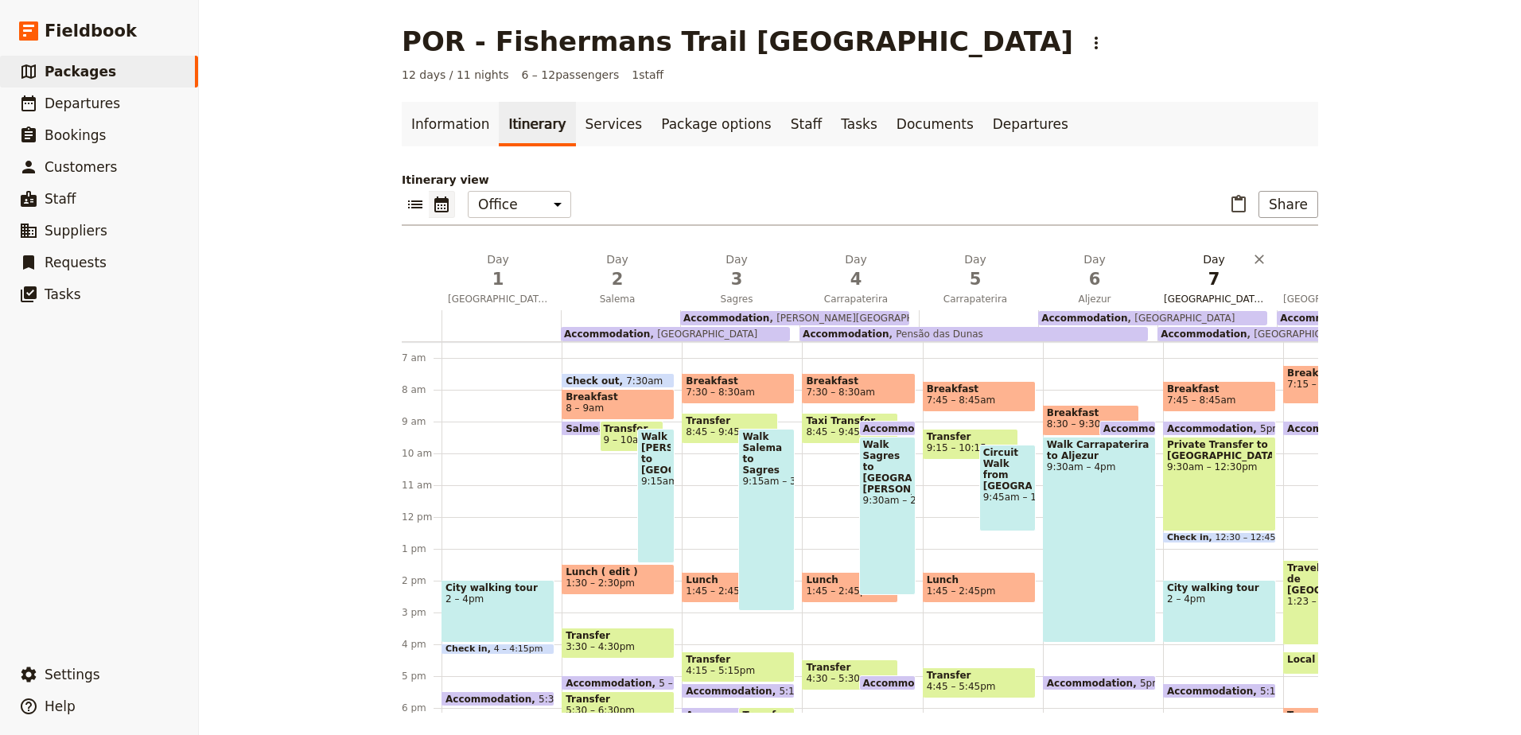
click at [1210, 272] on span "7" at bounding box center [1214, 279] width 100 height 24
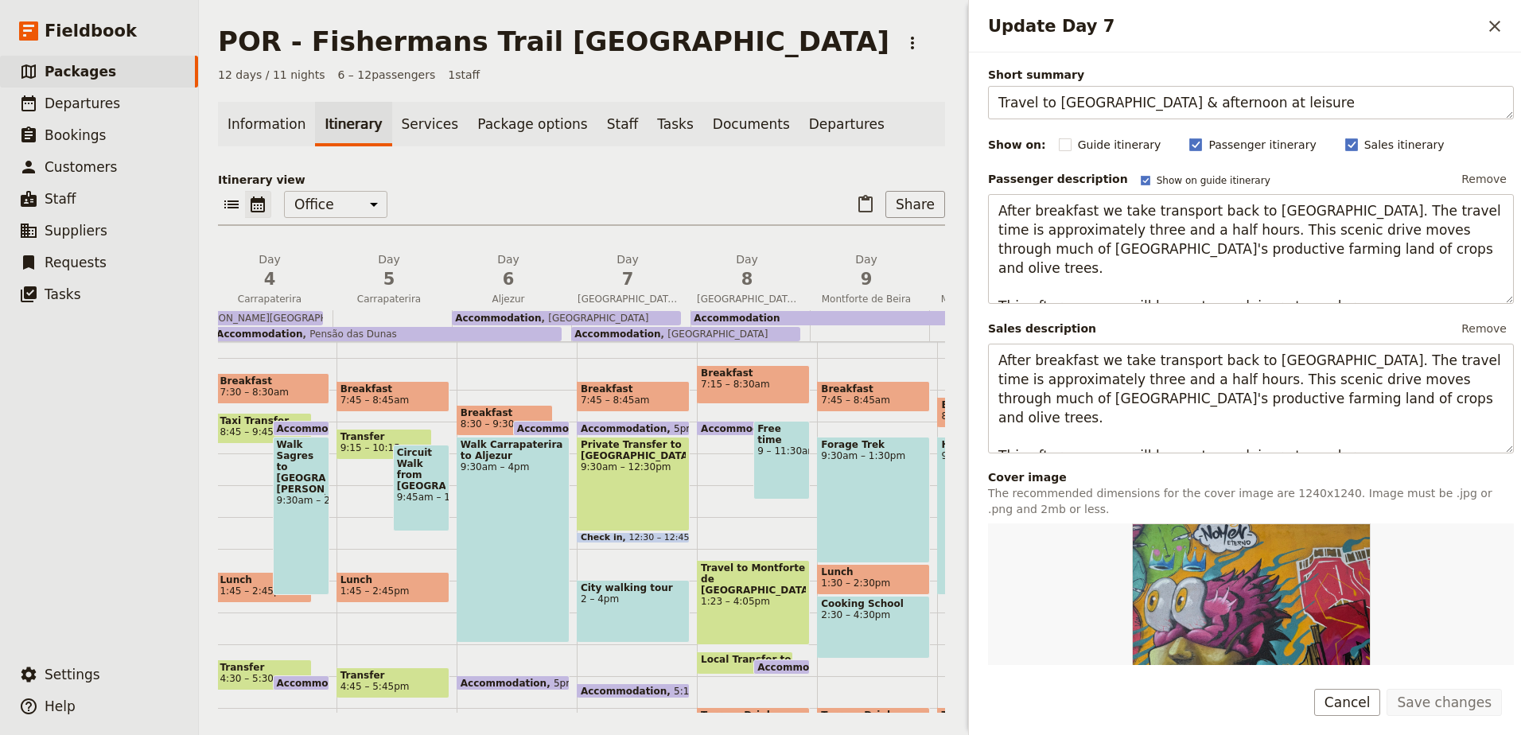
scroll to position [0, 406]
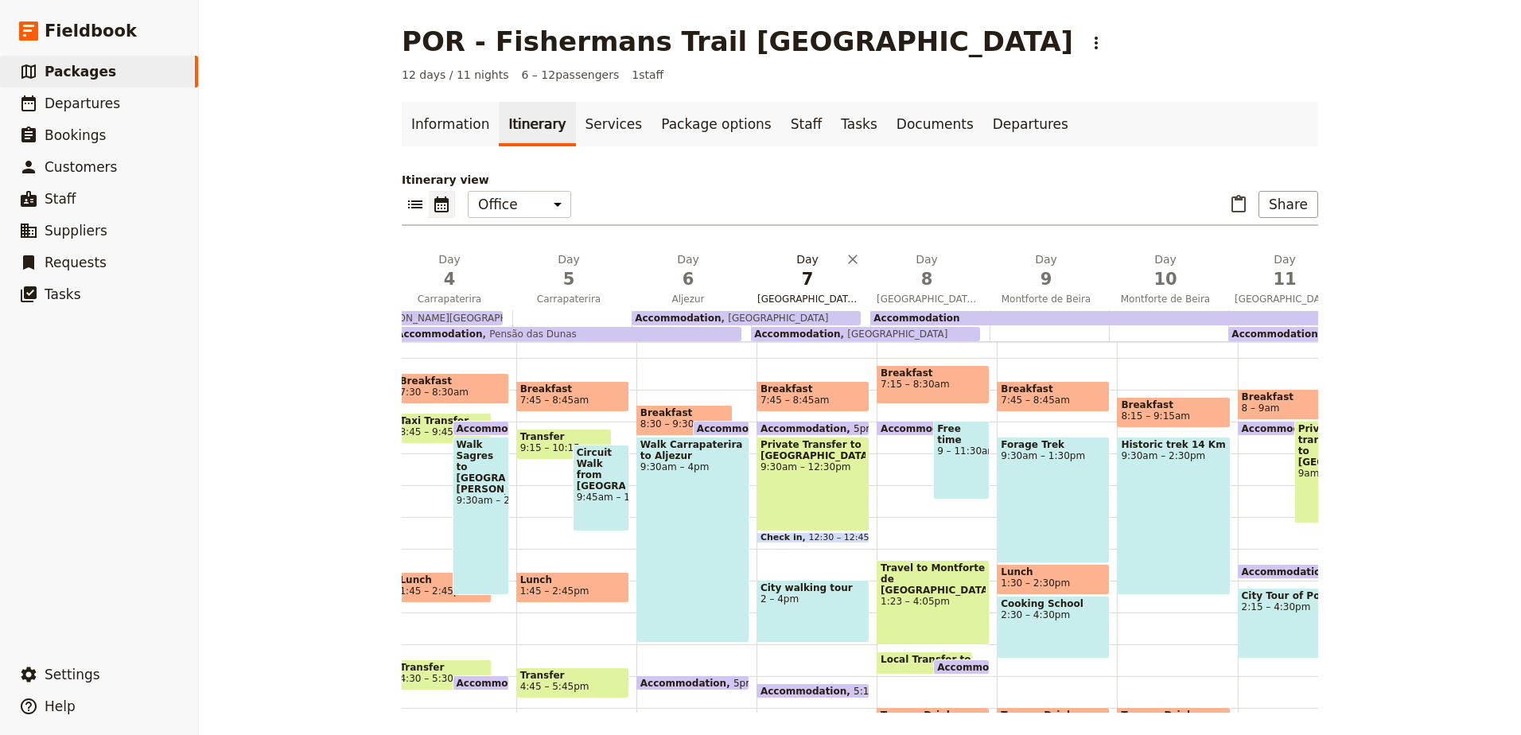
click at [828, 279] on span "7" at bounding box center [807, 279] width 100 height 24
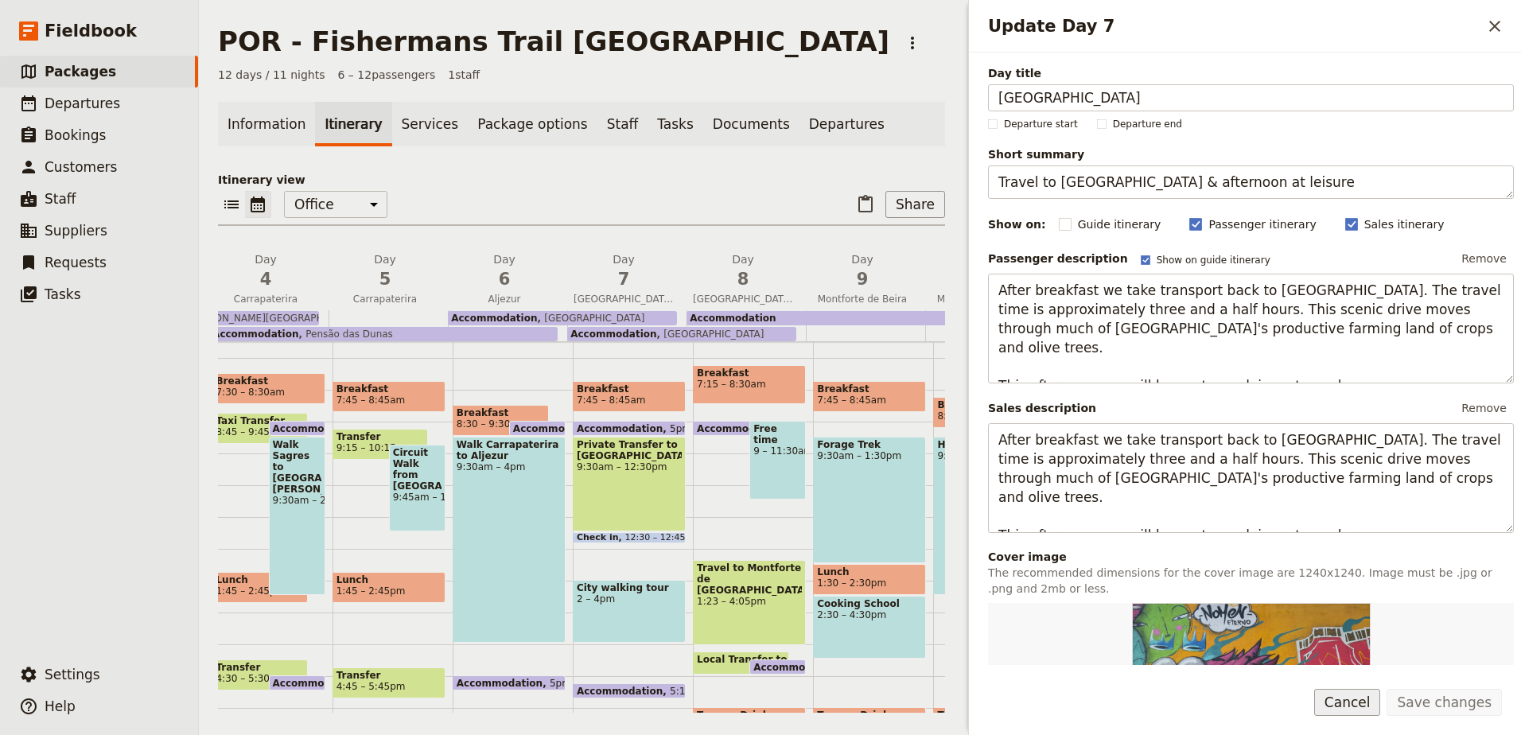
click at [1356, 710] on button "Cancel" at bounding box center [1347, 702] width 67 height 27
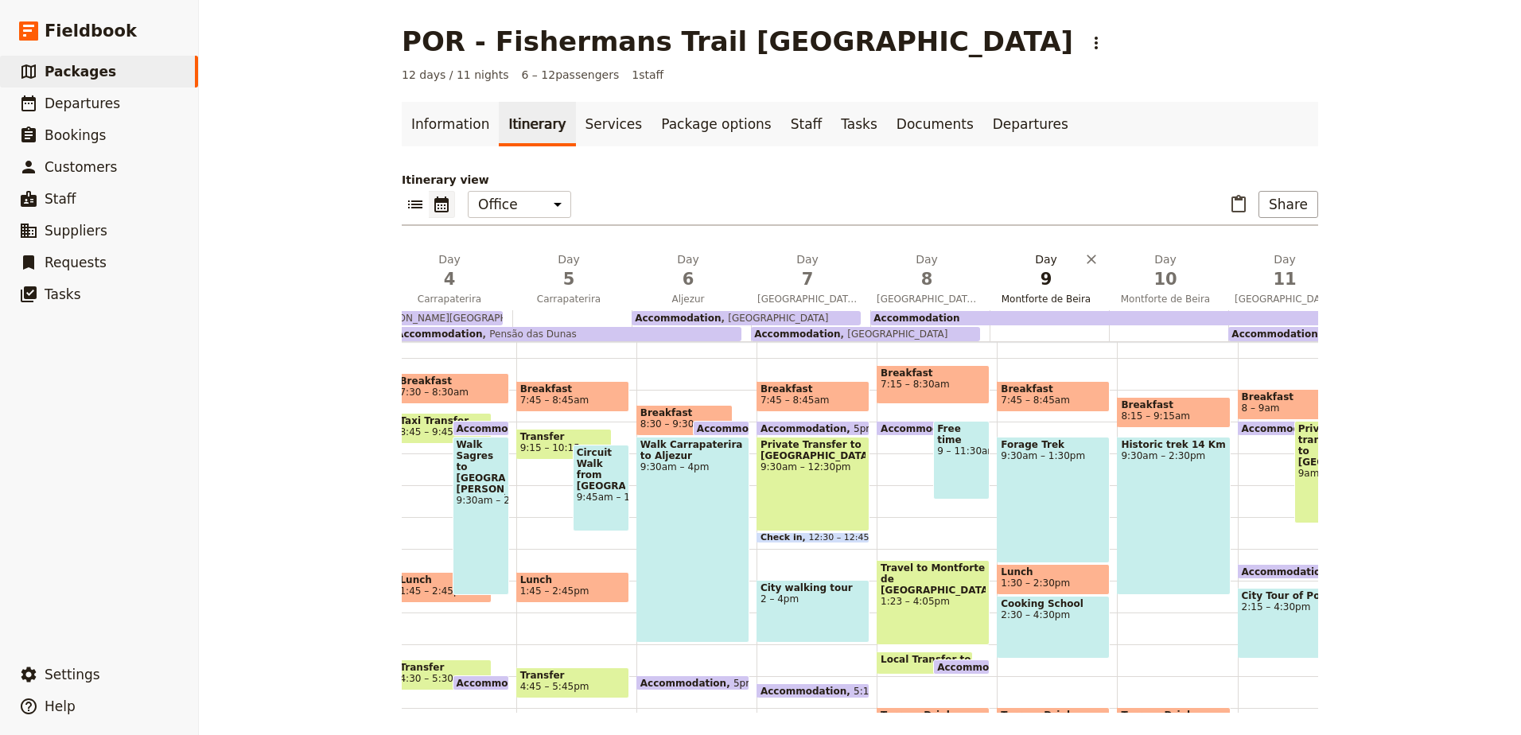
click at [1029, 284] on span "9" at bounding box center [1046, 279] width 100 height 24
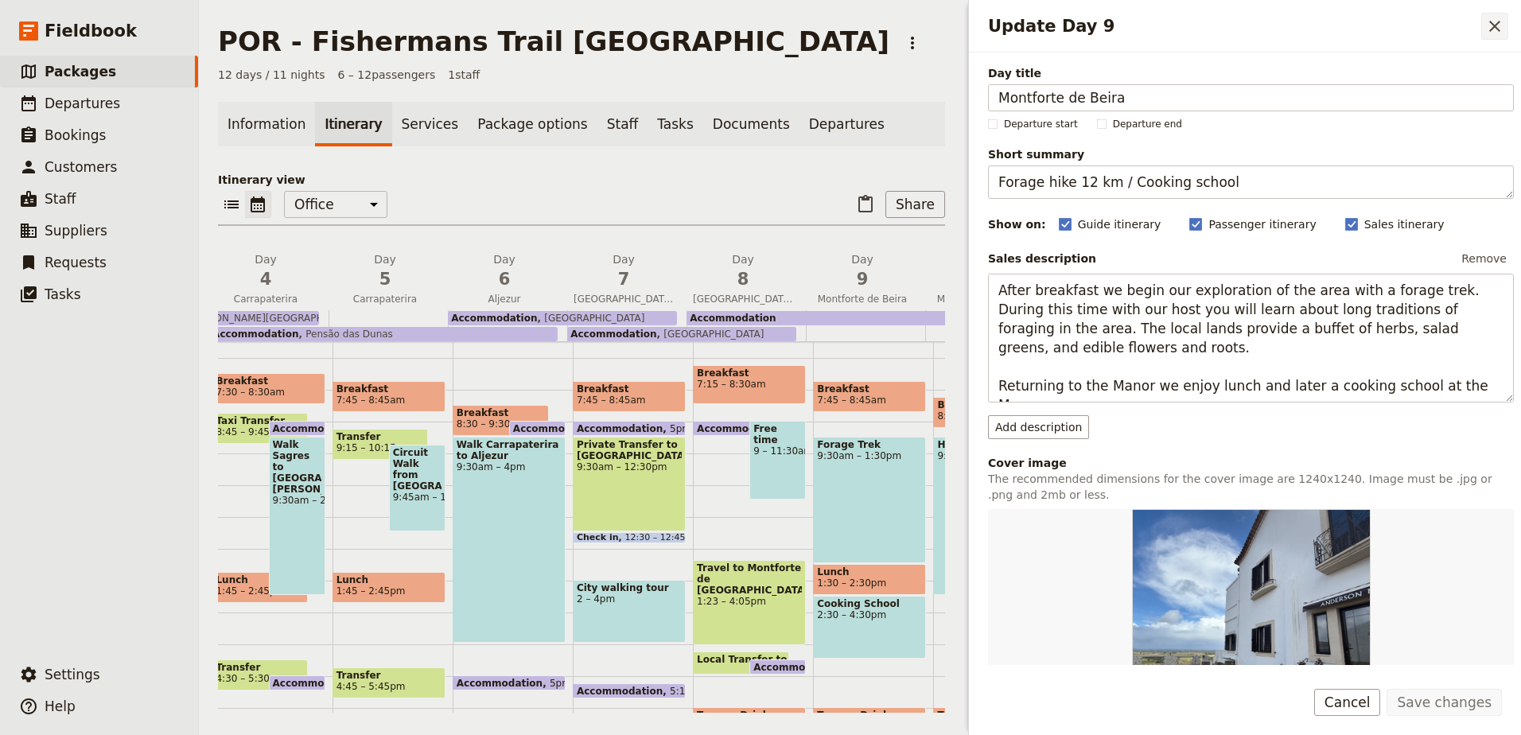
click at [1499, 25] on icon "Close drawer" at bounding box center [1494, 26] width 19 height 19
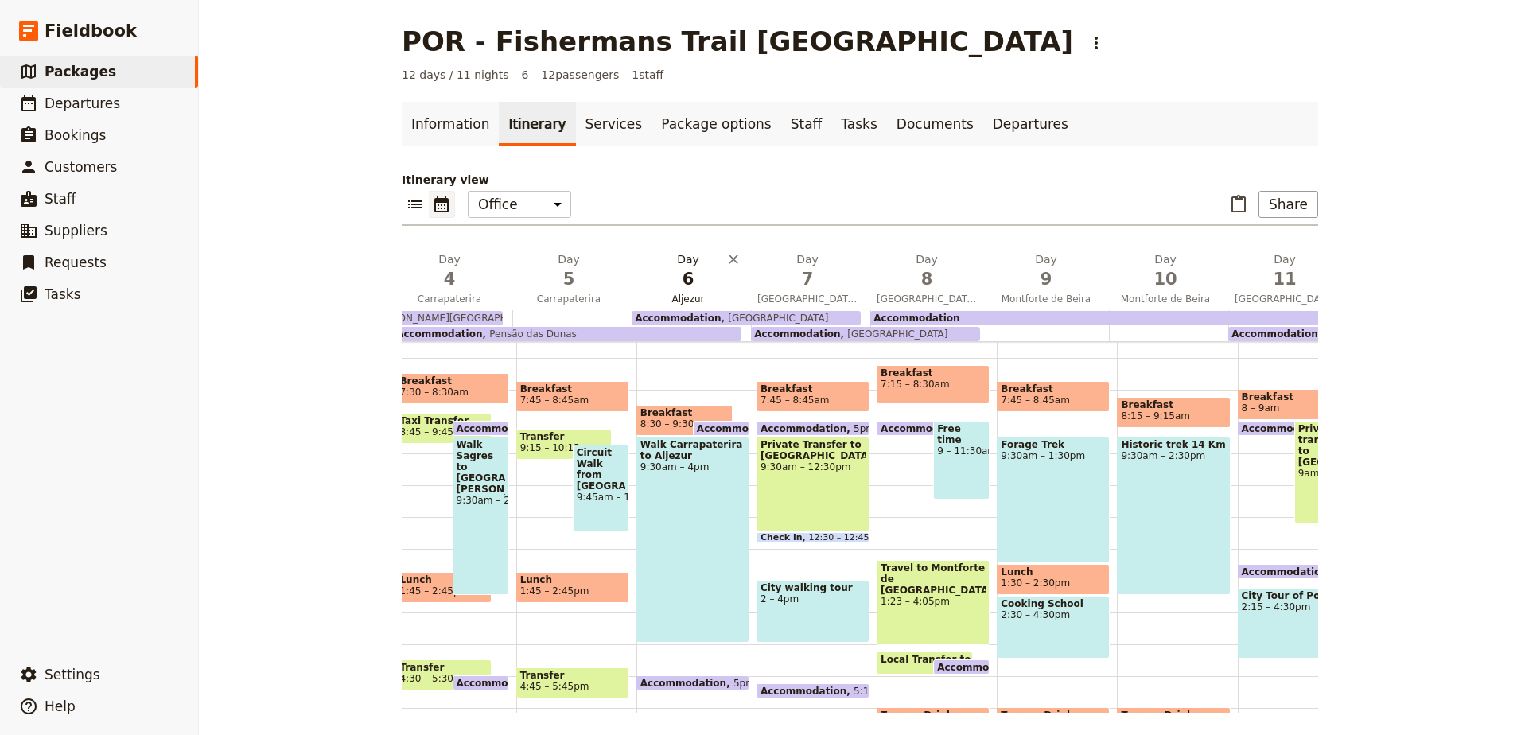
click at [665, 285] on span "6" at bounding box center [688, 279] width 100 height 24
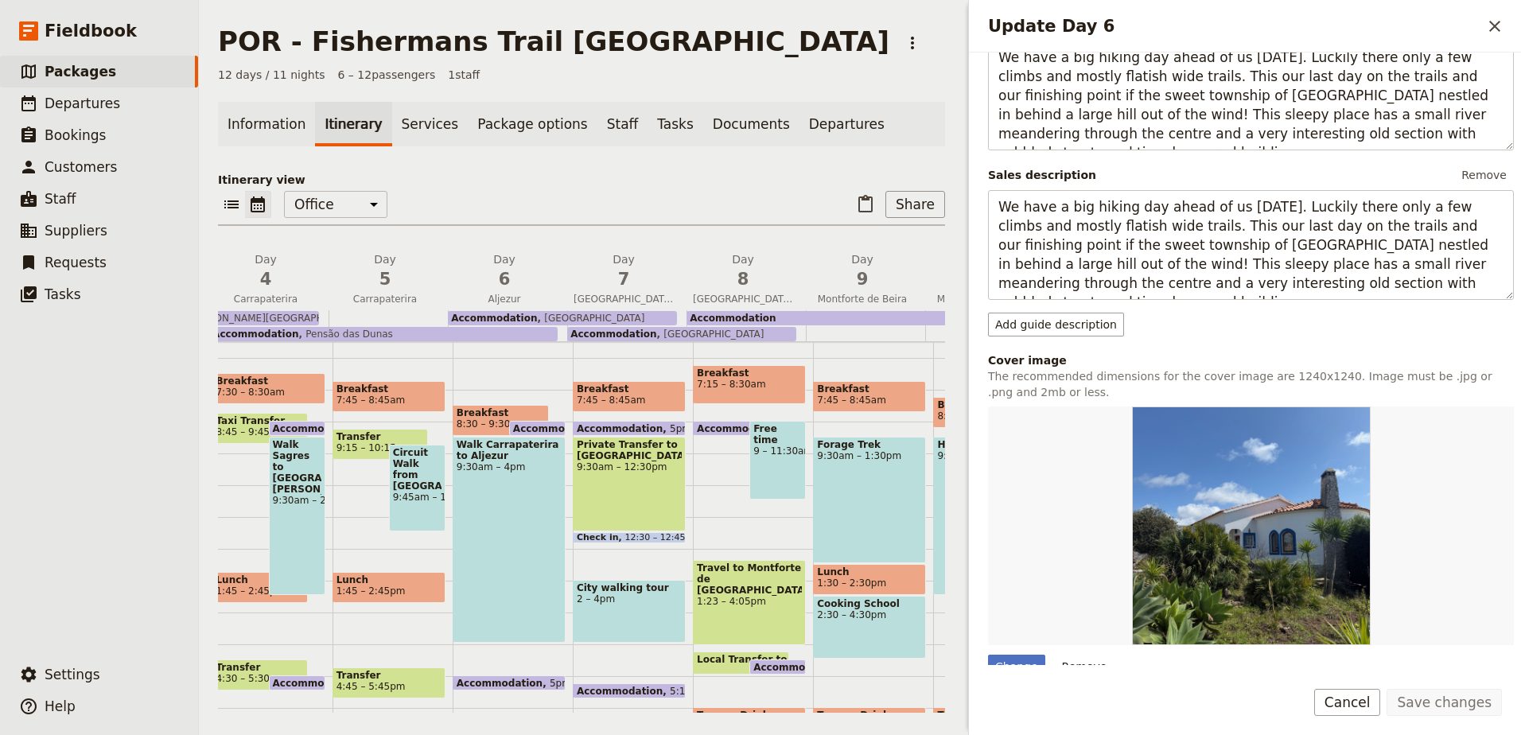
scroll to position [239, 0]
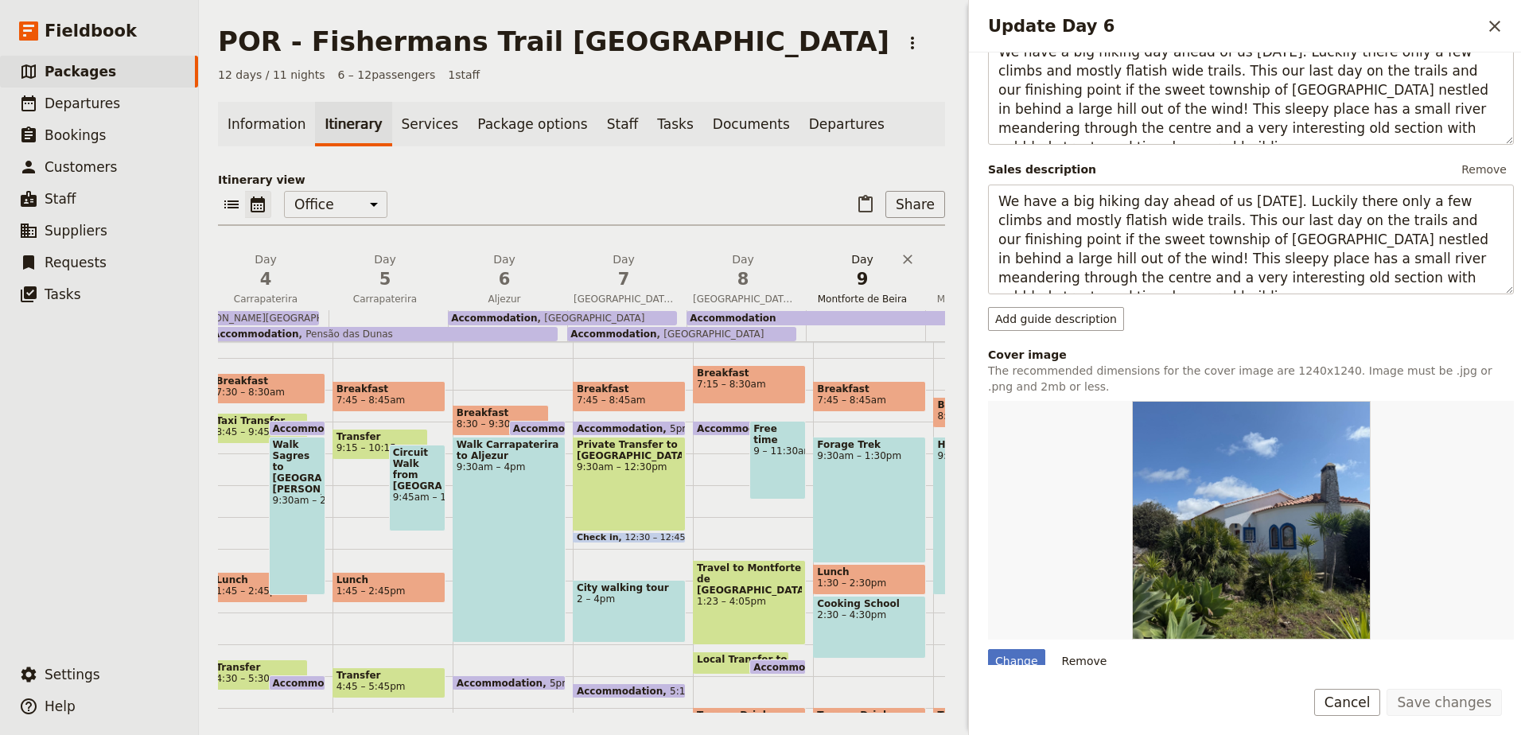
click at [869, 282] on span "9" at bounding box center [862, 279] width 100 height 24
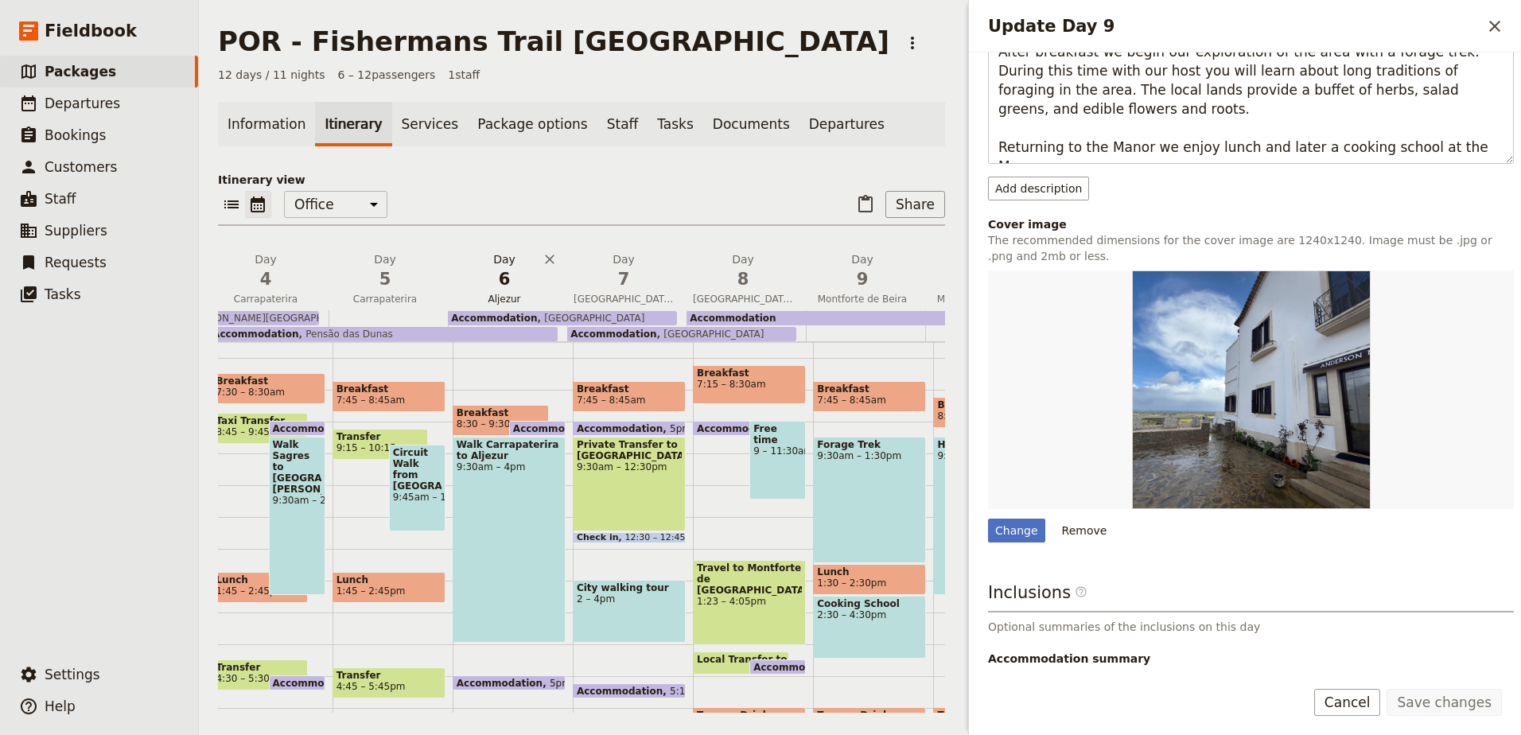
click at [530, 277] on span "6" at bounding box center [504, 279] width 100 height 24
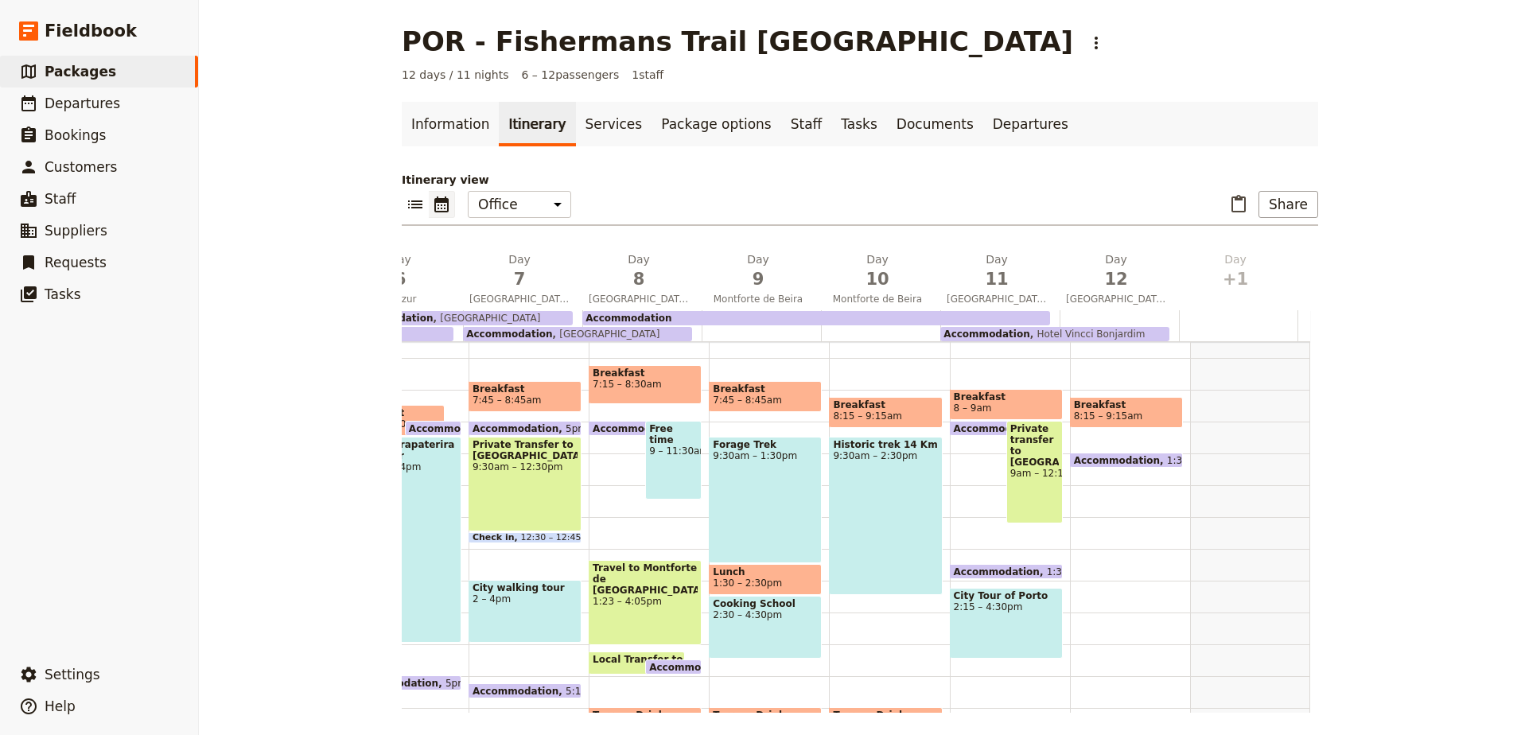
scroll to position [0, 694]
click at [984, 286] on span "11" at bounding box center [996, 279] width 100 height 24
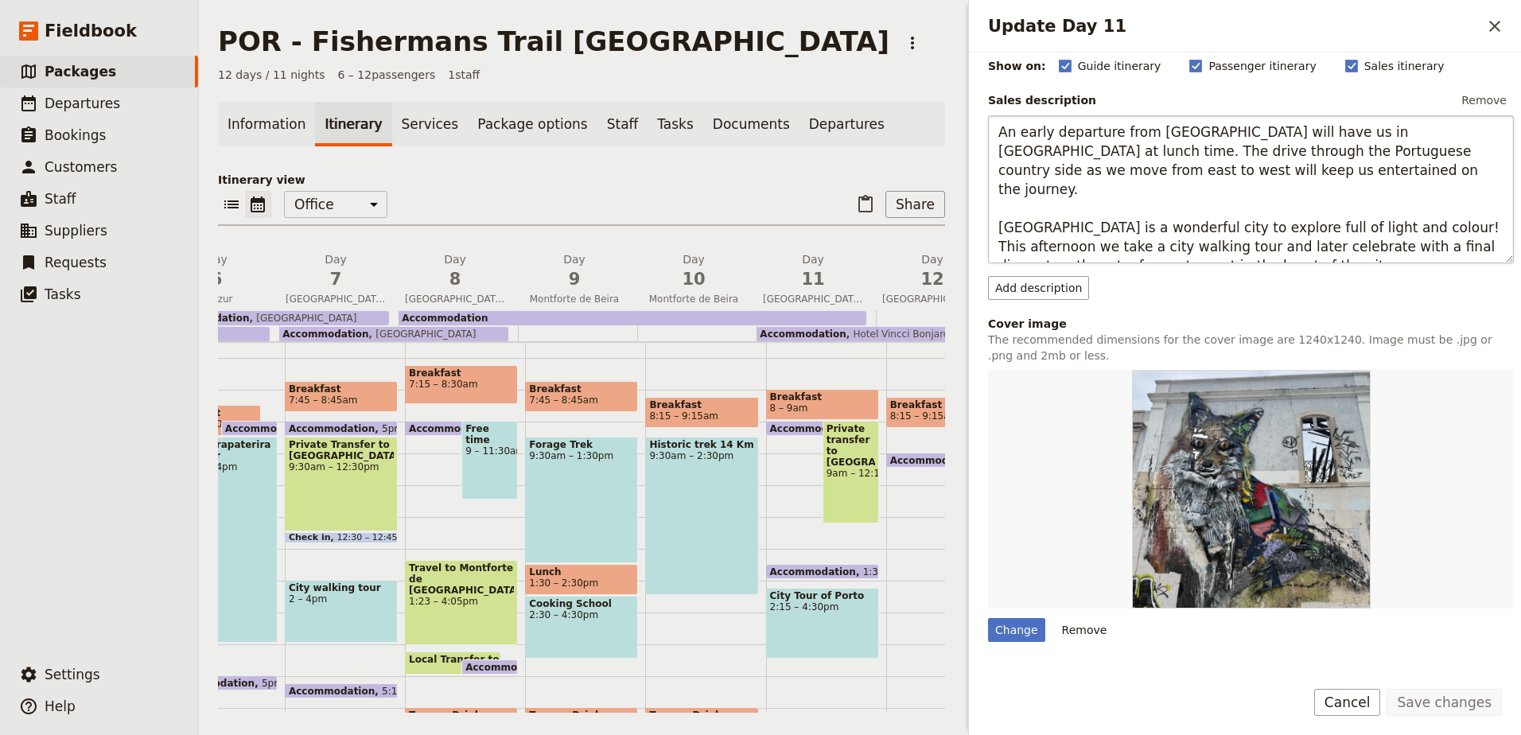
scroll to position [159, 0]
click at [905, 290] on span "12" at bounding box center [932, 279] width 100 height 24
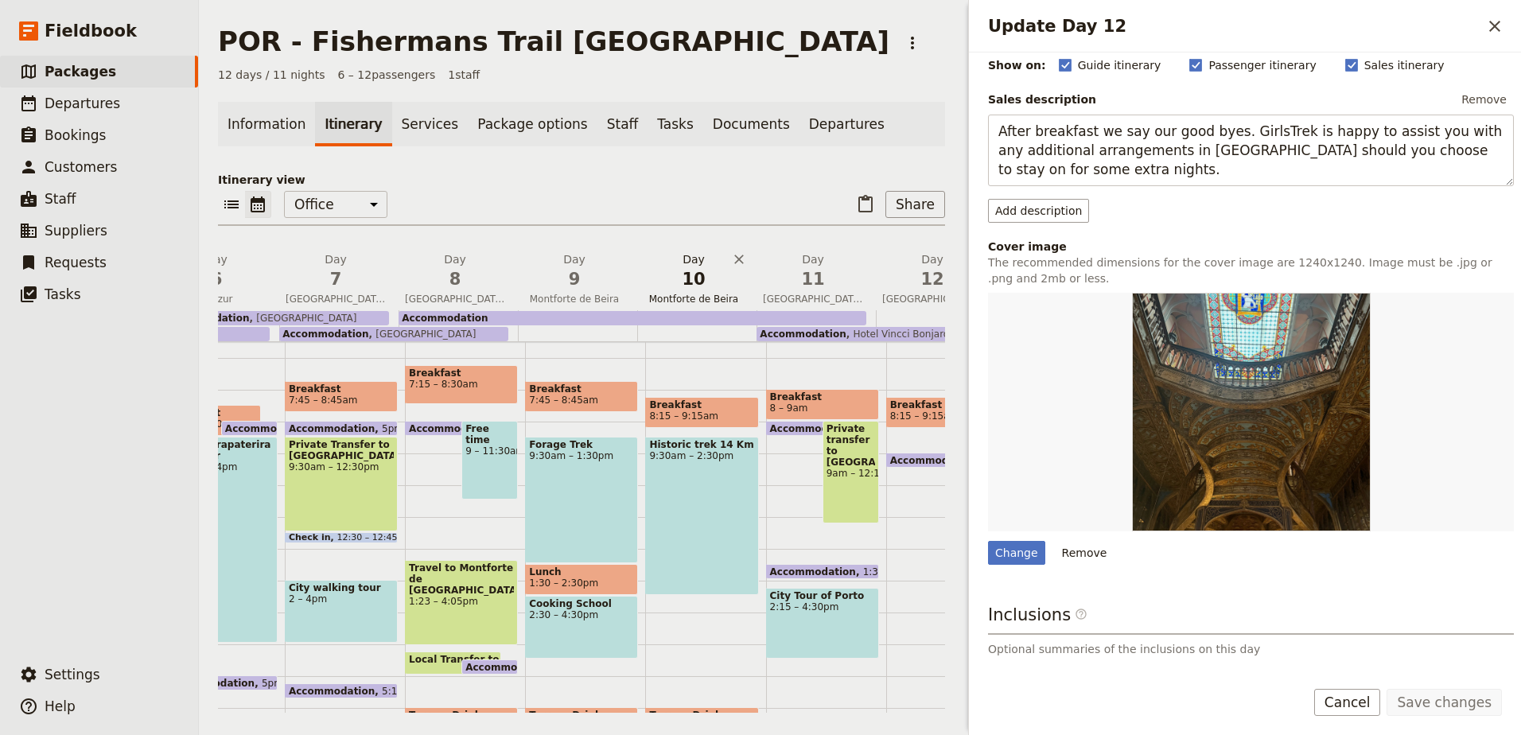
click at [702, 284] on span "10" at bounding box center [693, 279] width 100 height 24
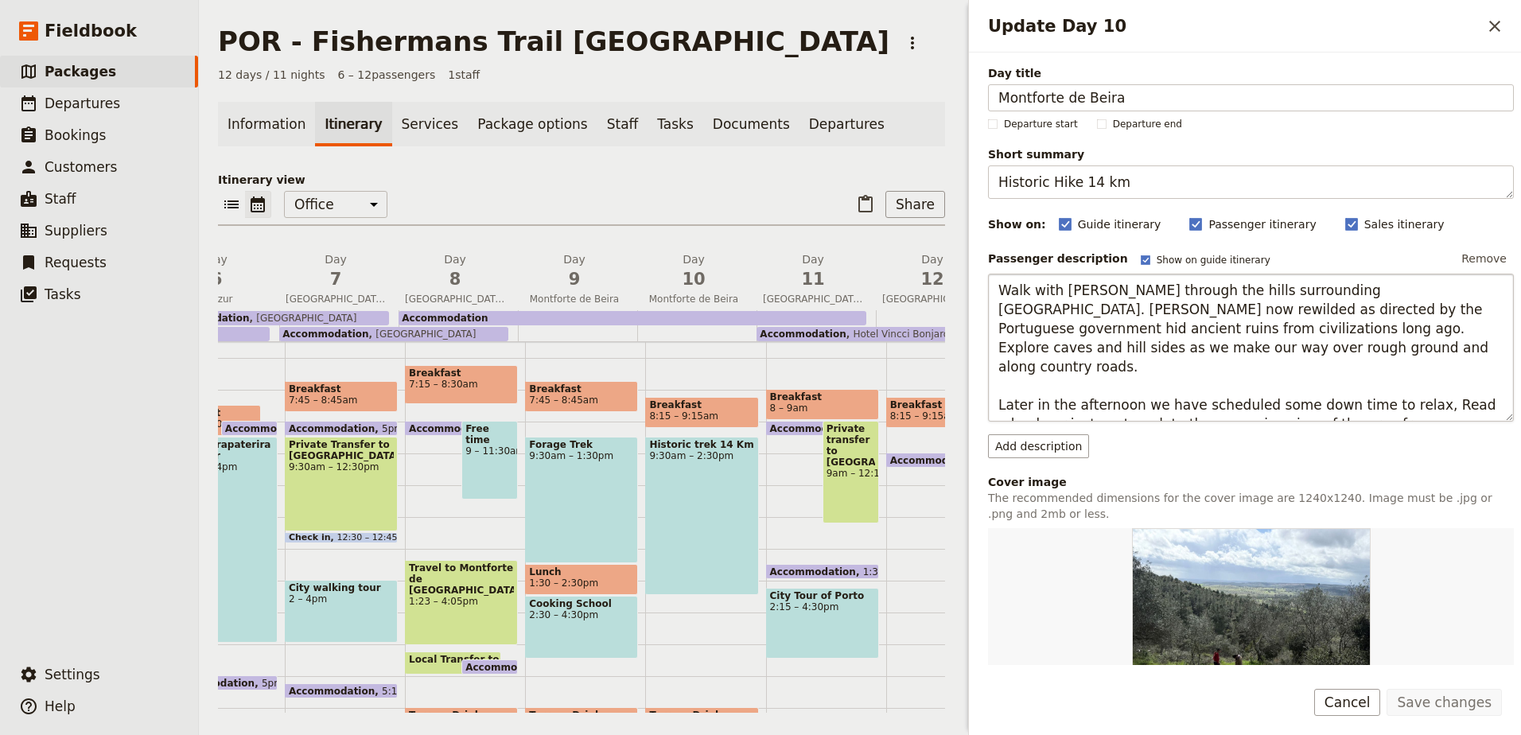
scroll to position [80, 0]
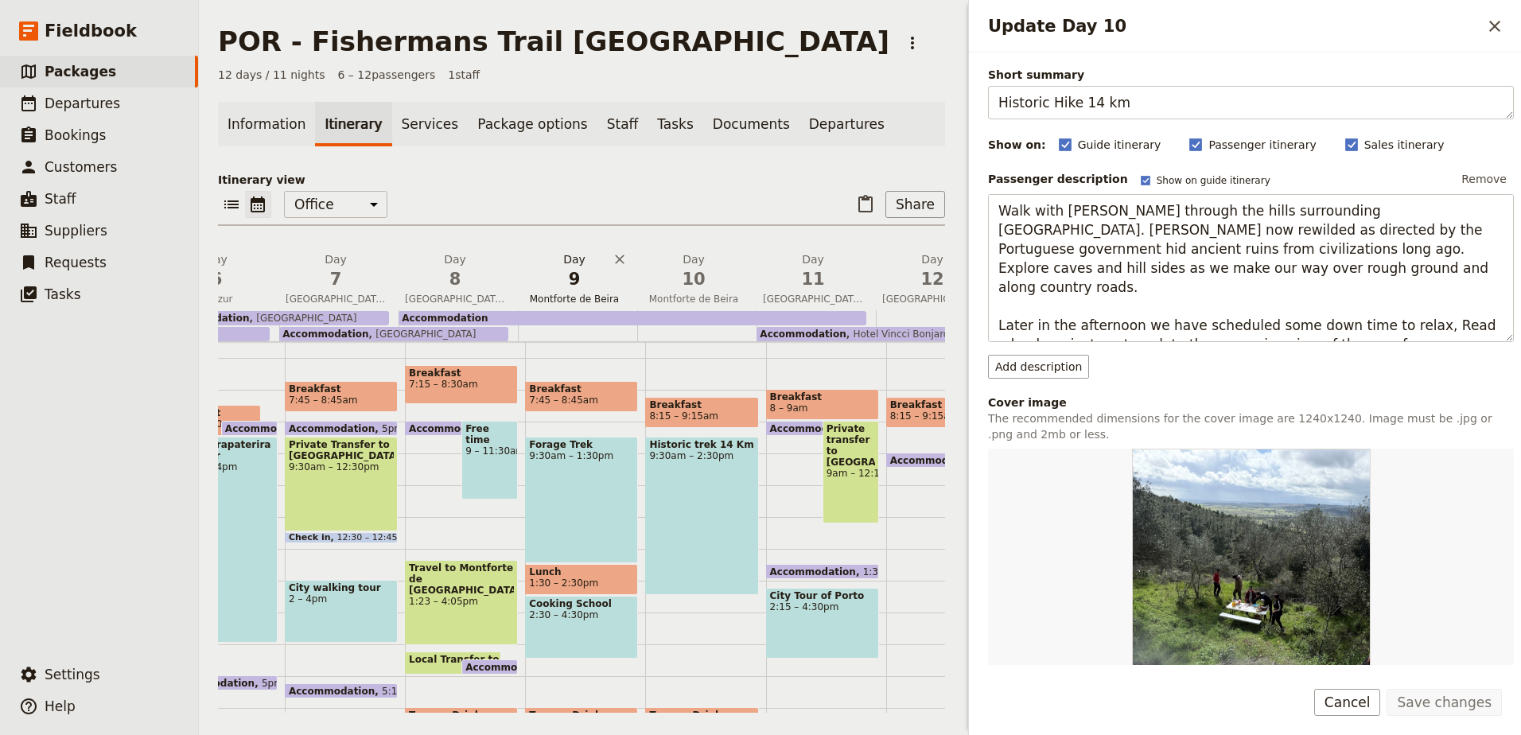
click at [557, 286] on span "9" at bounding box center [574, 279] width 100 height 24
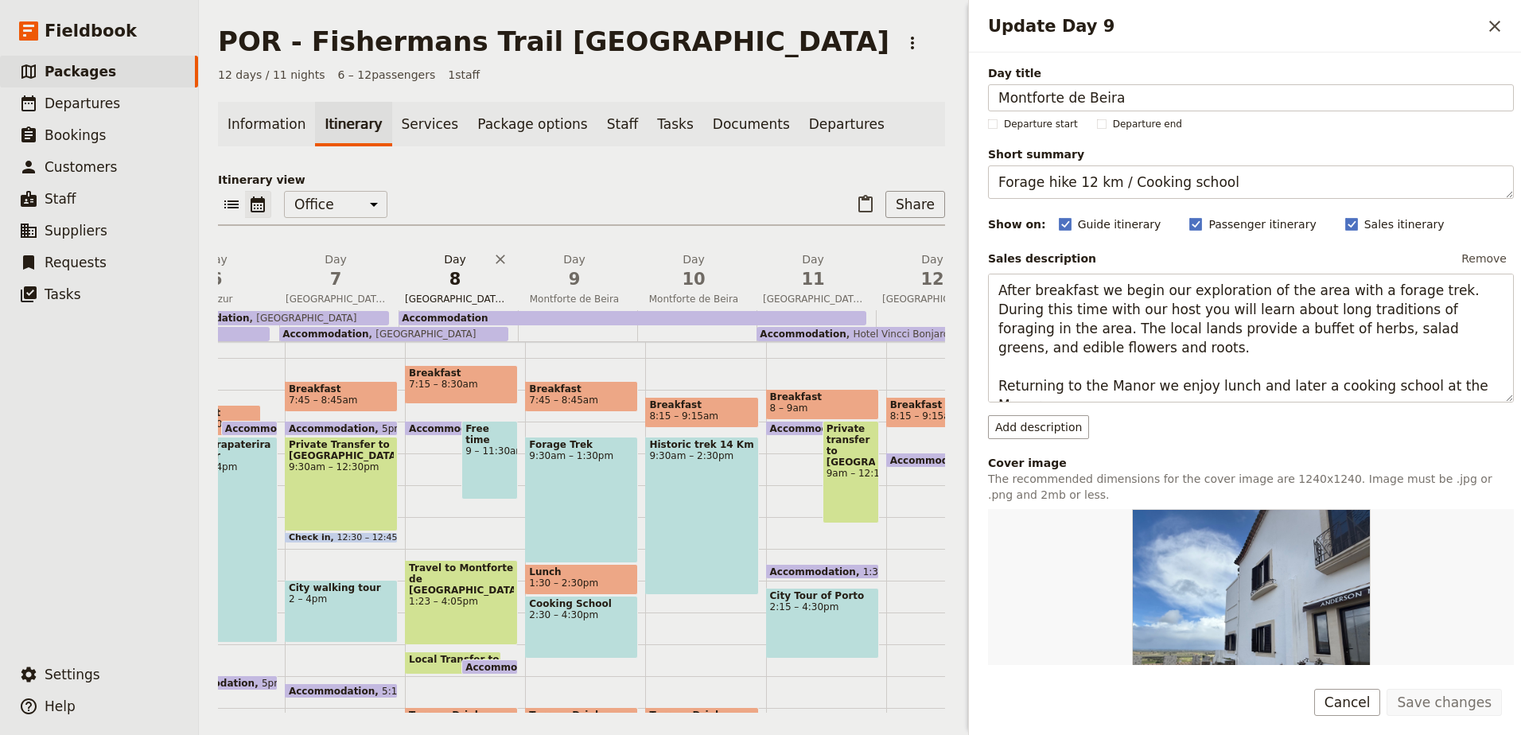
click at [461, 288] on span "8" at bounding box center [455, 279] width 100 height 24
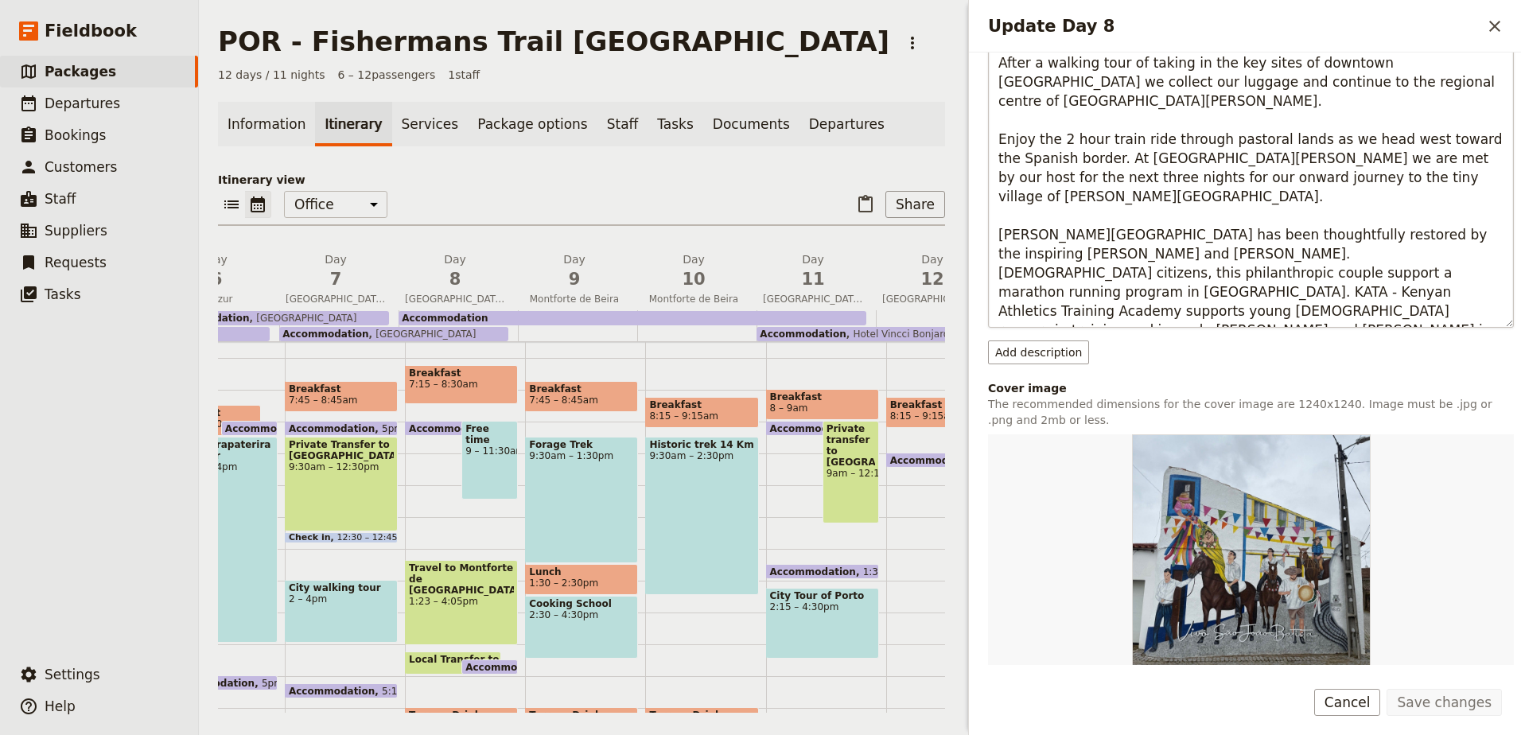
scroll to position [318, 0]
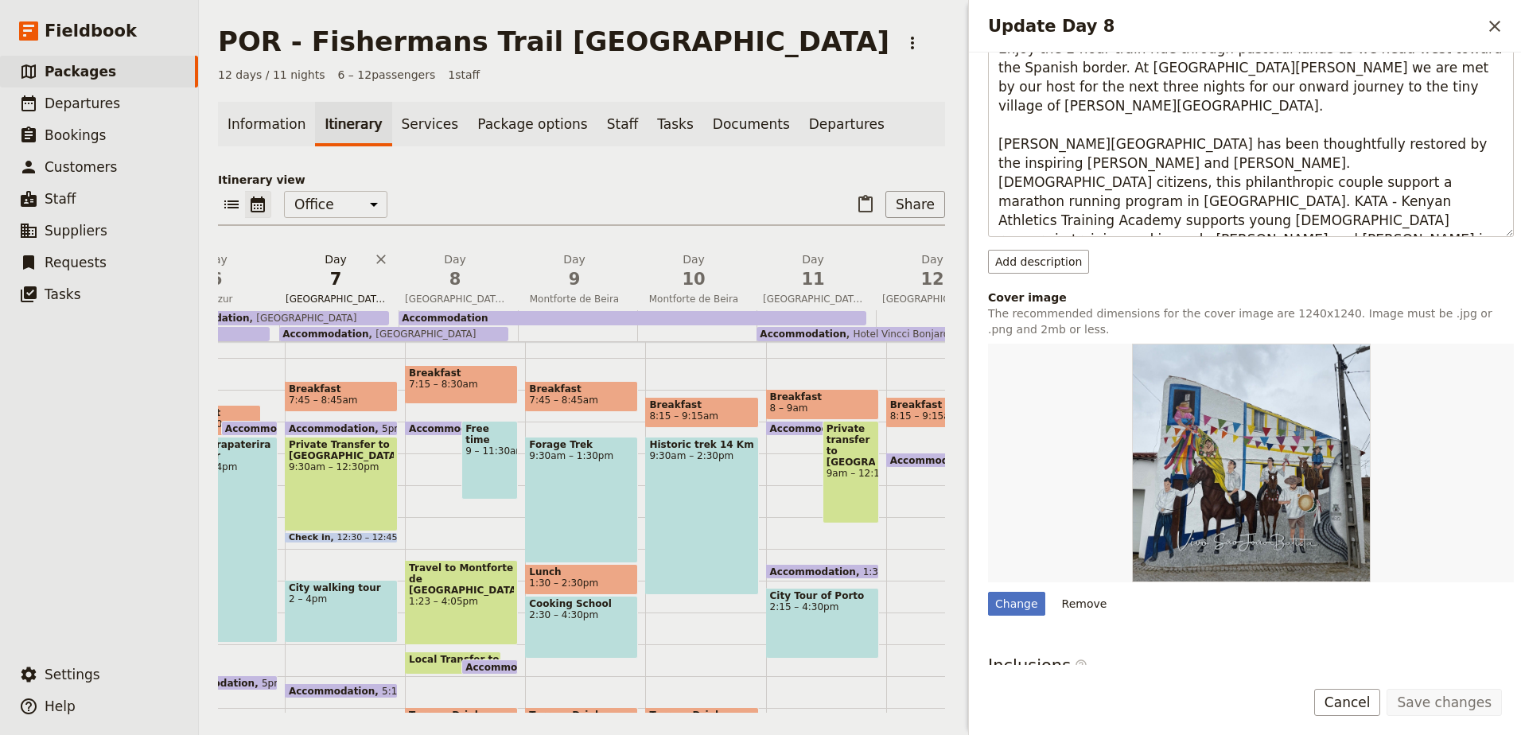
click at [357, 294] on span "[GEOGRAPHIC_DATA]" at bounding box center [335, 299] width 113 height 13
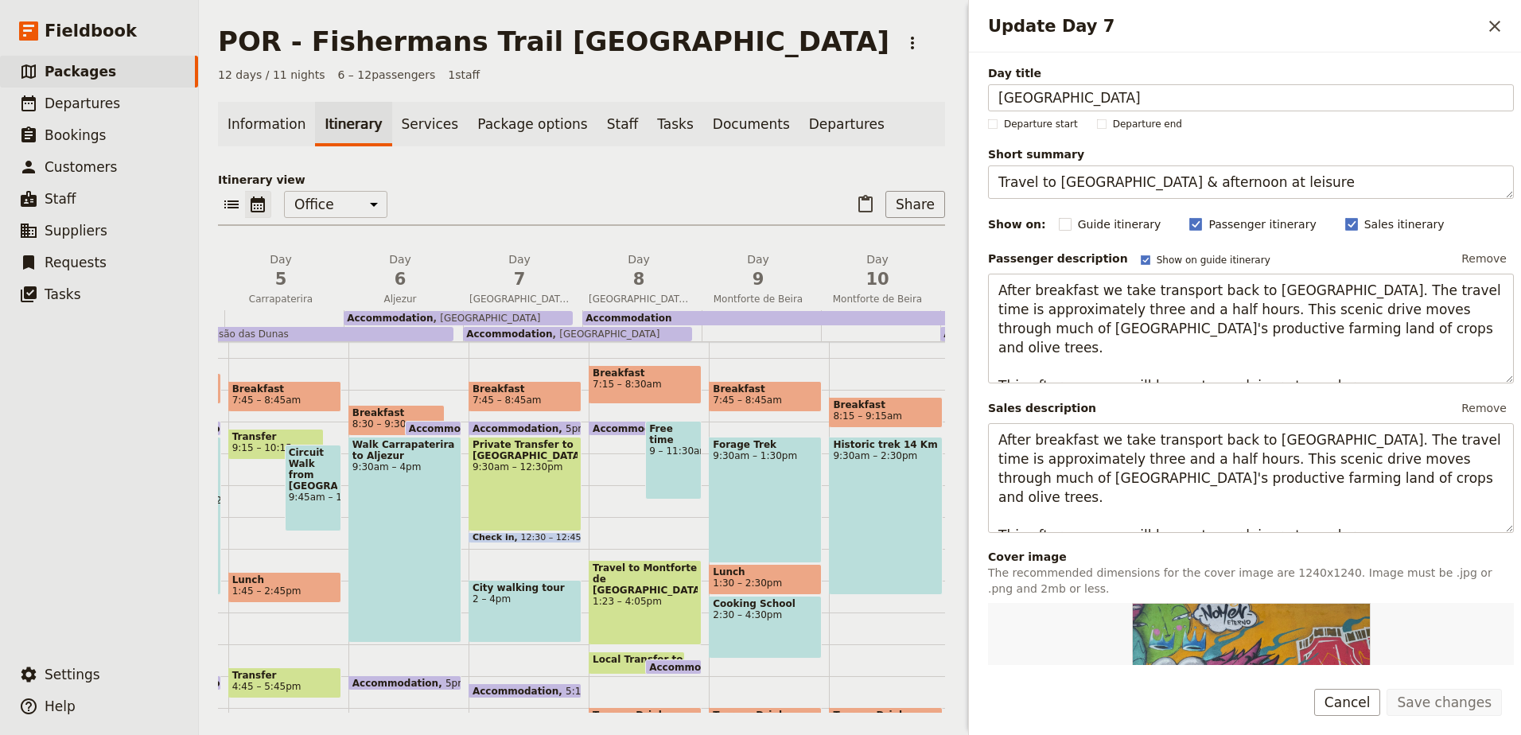
scroll to position [0, 0]
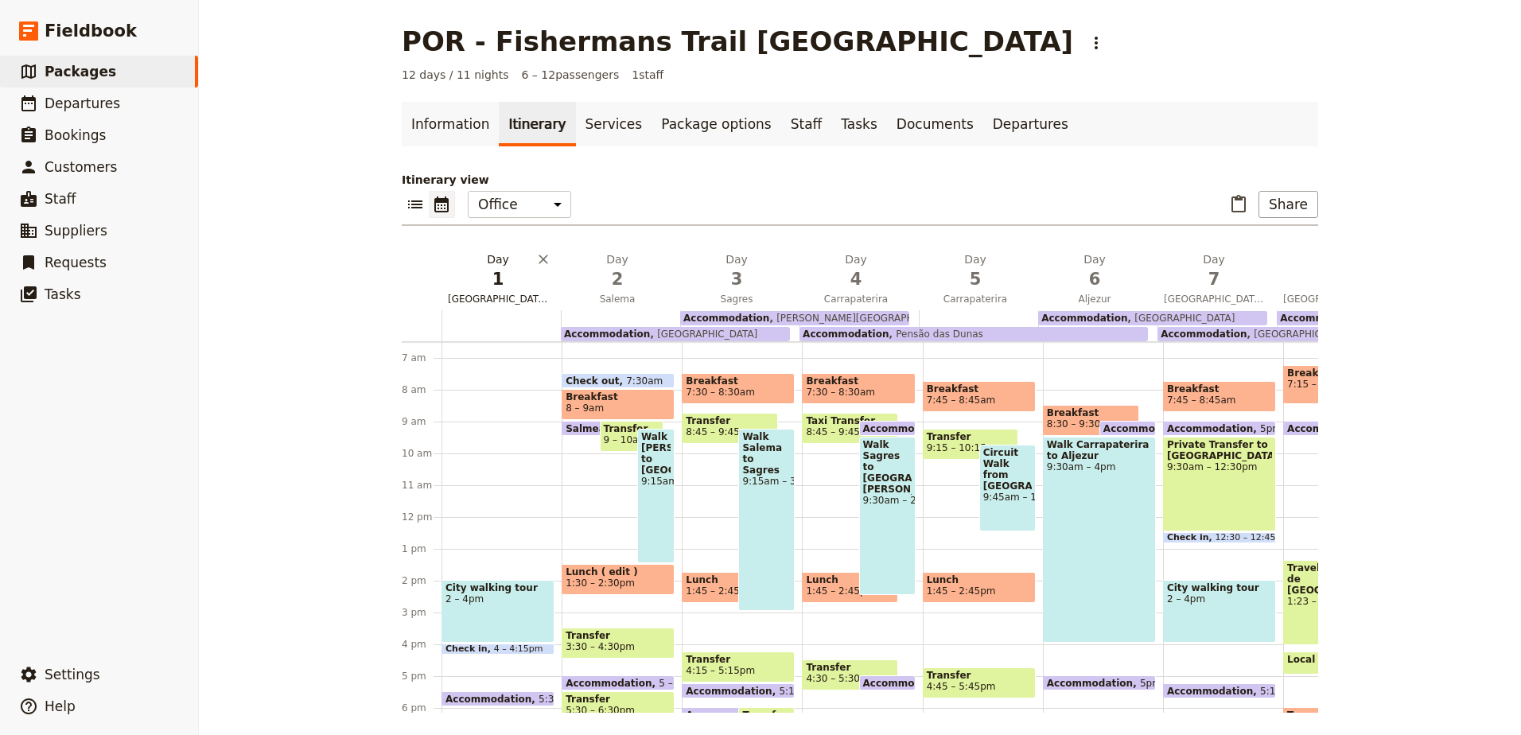
click at [502, 294] on span "[GEOGRAPHIC_DATA]" at bounding box center [497, 299] width 113 height 13
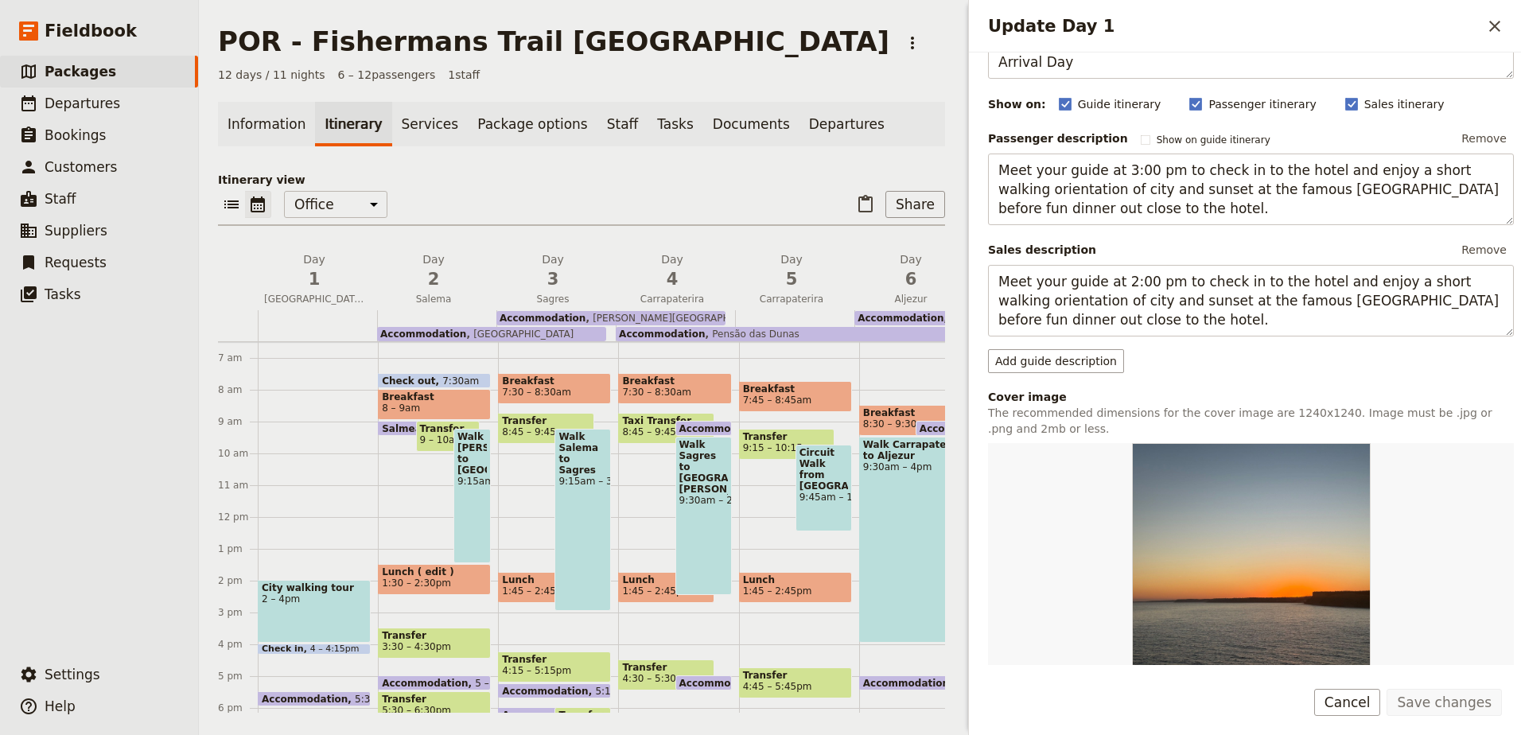
scroll to position [239, 0]
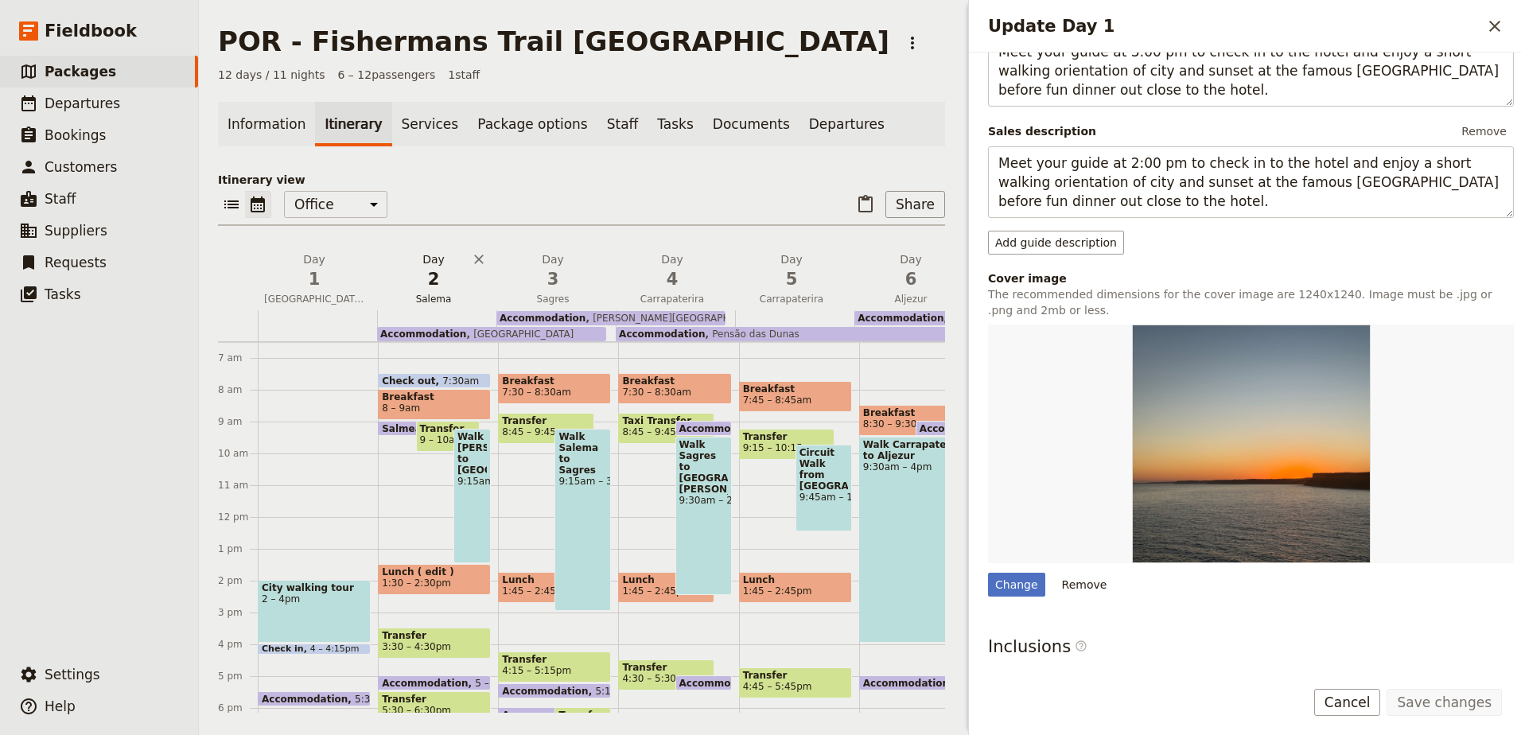
click at [434, 305] on button "Day 2 Salema" at bounding box center [436, 280] width 119 height 59
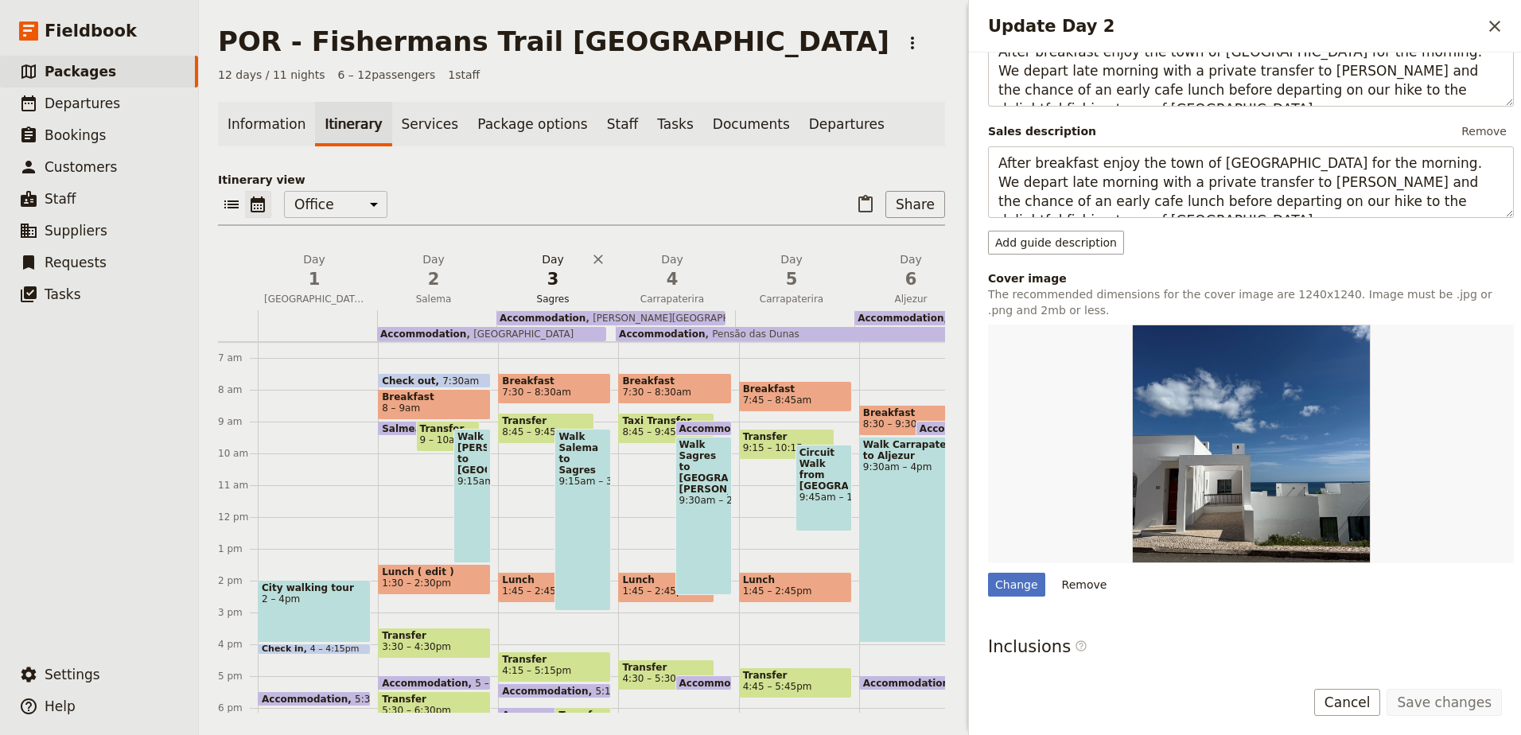
click at [544, 299] on span "Sagres" at bounding box center [552, 299] width 113 height 13
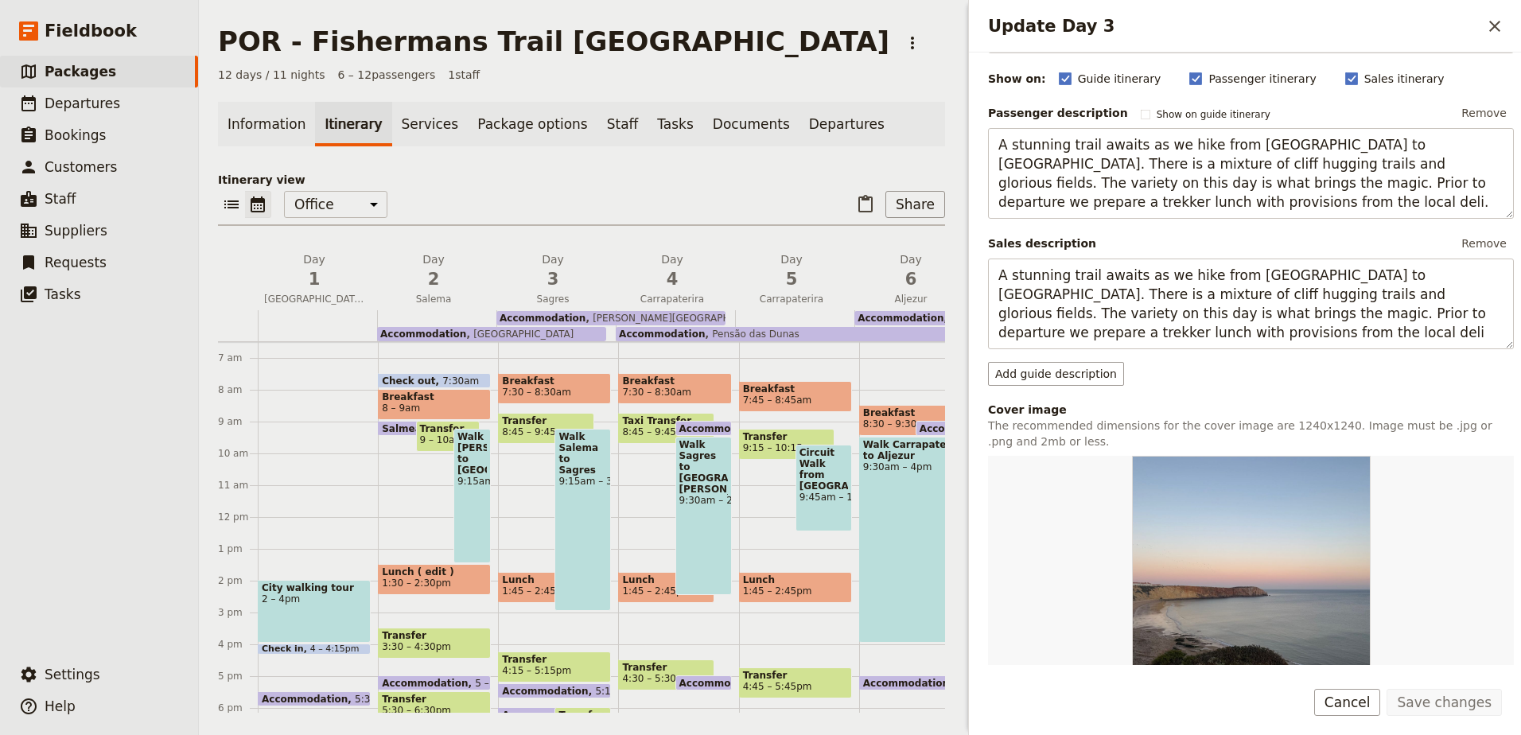
scroll to position [159, 0]
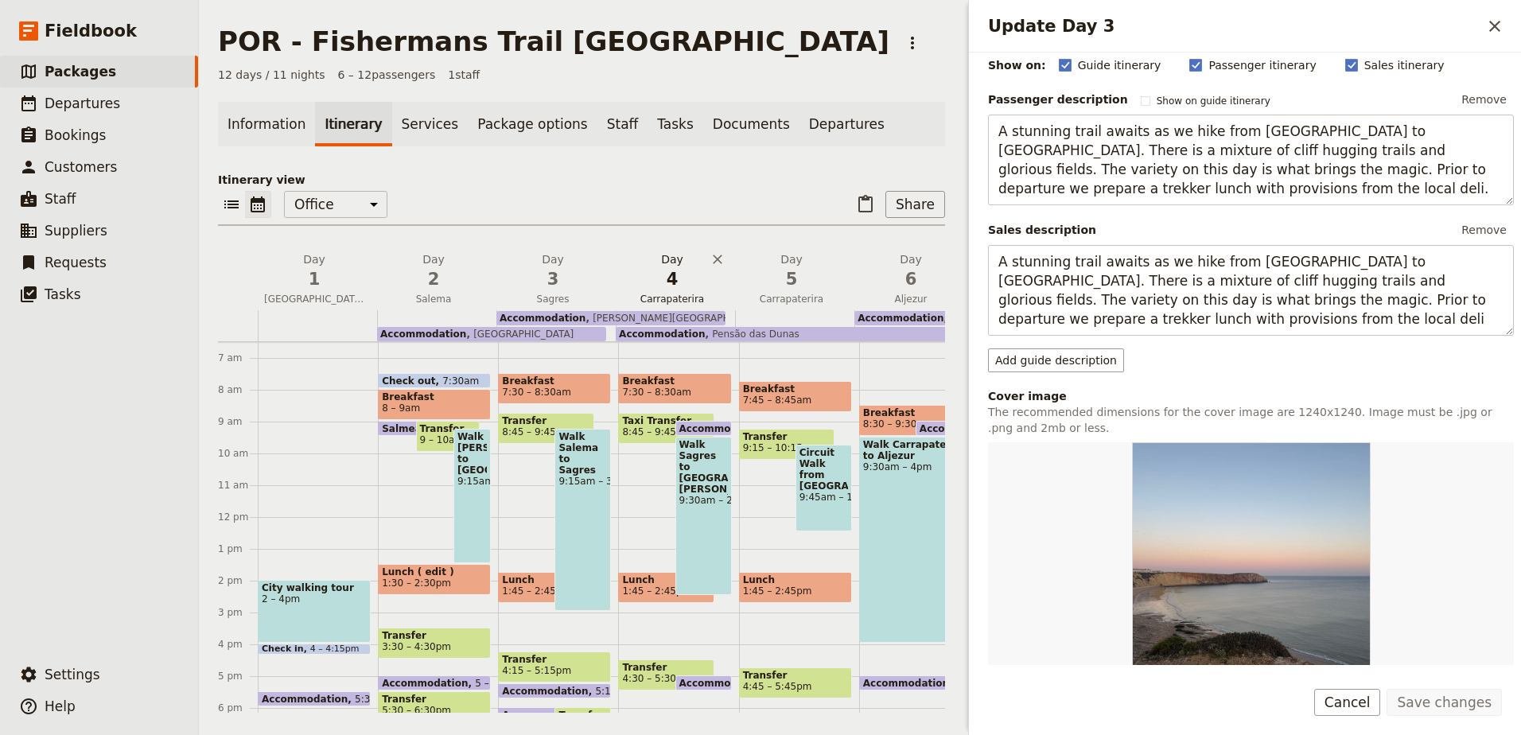
click at [670, 279] on span "4" at bounding box center [672, 279] width 100 height 24
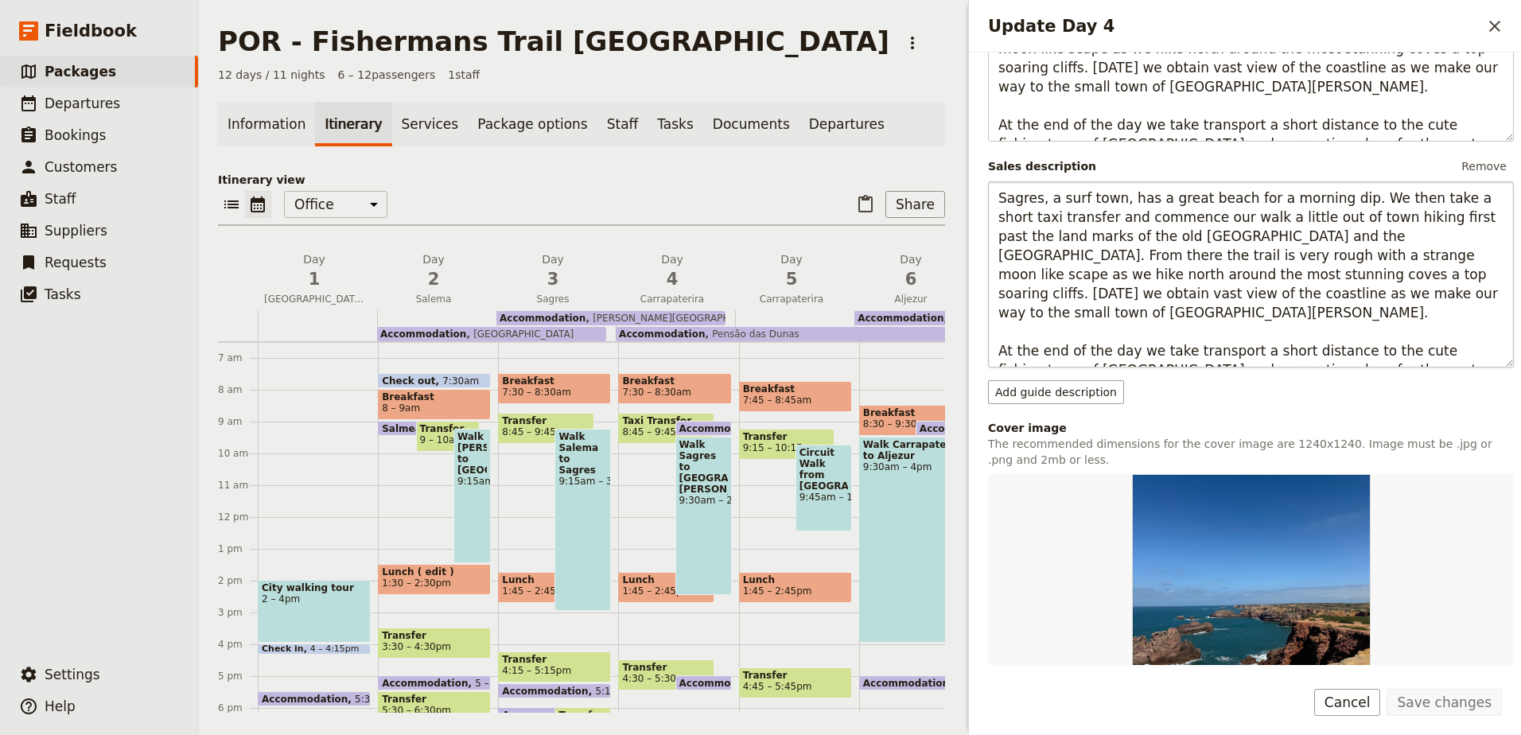
scroll to position [398, 0]
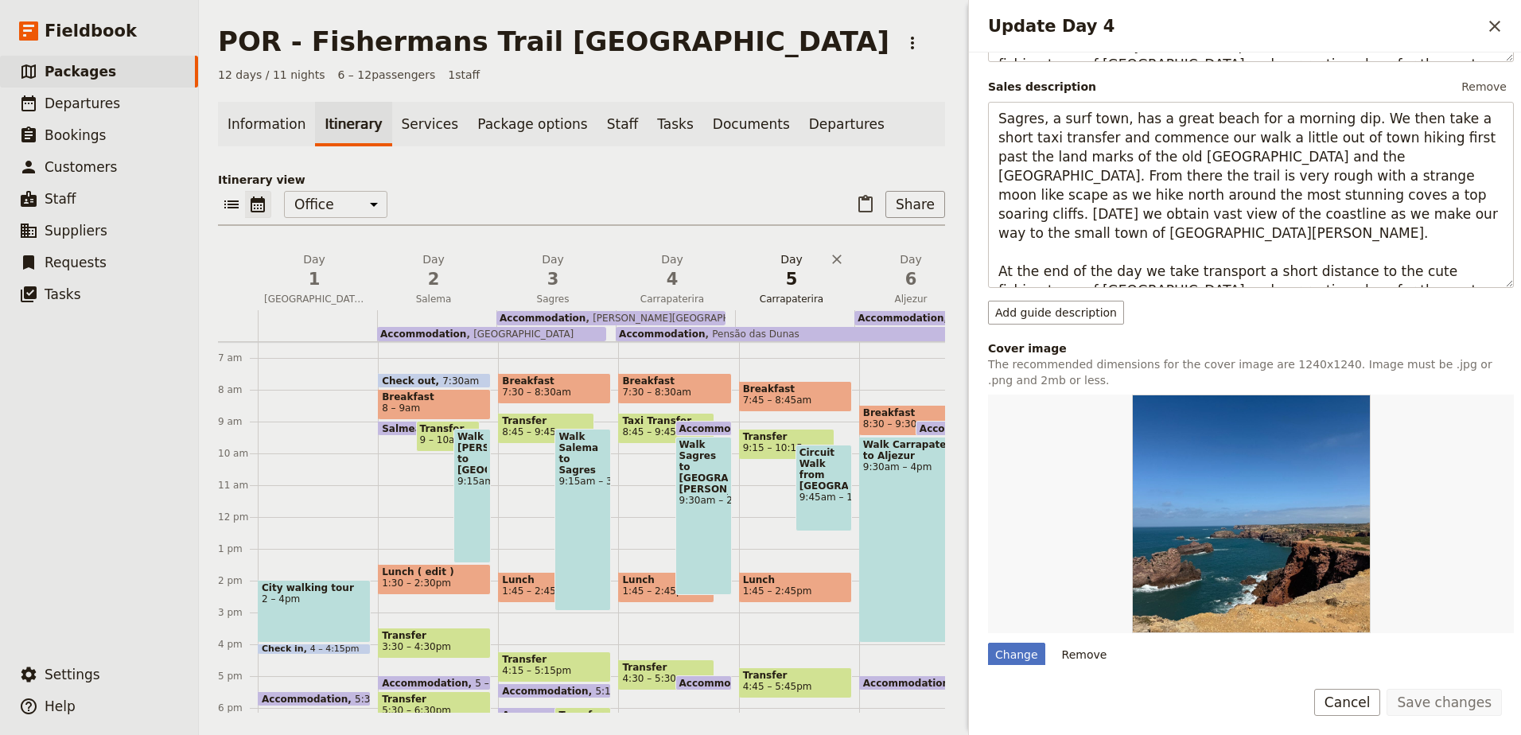
click at [813, 282] on span "5" at bounding box center [791, 279] width 100 height 24
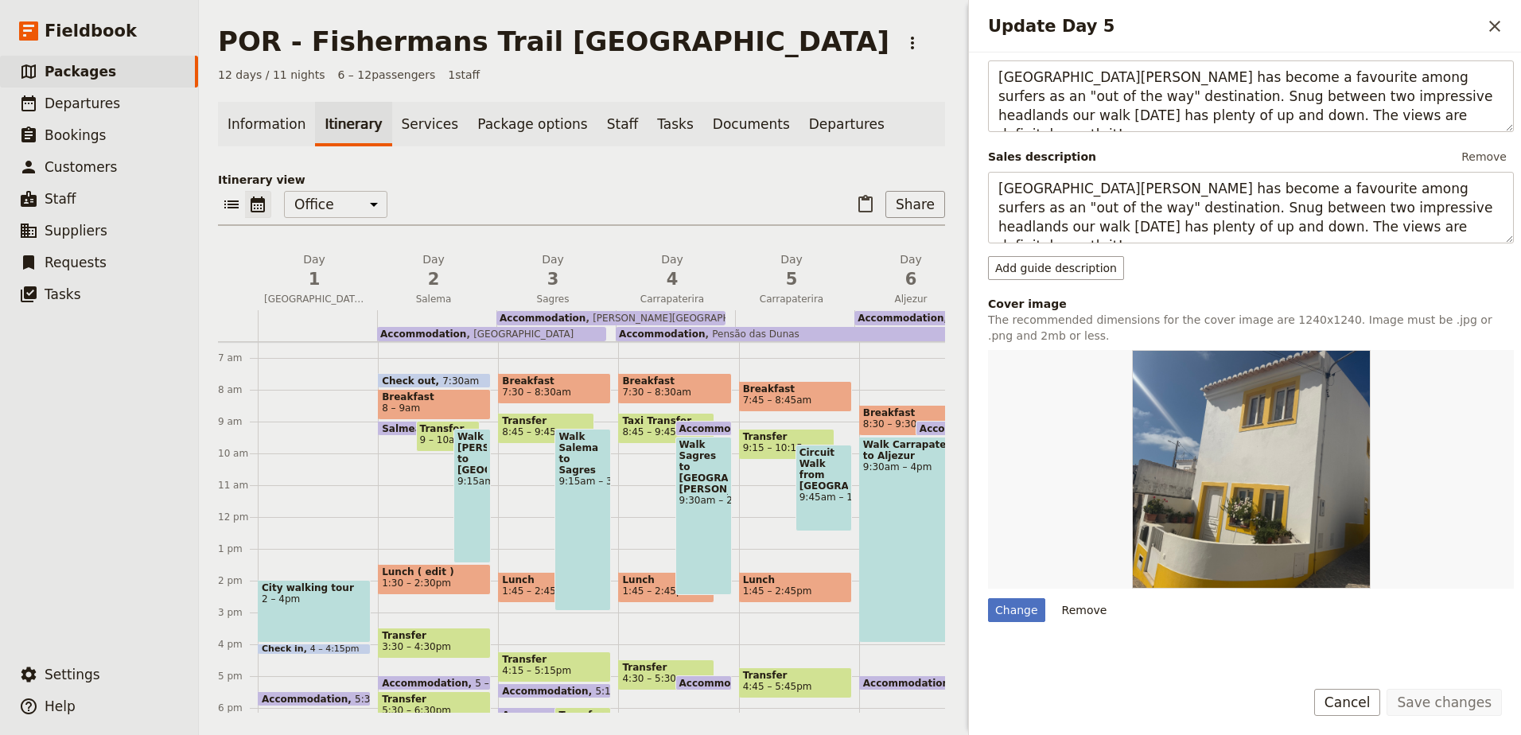
scroll to position [239, 0]
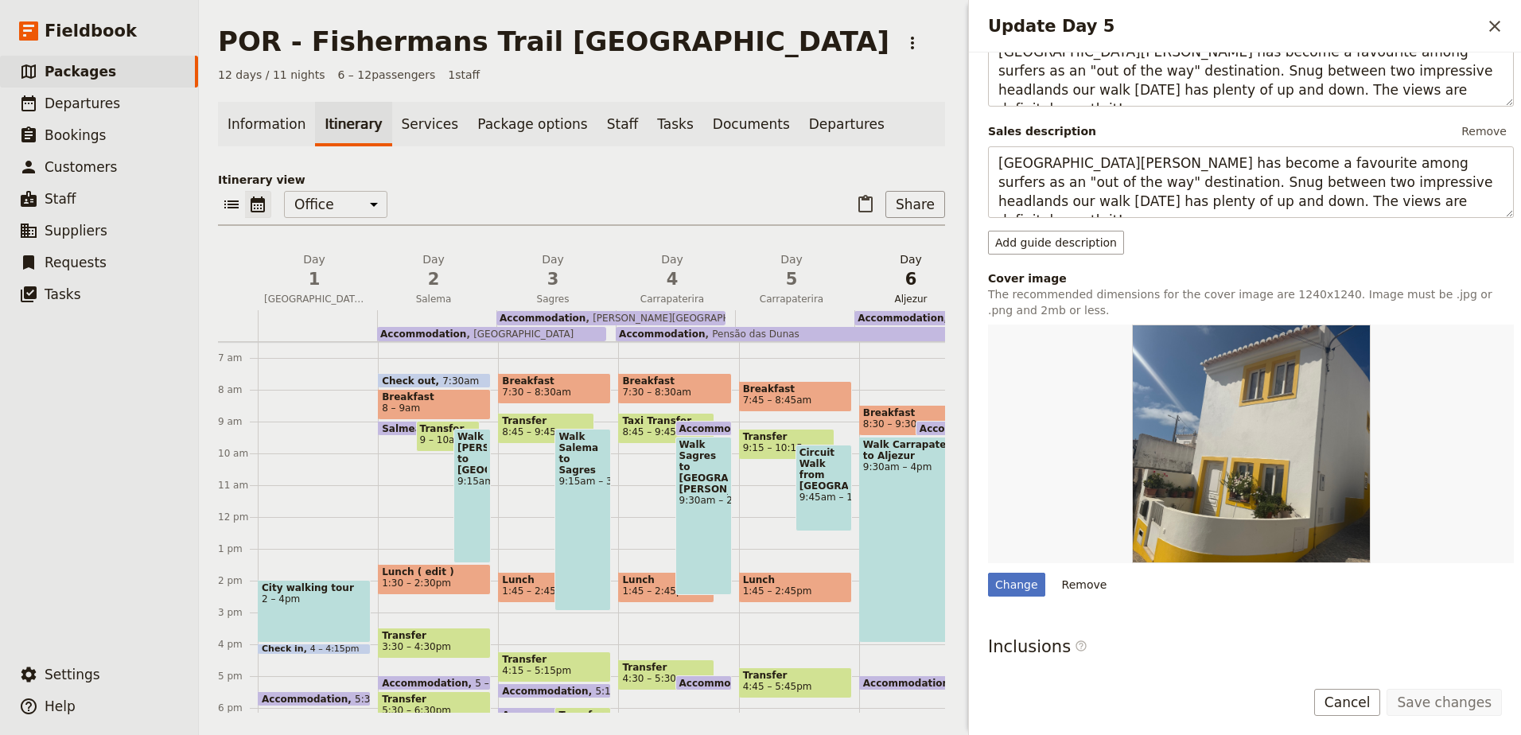
click at [896, 281] on span "6" at bounding box center [911, 279] width 100 height 24
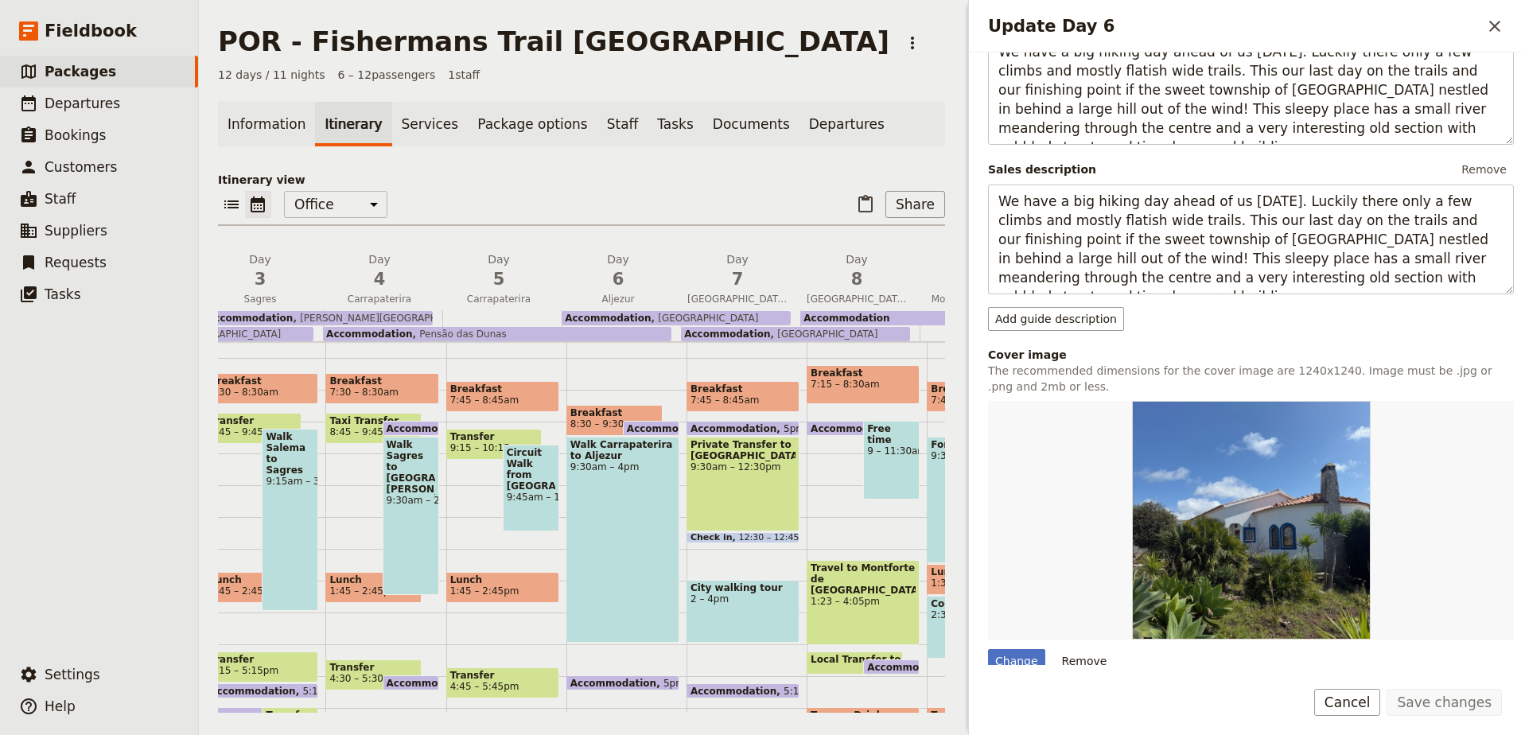
scroll to position [0, 0]
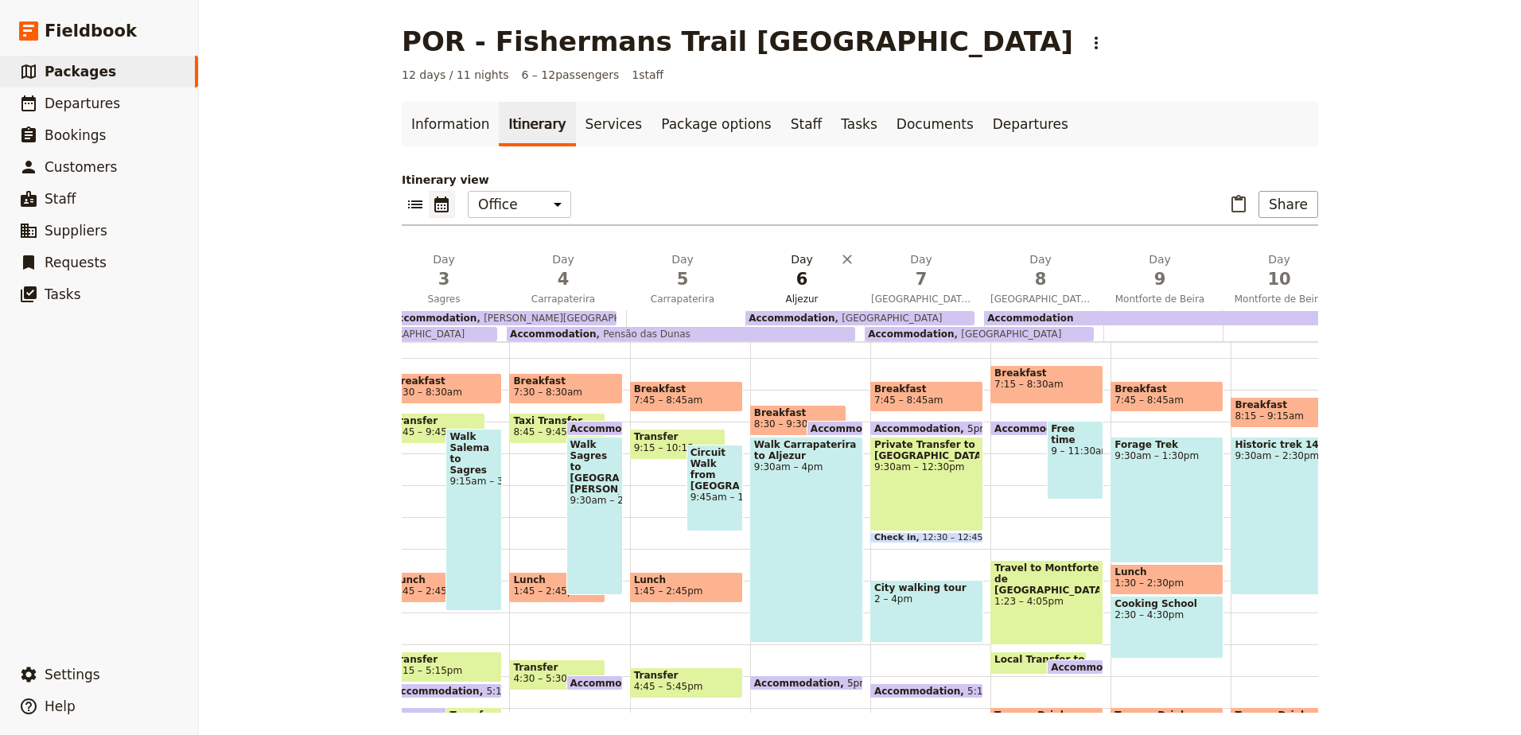
click at [811, 285] on span "6" at bounding box center [802, 279] width 100 height 24
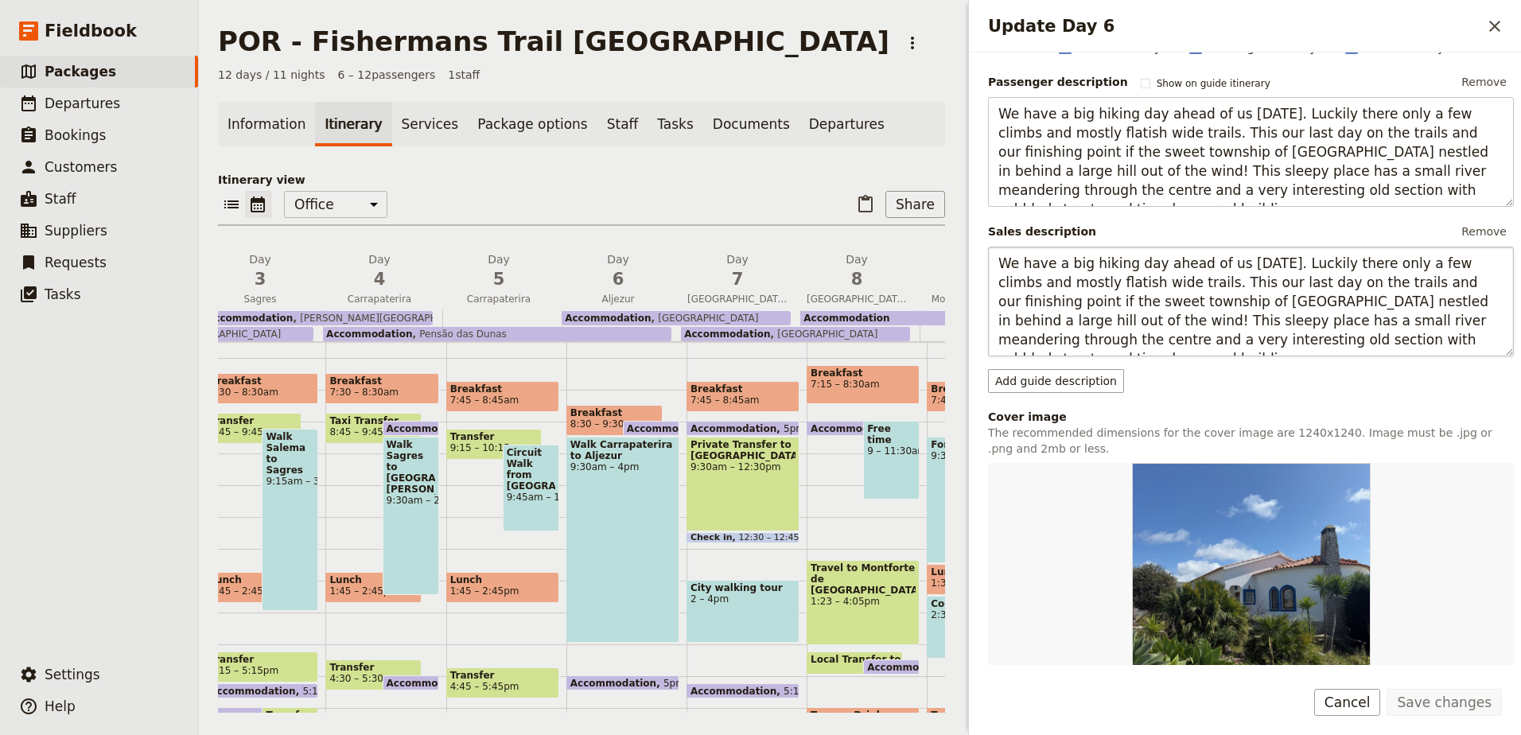
scroll to position [318, 0]
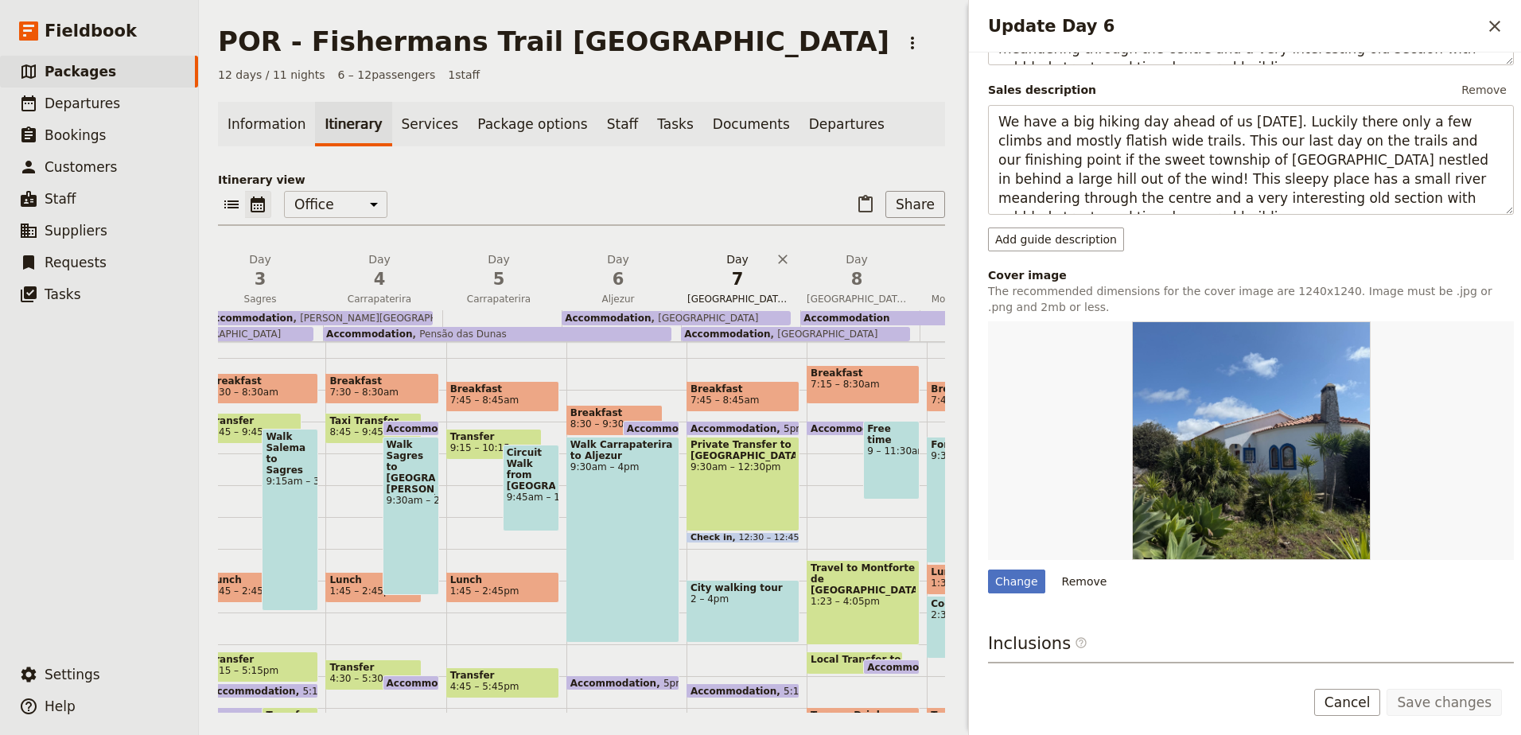
click at [744, 304] on span "[GEOGRAPHIC_DATA]" at bounding box center [737, 299] width 113 height 13
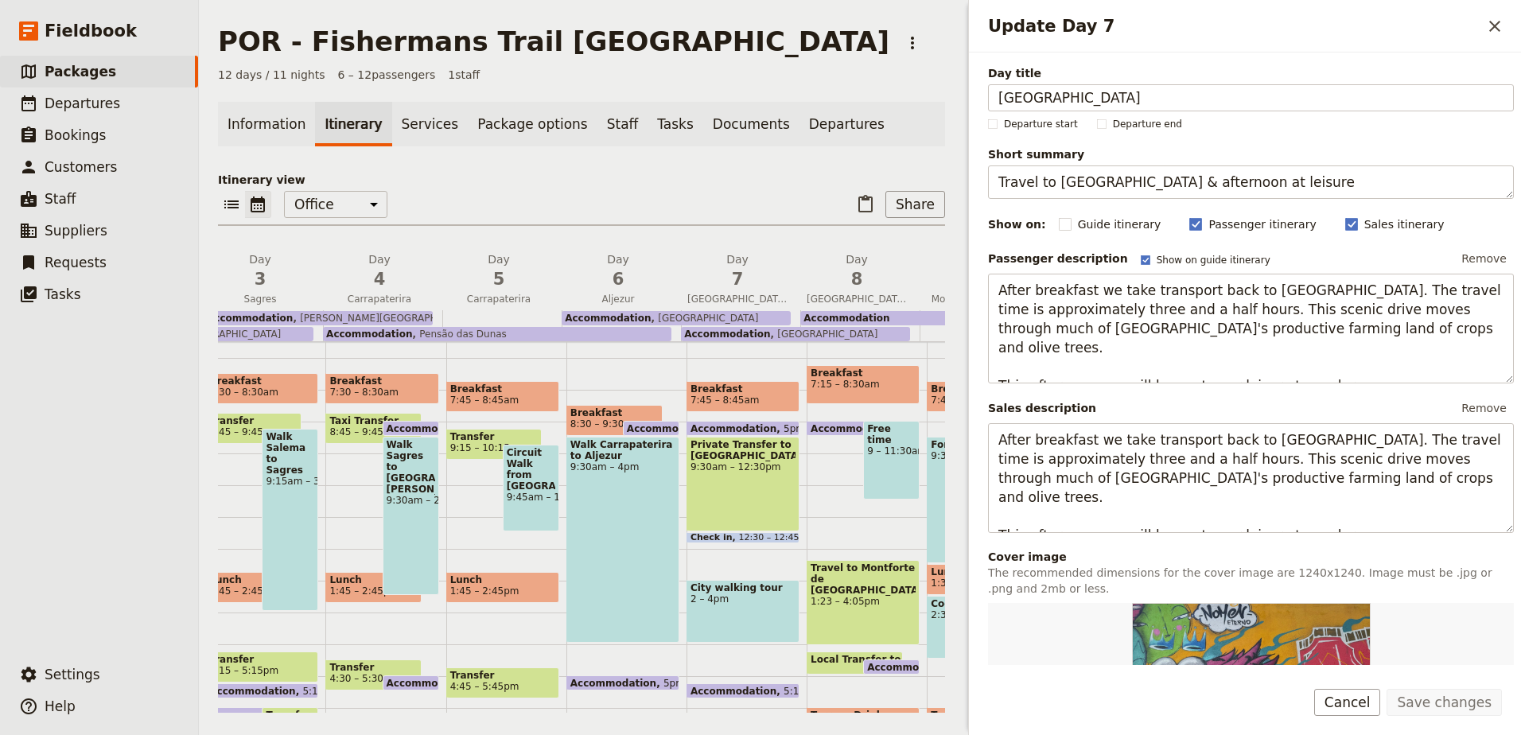
scroll to position [159, 0]
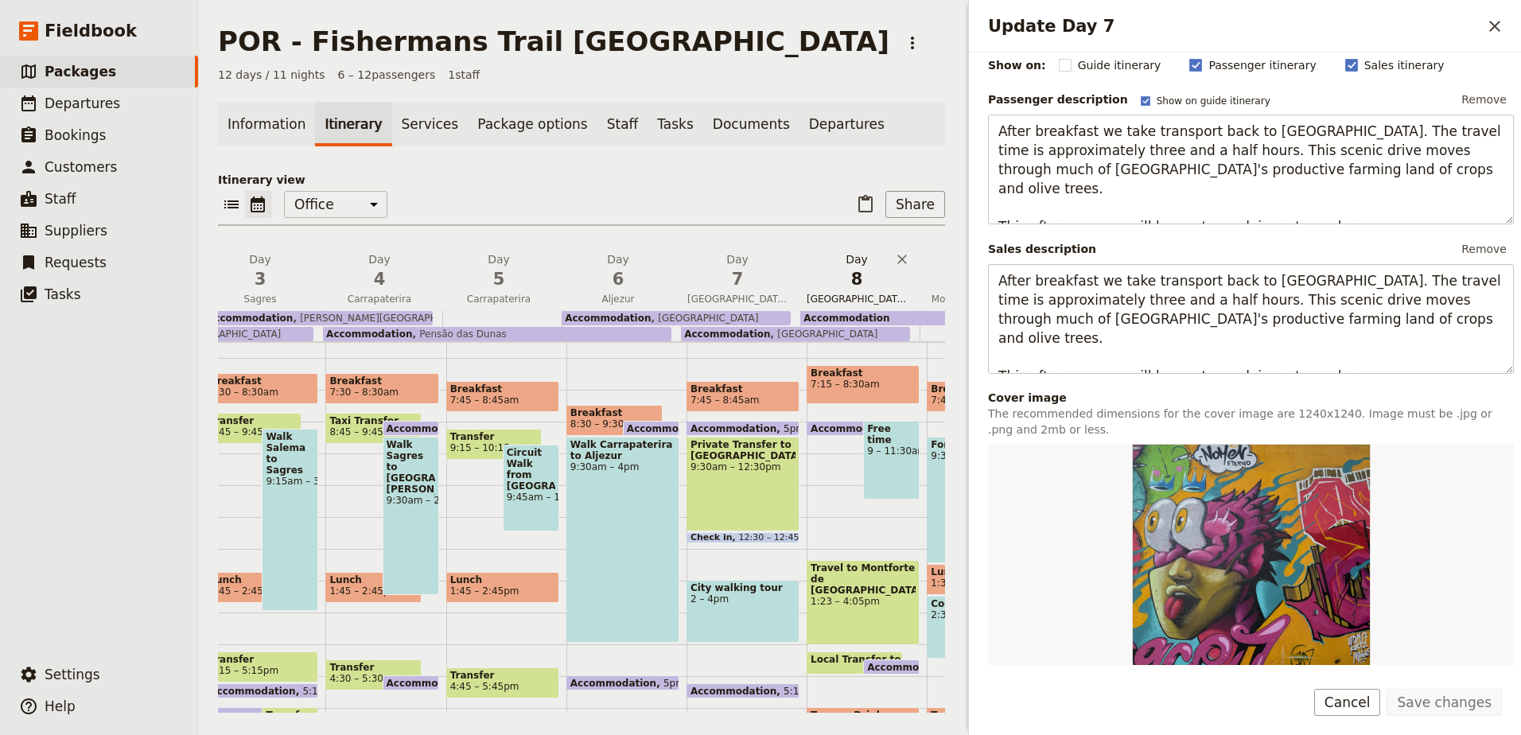
click at [859, 285] on span "8" at bounding box center [856, 279] width 100 height 24
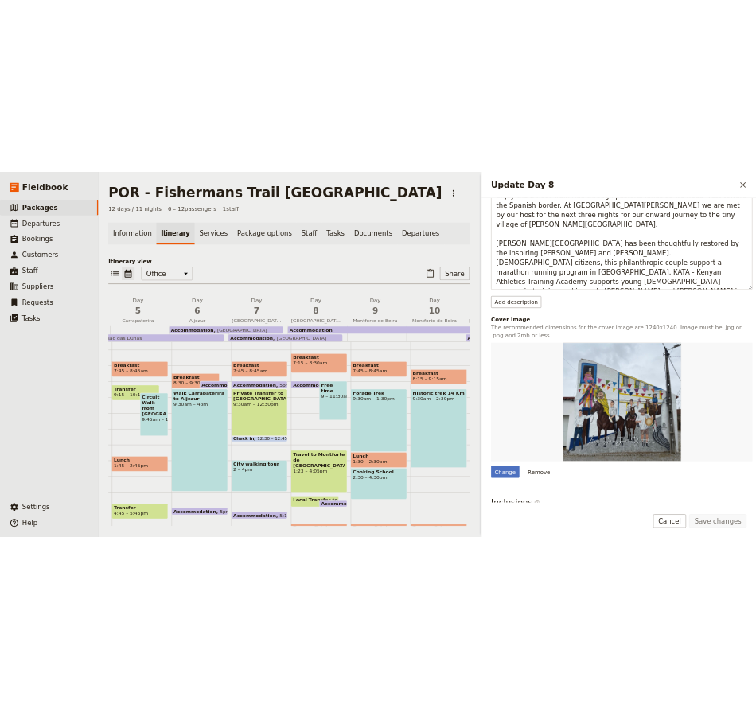
scroll to position [0, 570]
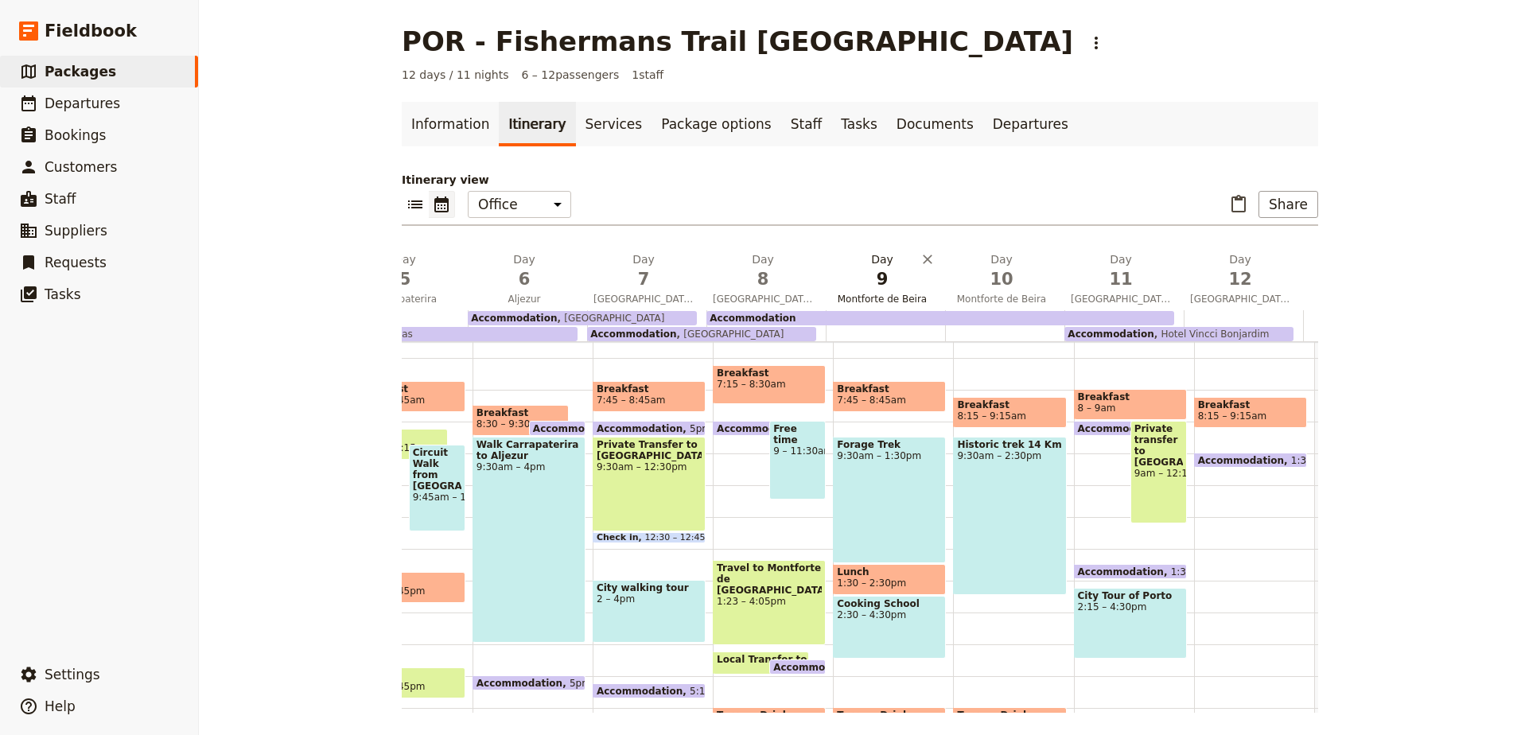
click at [911, 283] on span "9" at bounding box center [882, 279] width 100 height 24
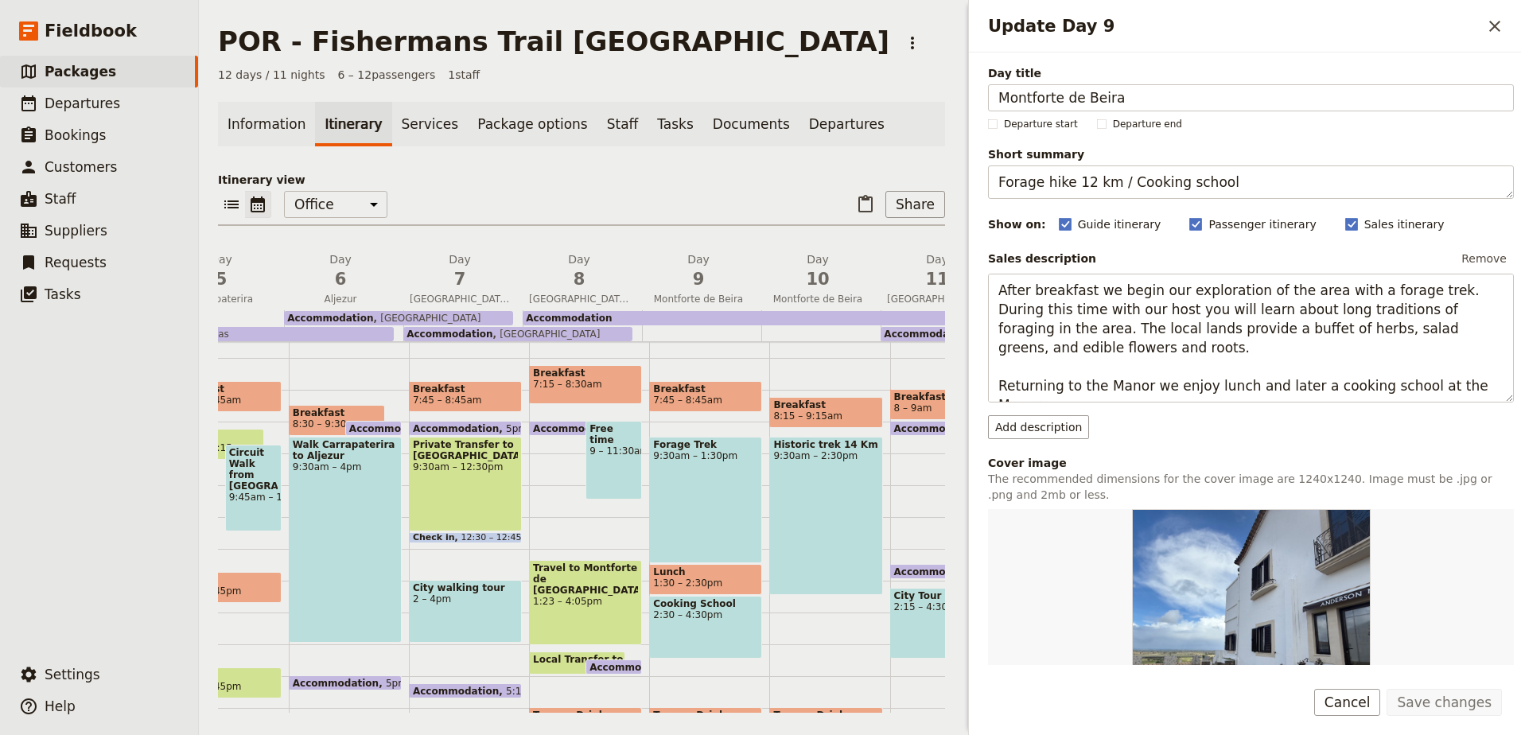
click at [1234, 575] on img "Update Day 9" at bounding box center [1251, 628] width 239 height 239
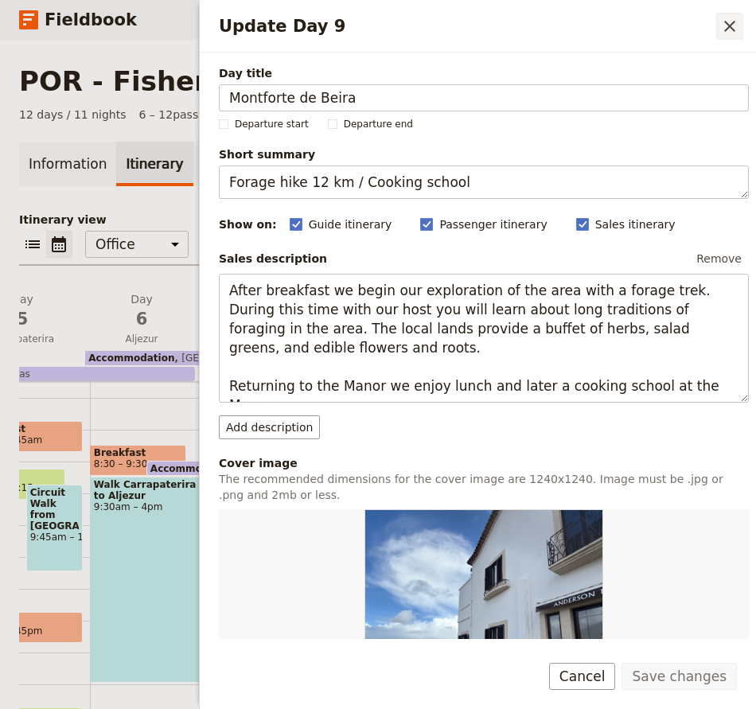
click at [735, 24] on icon "Close drawer" at bounding box center [729, 26] width 19 height 19
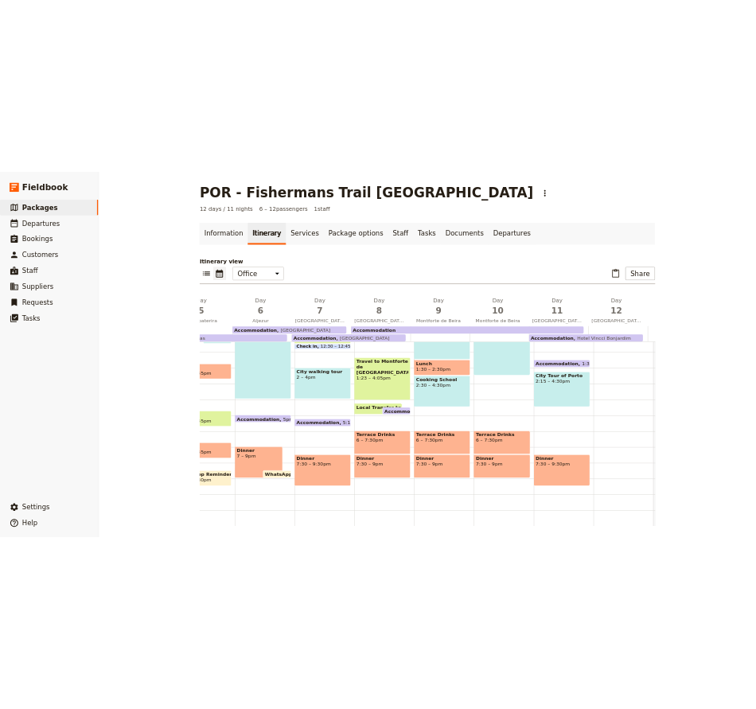
scroll to position [0, 0]
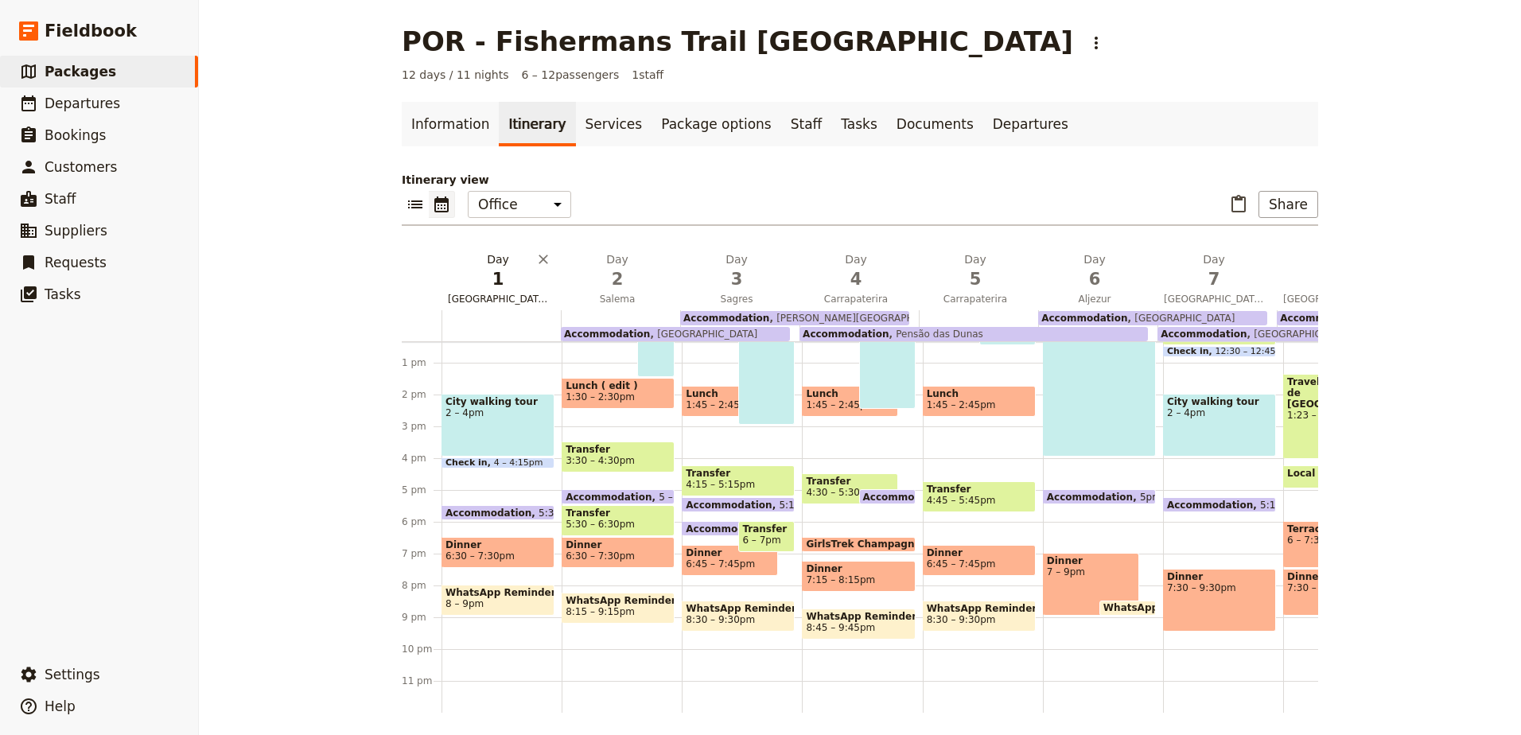
click at [520, 309] on button "Day 1 [GEOGRAPHIC_DATA]" at bounding box center [500, 280] width 119 height 59
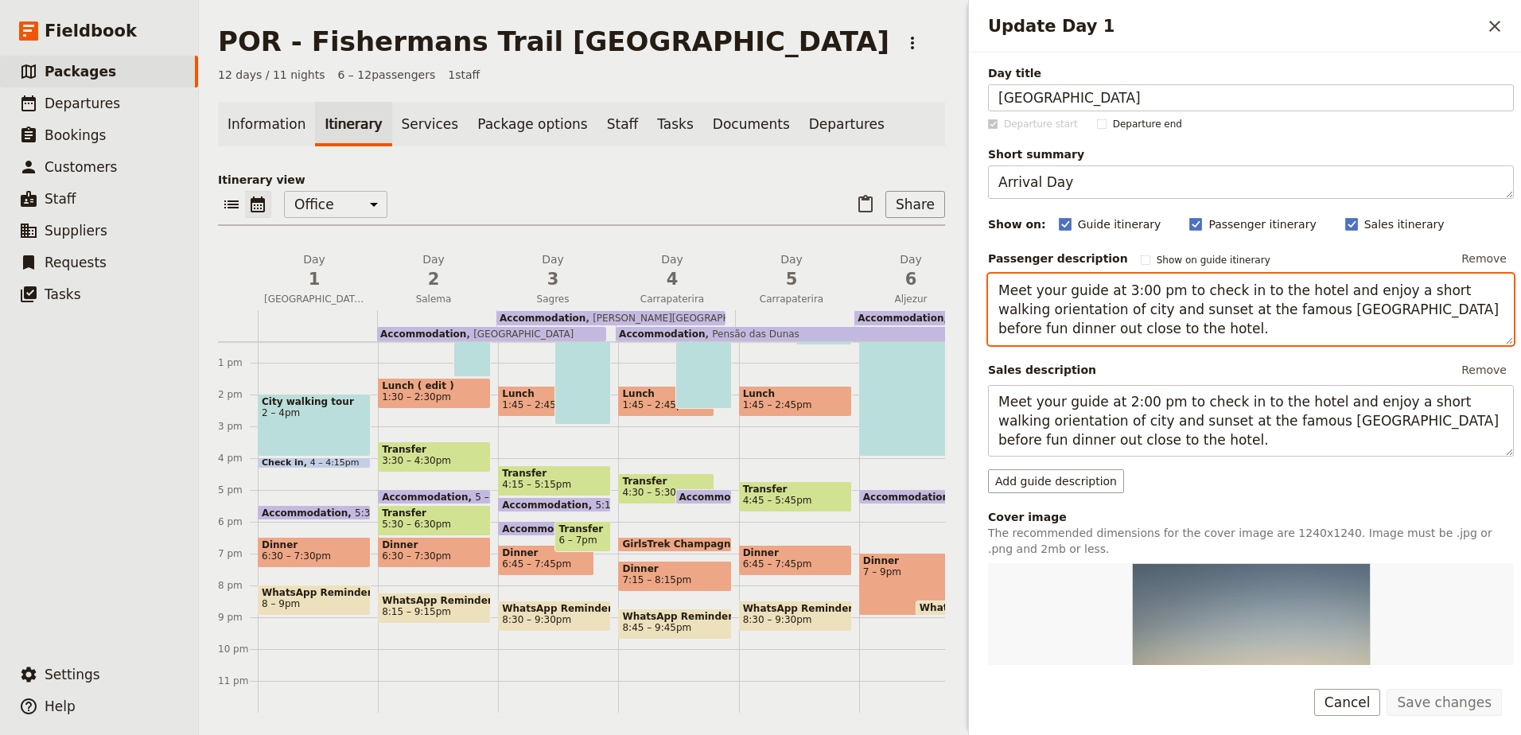
drag, startPoint x: 1185, startPoint y: 291, endPoint x: 1019, endPoint y: 321, distance: 168.8
click at [1019, 321] on textarea "Meet your guide at 3:00 pm to check in to the hotel and enjoy a short walking o…" at bounding box center [1251, 310] width 526 height 72
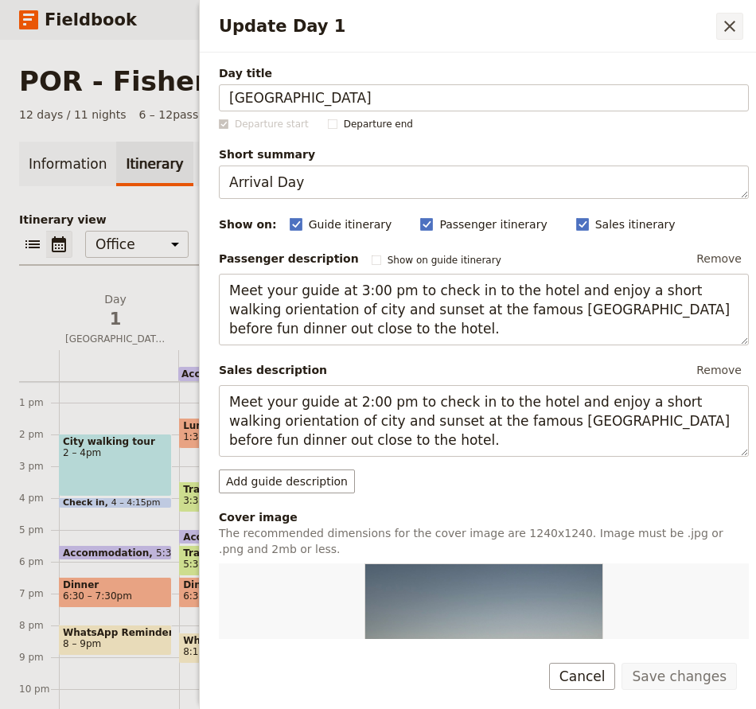
click at [734, 20] on icon "Close drawer" at bounding box center [729, 26] width 19 height 19
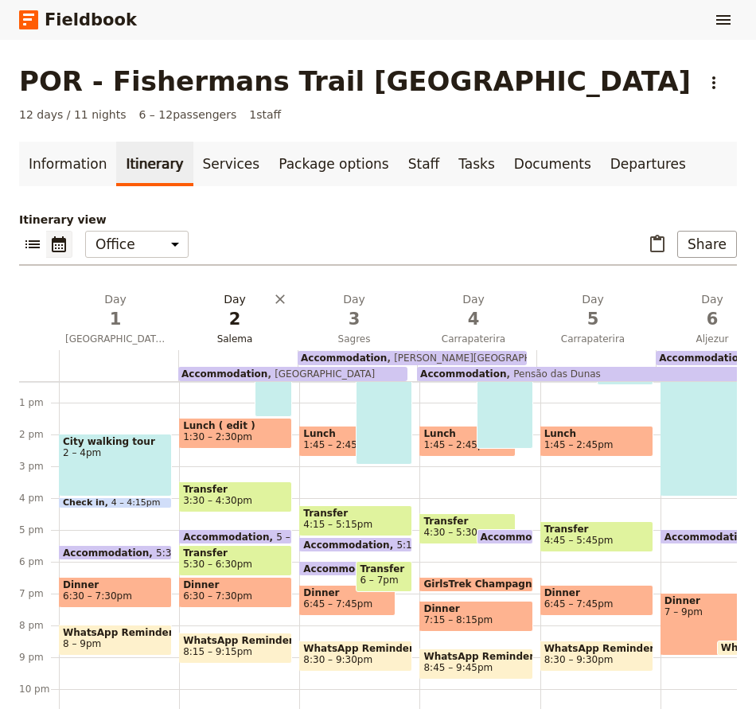
click at [243, 323] on span "2" at bounding box center [235, 319] width 100 height 24
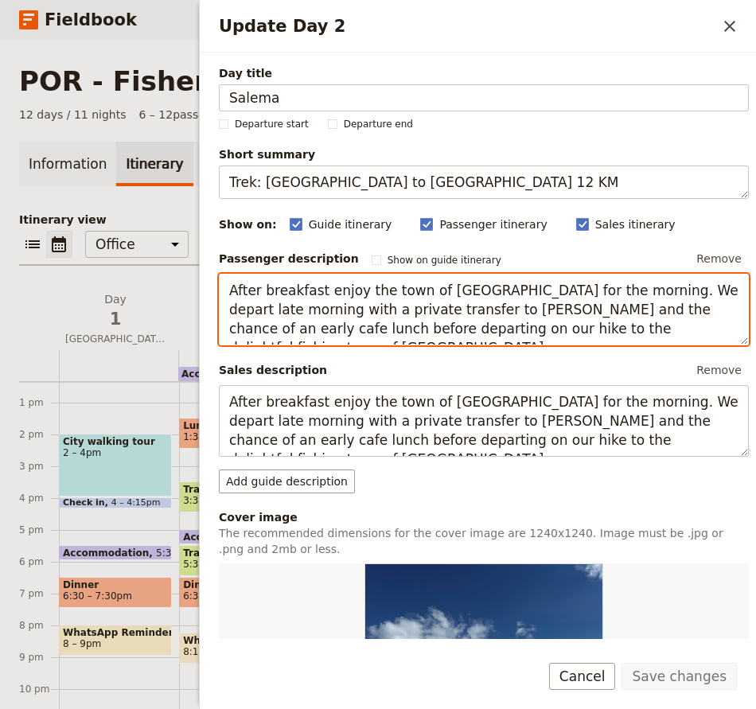
drag, startPoint x: 601, startPoint y: 328, endPoint x: 324, endPoint y: 297, distance: 279.4
click at [324, 297] on textarea "After breakfast enjoy the town of [GEOGRAPHIC_DATA] for the morning. We depart …" at bounding box center [484, 310] width 530 height 72
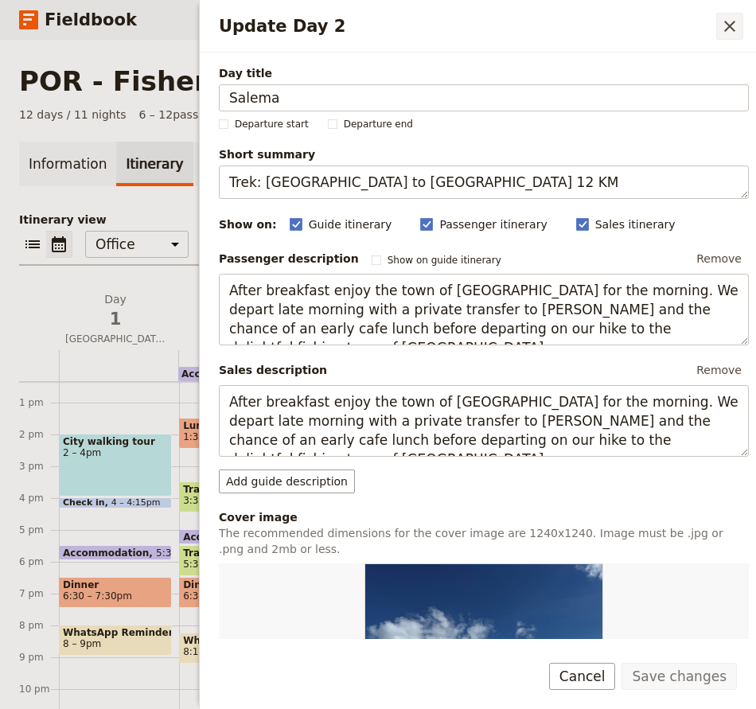
click at [725, 24] on icon "Close drawer" at bounding box center [729, 26] width 19 height 19
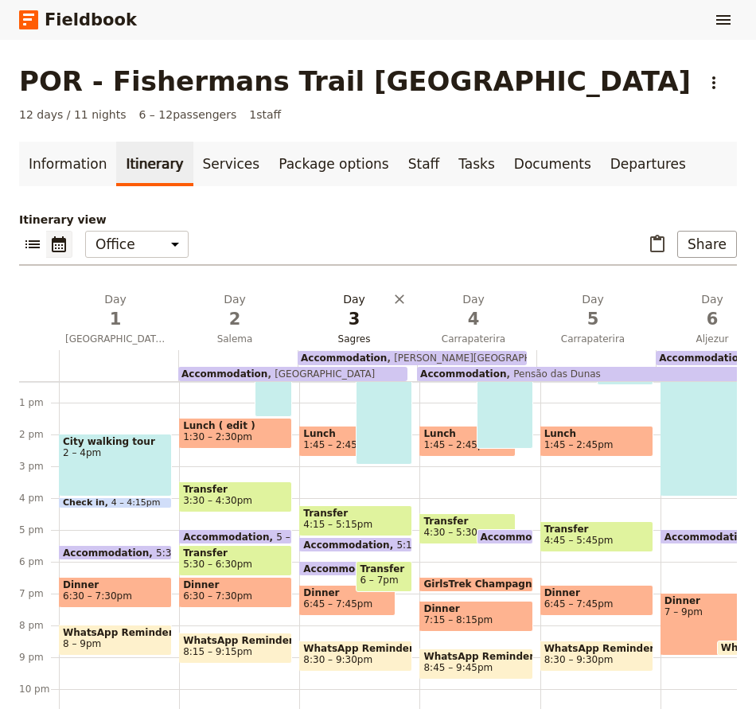
click at [361, 323] on span "3" at bounding box center [354, 319] width 100 height 24
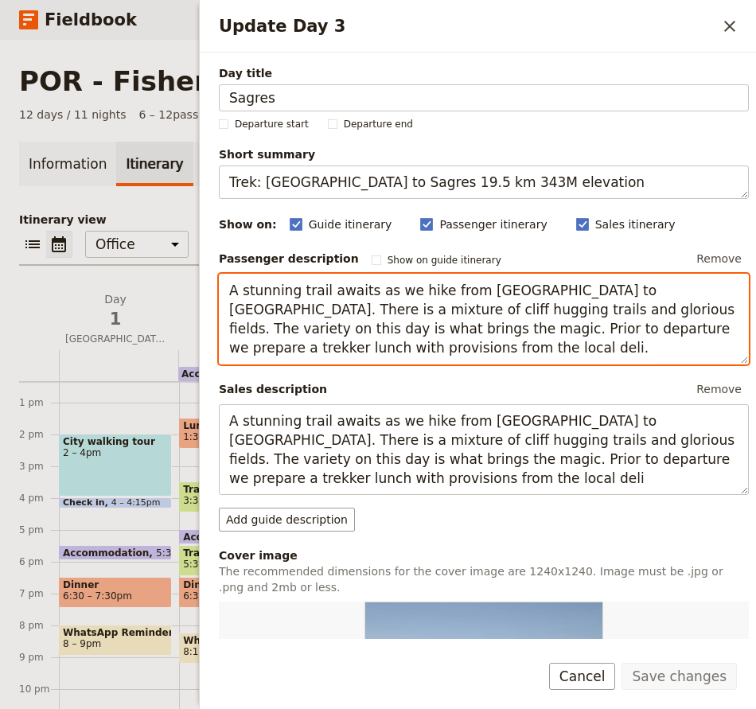
drag, startPoint x: 224, startPoint y: 293, endPoint x: 745, endPoint y: 308, distance: 521.1
click at [745, 308] on div "Day title Sagres Departure start Departure end Short summary Trek: [GEOGRAPHIC_…" at bounding box center [478, 345] width 556 height 586
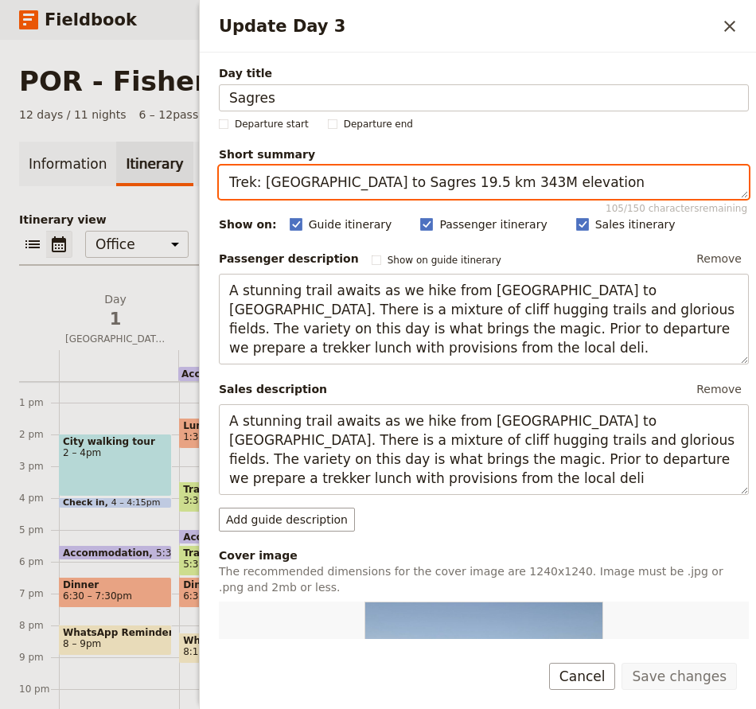
drag, startPoint x: 262, startPoint y: 184, endPoint x: 410, endPoint y: 192, distance: 148.1
click at [410, 192] on textarea "Trek: [GEOGRAPHIC_DATA] to Sagres 19.5 km 343M elevation" at bounding box center [484, 181] width 530 height 33
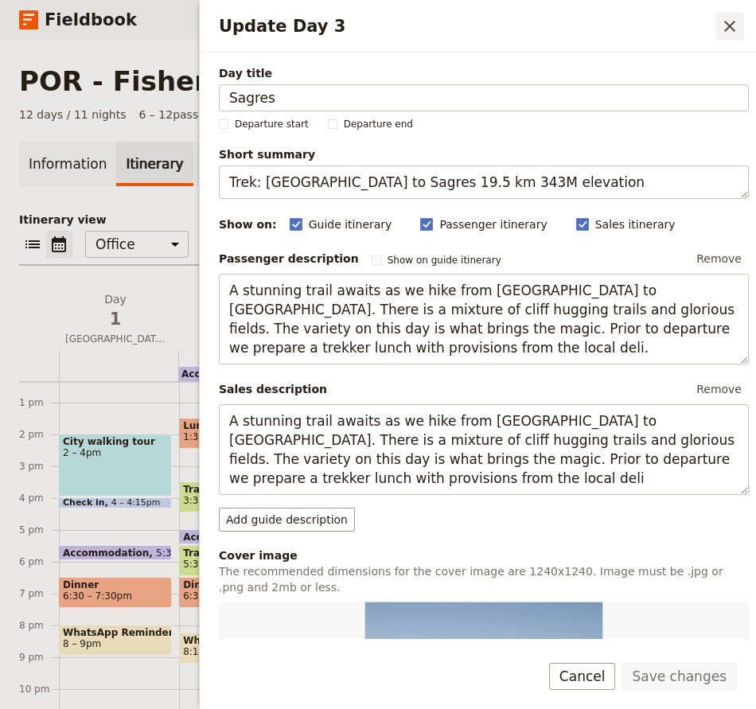
click at [734, 29] on icon "Close drawer" at bounding box center [729, 26] width 19 height 19
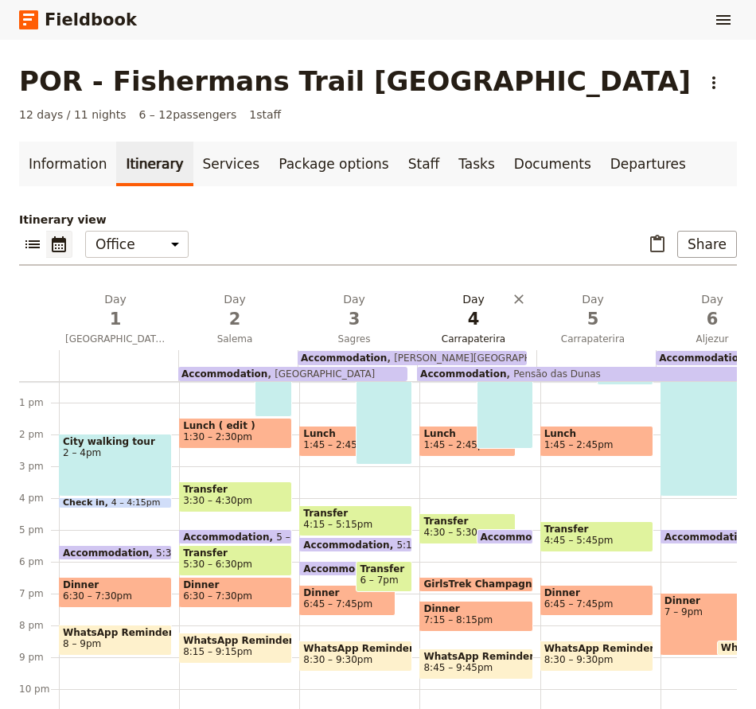
click at [488, 334] on span "Carrapaterira" at bounding box center [473, 338] width 113 height 13
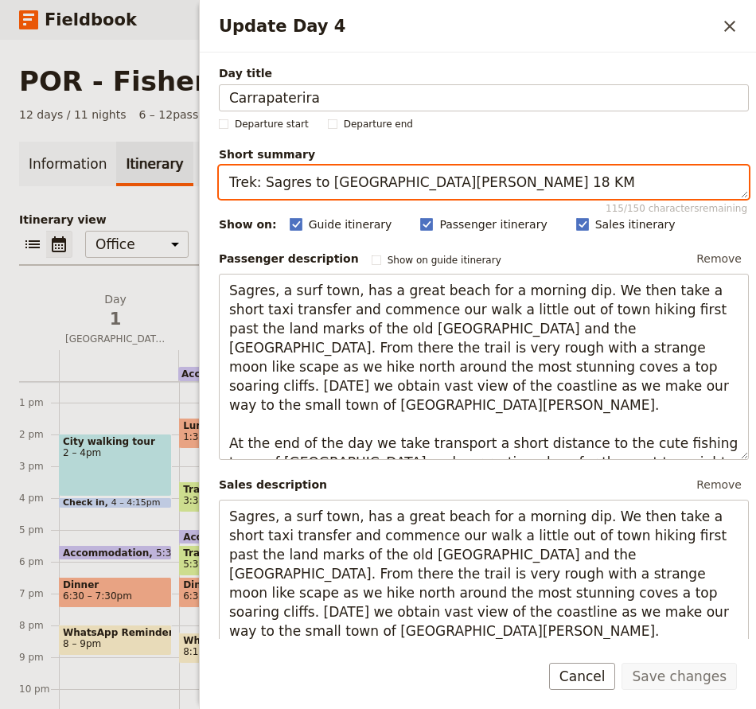
drag, startPoint x: 260, startPoint y: 185, endPoint x: 441, endPoint y: 182, distance: 180.6
click at [441, 182] on textarea "Trek: Sagres to [GEOGRAPHIC_DATA][PERSON_NAME] 18 KM" at bounding box center [484, 181] width 530 height 33
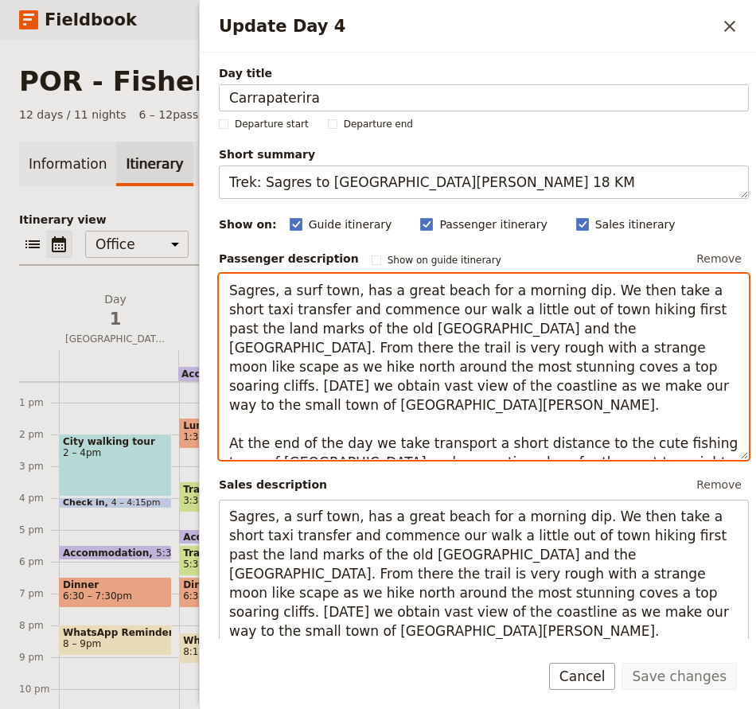
click at [353, 332] on textarea "Sagres, a surf town, has a great beach for a morning dip. We then take a short …" at bounding box center [484, 367] width 530 height 186
drag, startPoint x: 584, startPoint y: 426, endPoint x: 586, endPoint y: 441, distance: 15.3
click at [586, 441] on textarea "Sagres, a surf town, has a great beach for a morning dip. We then take a short …" at bounding box center [484, 367] width 530 height 186
click at [422, 336] on textarea "Sagres, a surf town, has a great beach for a morning dip. We then take a short …" at bounding box center [484, 367] width 530 height 186
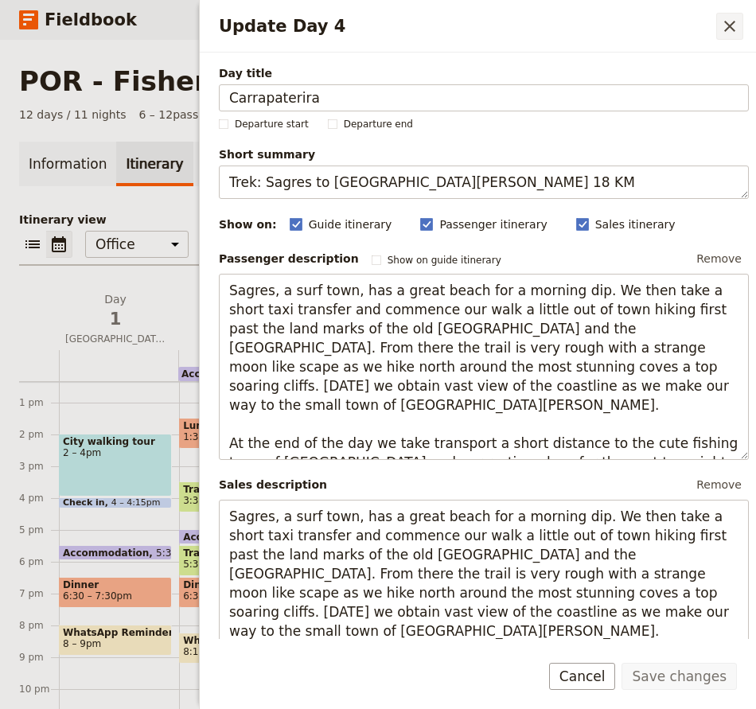
click at [733, 17] on icon "Close drawer" at bounding box center [729, 26] width 19 height 19
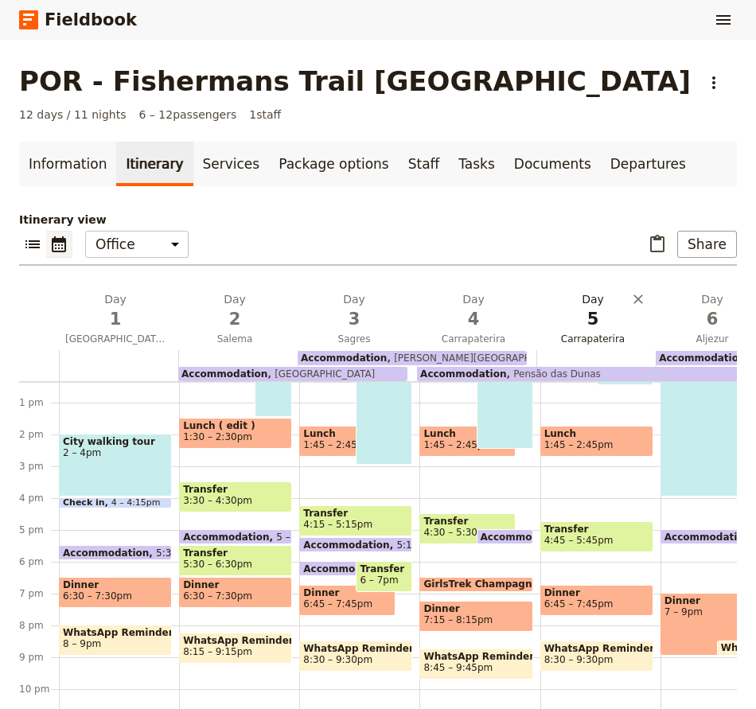
click at [589, 310] on span "5" at bounding box center [592, 319] width 100 height 24
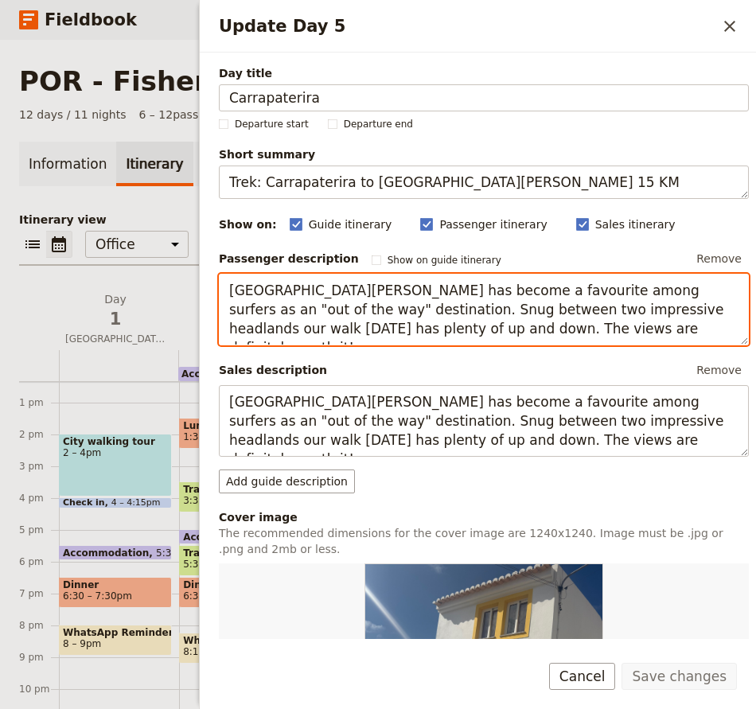
drag, startPoint x: 506, startPoint y: 329, endPoint x: 222, endPoint y: 288, distance: 286.9
click at [222, 288] on textarea "[GEOGRAPHIC_DATA][PERSON_NAME] has become a favourite among surfers as an "out …" at bounding box center [484, 310] width 530 height 72
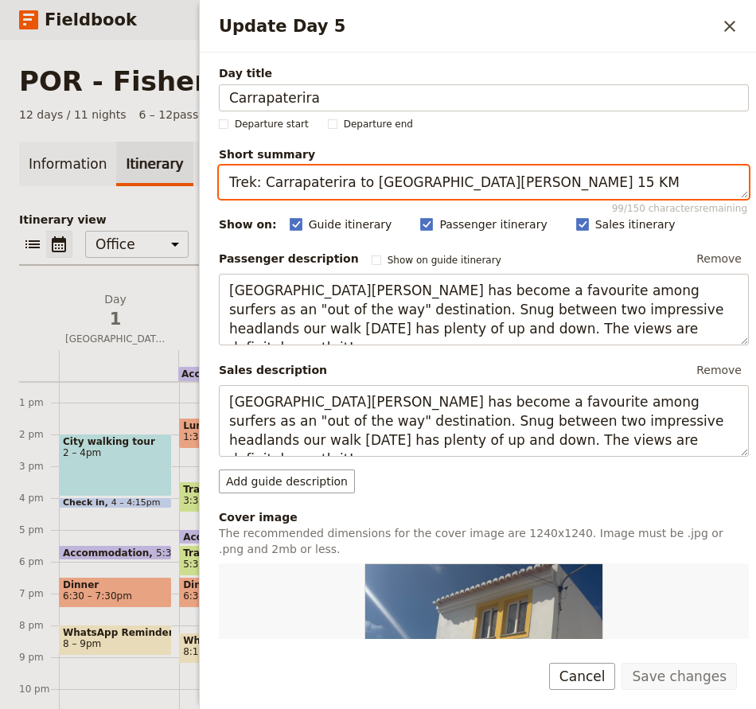
drag, startPoint x: 540, startPoint y: 183, endPoint x: 261, endPoint y: 187, distance: 279.2
click at [261, 187] on textarea "Trek: Carrapaterira to [GEOGRAPHIC_DATA][PERSON_NAME] 15 KM" at bounding box center [484, 181] width 530 height 33
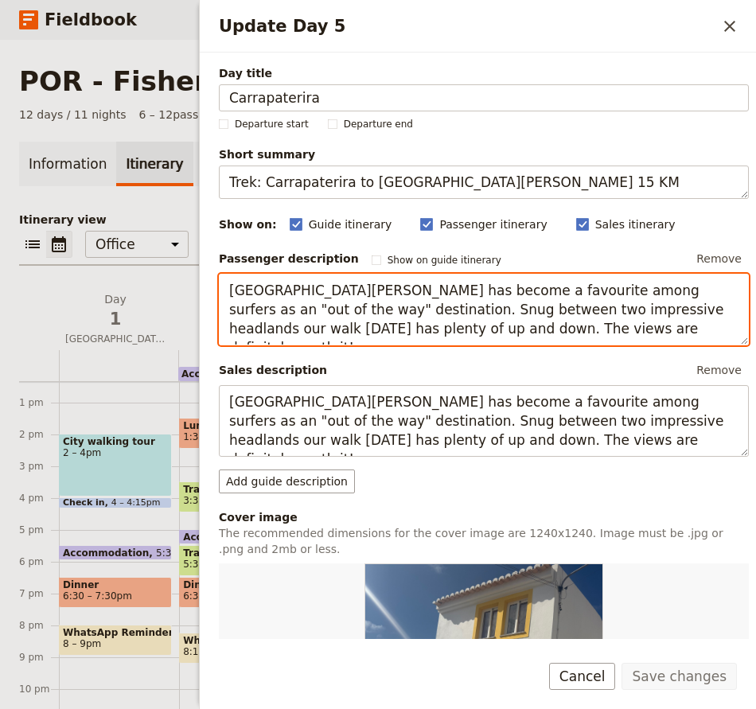
drag, startPoint x: 607, startPoint y: 320, endPoint x: 560, endPoint y: 336, distance: 49.5
click at [607, 320] on textarea "[GEOGRAPHIC_DATA][PERSON_NAME] has become a favourite among surfers as an "out …" at bounding box center [484, 310] width 530 height 72
drag, startPoint x: 308, startPoint y: 328, endPoint x: 227, endPoint y: 293, distance: 87.9
click at [227, 293] on textarea "[GEOGRAPHIC_DATA][PERSON_NAME] has become a favourite among surfers as an "out …" at bounding box center [484, 310] width 530 height 72
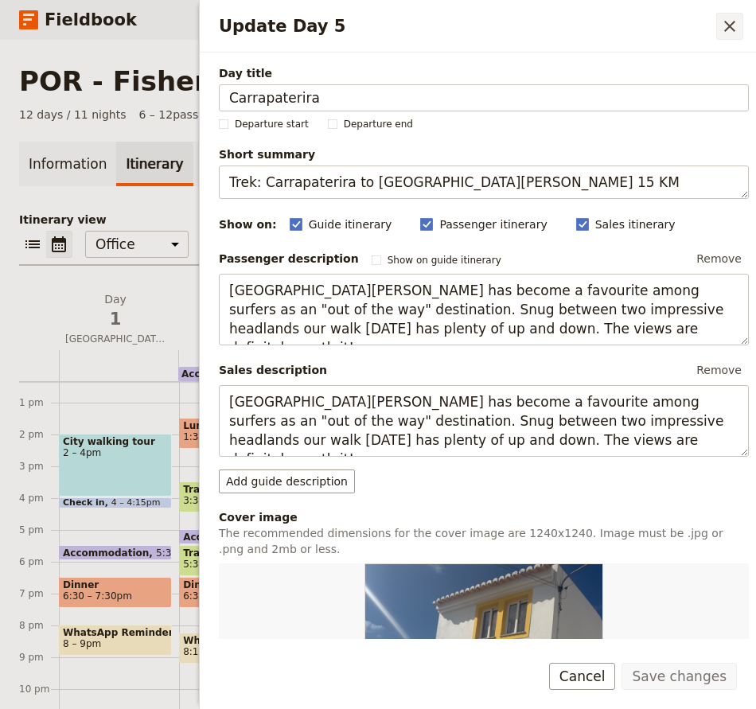
click at [727, 21] on icon "Close drawer" at bounding box center [729, 26] width 19 height 19
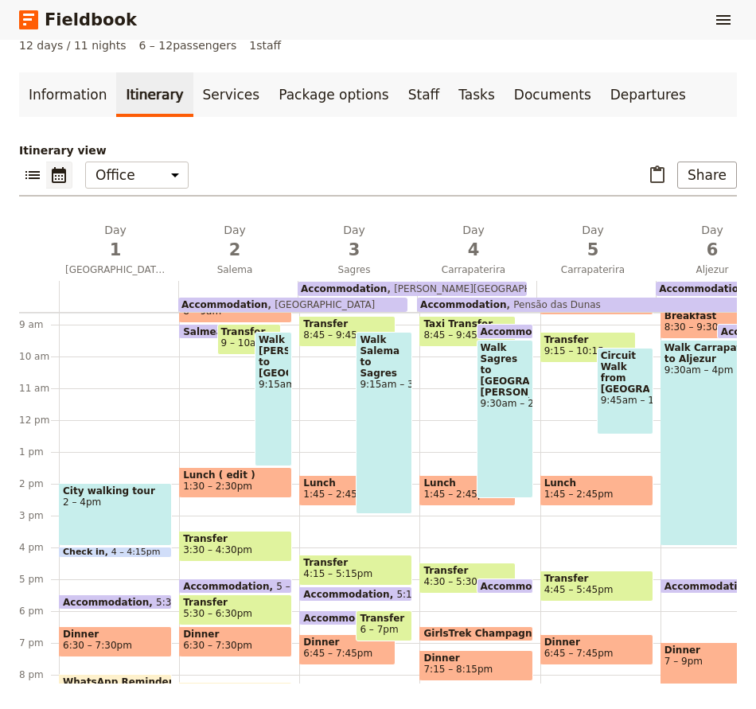
scroll to position [246, 0]
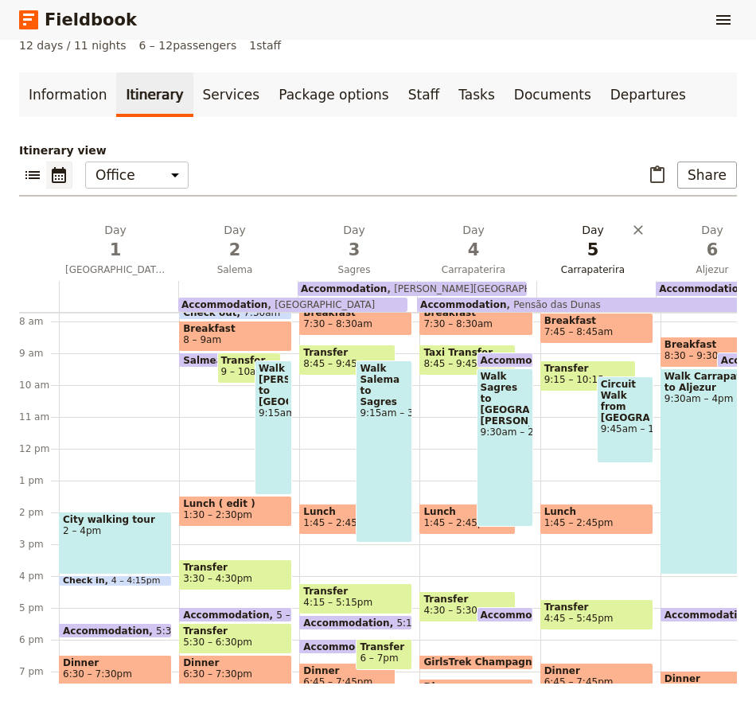
click at [604, 249] on span "5" at bounding box center [592, 250] width 100 height 24
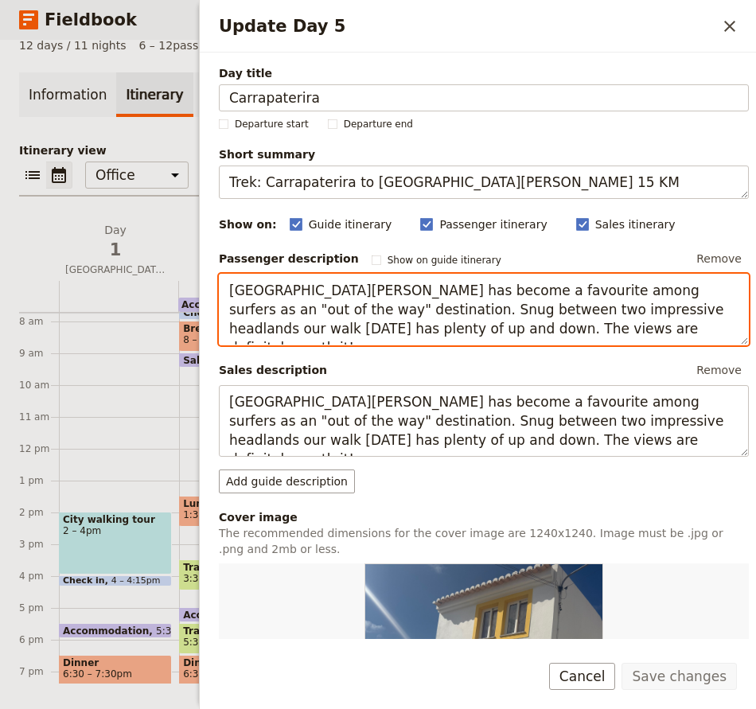
drag, startPoint x: 305, startPoint y: 328, endPoint x: 227, endPoint y: 292, distance: 86.5
click at [227, 292] on textarea "[GEOGRAPHIC_DATA][PERSON_NAME] has become a favourite among surfers as an "out …" at bounding box center [484, 310] width 530 height 72
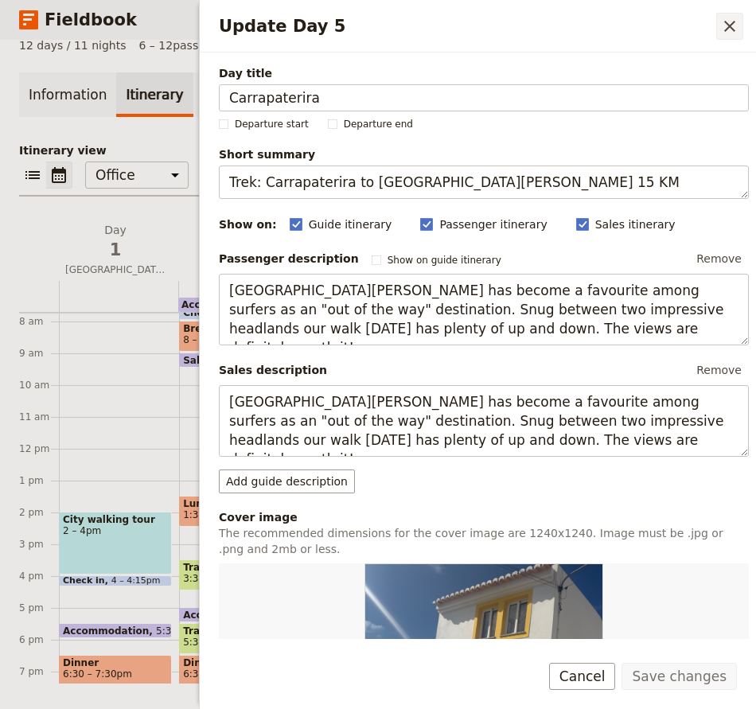
click at [723, 38] on button "​" at bounding box center [729, 26] width 27 height 27
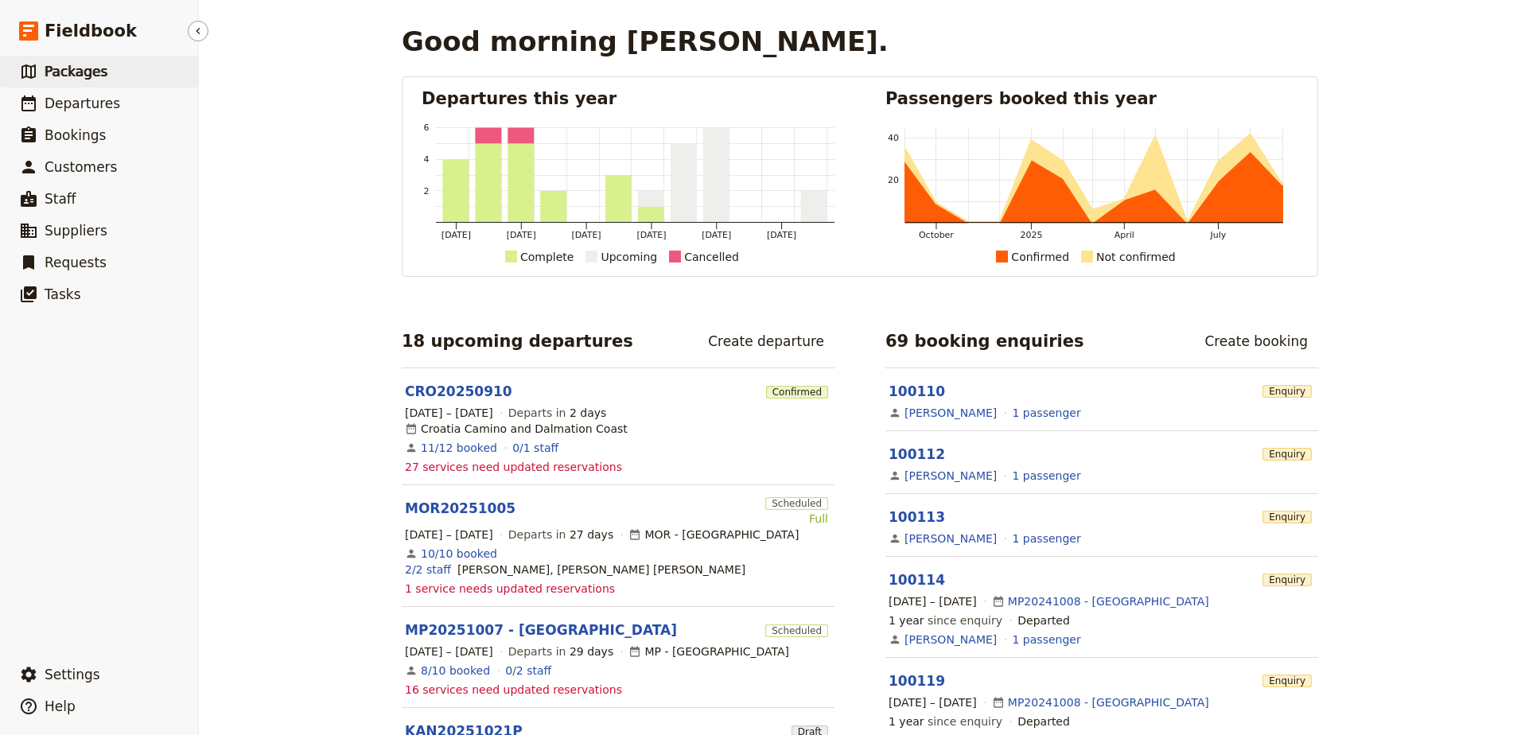
click at [88, 70] on span "Packages" at bounding box center [76, 72] width 63 height 16
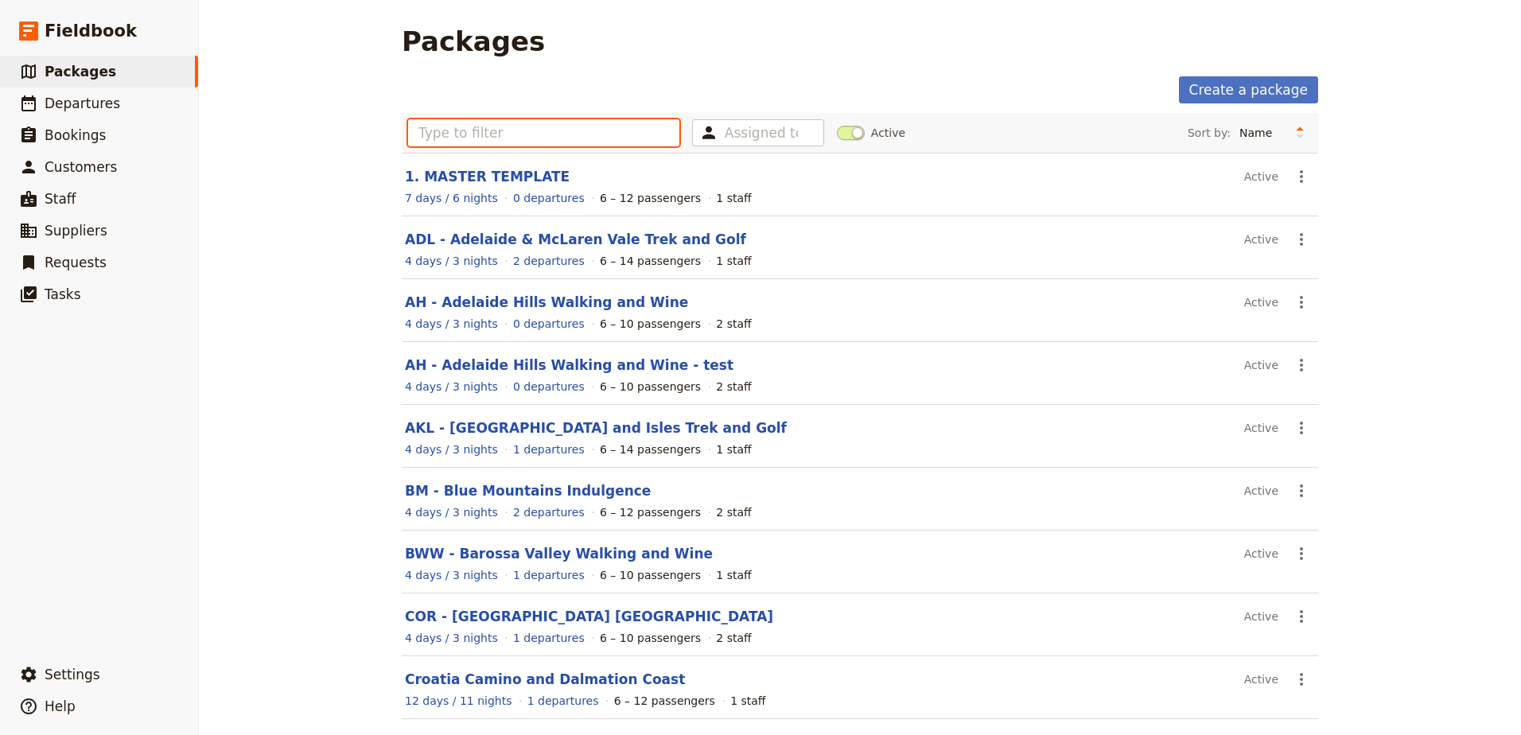
click at [519, 139] on input "text" at bounding box center [543, 132] width 271 height 27
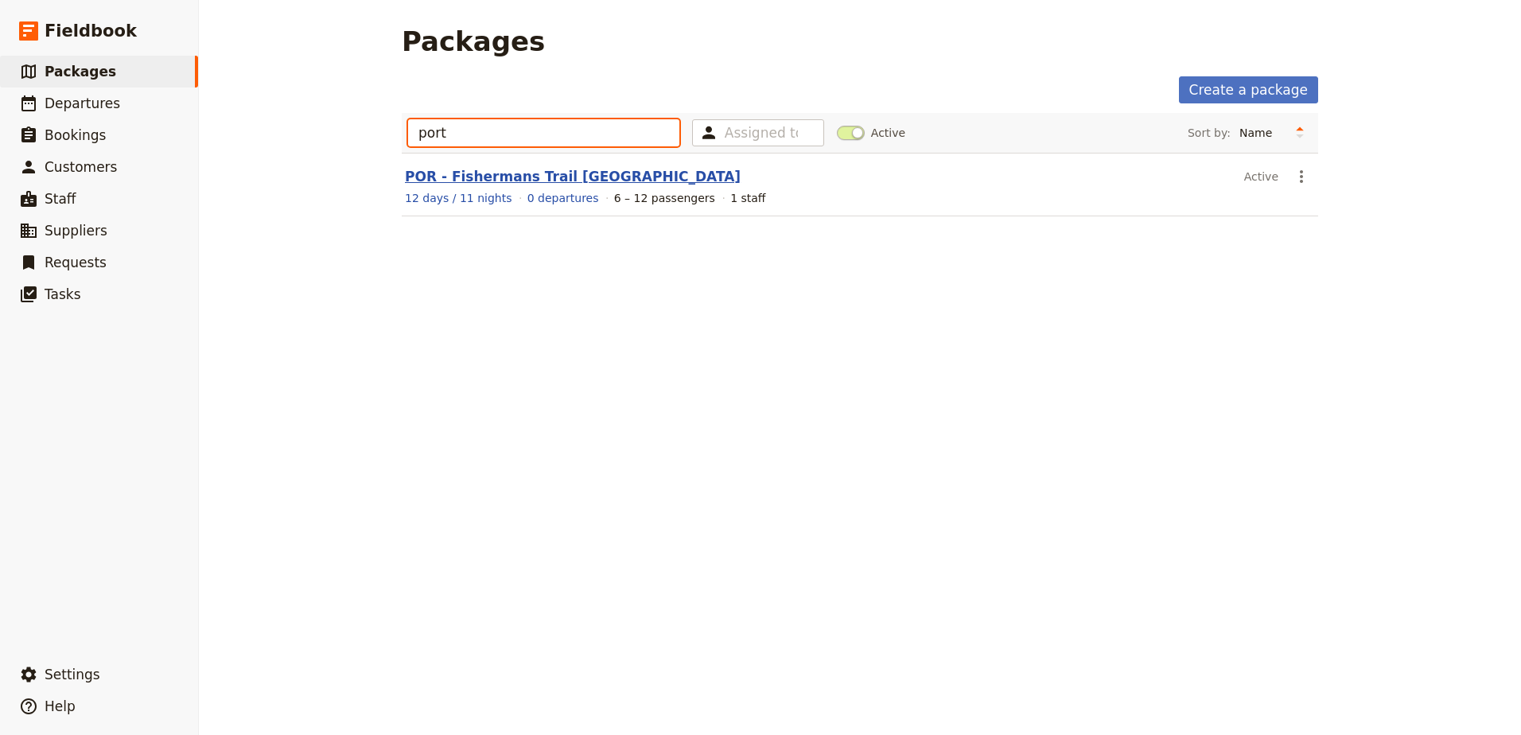
type input "port"
click at [517, 181] on link "POR - Fishermans Trail [GEOGRAPHIC_DATA]" at bounding box center [573, 177] width 336 height 16
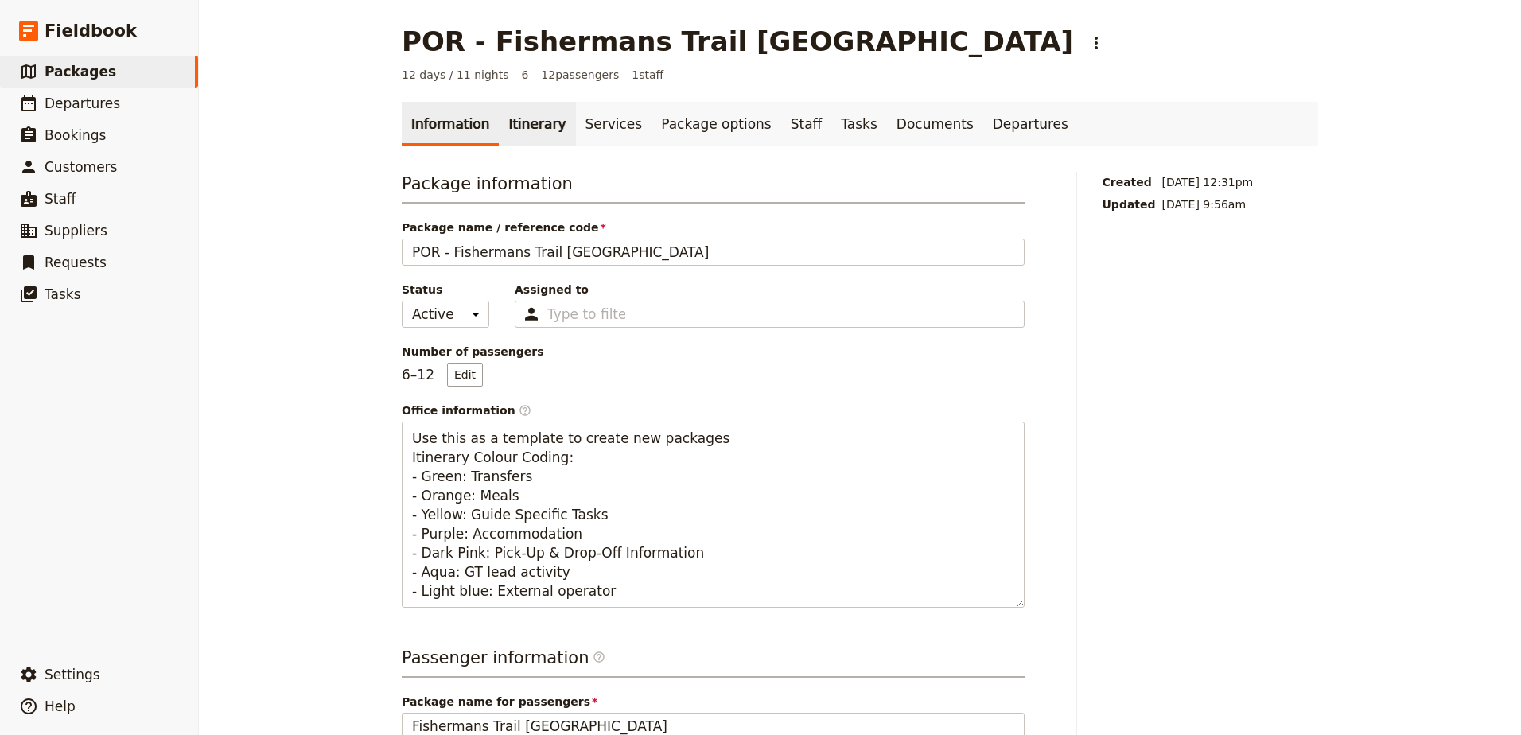
click at [524, 128] on link "Itinerary" at bounding box center [537, 124] width 76 height 45
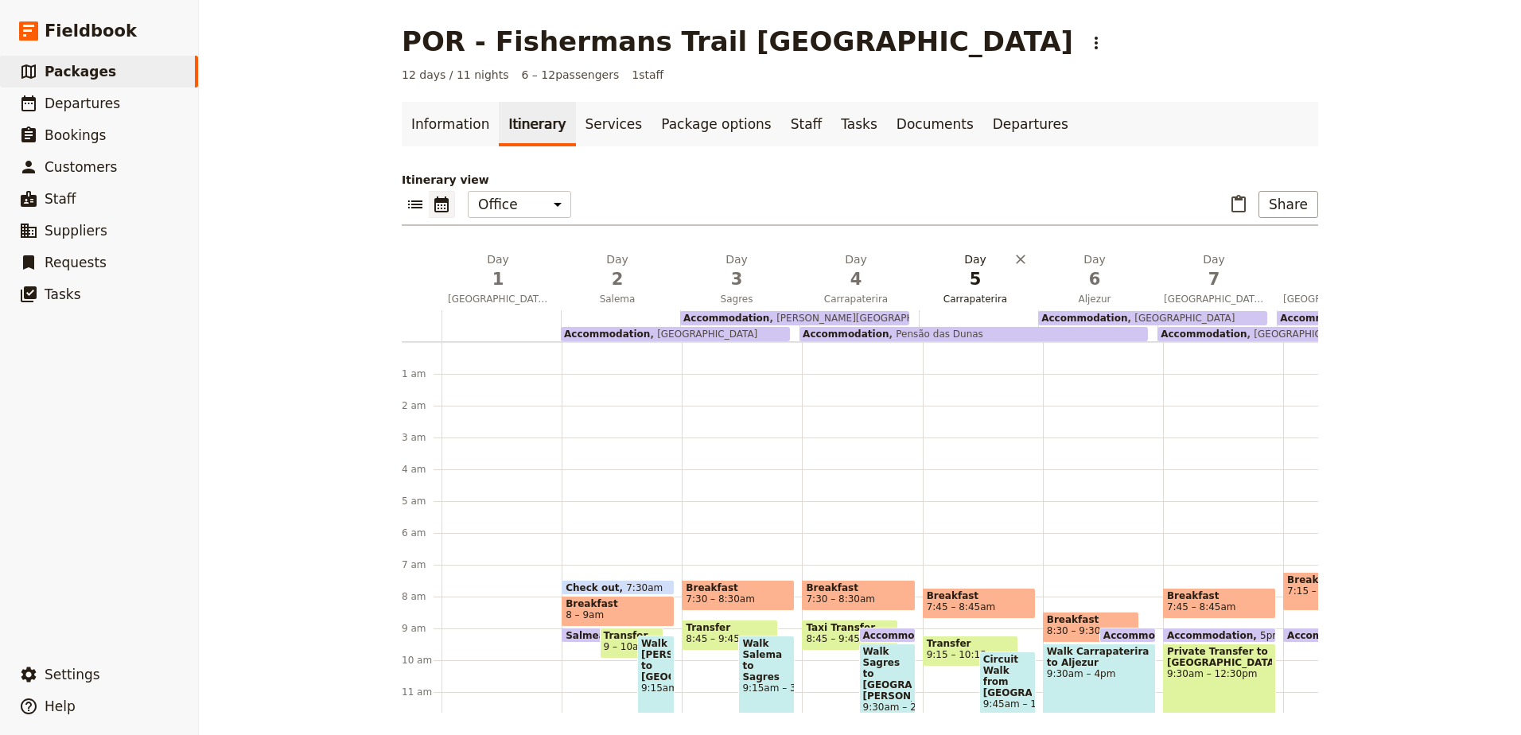
scroll to position [207, 0]
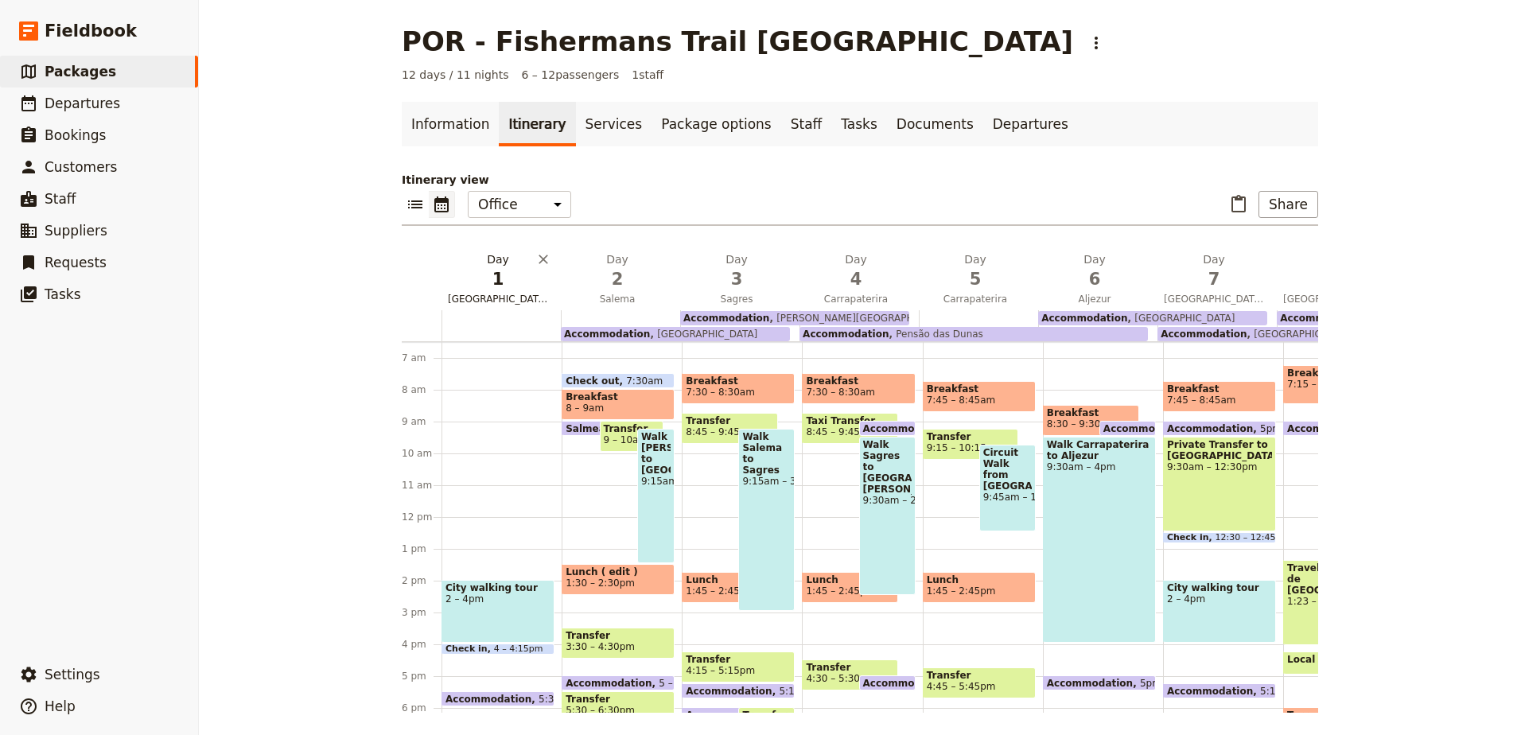
click at [518, 290] on span "1" at bounding box center [498, 279] width 100 height 24
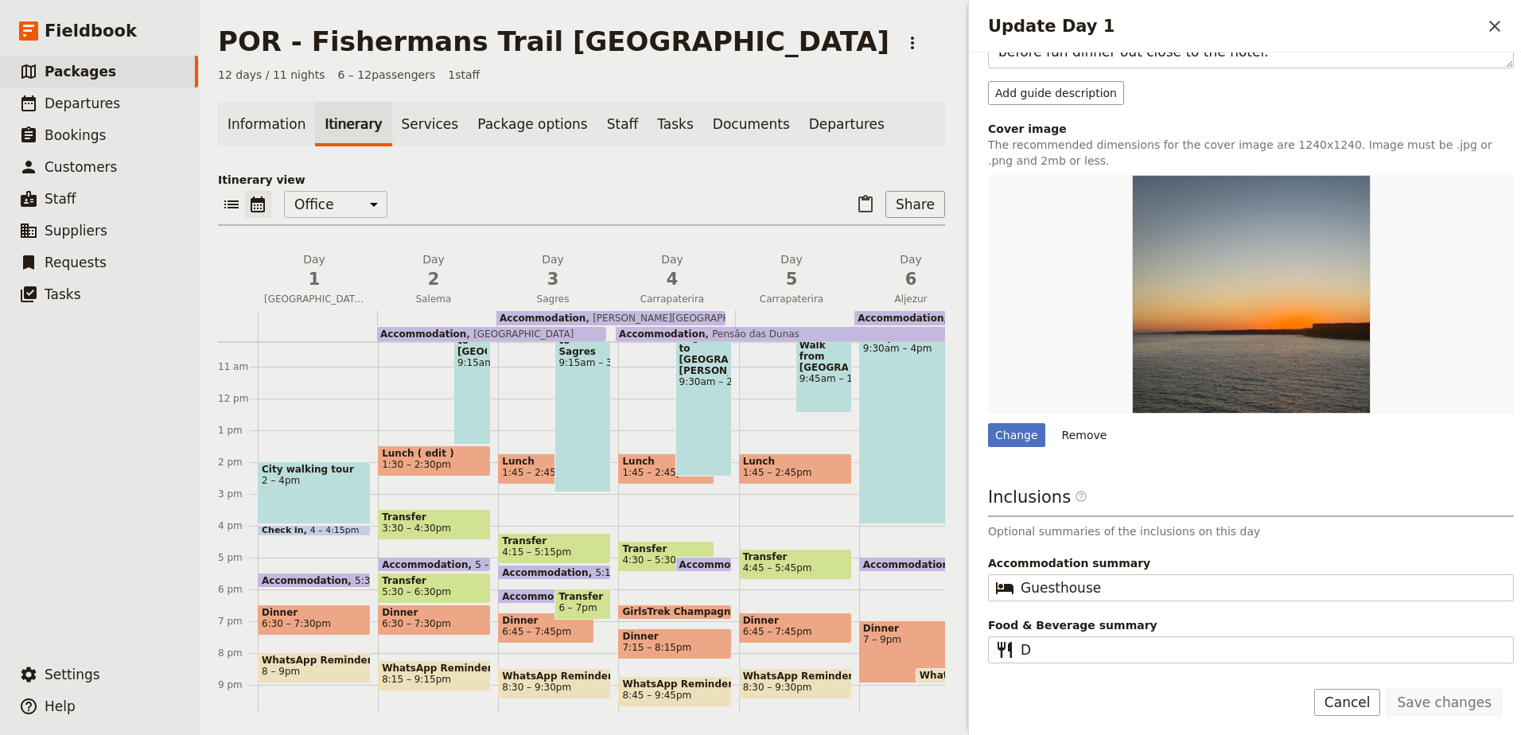
scroll to position [246, 0]
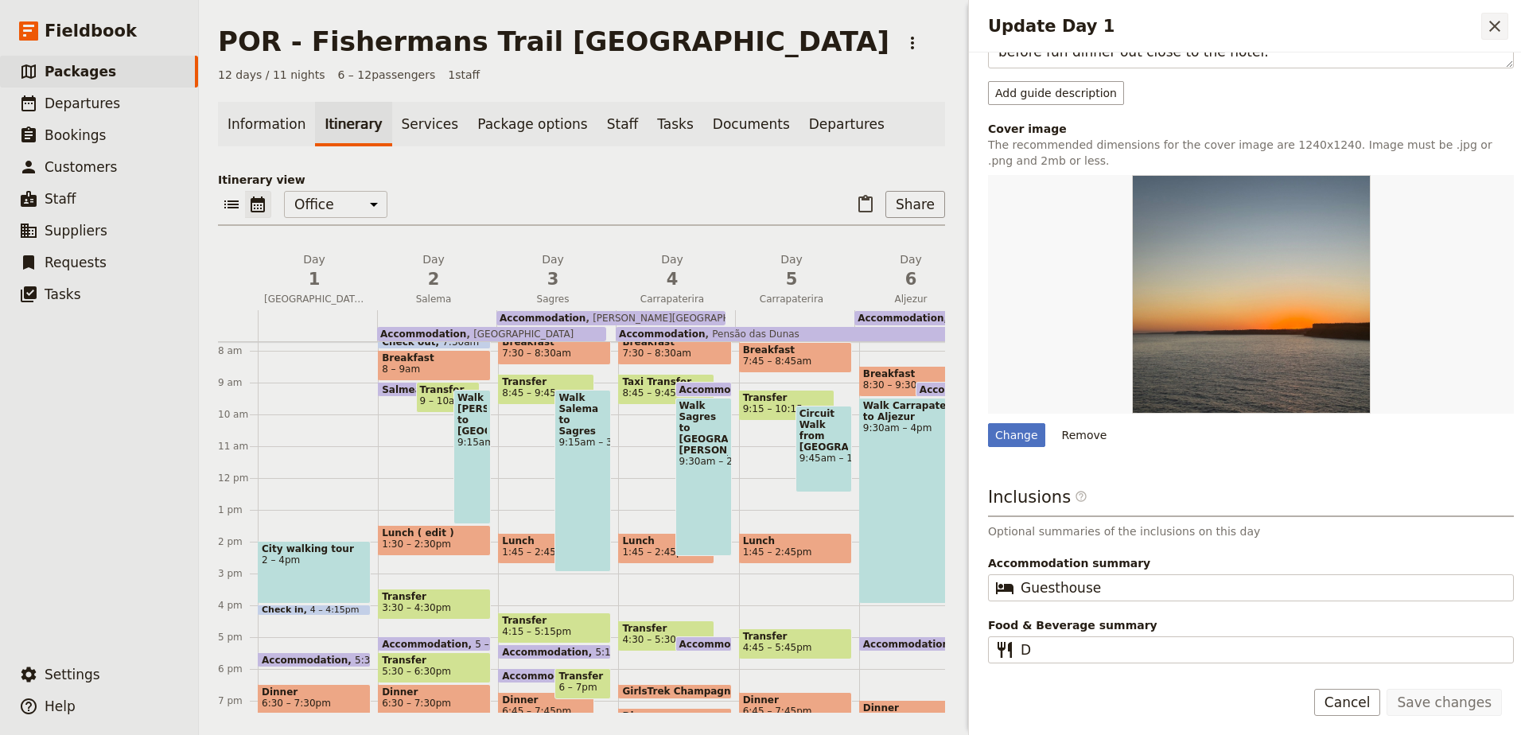
click at [1494, 27] on icon "Close drawer" at bounding box center [1494, 26] width 11 height 11
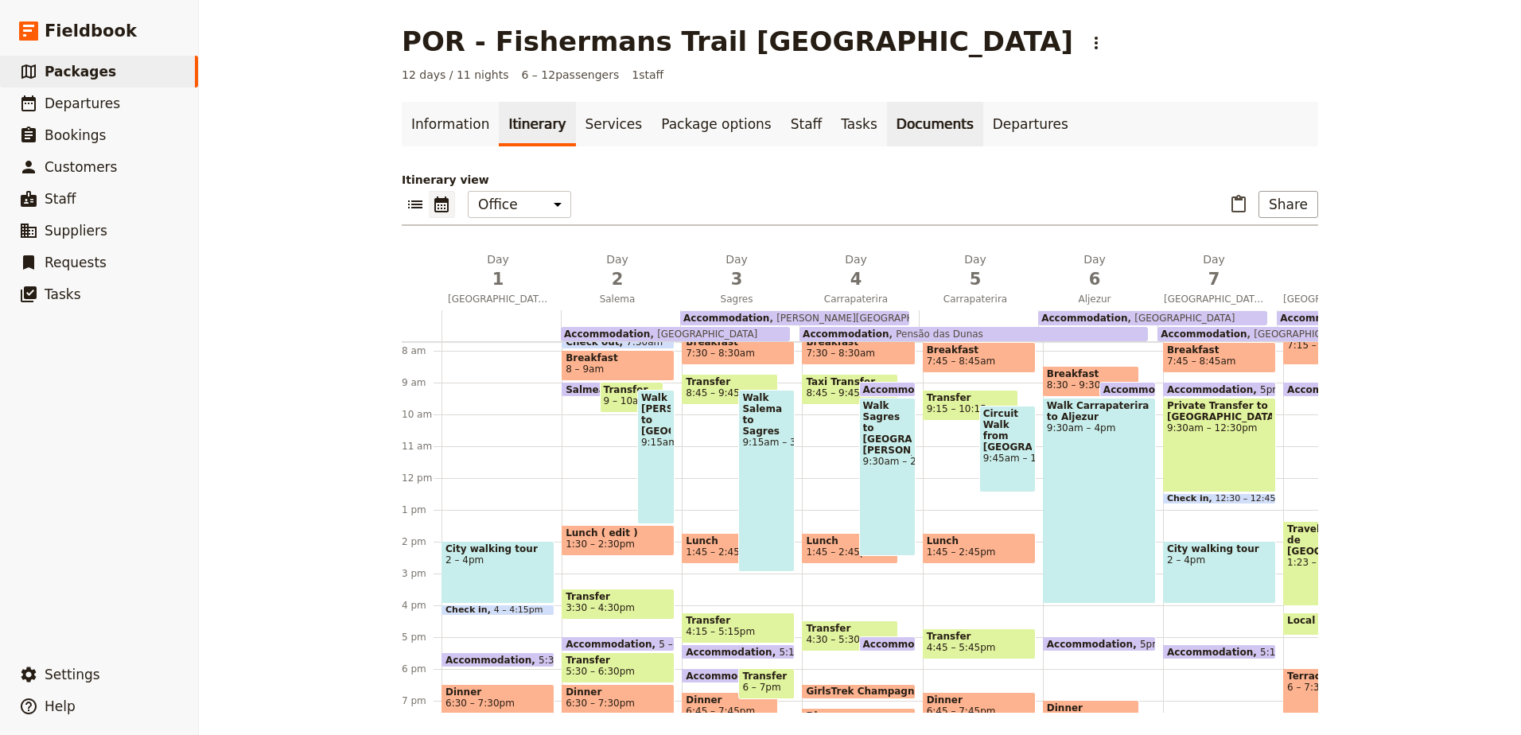
click at [890, 117] on link "Documents" at bounding box center [935, 124] width 96 height 45
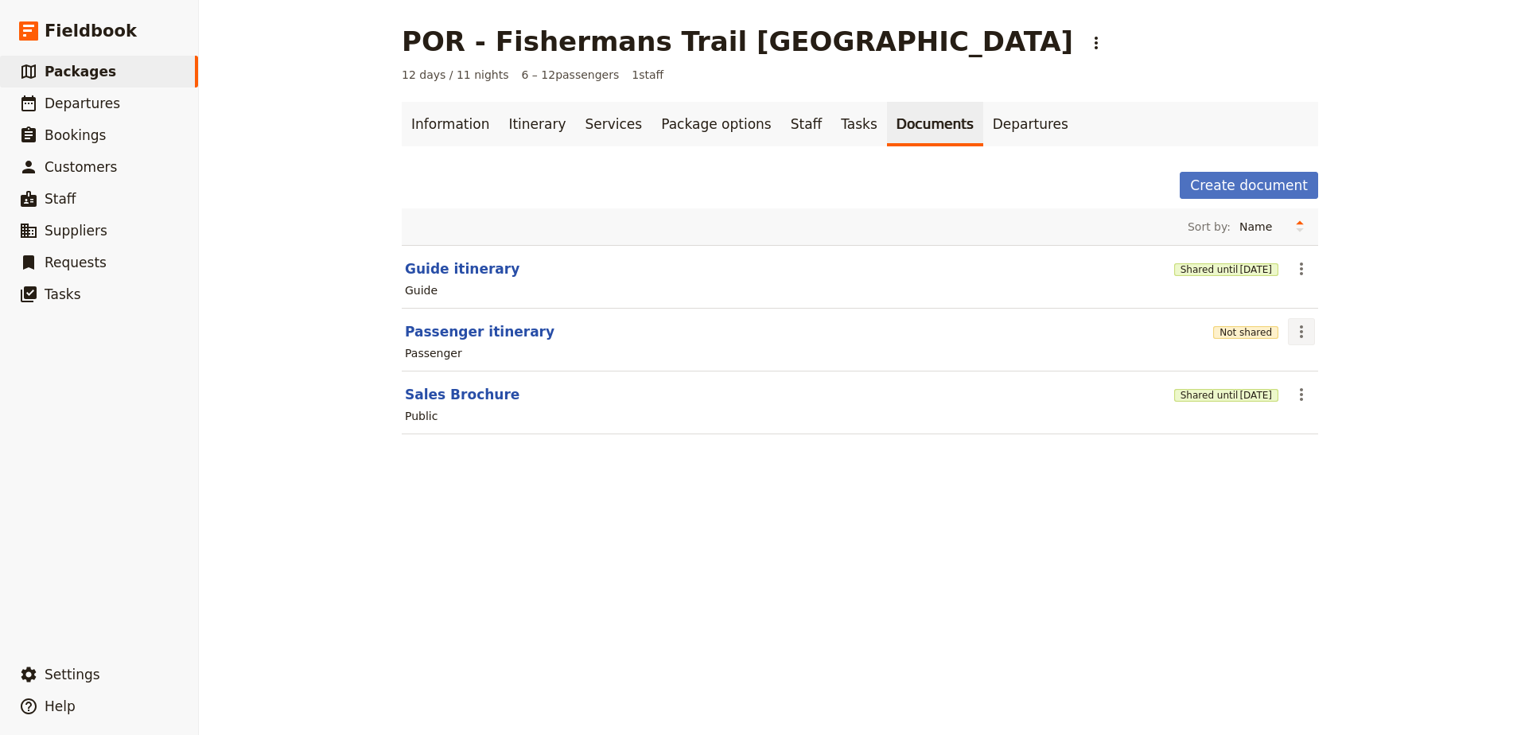
click at [1292, 324] on icon "Actions" at bounding box center [1301, 331] width 19 height 19
click at [1338, 391] on span "Edit document" at bounding box center [1332, 389] width 81 height 16
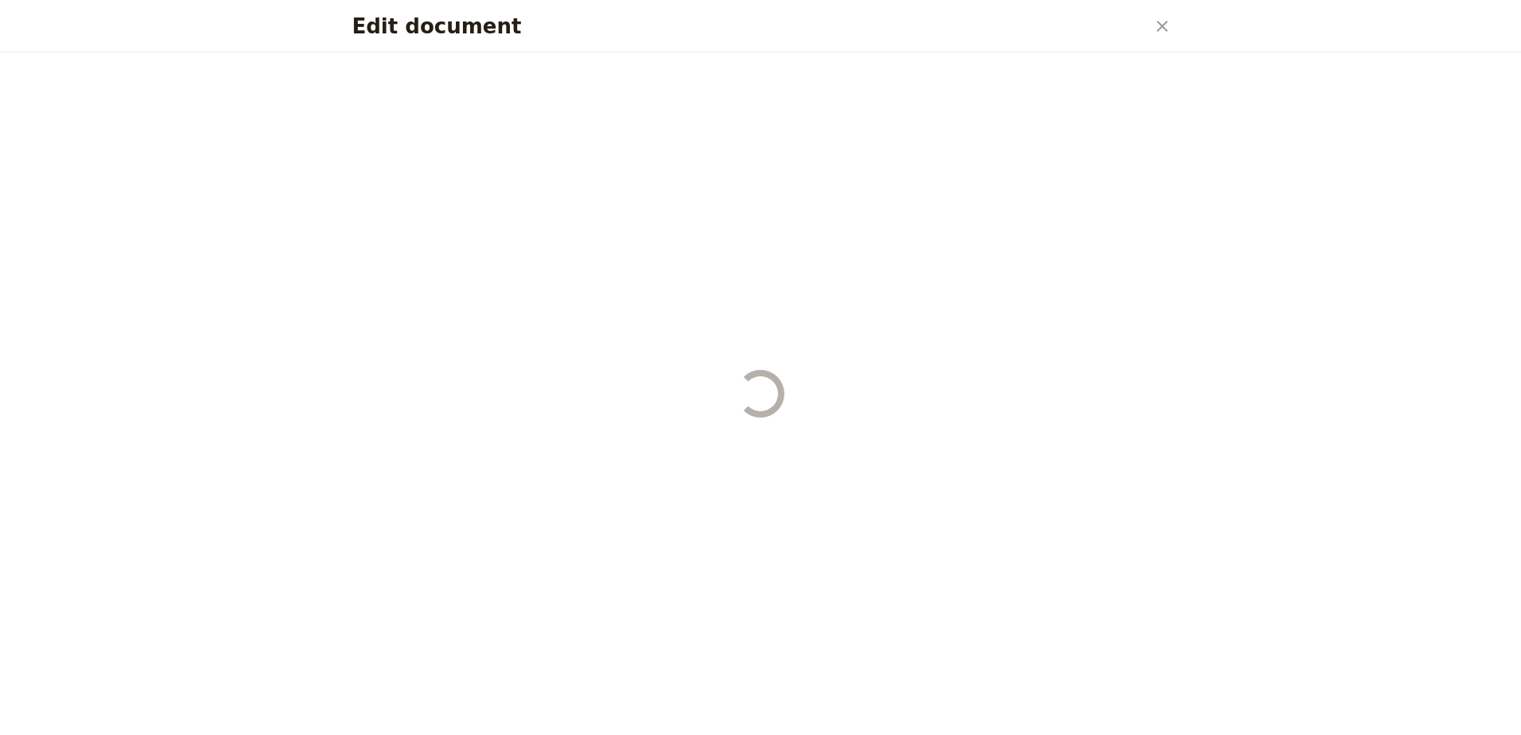
select select "PASSENGER"
select select "RUN_SHEET"
select select "DEFAULT"
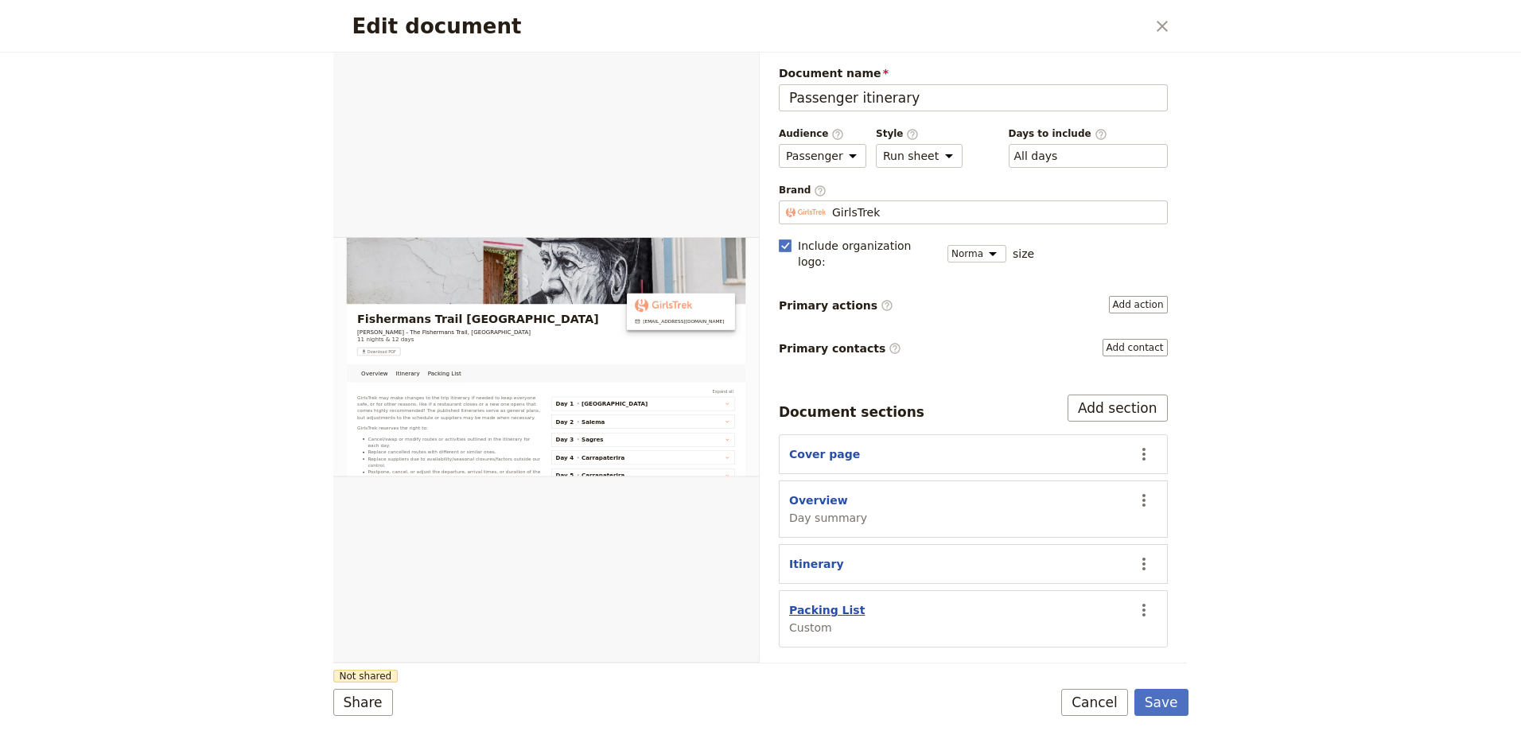
click at [827, 602] on button "Packing List" at bounding box center [827, 610] width 76 height 16
select select "CUSTOM"
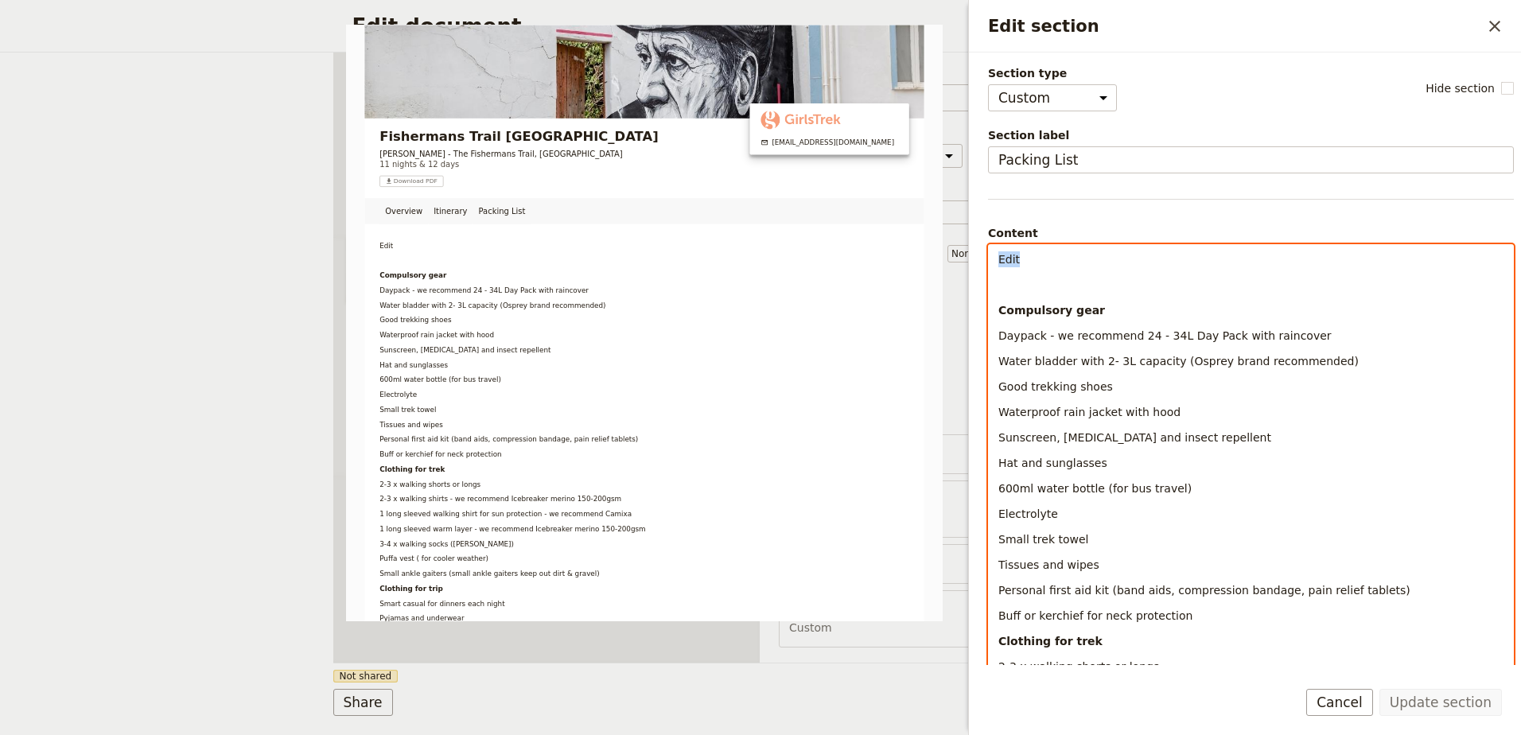
drag, startPoint x: 1028, startPoint y: 253, endPoint x: 985, endPoint y: 255, distance: 43.0
click at [985, 255] on div "Section type Cover page Day summary Itinerary Custom Hide section Section label…" at bounding box center [1245, 358] width 552 height 612
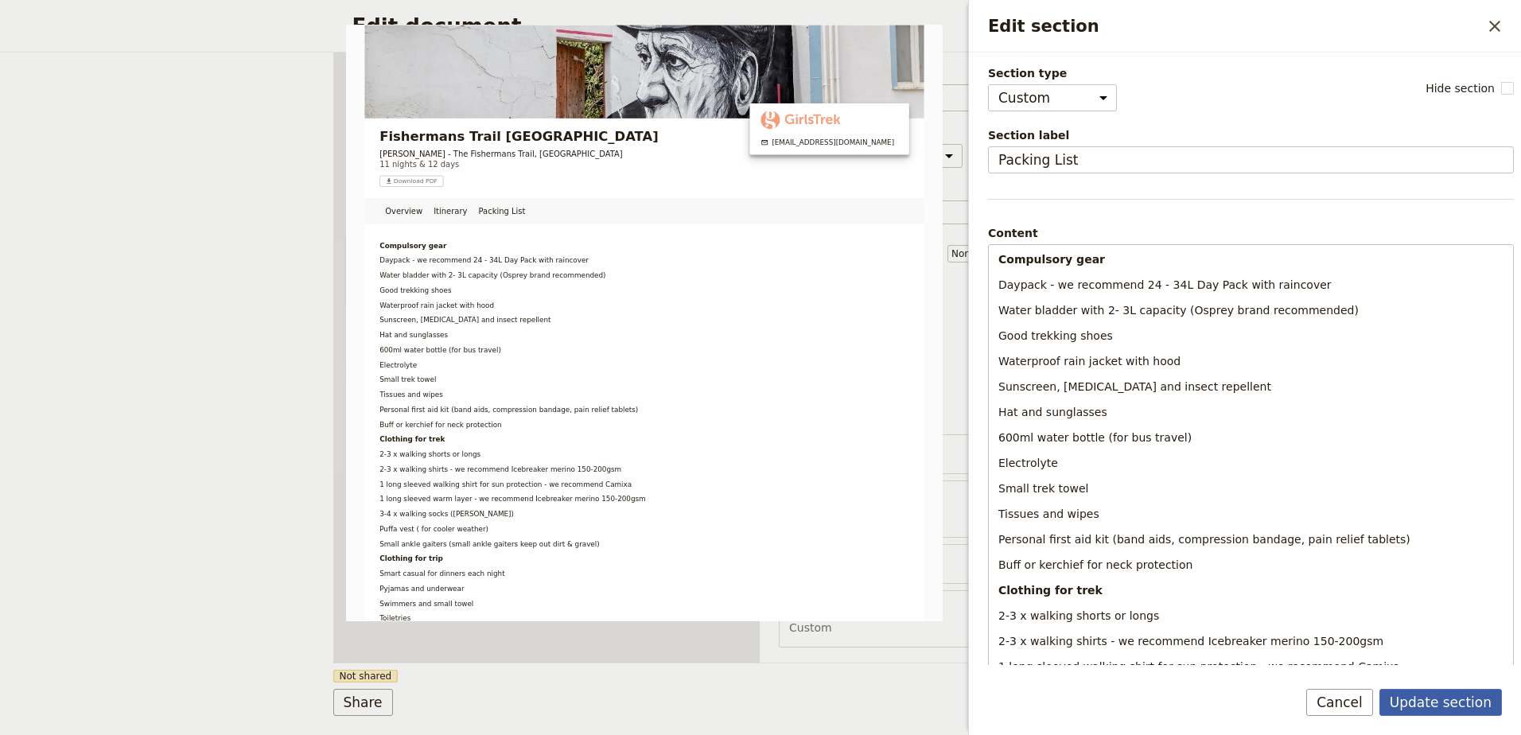
click at [1459, 703] on button "Update section" at bounding box center [1440, 702] width 122 height 27
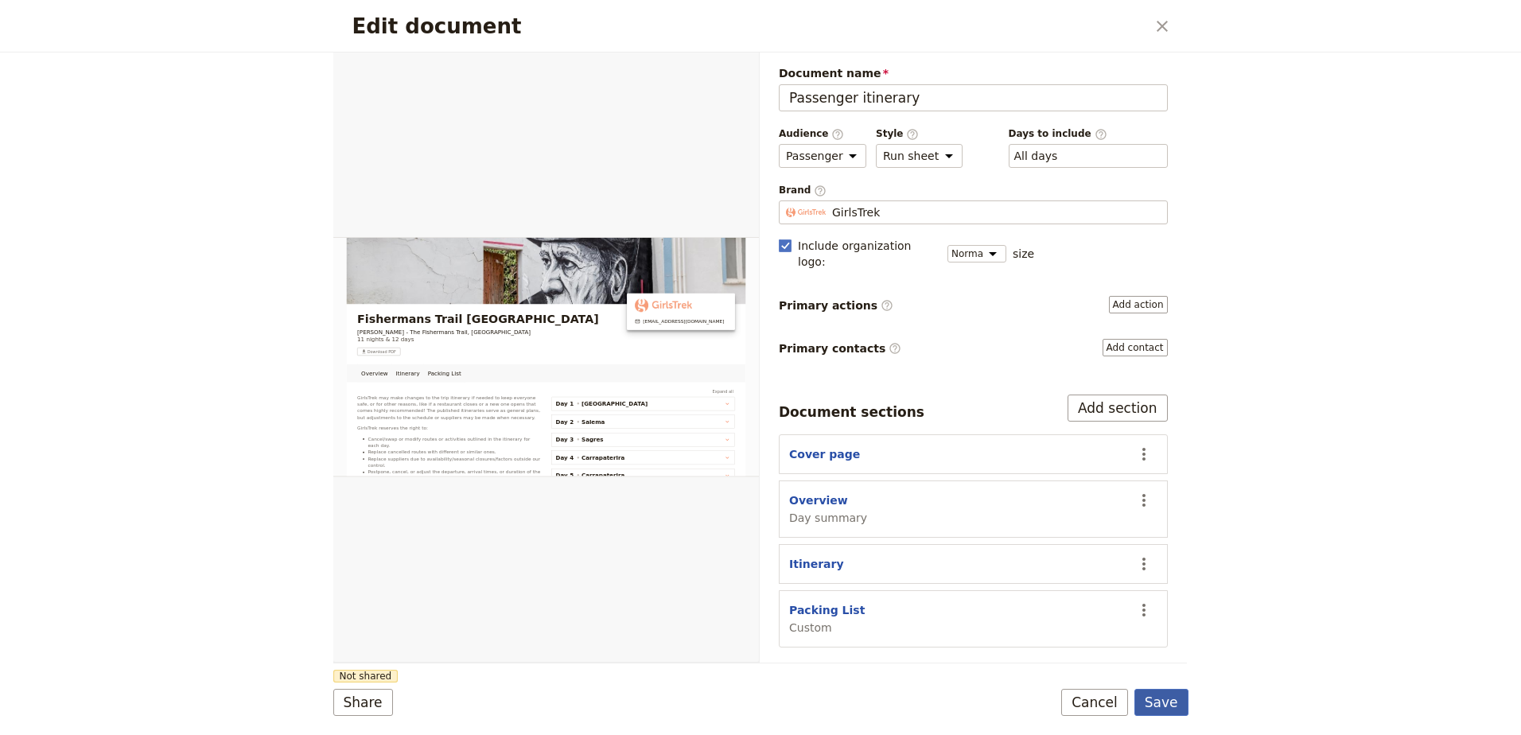
click at [1183, 705] on button "Save" at bounding box center [1161, 702] width 54 height 27
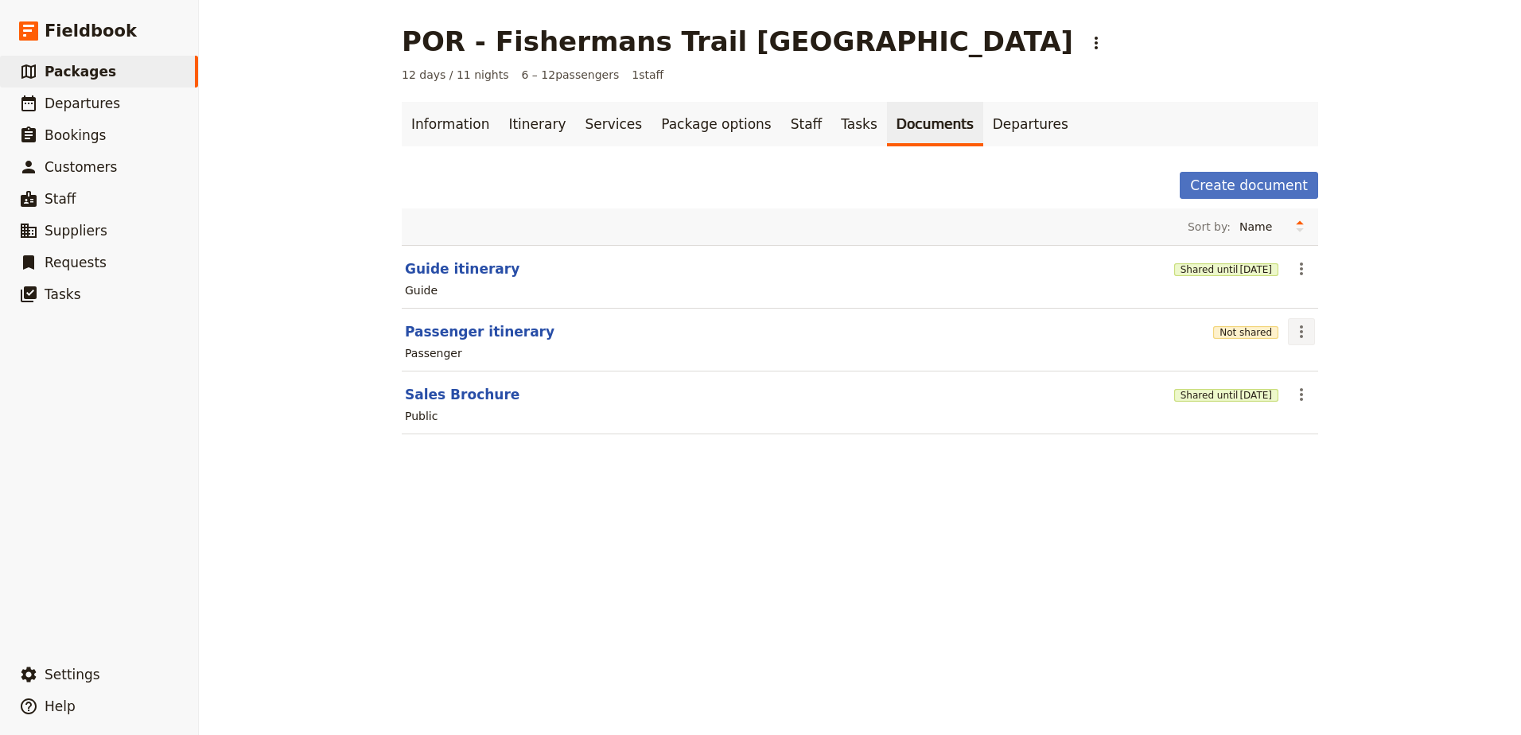
click at [1299, 333] on icon "Actions" at bounding box center [1301, 331] width 19 height 19
click at [1323, 387] on span "Edit document" at bounding box center [1332, 389] width 81 height 16
select select "PASSENGER"
select select "RUN_SHEET"
select select "DEFAULT"
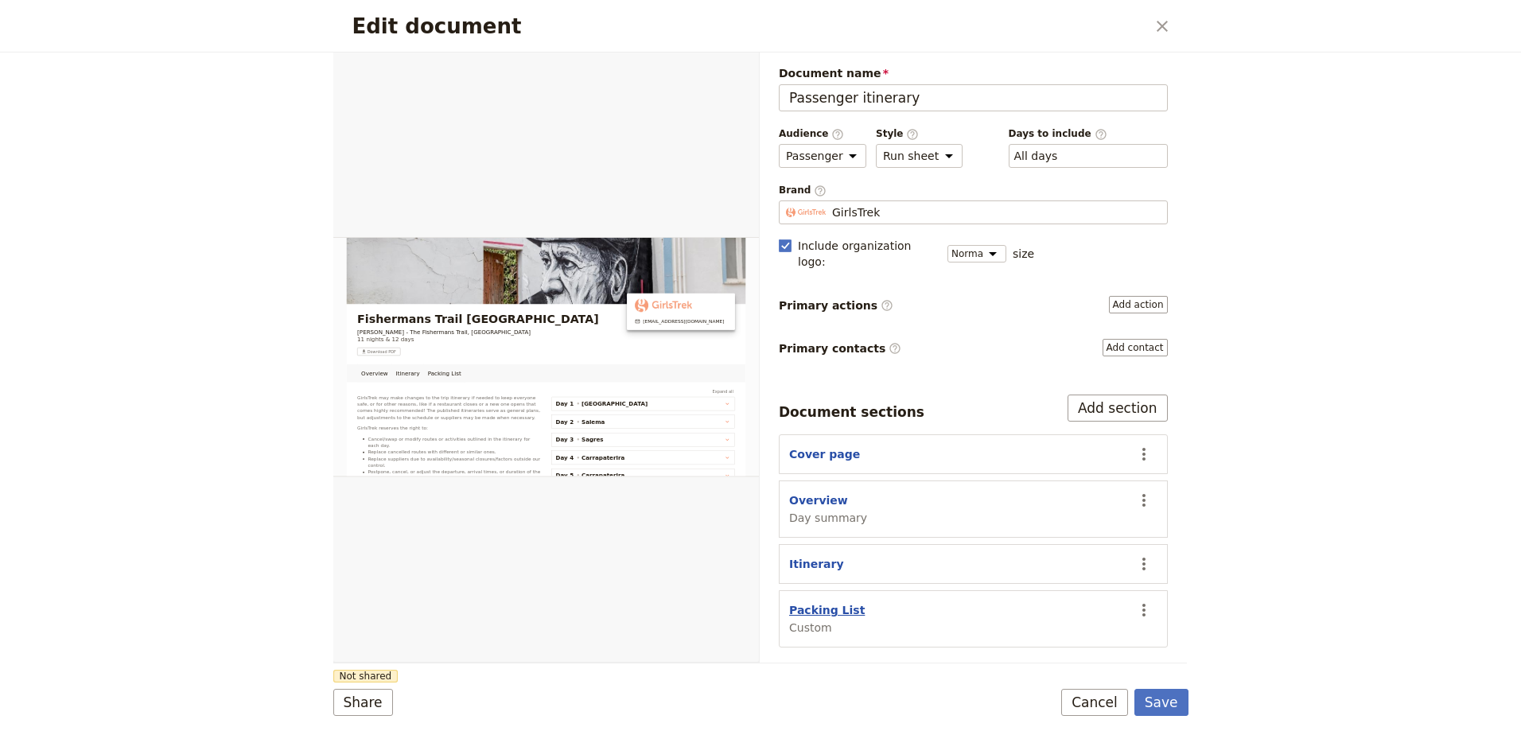
click at [836, 602] on button "Packing List" at bounding box center [827, 610] width 76 height 16
select select "CUSTOM"
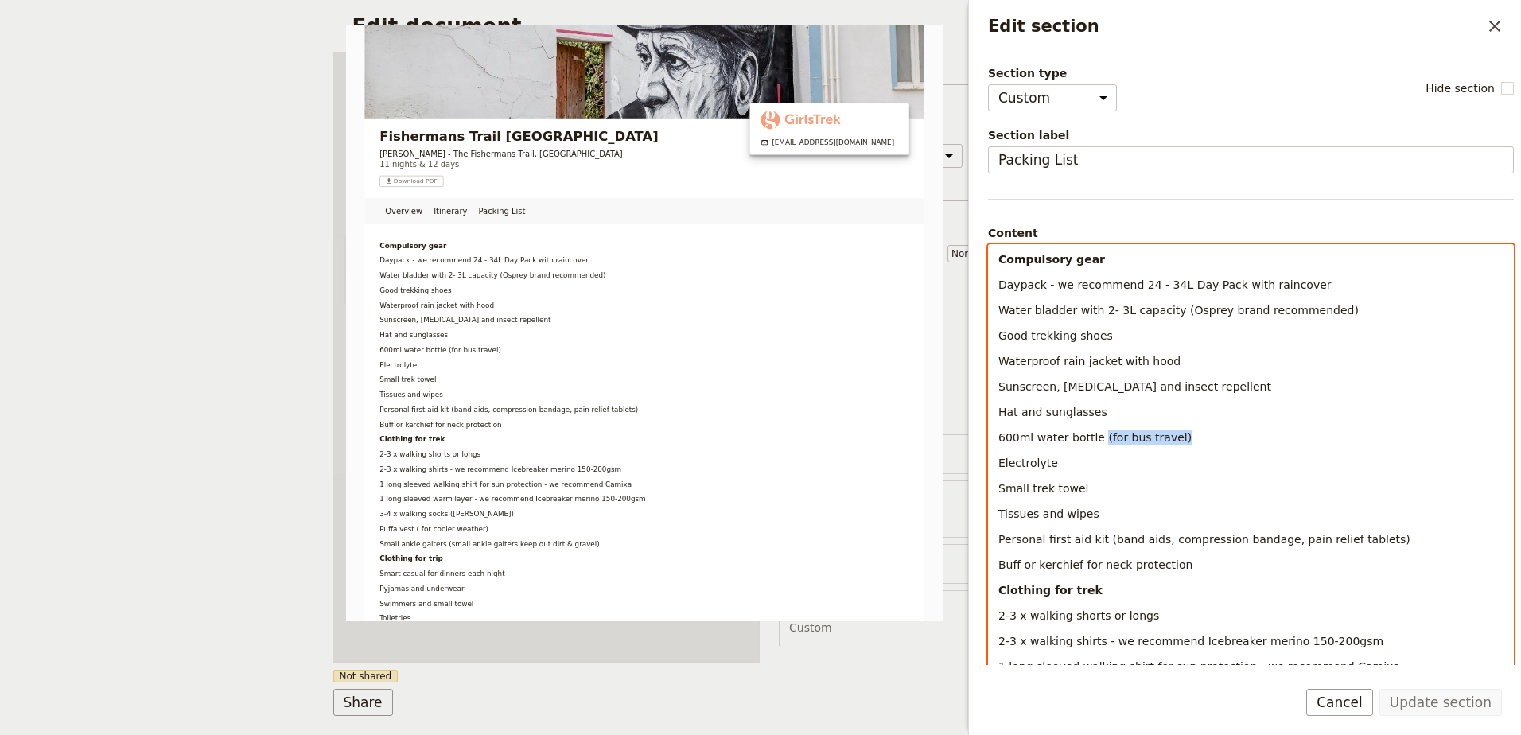
drag, startPoint x: 1170, startPoint y: 440, endPoint x: 1095, endPoint y: 437, distance: 74.8
click at [1095, 437] on p "600ml water bottle (for bus travel)" at bounding box center [1250, 437] width 505 height 16
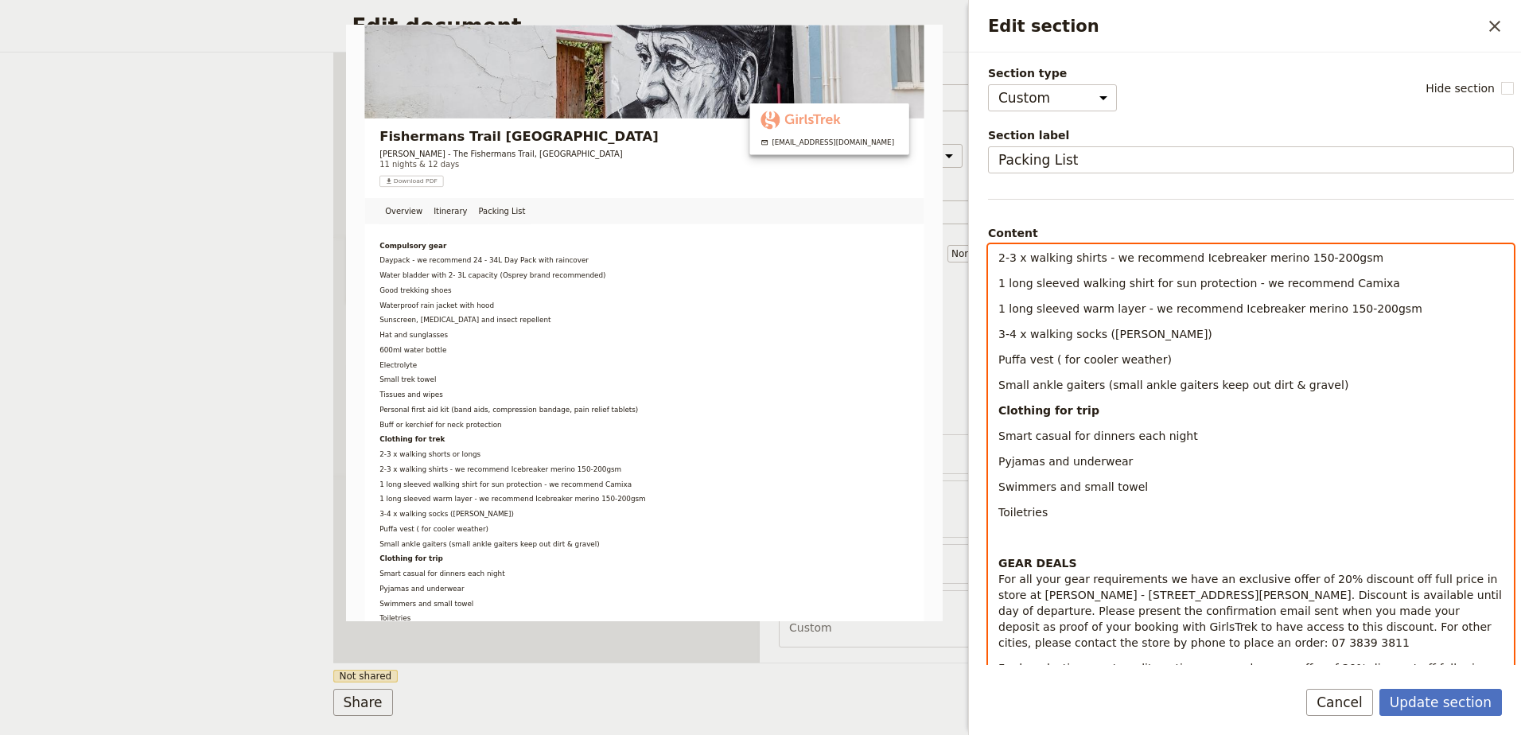
scroll to position [398, 0]
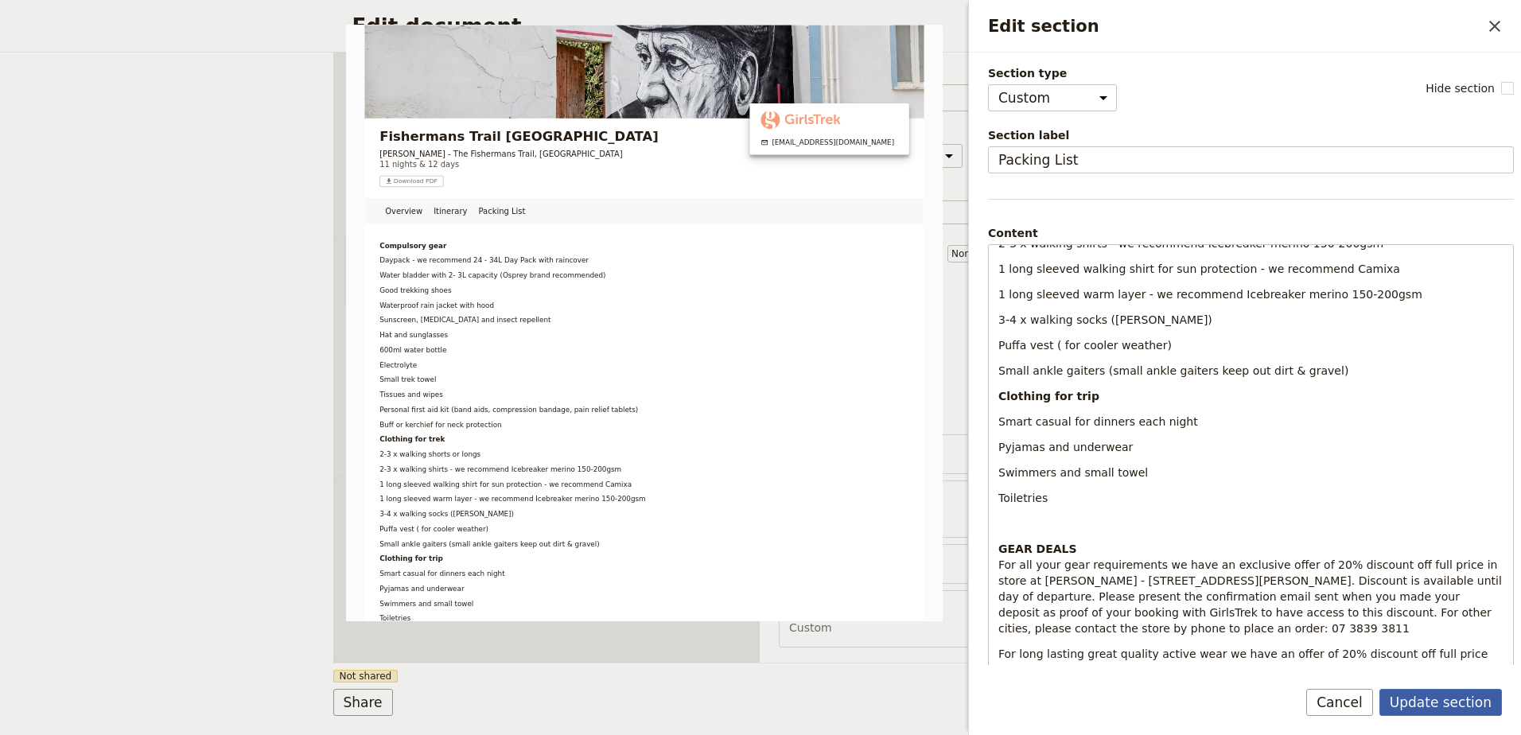
click at [1435, 694] on button "Update section" at bounding box center [1440, 702] width 122 height 27
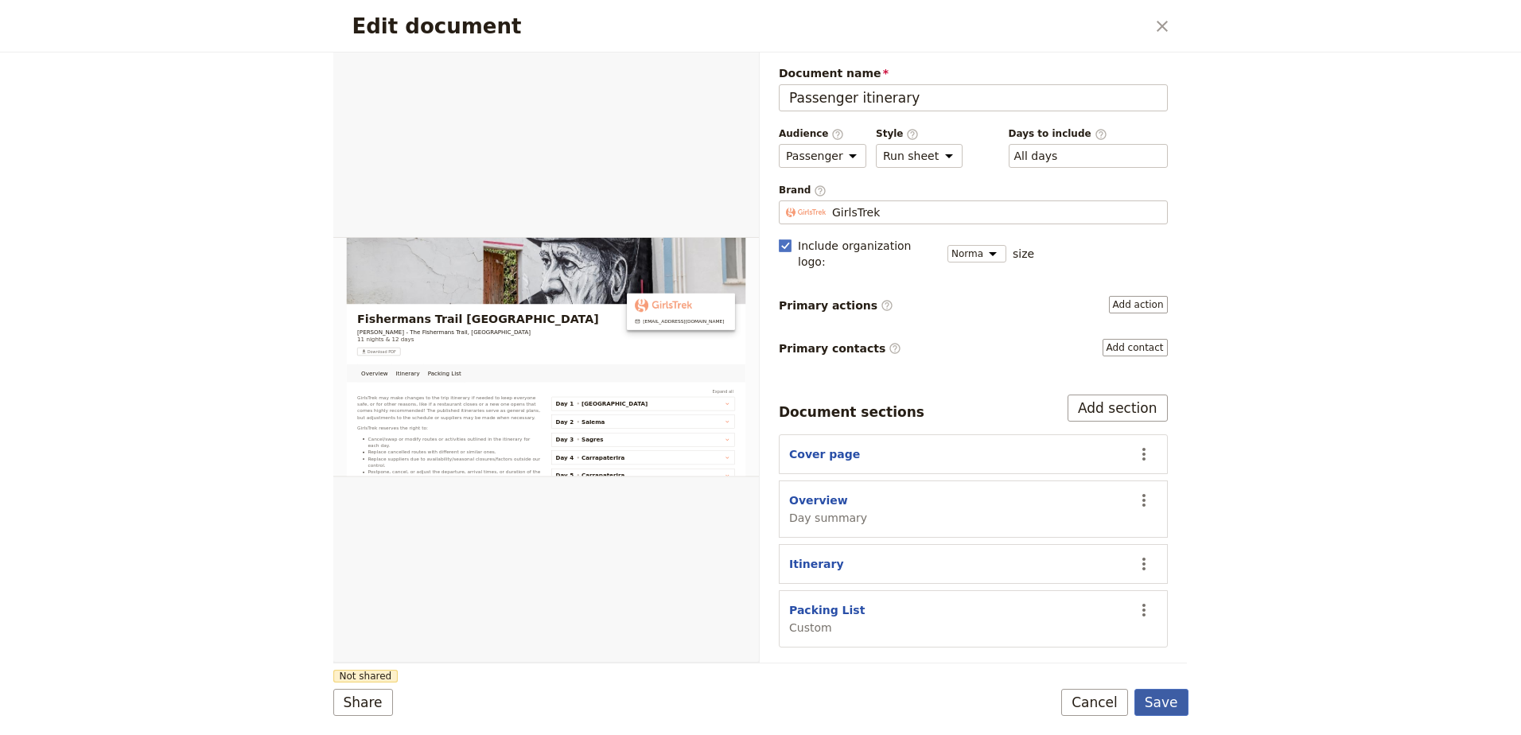
click at [1158, 706] on button "Save" at bounding box center [1161, 702] width 54 height 27
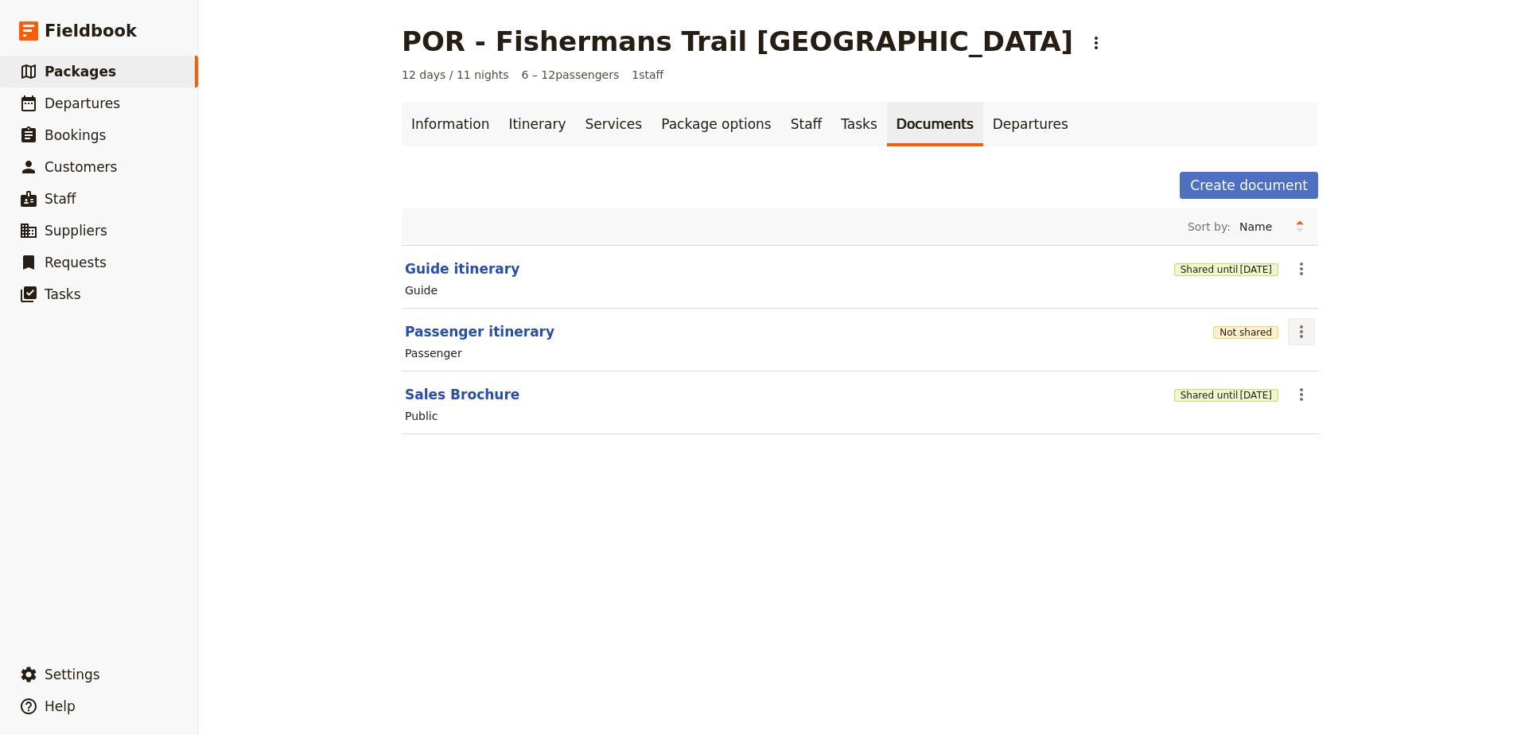
click at [1300, 332] on icon "Actions" at bounding box center [1301, 331] width 3 height 13
click at [1322, 373] on span "Share" at bounding box center [1340, 367] width 96 height 16
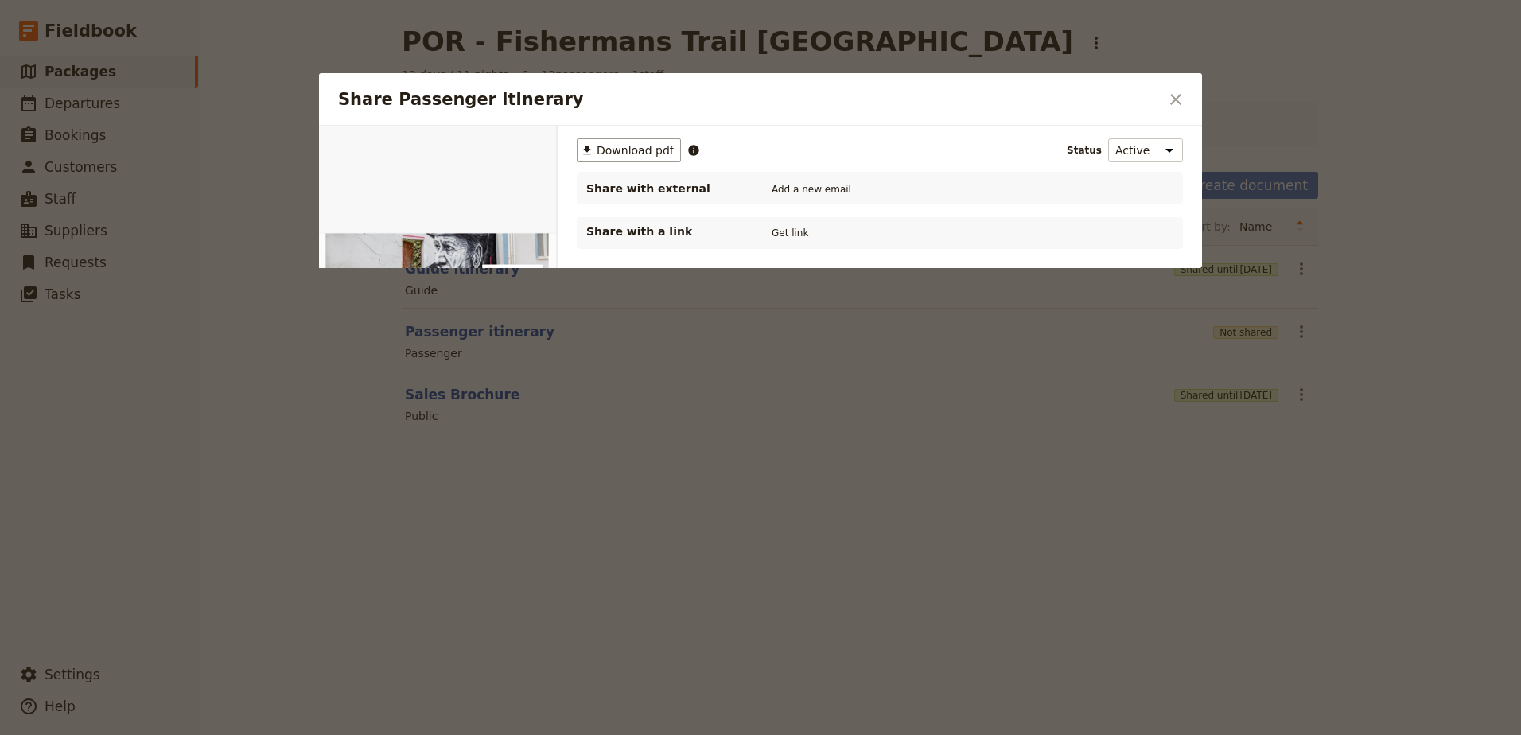
scroll to position [0, 0]
click at [784, 237] on button "Get link" at bounding box center [790, 232] width 45 height 17
click at [1172, 99] on icon "Close dialog" at bounding box center [1175, 99] width 19 height 19
